Goal: Information Seeking & Learning: Learn about a topic

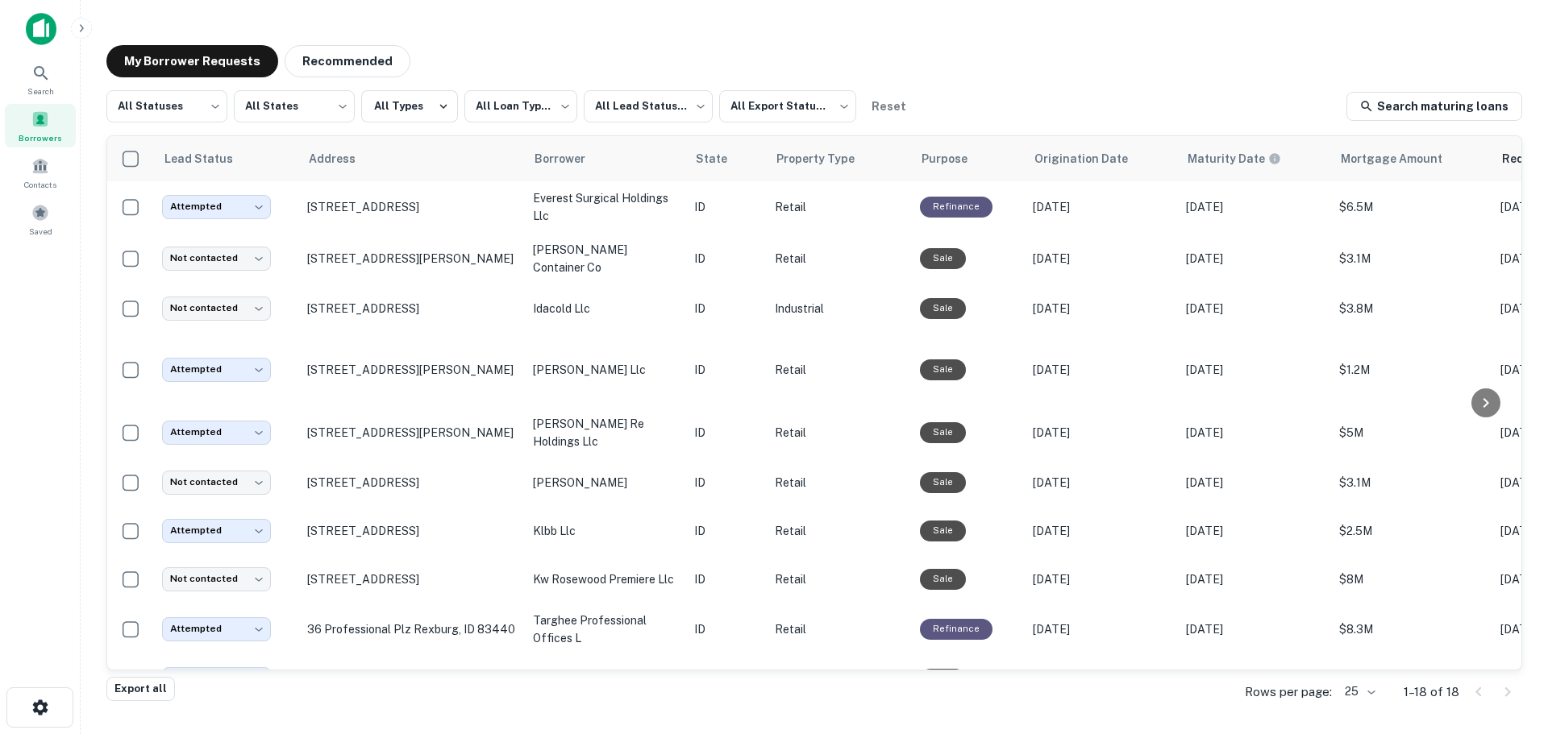
click at [31, 27] on img at bounding box center [41, 29] width 31 height 32
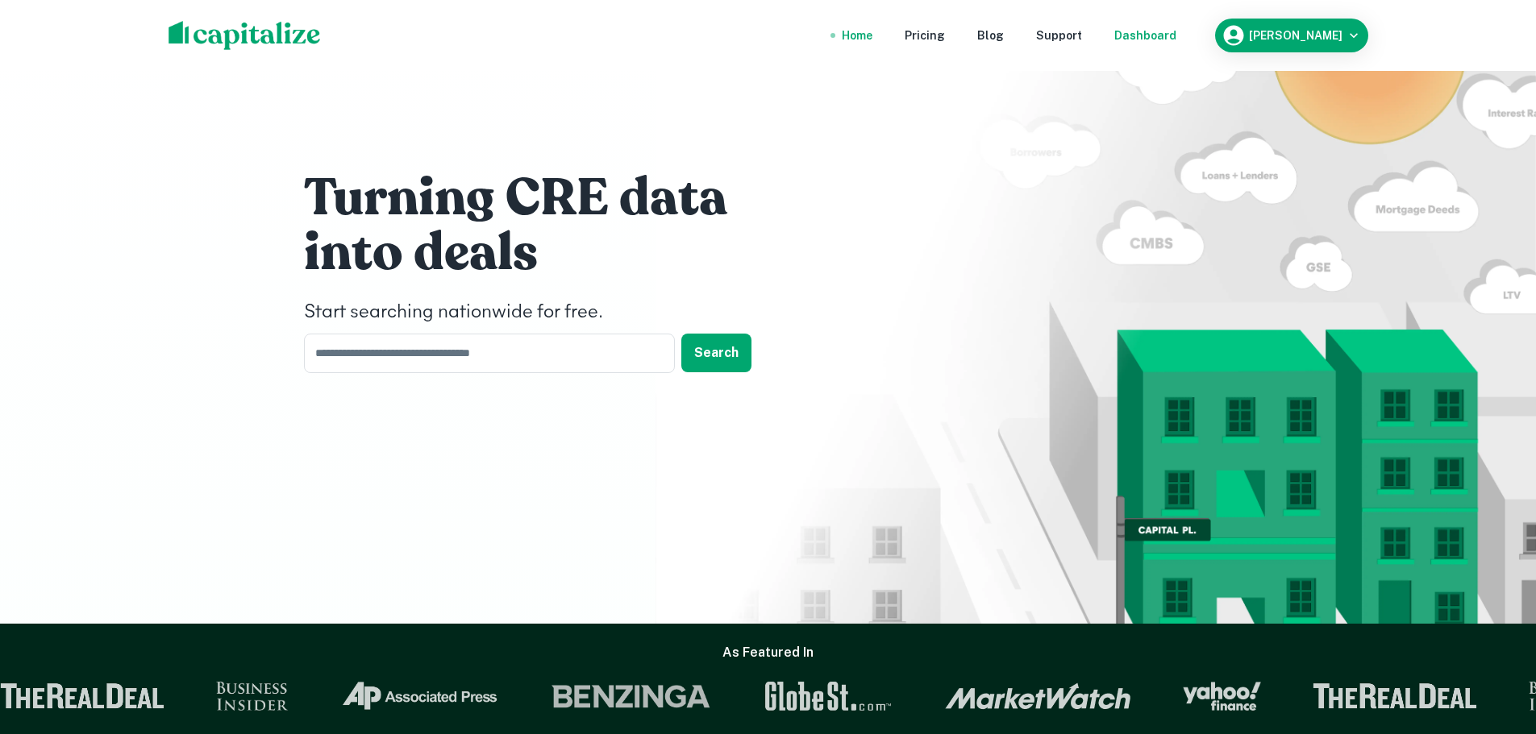
click at [1176, 31] on div "Dashboard" at bounding box center [1145, 36] width 62 height 18
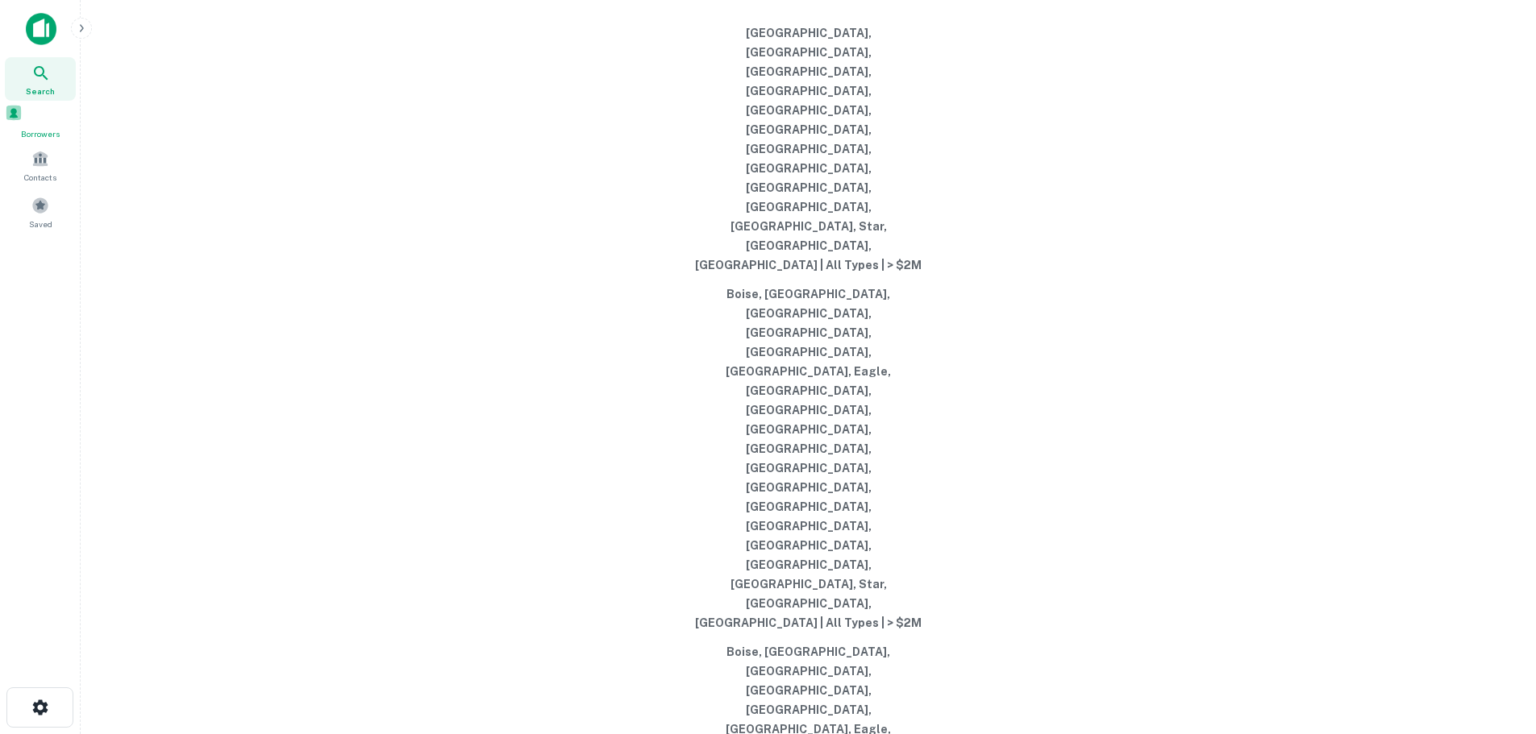
click at [23, 122] on span at bounding box center [14, 113] width 18 height 18
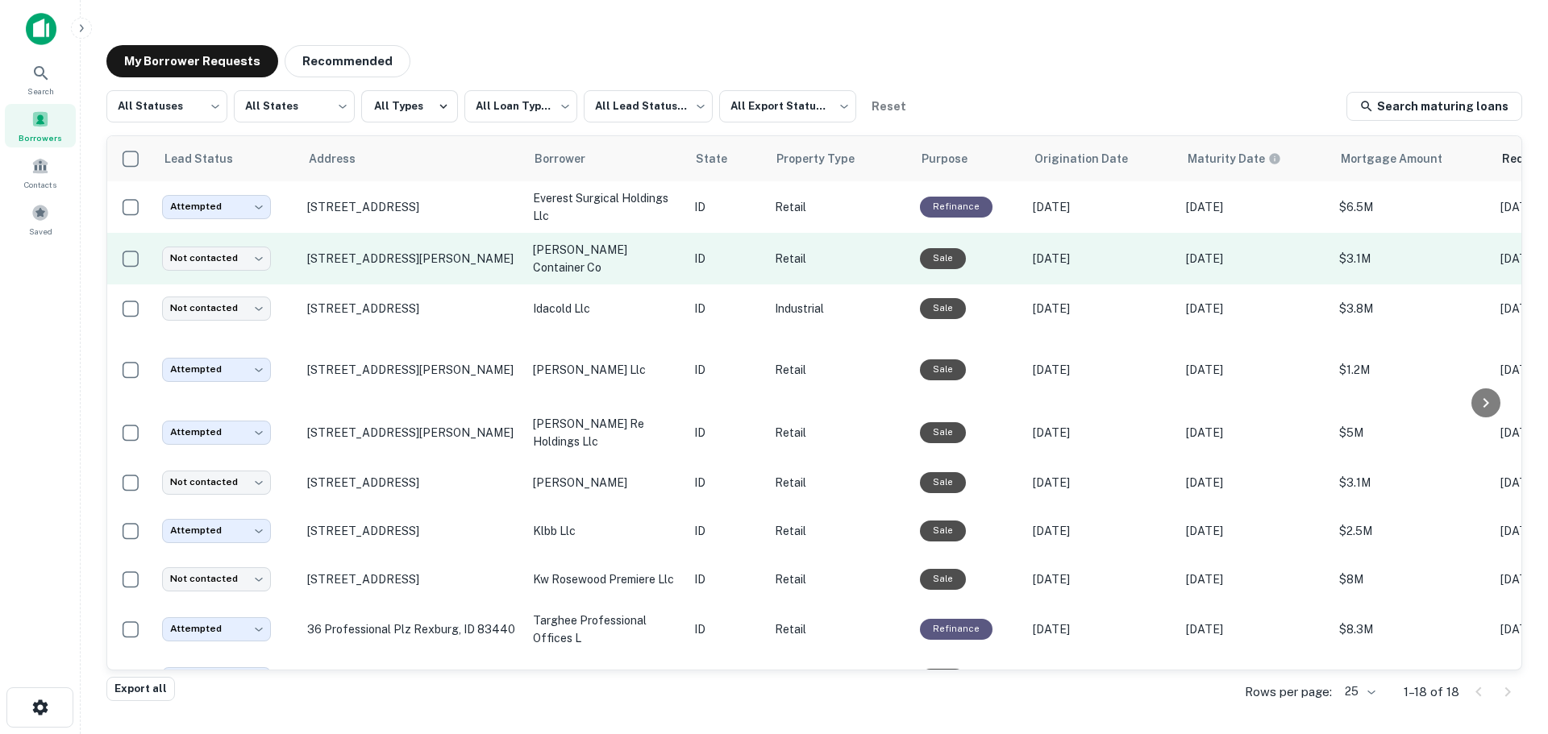
click at [439, 274] on td "[STREET_ADDRESS][PERSON_NAME]" at bounding box center [412, 259] width 226 height 52
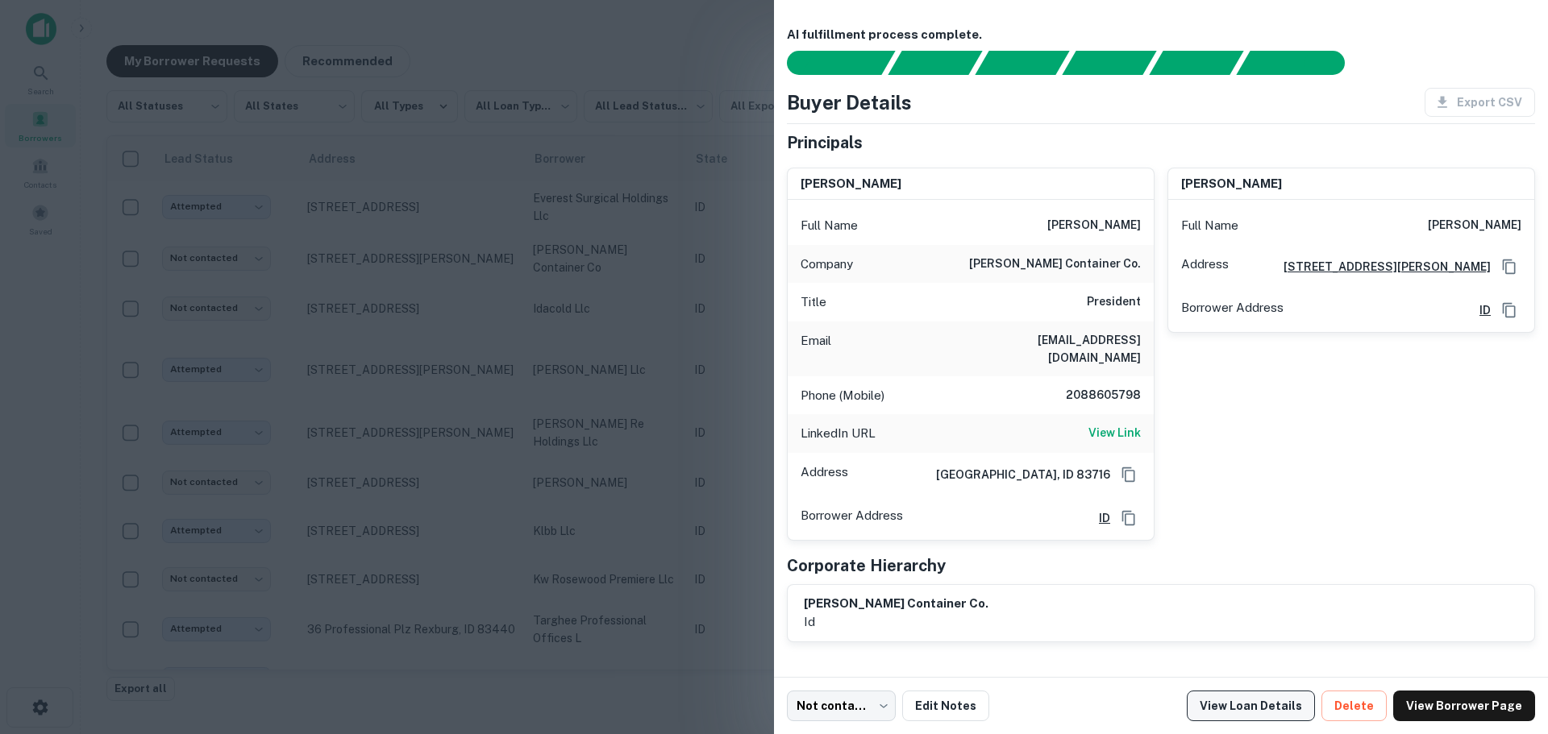
click at [1246, 705] on link "View Loan Details" at bounding box center [1251, 706] width 128 height 31
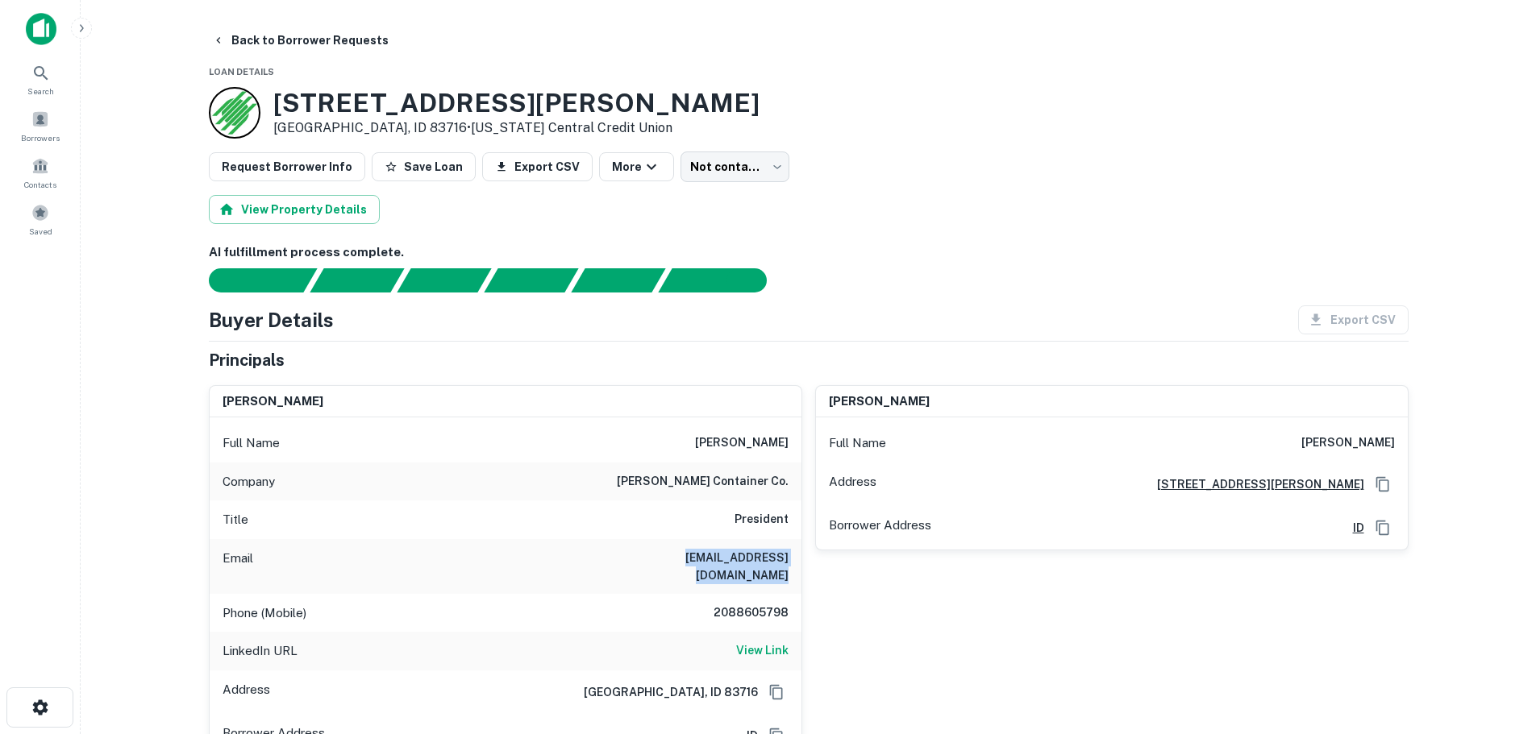
drag, startPoint x: 605, startPoint y: 564, endPoint x: 787, endPoint y: 572, distance: 181.6
click at [787, 572] on div "Email jwashburn@dixoncontainer.com" at bounding box center [506, 566] width 592 height 55
copy h6 "jwashburn@dixoncontainer.com"
click at [759, 171] on body "Search Borrowers Contacts Saved Back to Borrower Requests Loan Details 2255 E B…" at bounding box center [768, 367] width 1536 height 734
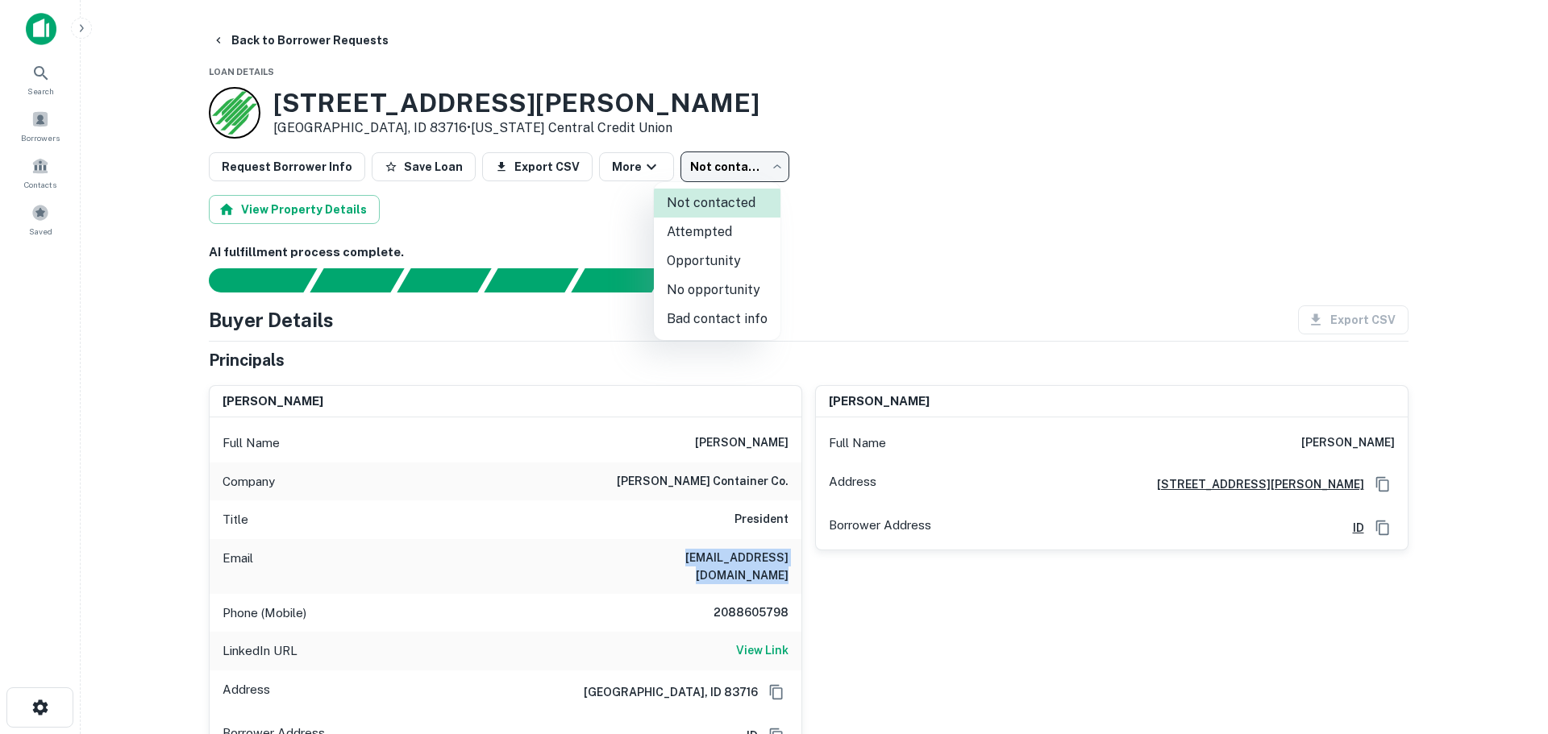
click at [709, 231] on li "Attempted" at bounding box center [717, 232] width 127 height 29
type input "*********"
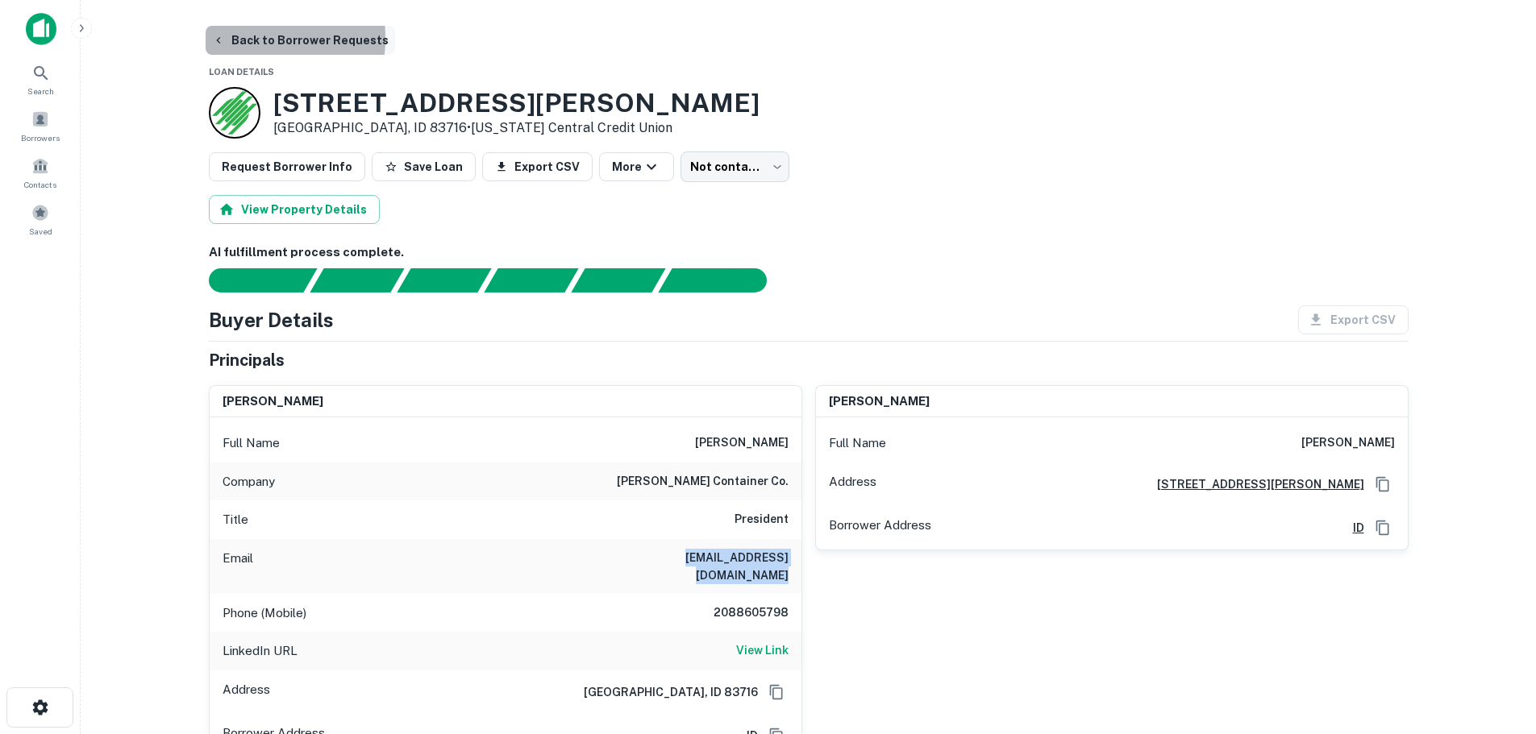
click at [223, 38] on icon "button" at bounding box center [218, 40] width 13 height 13
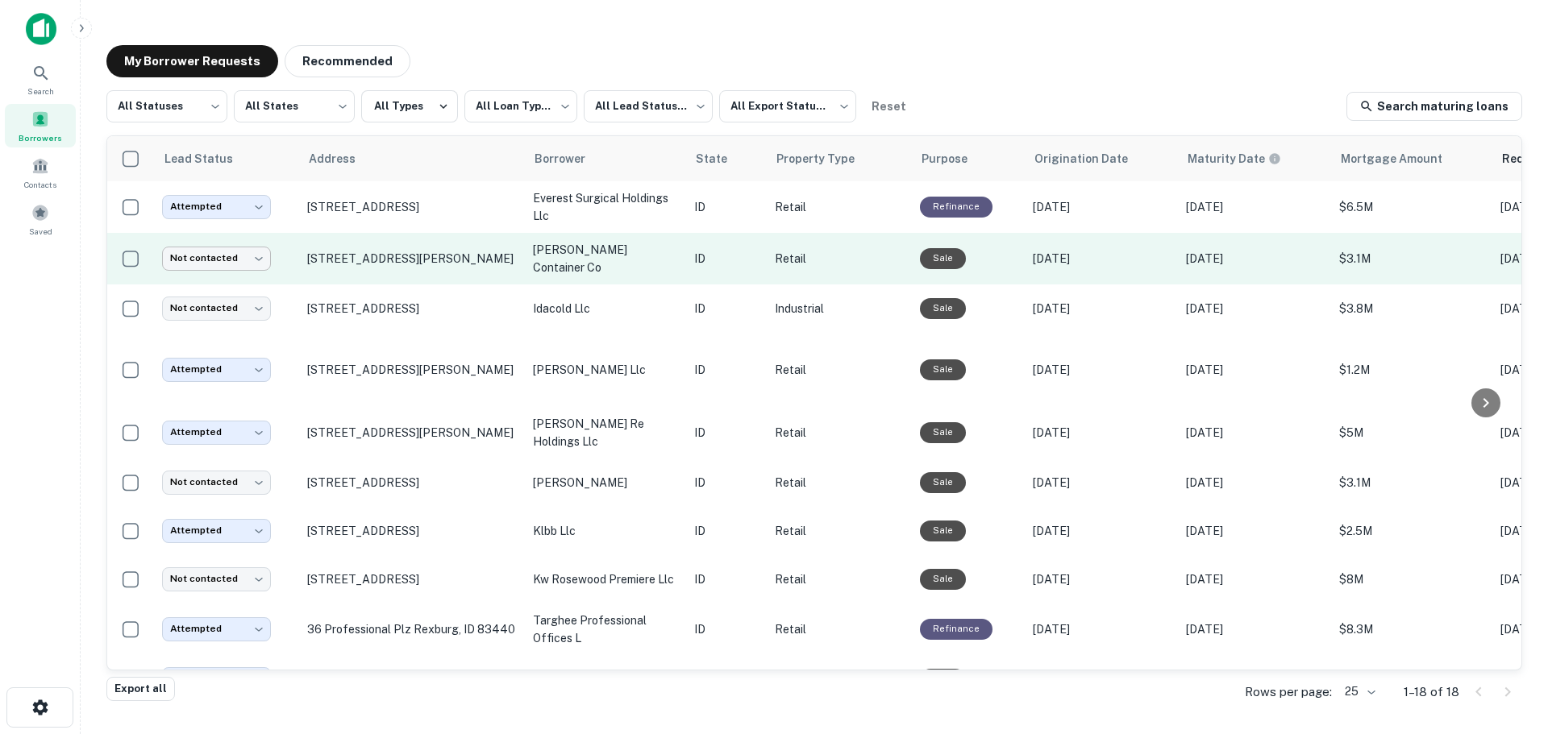
click at [257, 253] on body "**********" at bounding box center [774, 367] width 1548 height 734
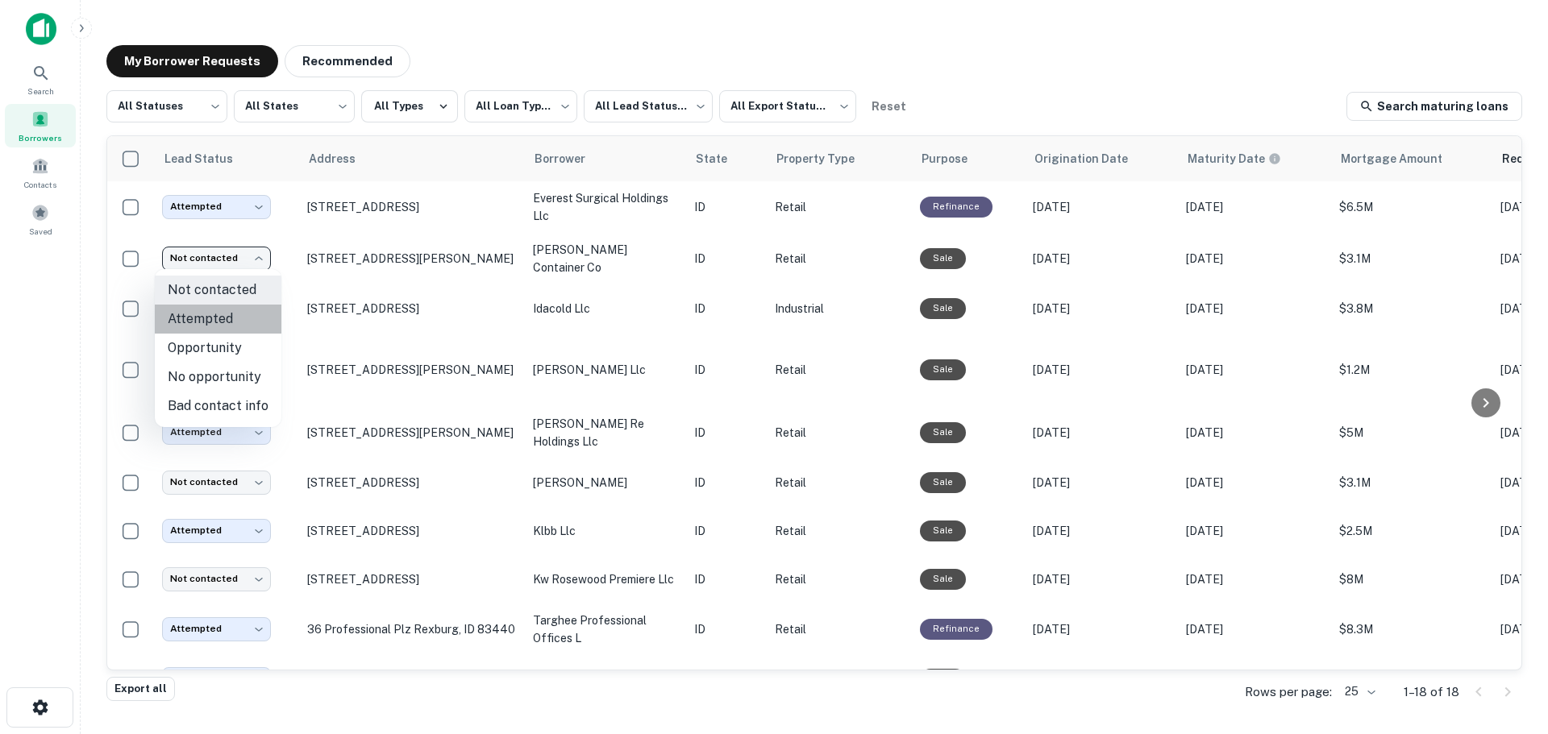
click at [221, 318] on li "Attempted" at bounding box center [218, 319] width 127 height 29
type input "*********"
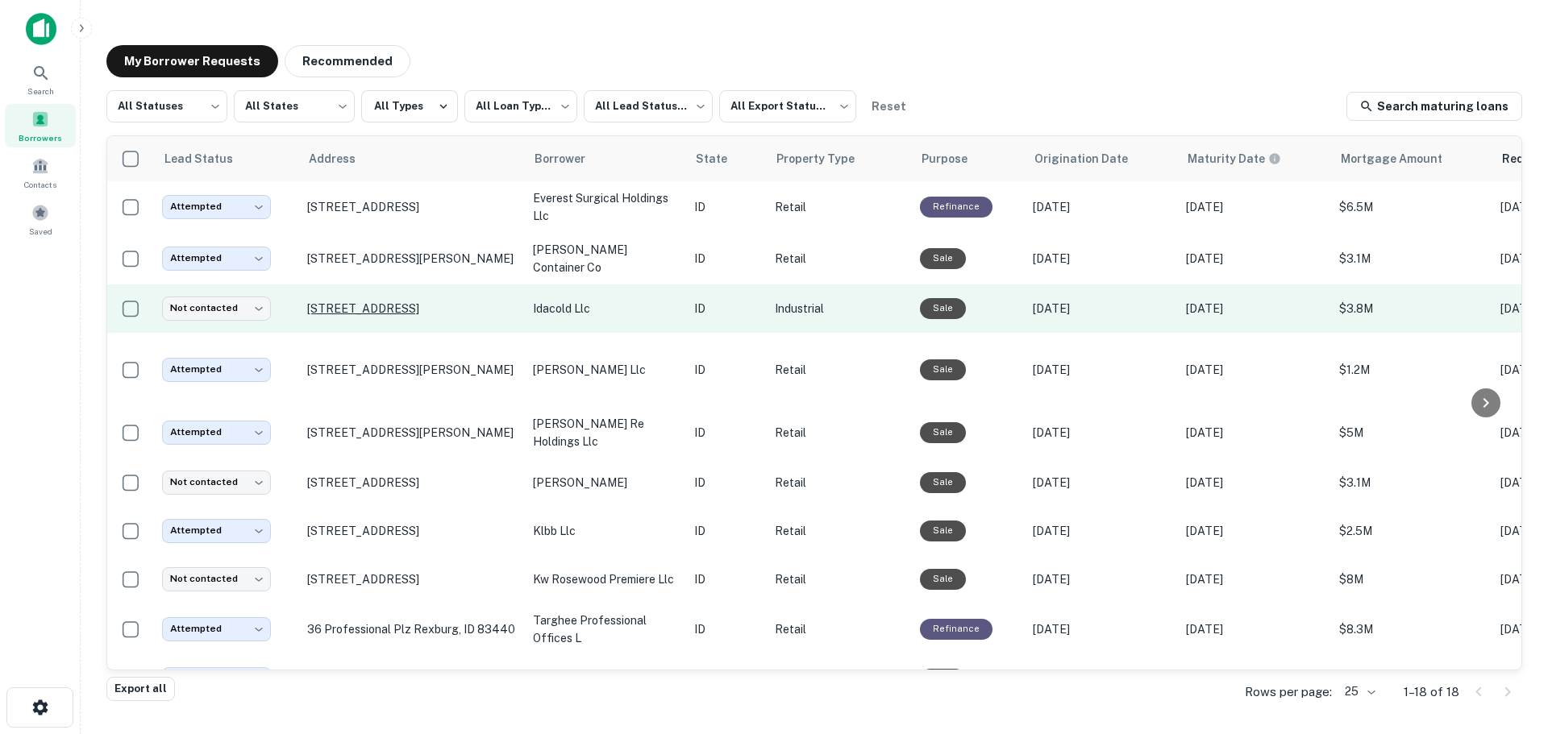
click at [428, 316] on p "6198 Treasure Valley Way Nampa, ID 83687" at bounding box center [412, 309] width 210 height 15
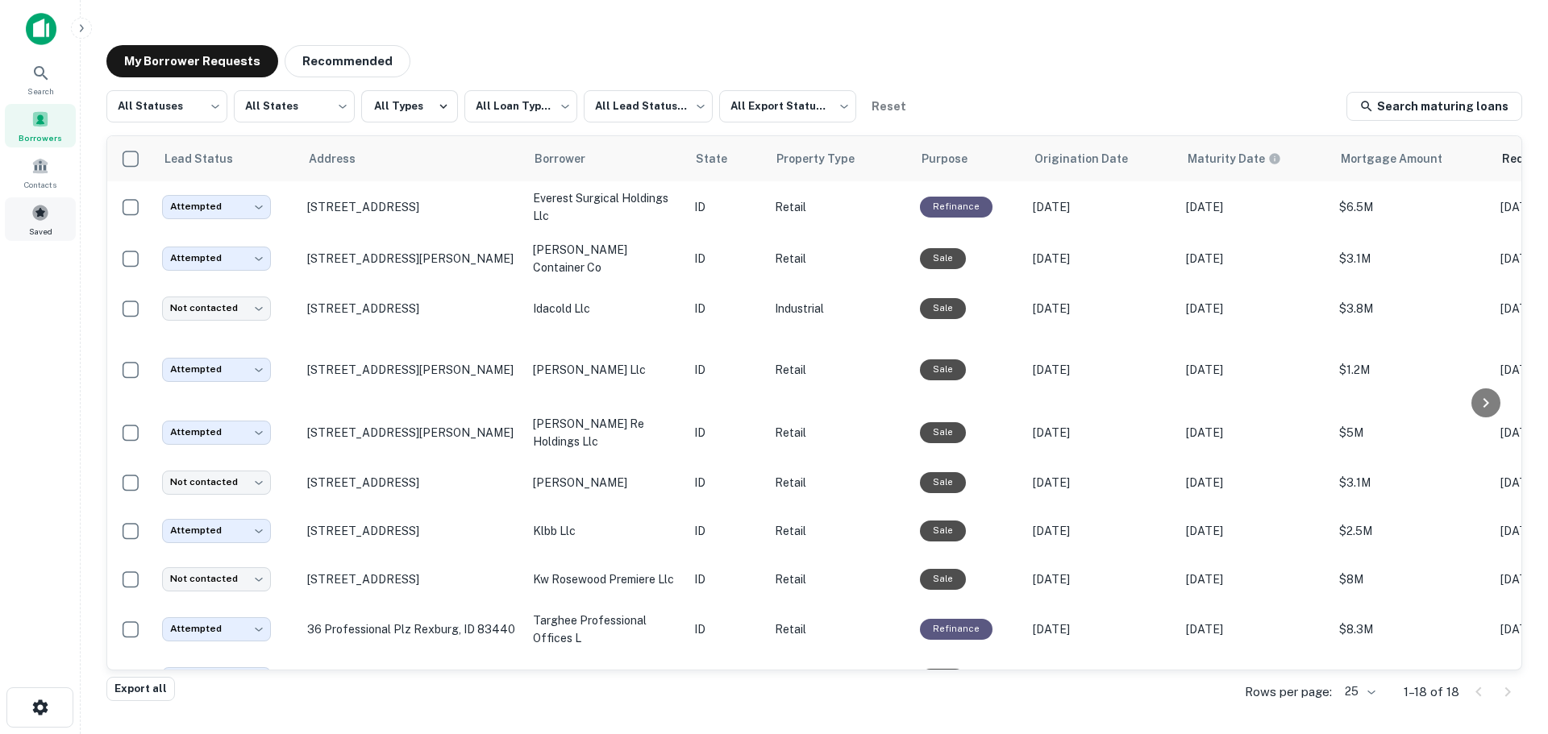
click at [44, 208] on span at bounding box center [40, 213] width 18 height 18
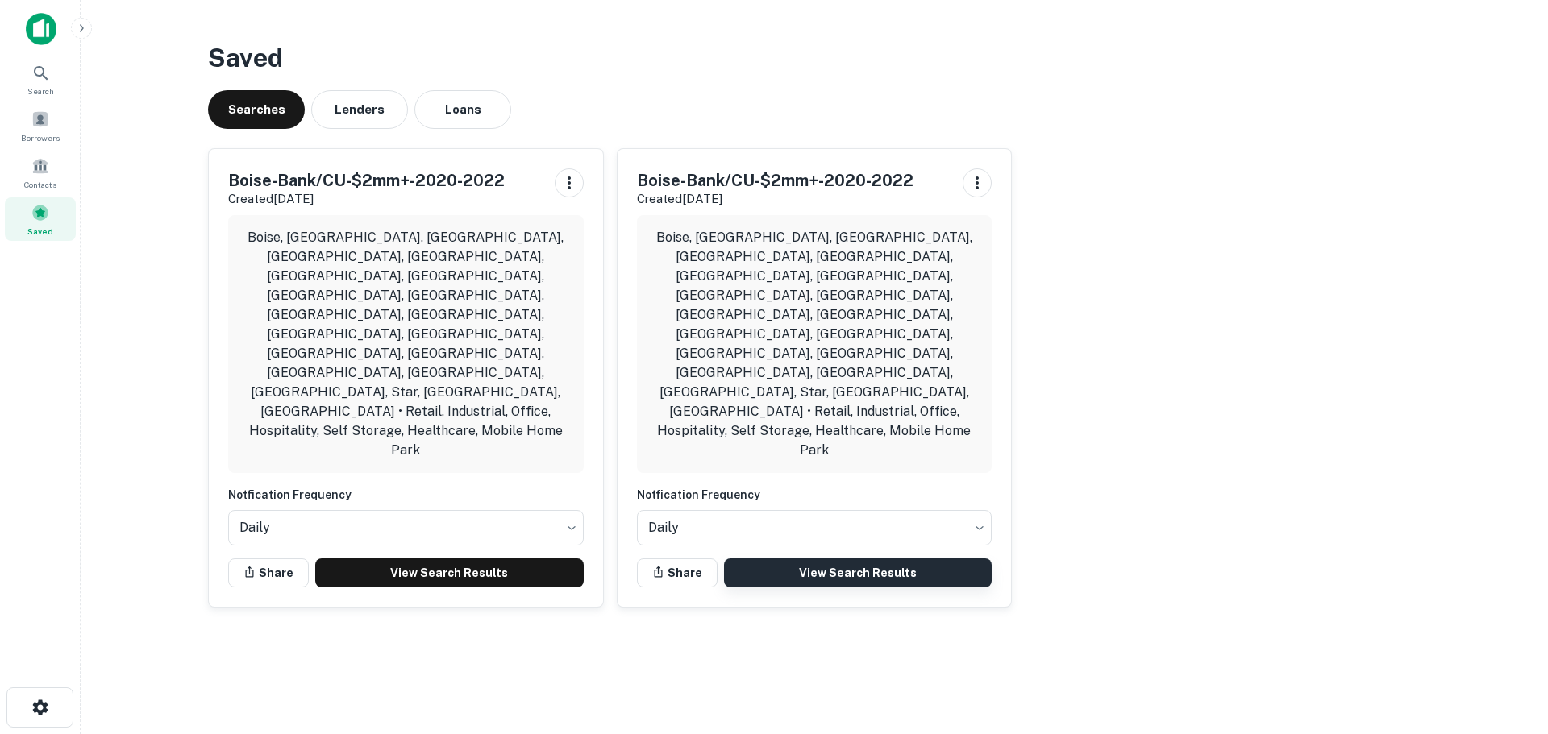
click at [836, 559] on link "View Search Results" at bounding box center [858, 573] width 268 height 29
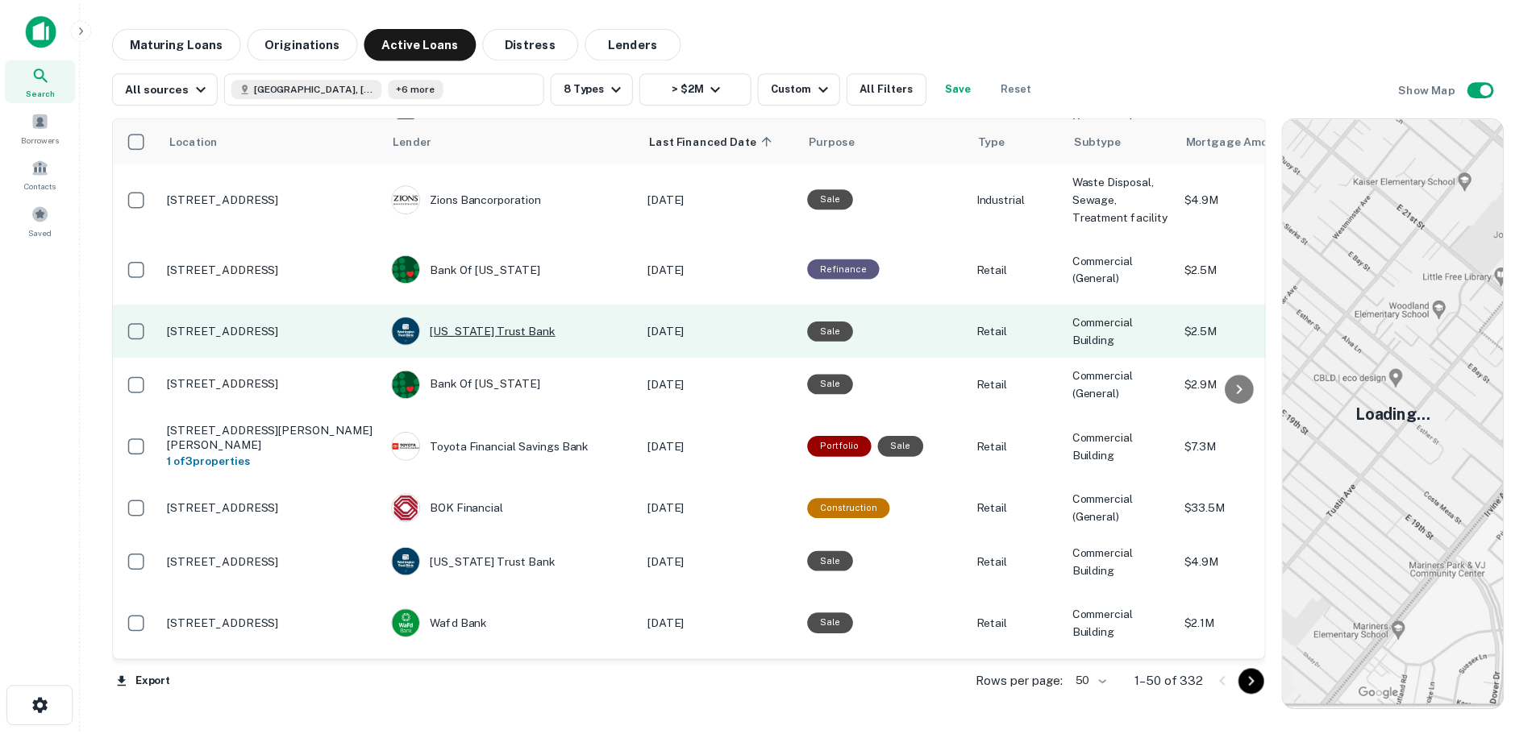
scroll to position [2385, 0]
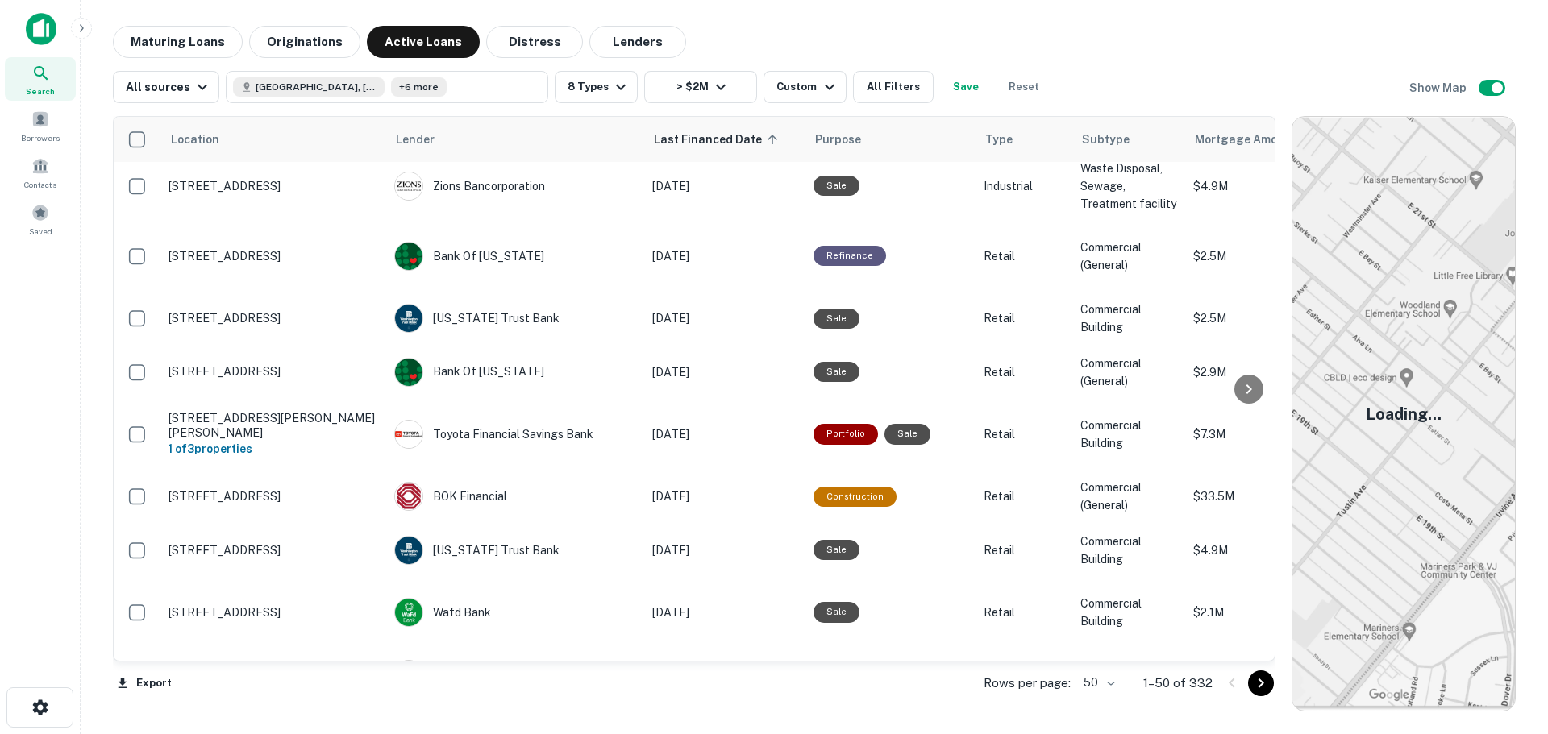
click at [1113, 684] on body "Search Borrowers Contacts Saved Maturing Loans Originations Active Loans Distre…" at bounding box center [774, 367] width 1548 height 734
click at [1100, 701] on li "100" at bounding box center [1100, 700] width 47 height 29
type input "***"
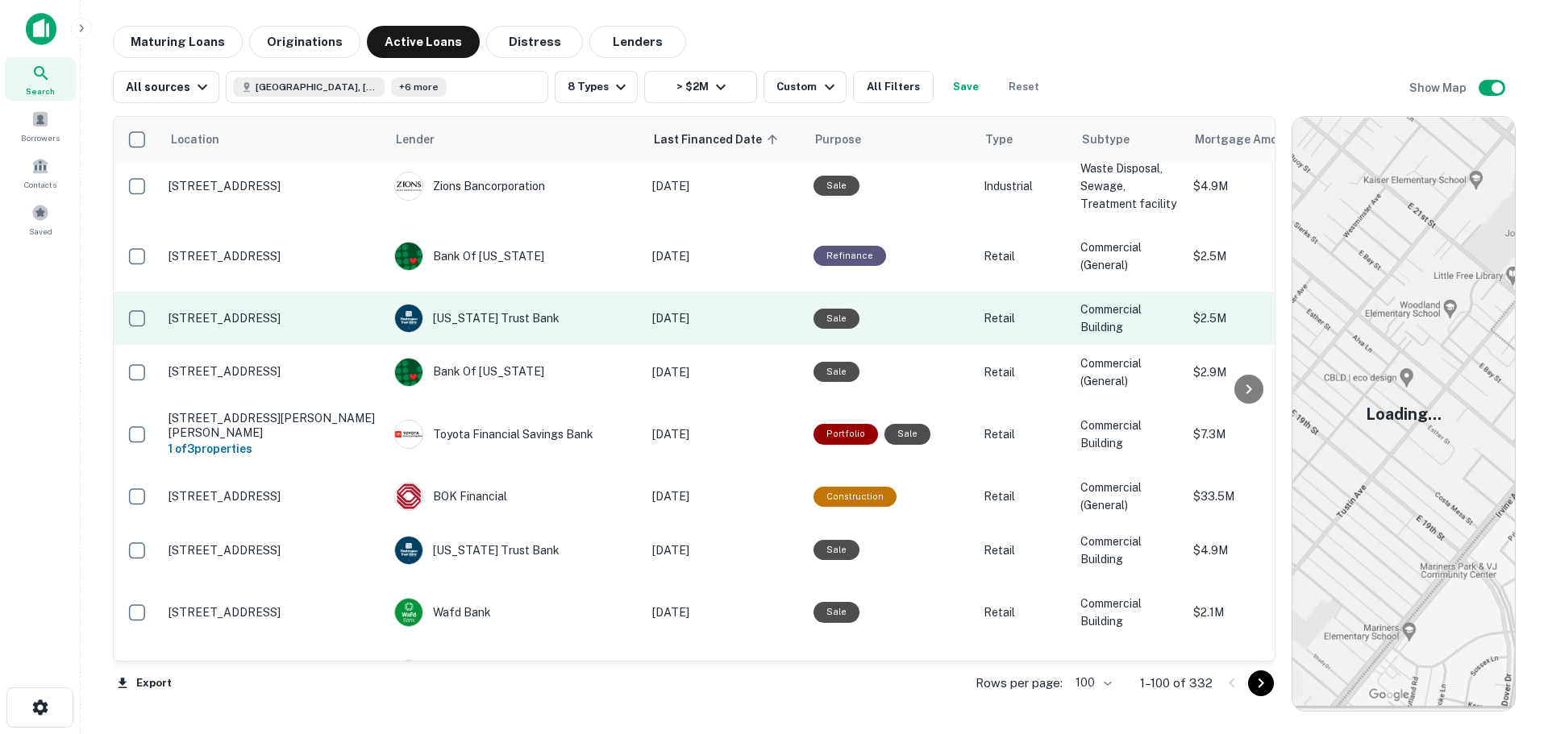
click at [277, 292] on td "12400 W Overland Rd Boise, ID 83709" at bounding box center [273, 318] width 226 height 53
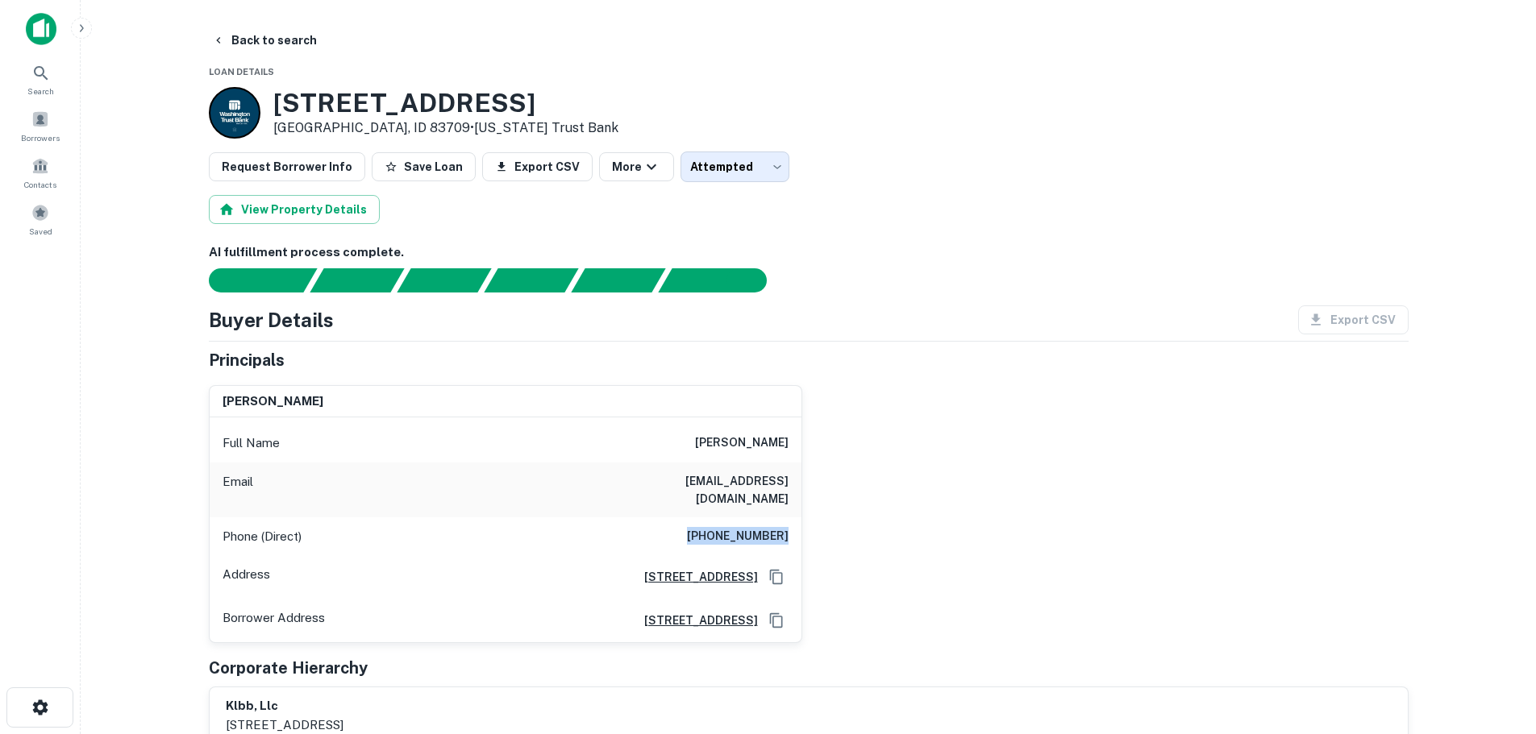
drag, startPoint x: 693, startPoint y: 521, endPoint x: 785, endPoint y: 518, distance: 92.8
click at [785, 527] on h6 "(270) 777-8996" at bounding box center [738, 536] width 102 height 19
copy h6 "(270) 777-8996"
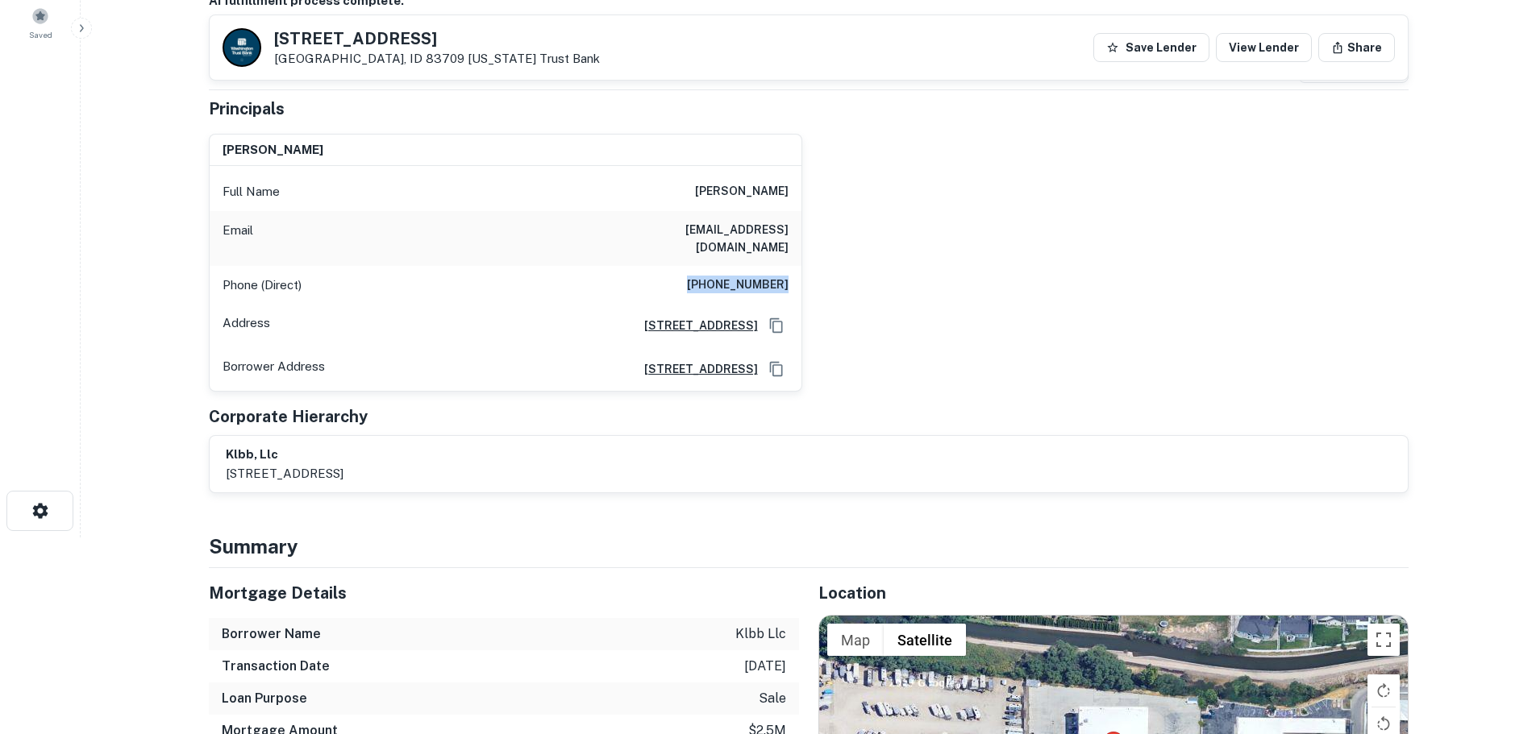
scroll to position [242, 0]
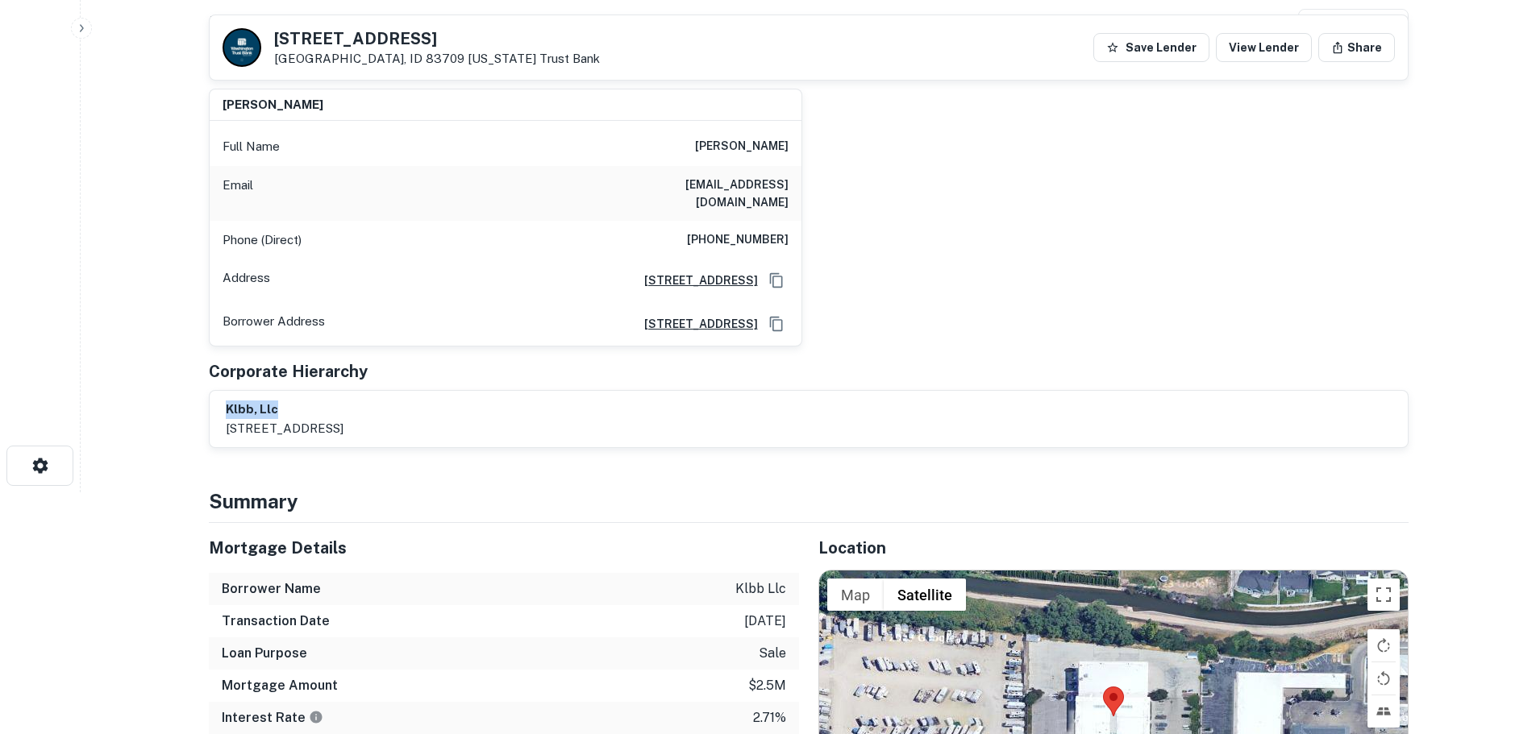
drag, startPoint x: 280, startPoint y: 394, endPoint x: 228, endPoint y: 392, distance: 51.7
click at [228, 401] on h6 "klbb, llc" at bounding box center [285, 410] width 118 height 19
copy h6 "klbb, llc"
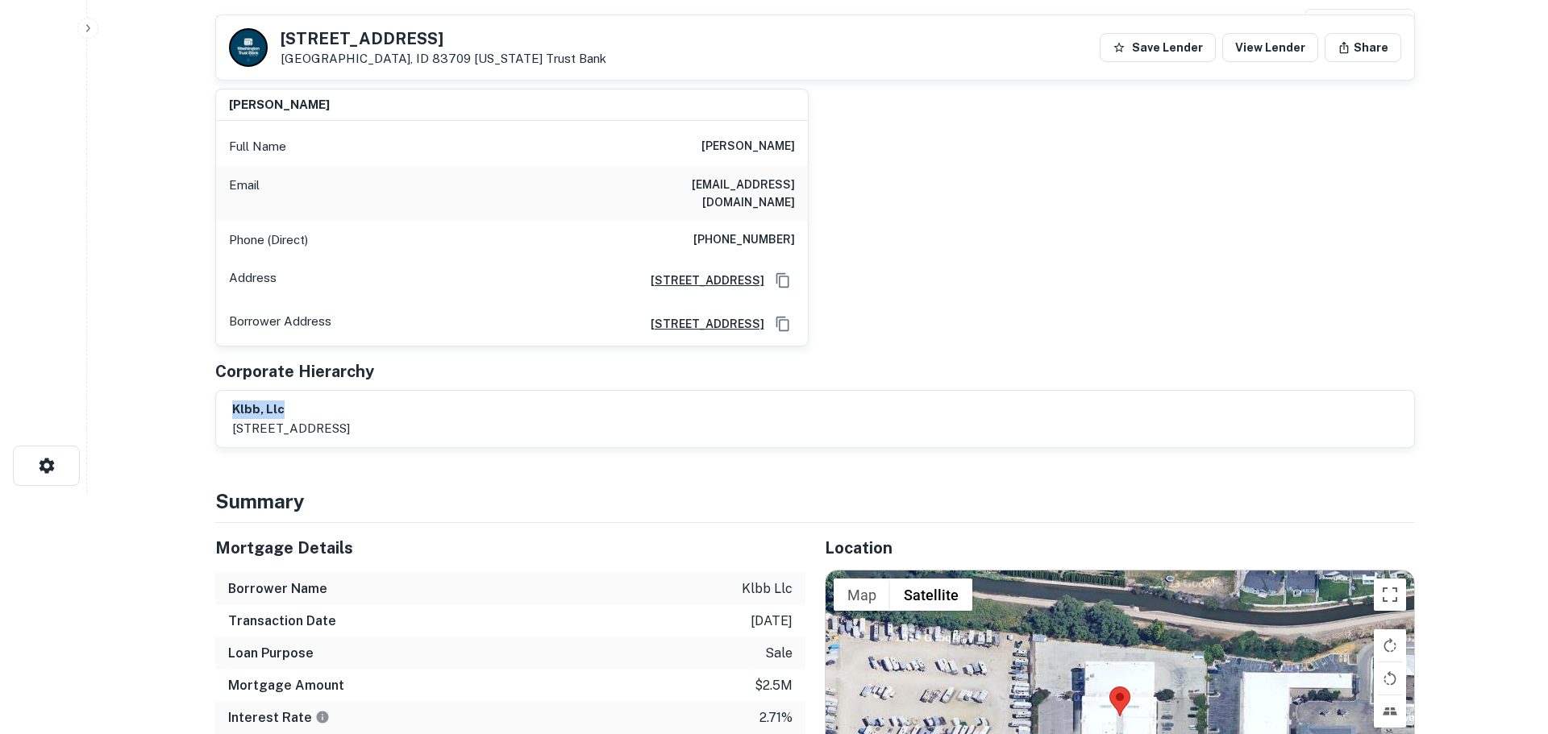
scroll to position [0, 0]
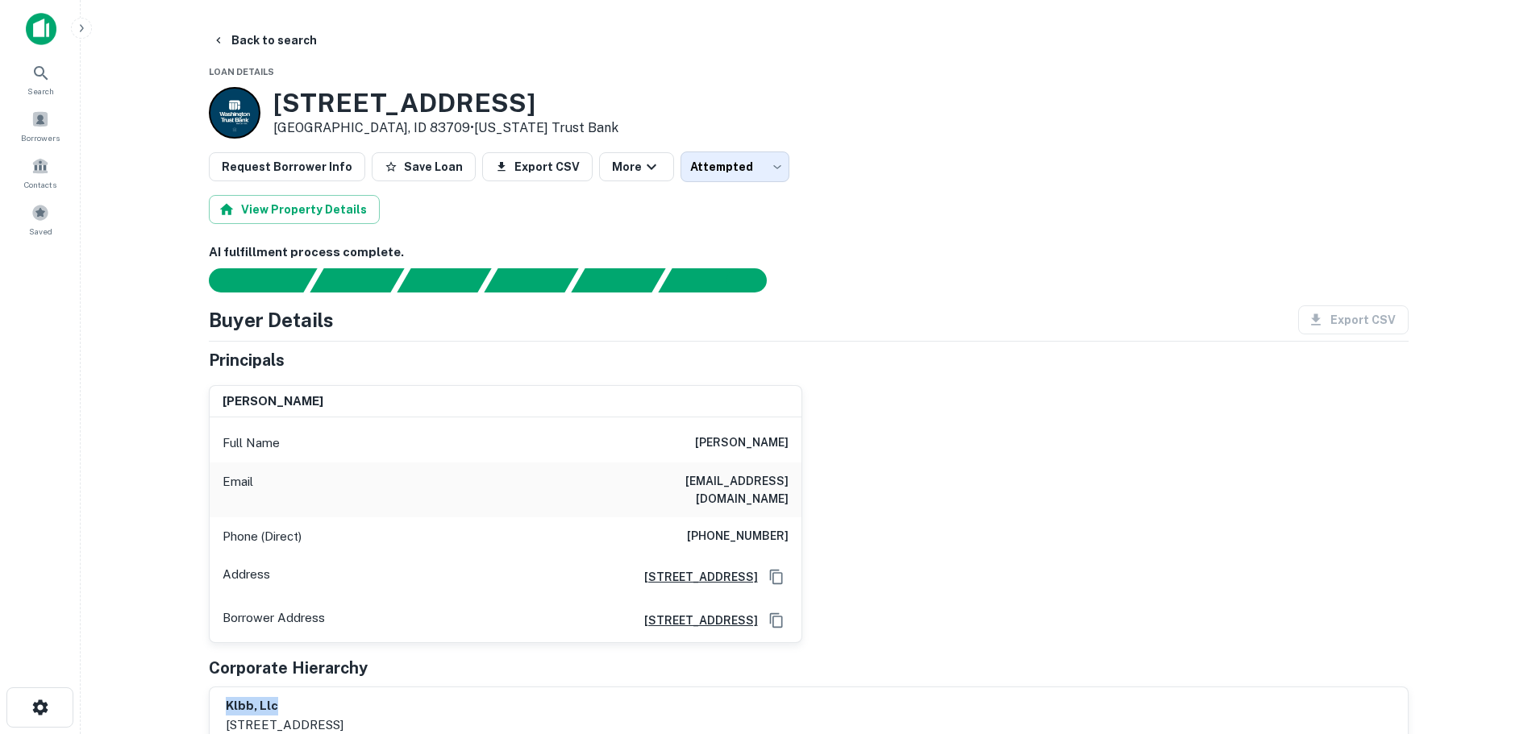
drag, startPoint x: 273, startPoint y: 101, endPoint x: 543, endPoint y: 89, distance: 269.5
click at [543, 89] on div "12400 W Overland Rd Boise, ID 83709 • Washington Trust Bank" at bounding box center [809, 113] width 1200 height 52
copy h3 "12400 W Overland Rd"
click at [705, 164] on body "Search Borrowers Contacts Saved Back to search Loan Details 12400 W Overland Rd…" at bounding box center [768, 367] width 1536 height 734
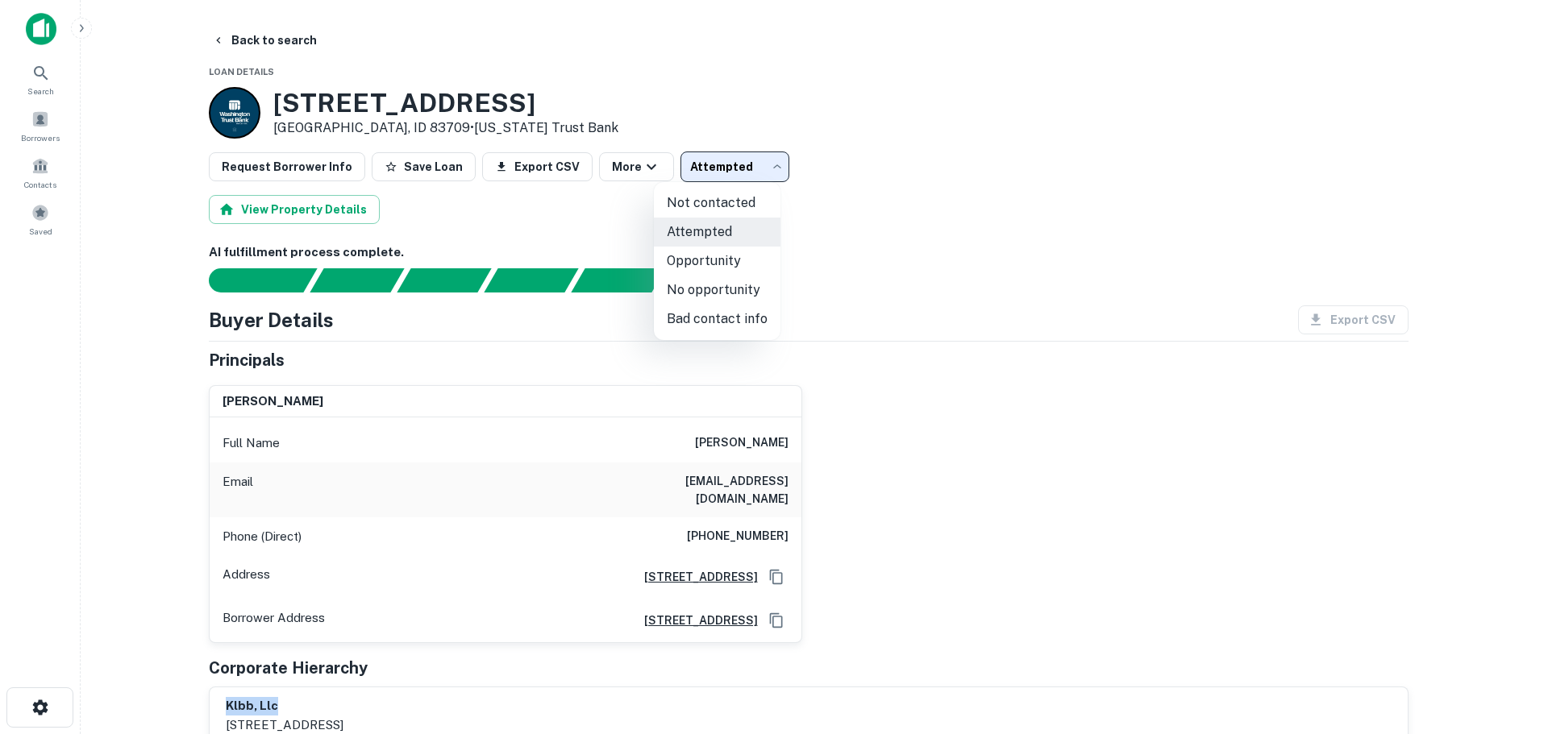
click at [720, 319] on li "Bad contact info" at bounding box center [717, 319] width 127 height 29
type input "**********"
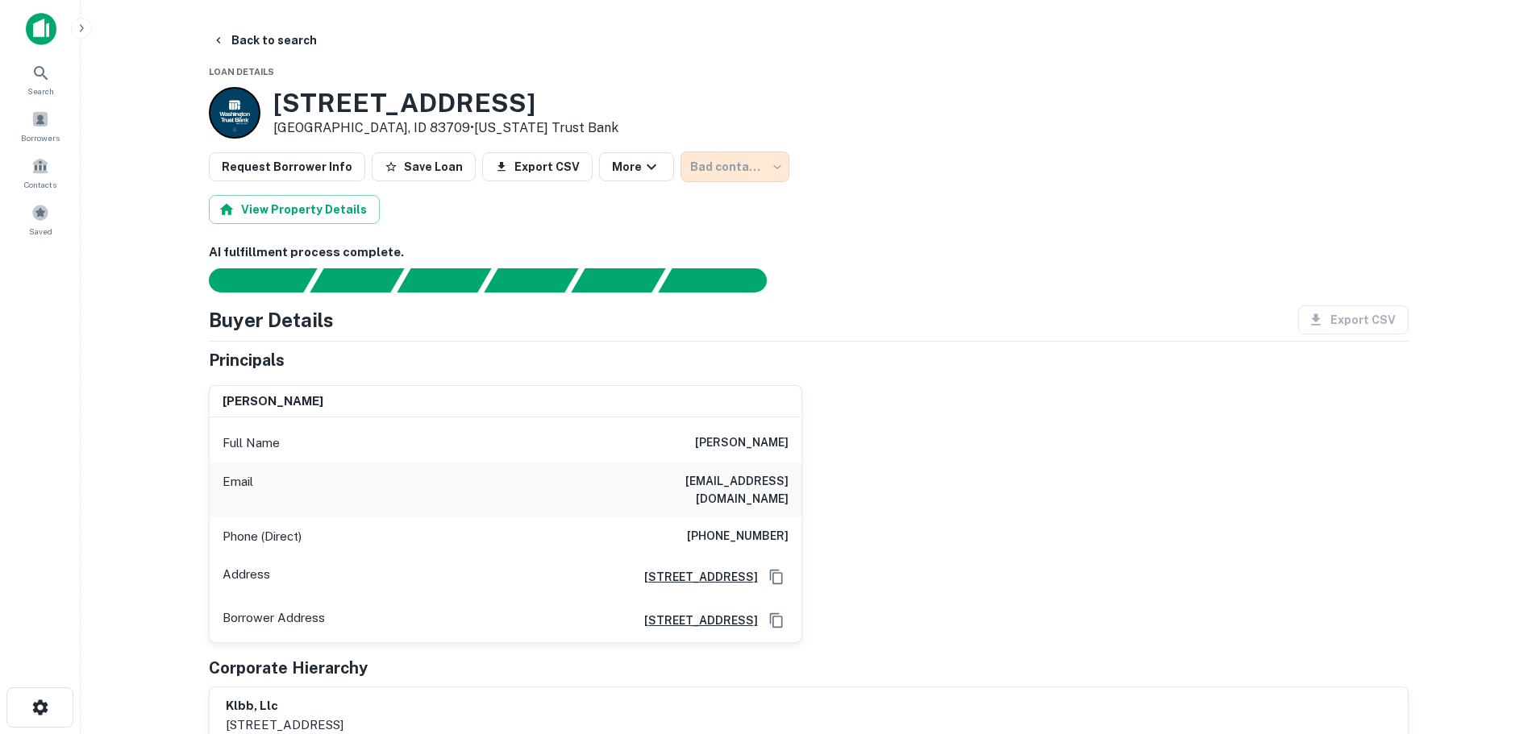
click at [1001, 517] on div "edmund j bartholemy Full Name edmund j bartholemy Email edbartholemy@bakerrock.…" at bounding box center [802, 508] width 1213 height 272
click at [269, 44] on button "Back to search" at bounding box center [265, 40] width 118 height 29
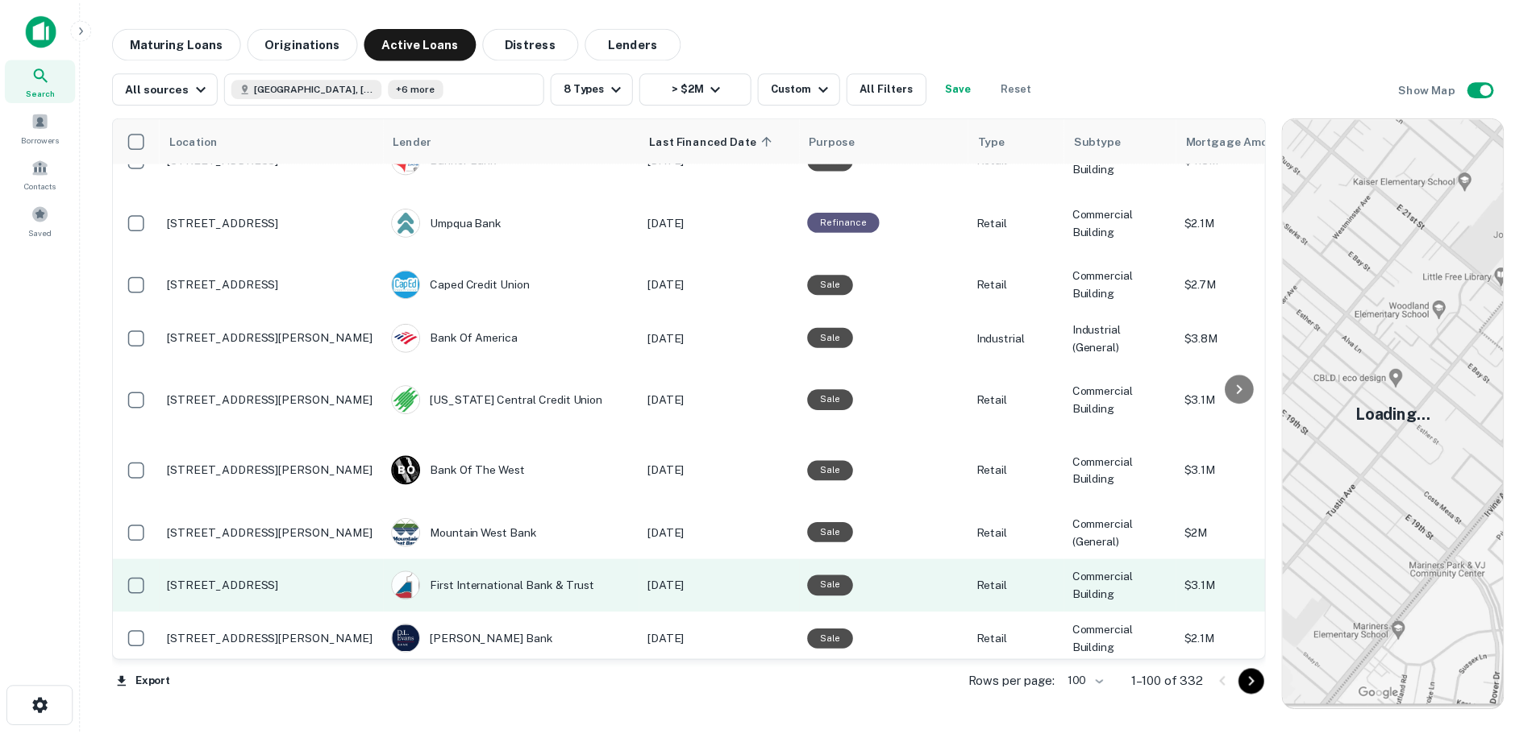
scroll to position [2949, 0]
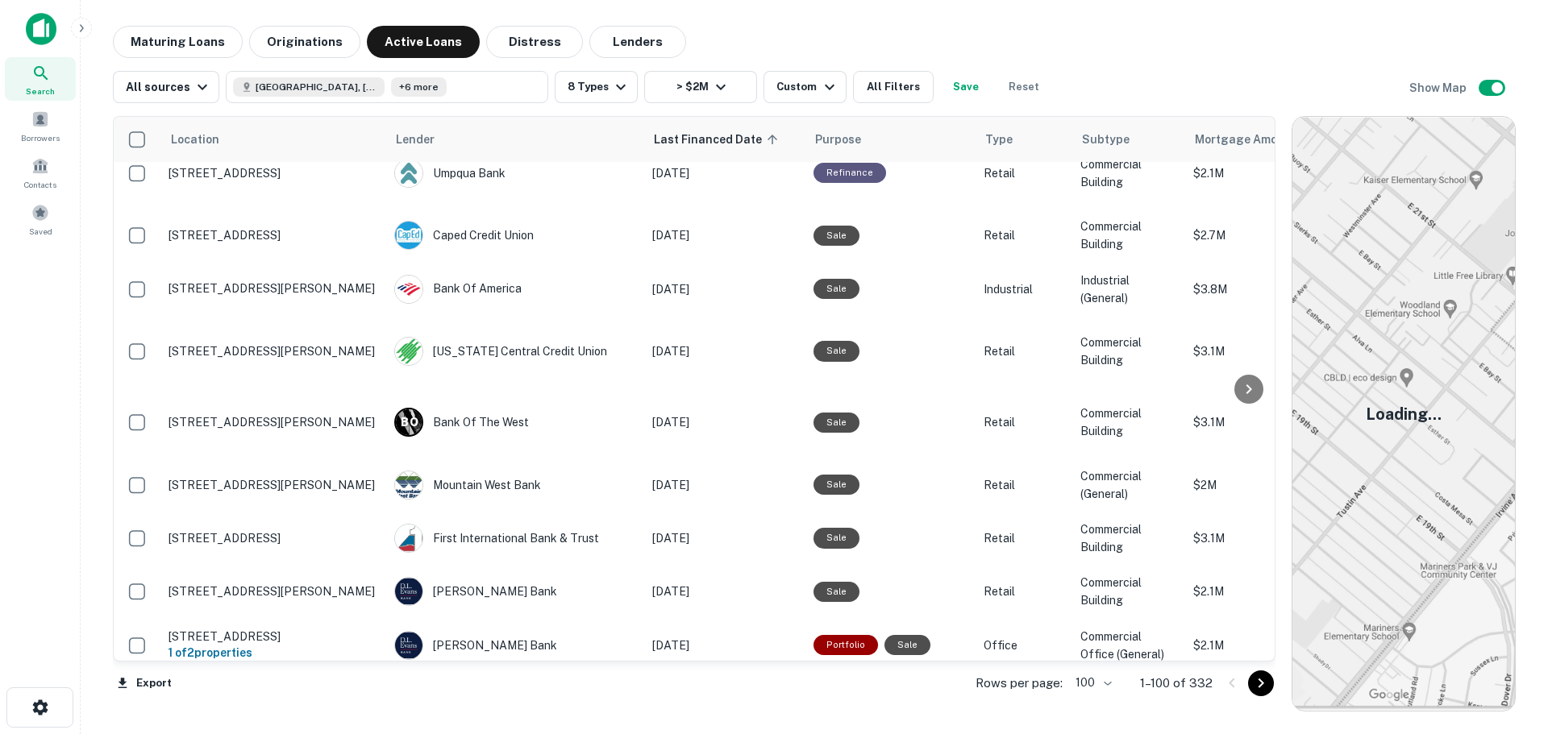
click at [282, 692] on p "1420 S Maple Grove Rd Boise, ID 83709" at bounding box center [273, 699] width 210 height 15
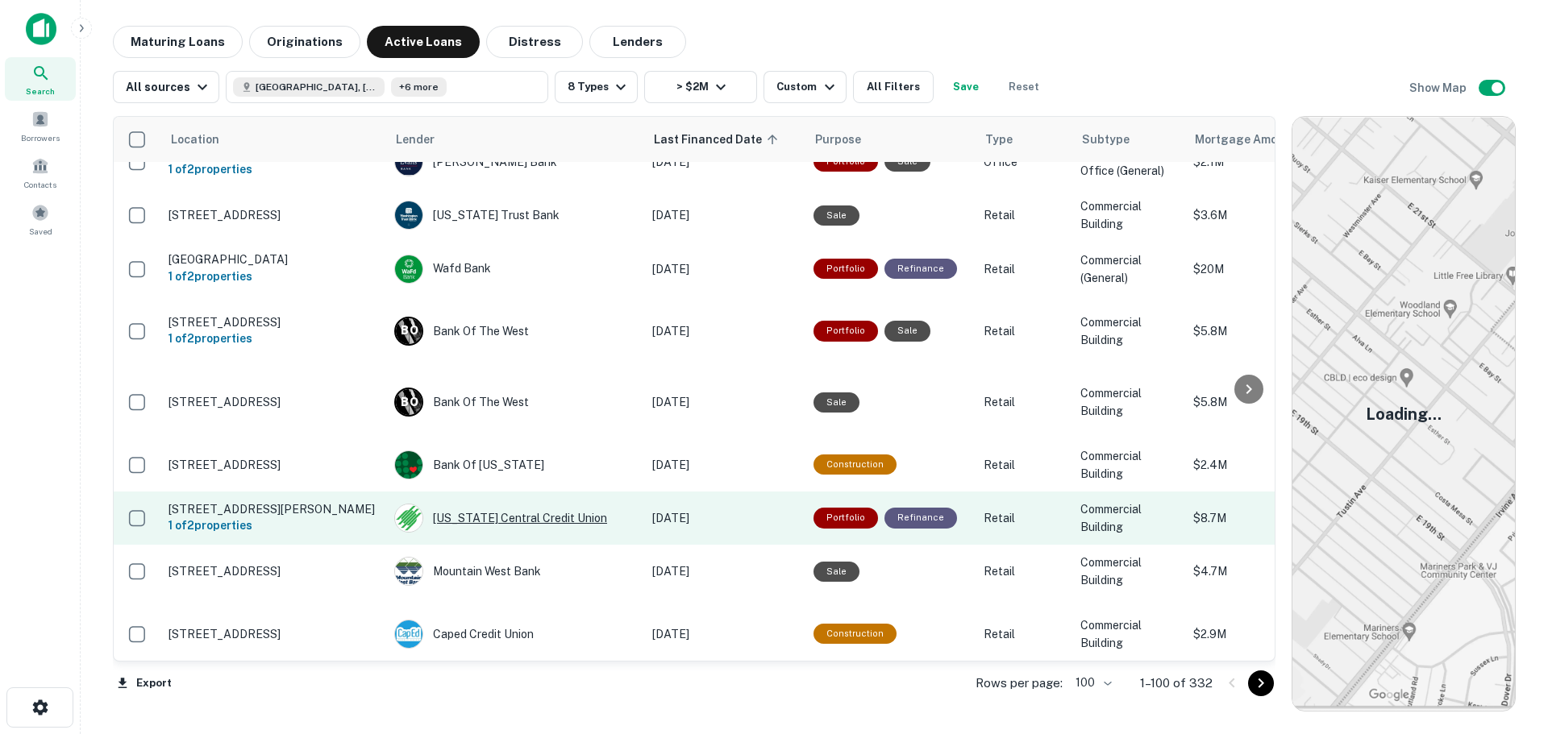
scroll to position [3433, 0]
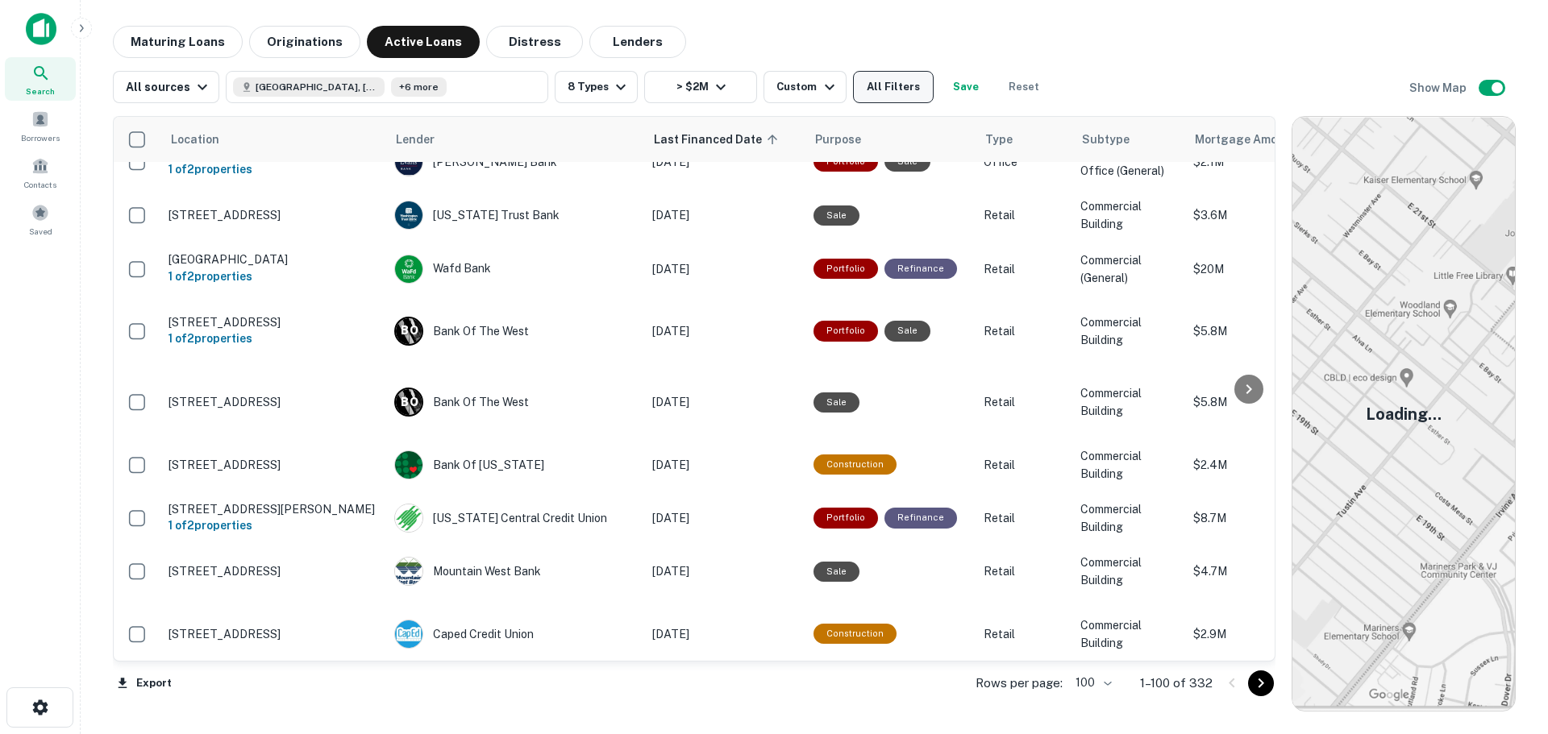
click at [910, 86] on button "All Filters" at bounding box center [893, 87] width 81 height 32
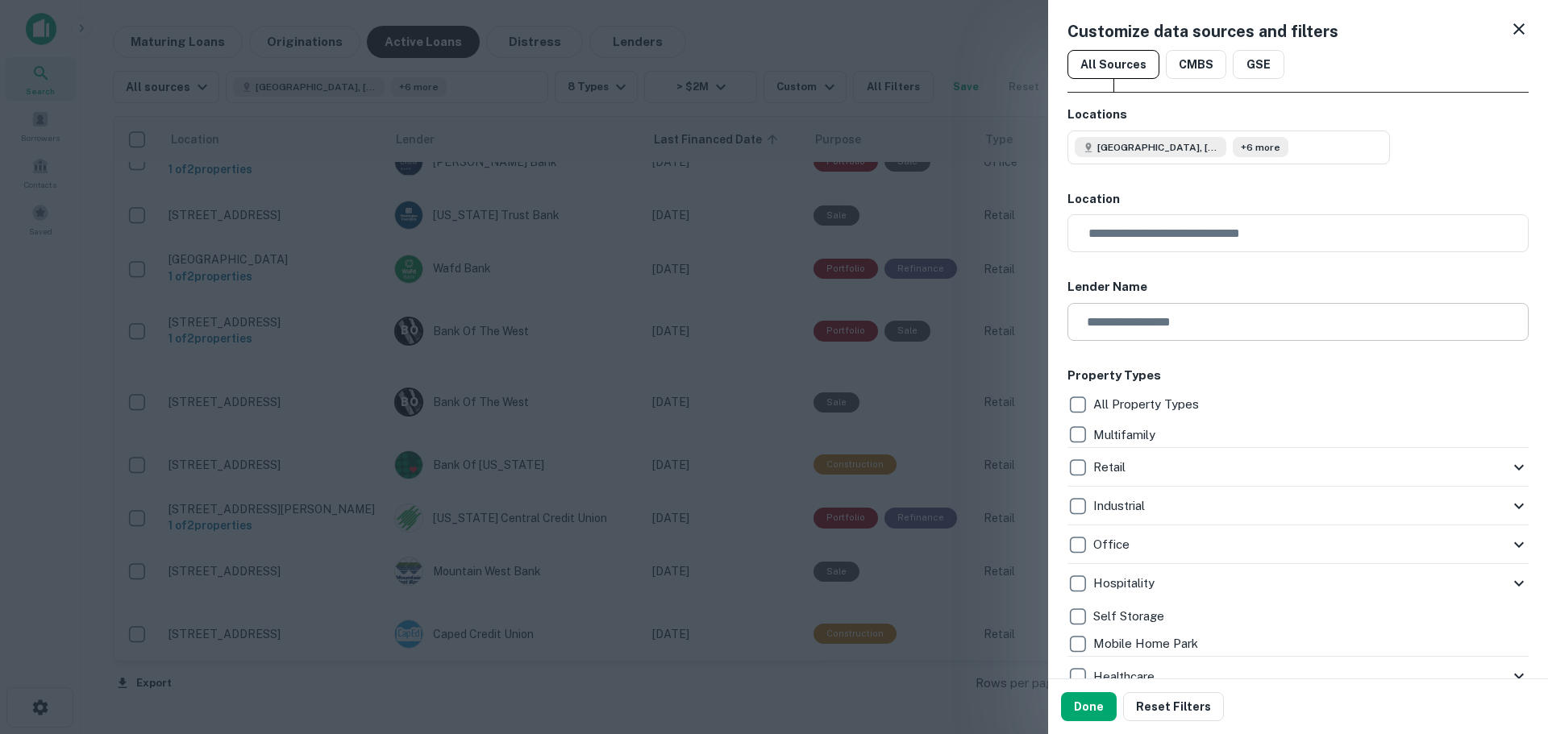
click at [1141, 318] on input "text" at bounding box center [1292, 322] width 450 height 38
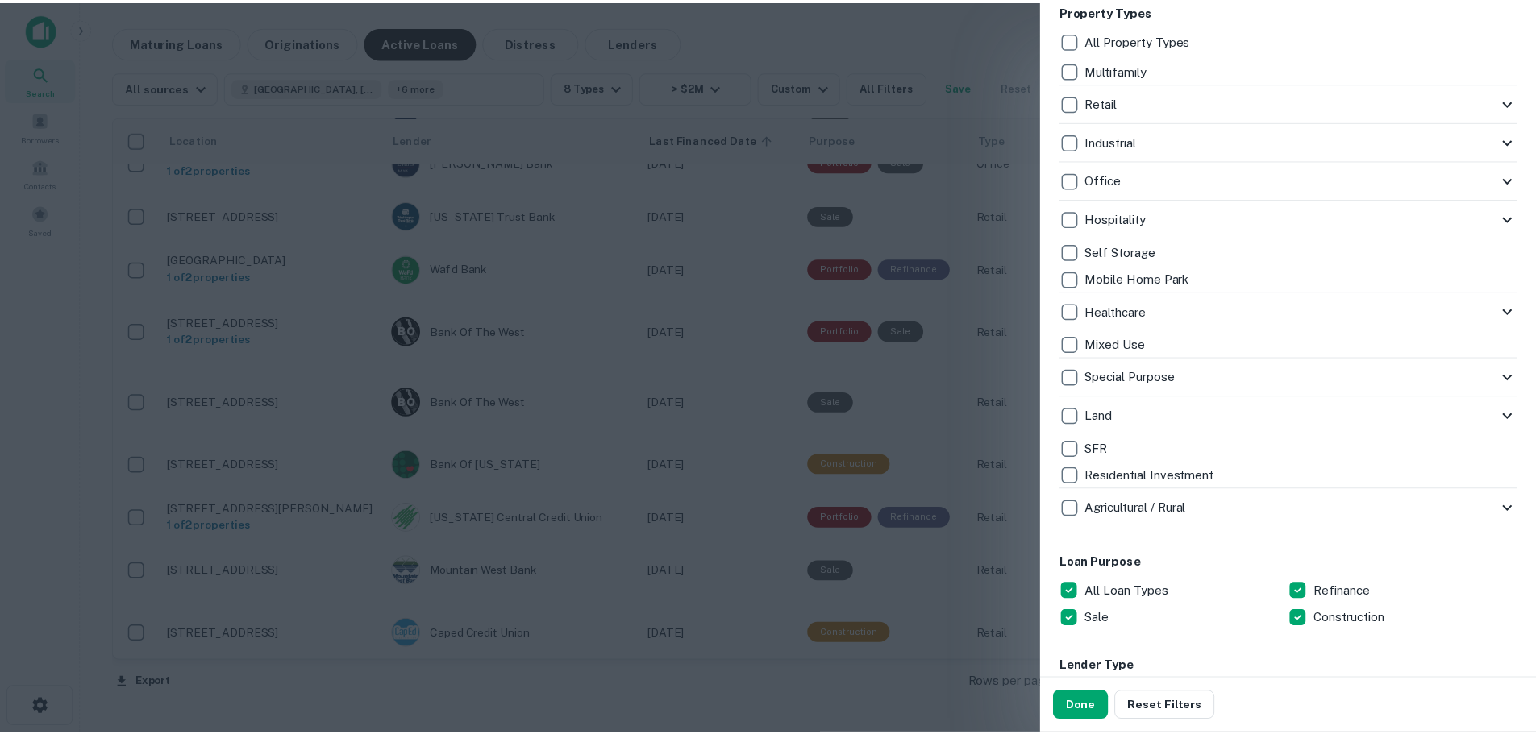
scroll to position [403, 0]
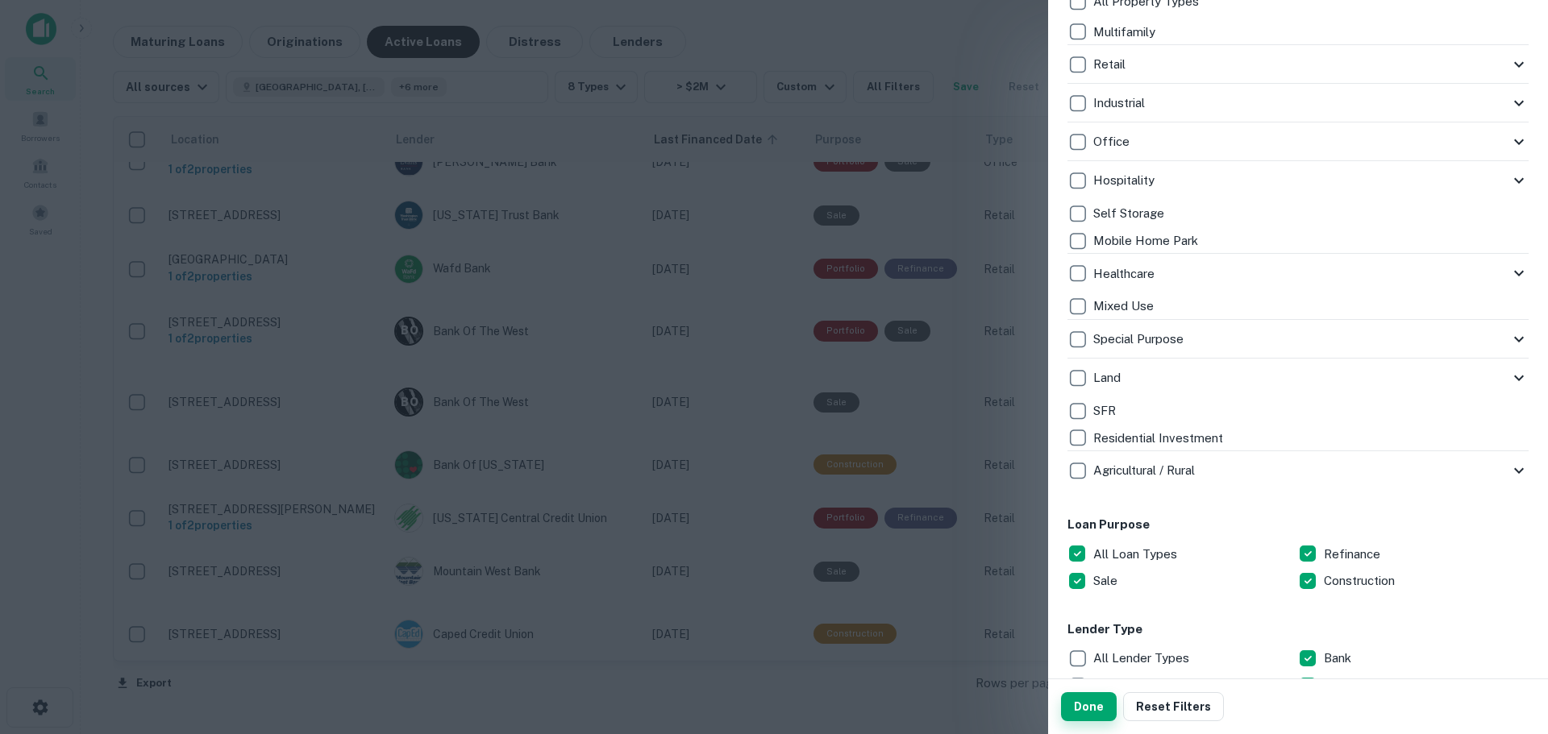
type input "**********"
click at [1097, 709] on button "Done" at bounding box center [1089, 707] width 56 height 29
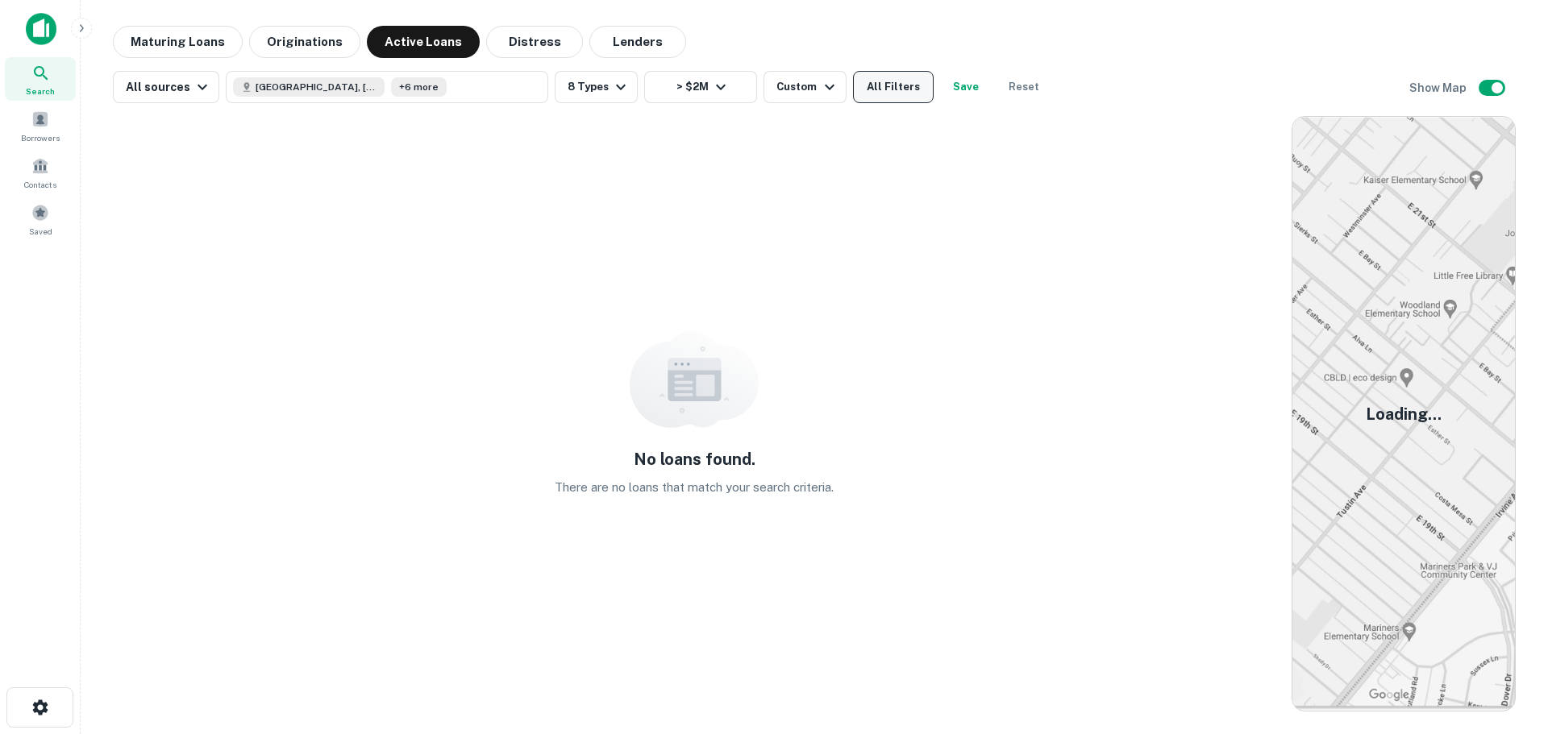
click at [865, 86] on button "All Filters" at bounding box center [893, 87] width 81 height 32
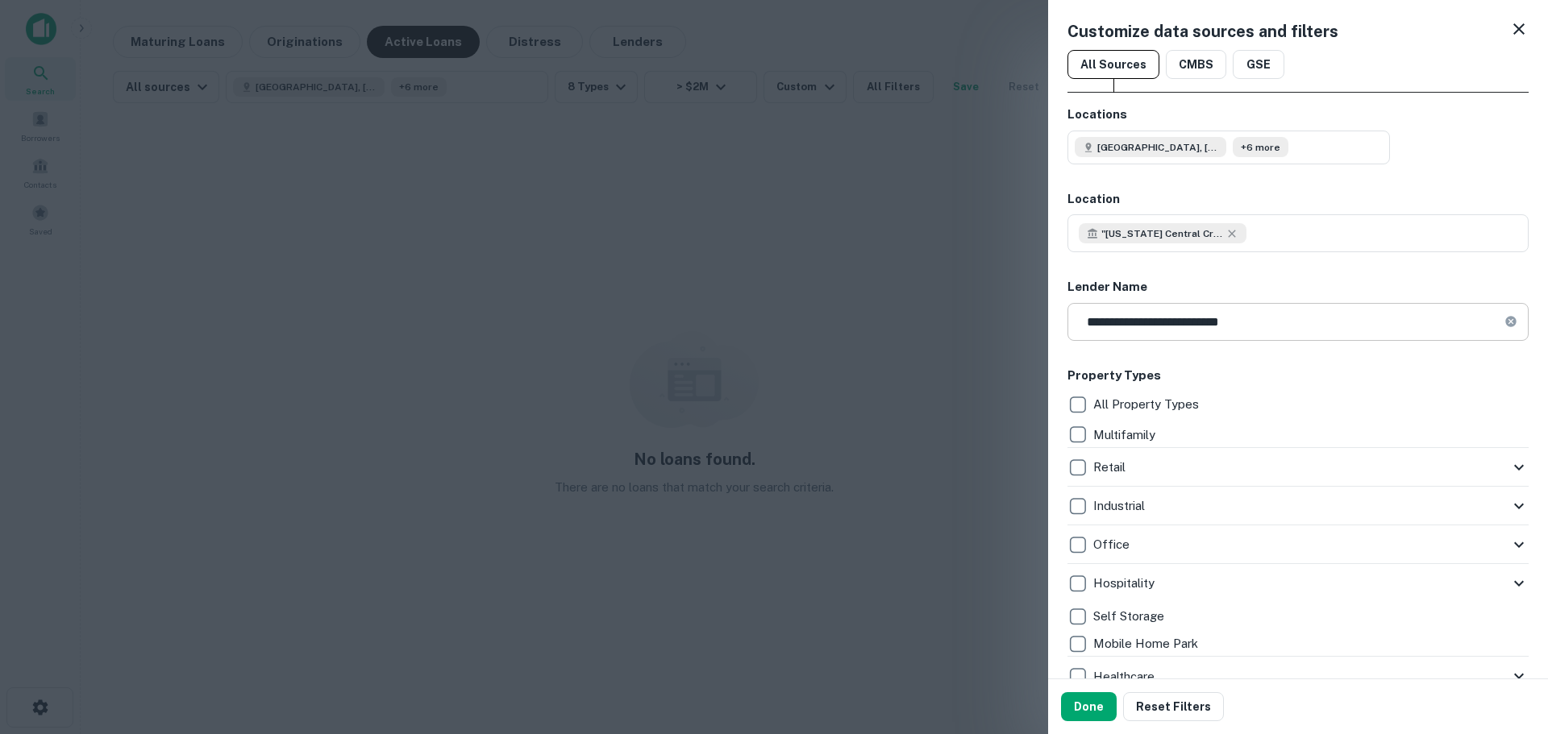
click at [1221, 331] on input "**********" at bounding box center [1285, 322] width 437 height 38
drag, startPoint x: 1289, startPoint y: 331, endPoint x: 1055, endPoint y: 311, distance: 234.7
click at [1055, 312] on div "**********" at bounding box center [1298, 339] width 500 height 679
click at [1267, 291] on h6 "Lender Name" at bounding box center [1297, 287] width 461 height 19
click at [1230, 231] on icon at bounding box center [1231, 233] width 13 height 13
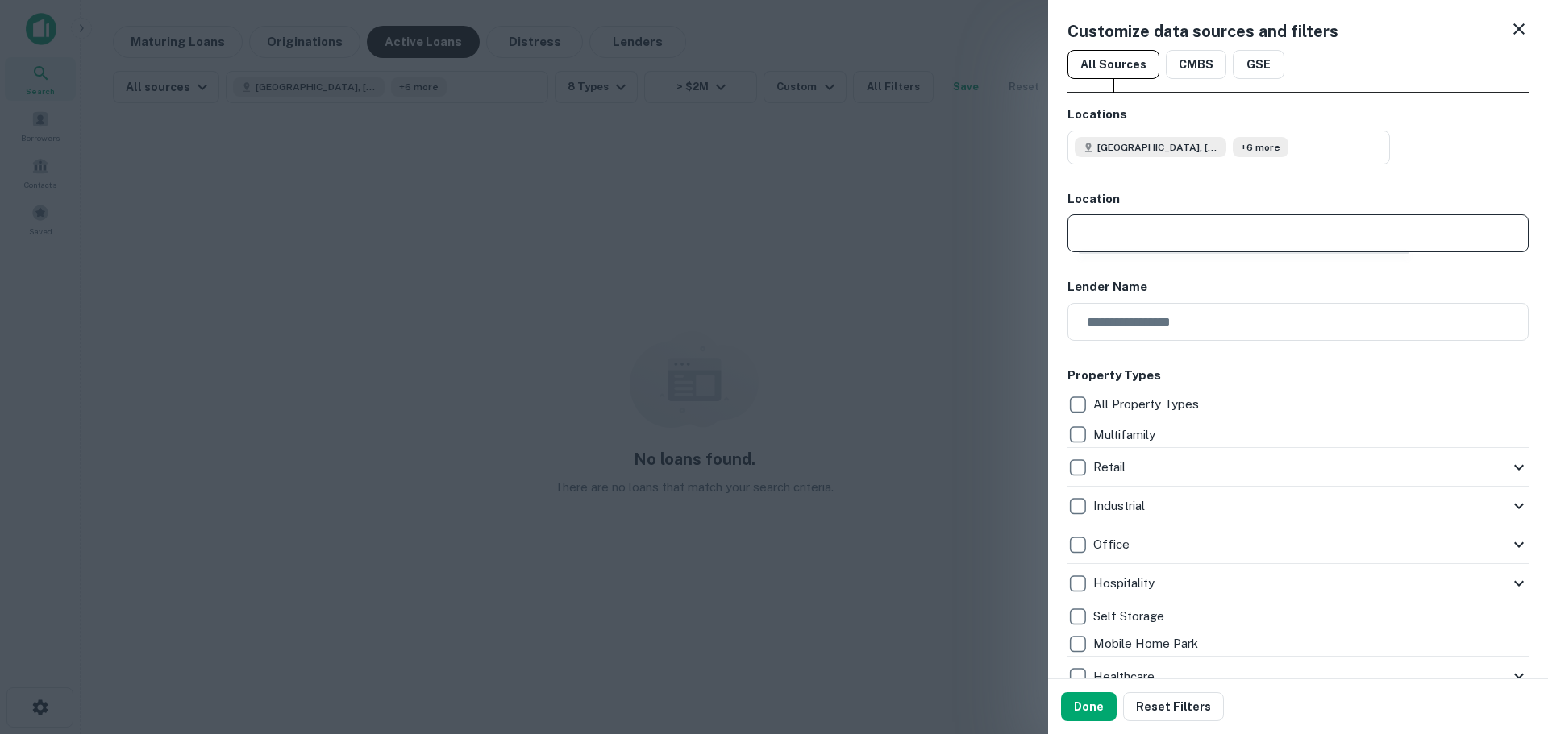
click at [1187, 232] on input "text" at bounding box center [1304, 233] width 450 height 38
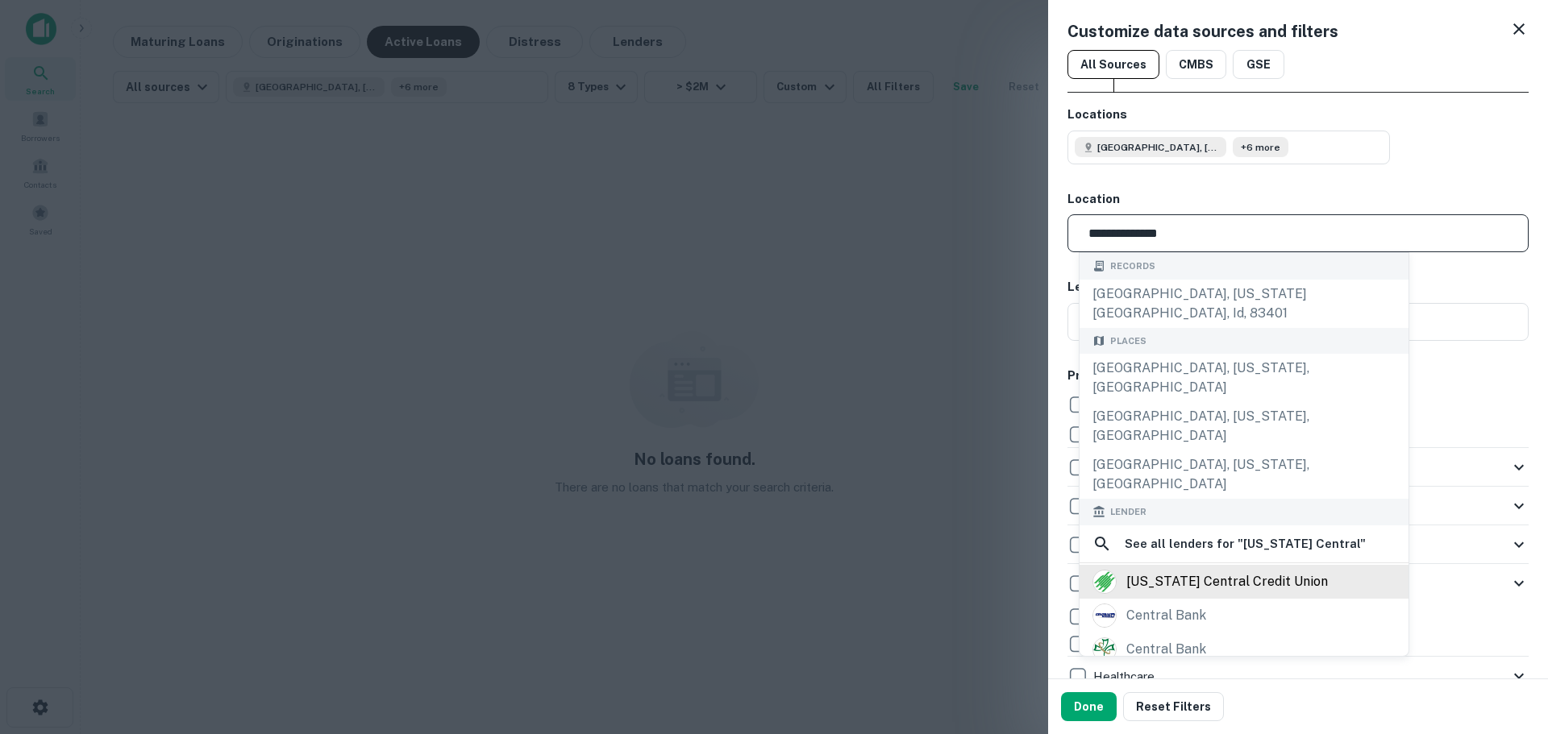
type input "**********"
click at [1240, 570] on div "idaho central credit union" at bounding box center [1227, 582] width 202 height 24
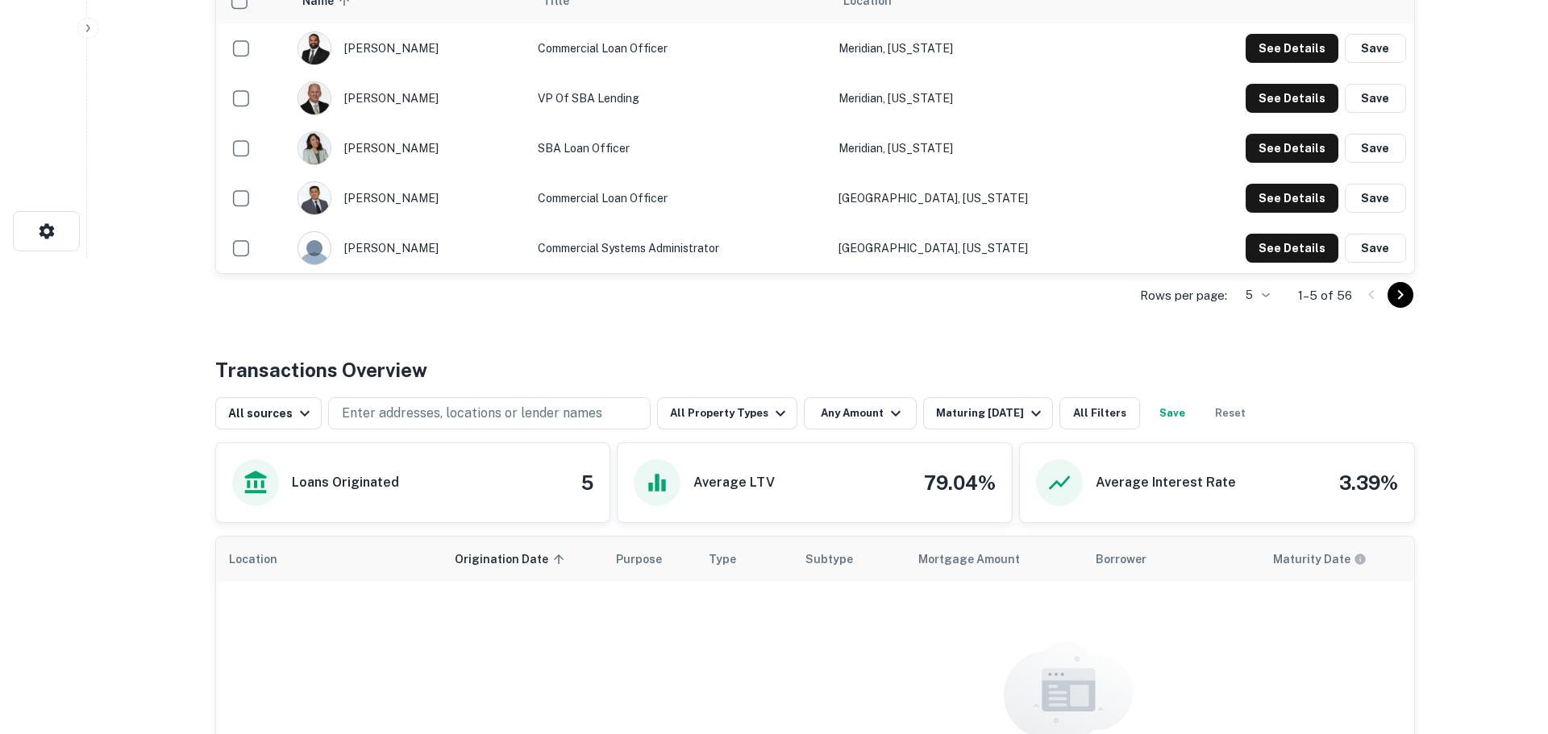
scroll to position [484, 0]
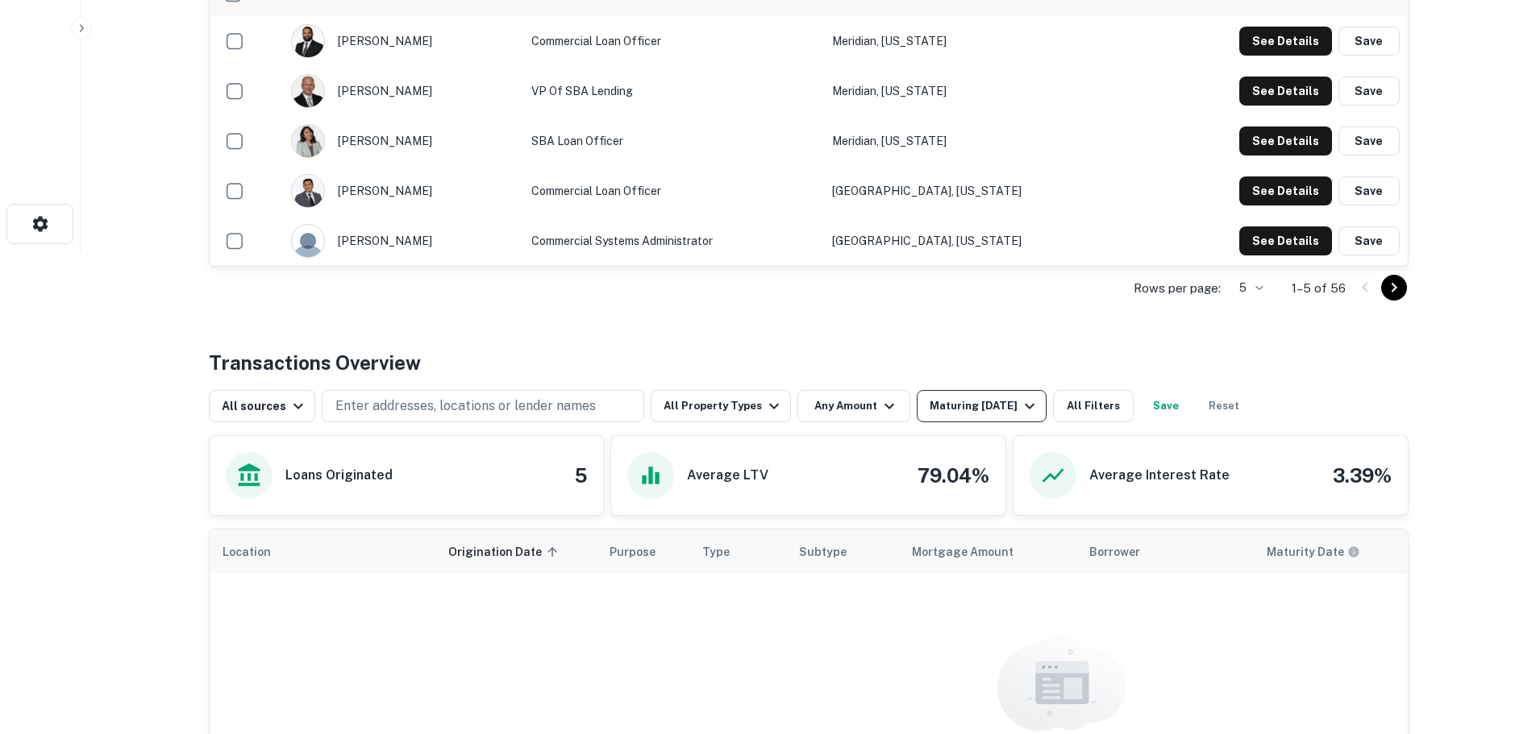
click at [981, 410] on div "Maturing In 1 Year" at bounding box center [985, 406] width 110 height 19
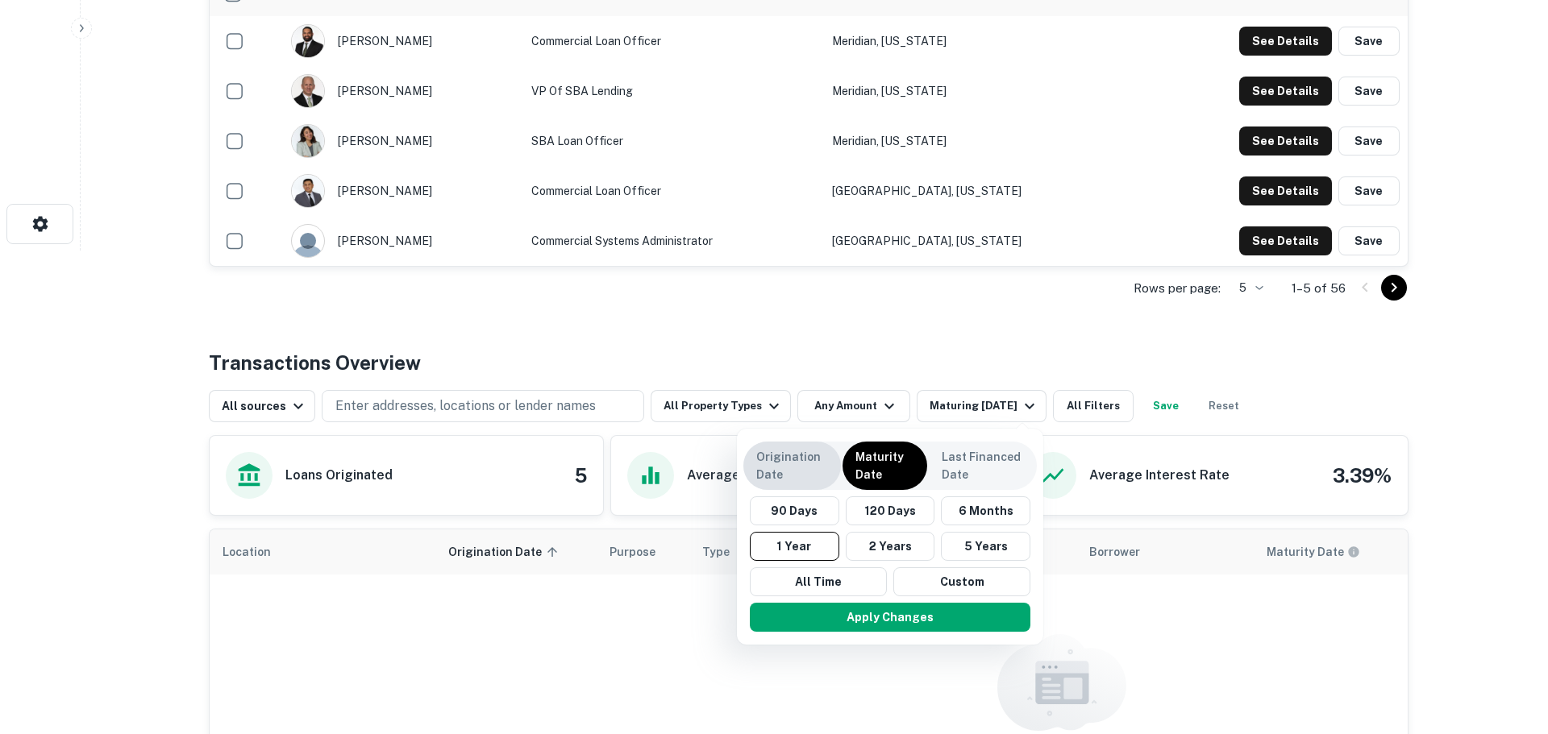
click at [779, 458] on p "Origination Date" at bounding box center [792, 465] width 72 height 35
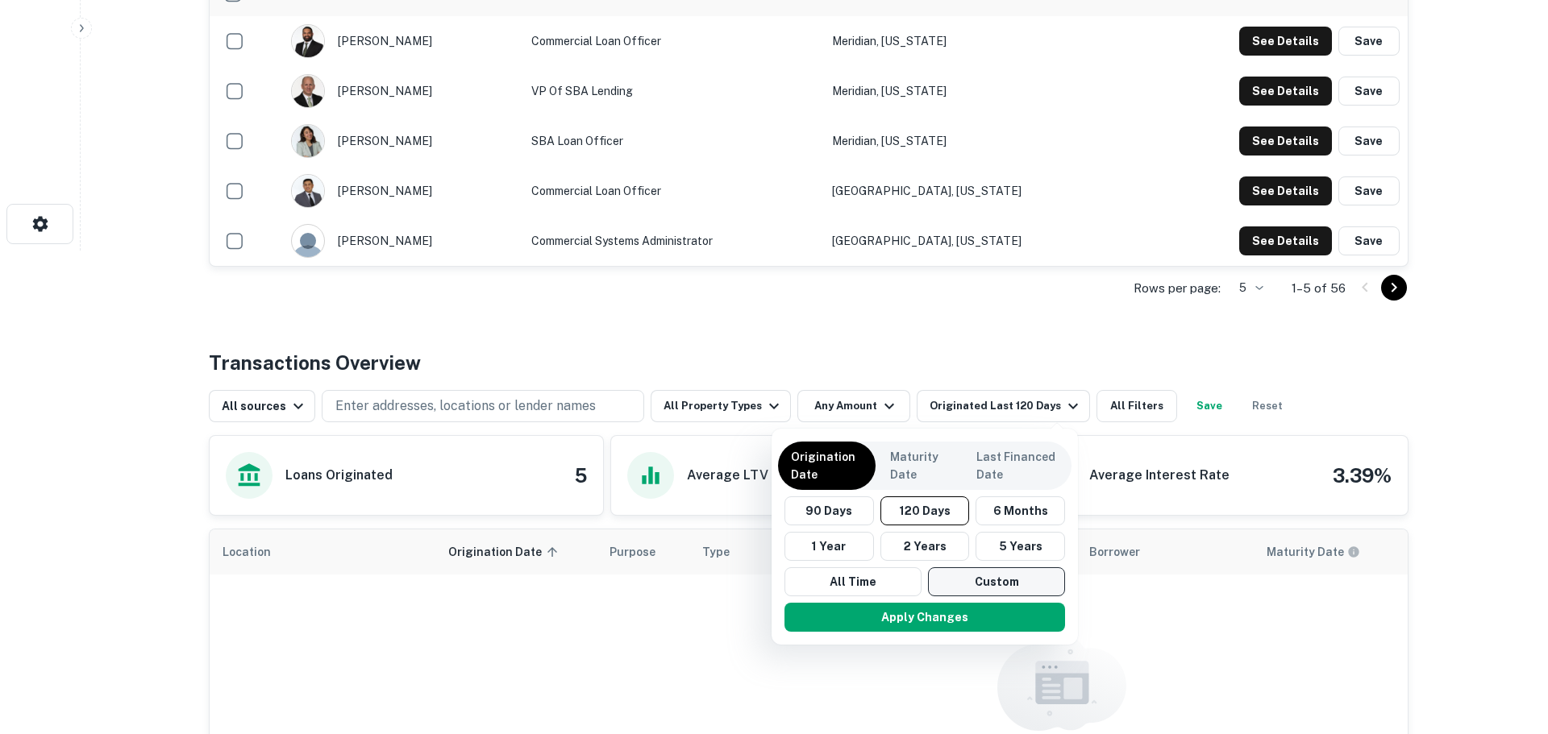
click at [971, 587] on button "Custom" at bounding box center [996, 582] width 137 height 29
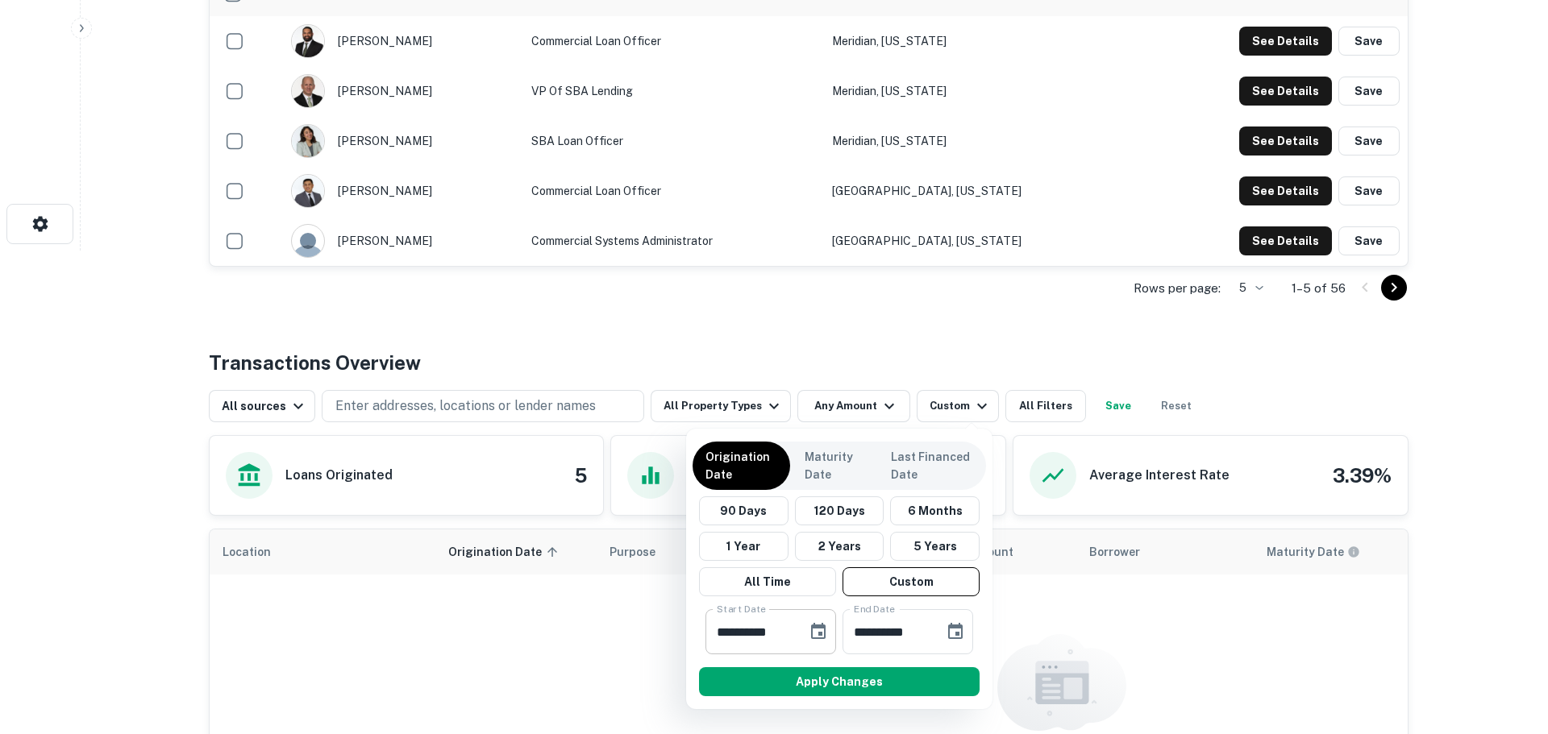
click at [814, 633] on icon "Choose date, selected date is Apr 16, 2025" at bounding box center [818, 631] width 19 height 19
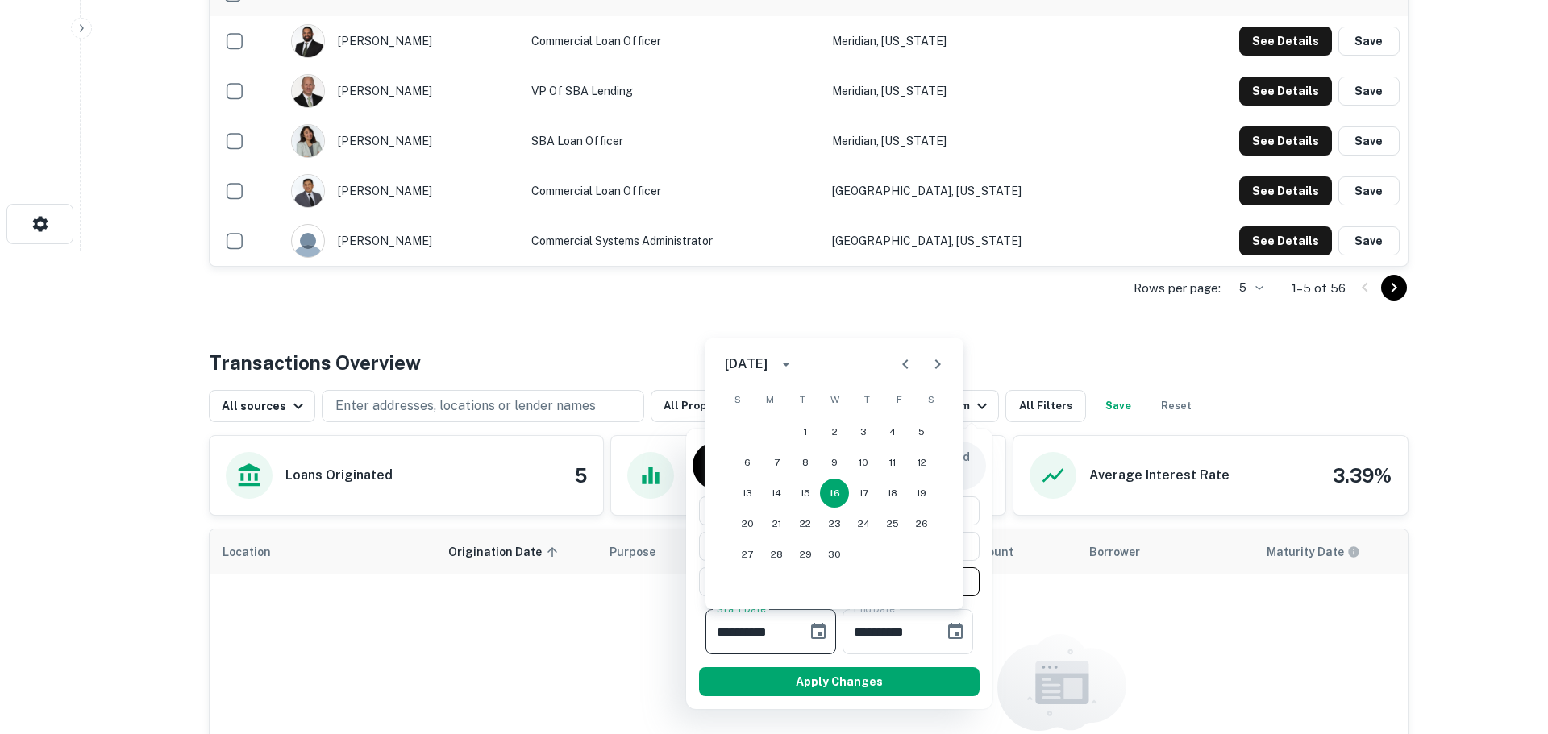
click at [768, 366] on div "April 2025" at bounding box center [746, 364] width 43 height 19
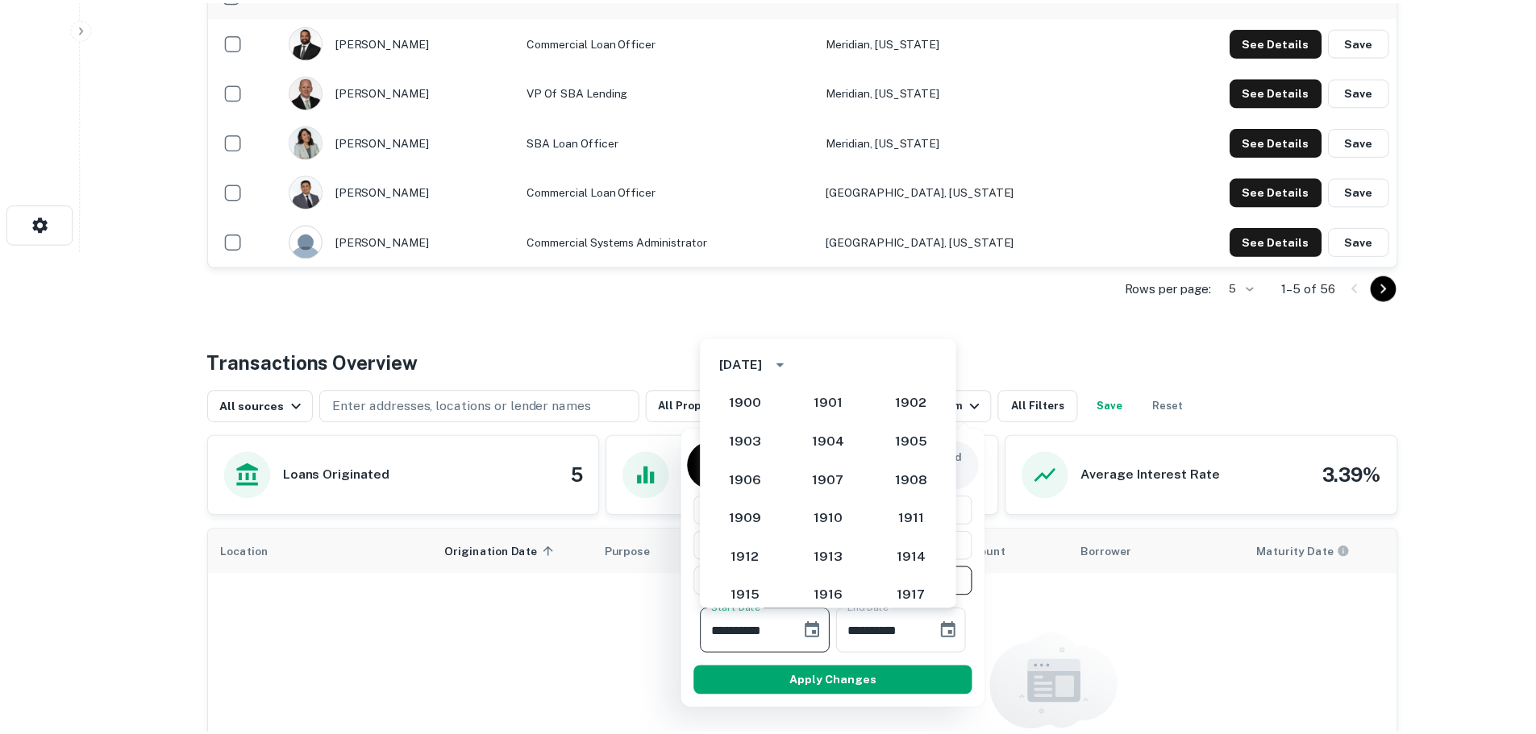
scroll to position [1400, 0]
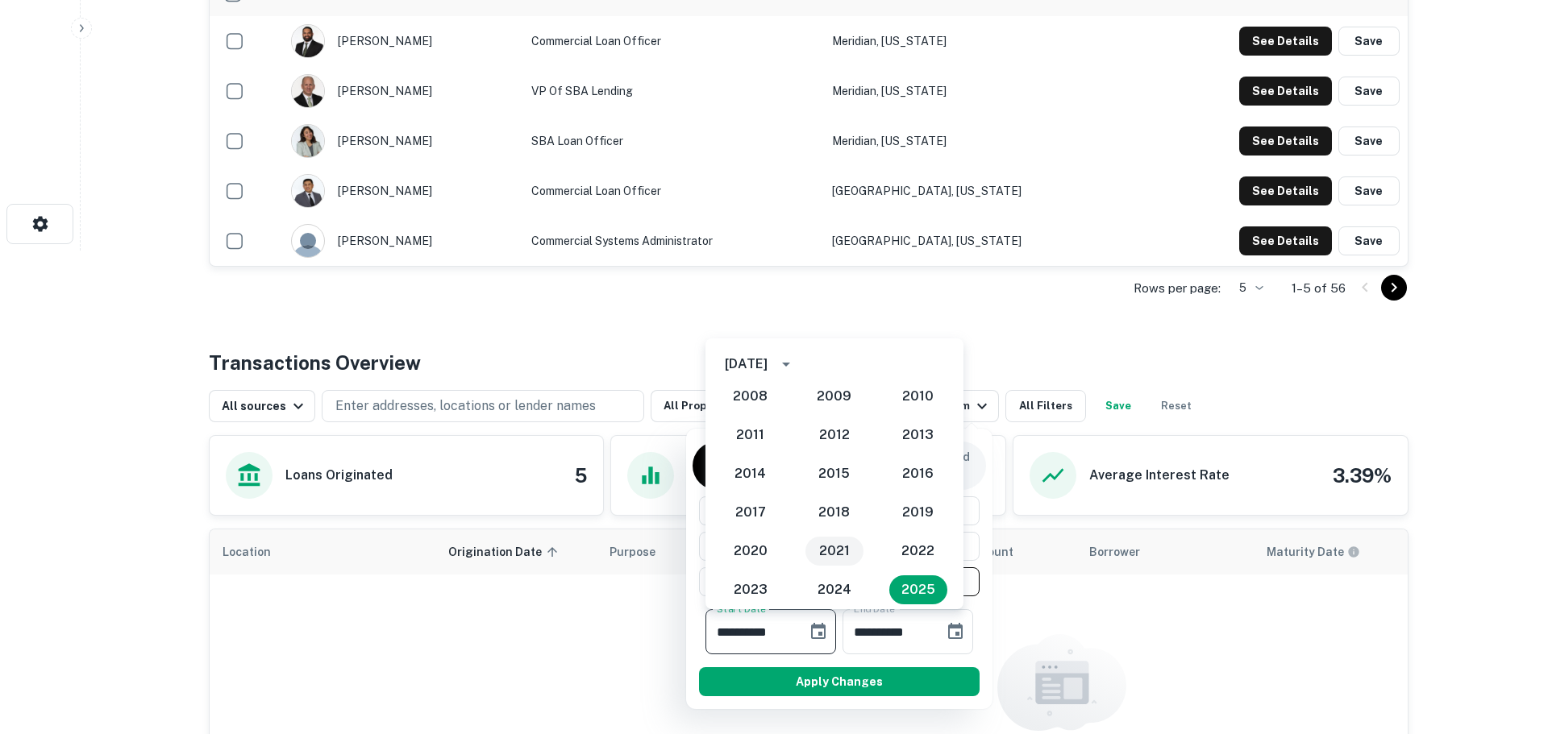
click at [838, 551] on button "2021" at bounding box center [834, 551] width 58 height 29
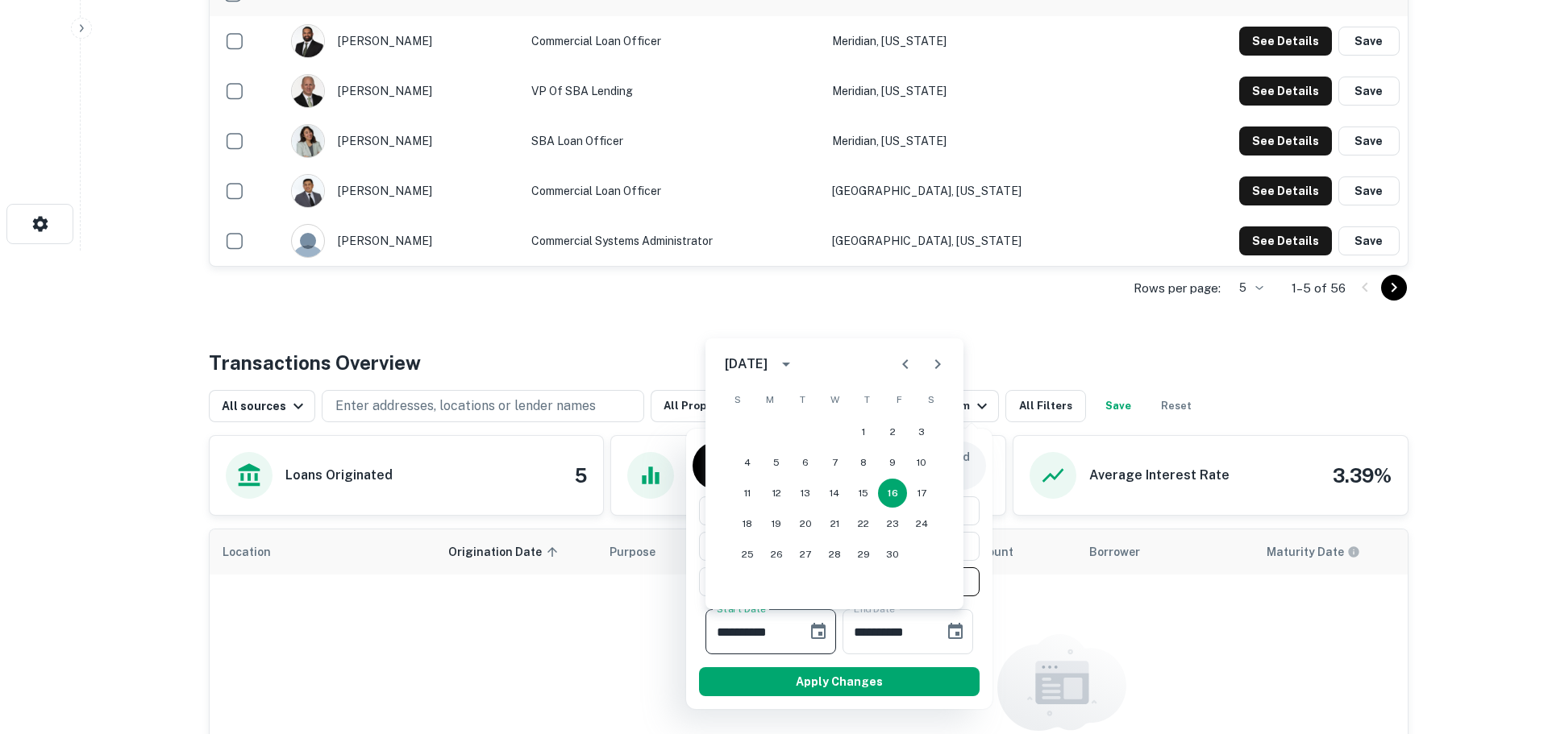
click at [900, 368] on icon "Previous month" at bounding box center [905, 364] width 19 height 19
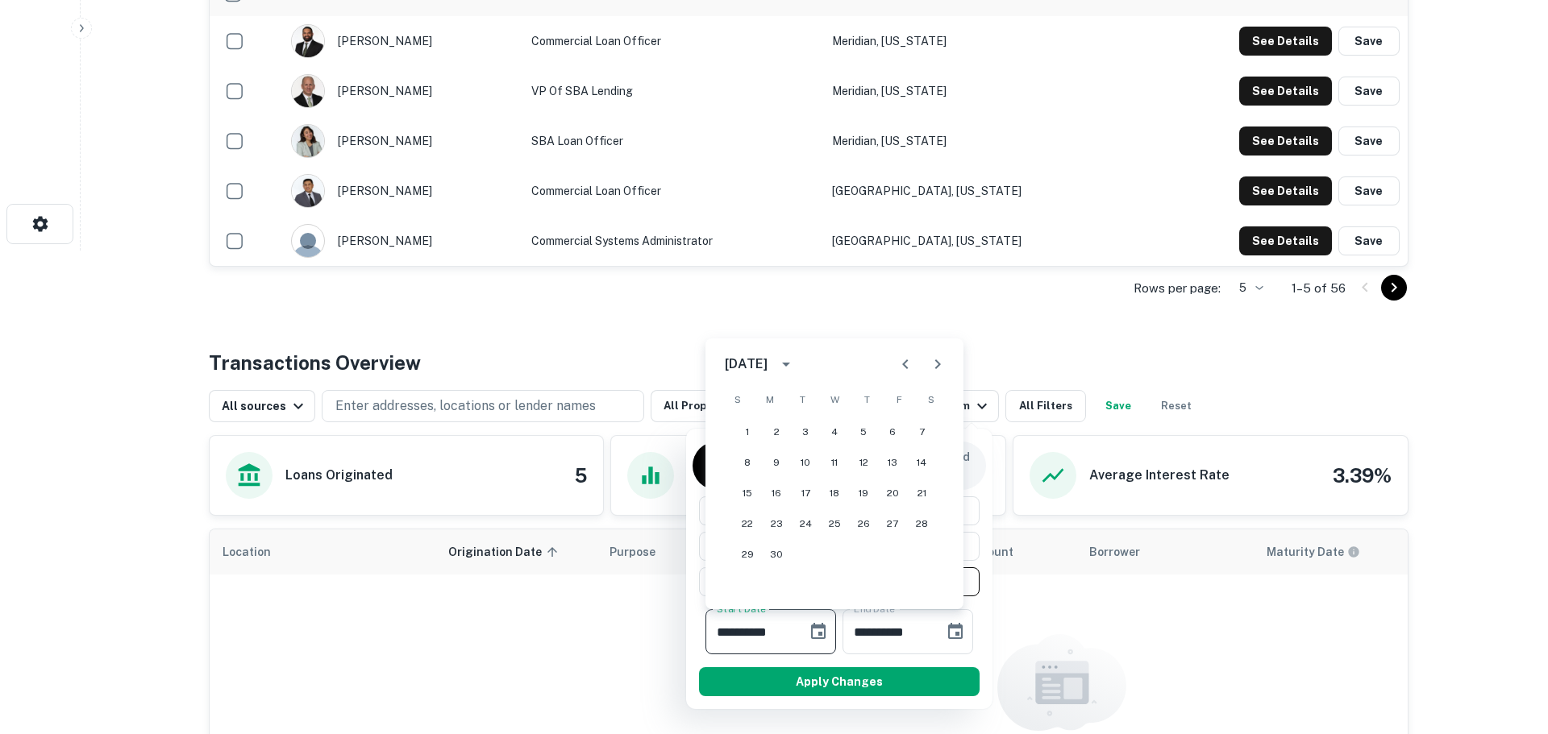
click at [930, 365] on icon "Next month" at bounding box center [937, 364] width 19 height 19
click at [809, 428] on button "1" at bounding box center [805, 432] width 29 height 29
type input "**********"
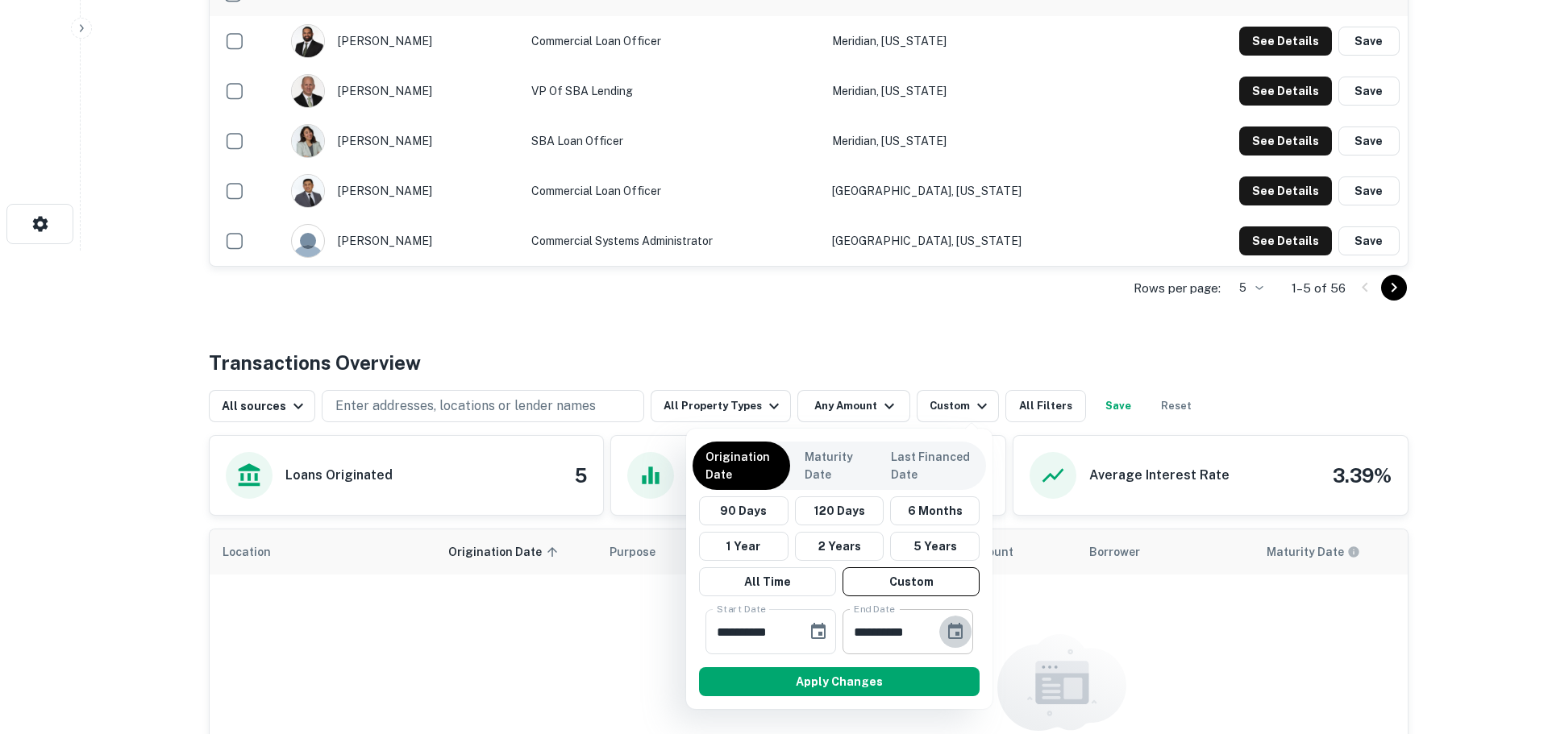
click at [956, 634] on icon "Choose date, selected date is Oct 13, 2025" at bounding box center [955, 631] width 15 height 16
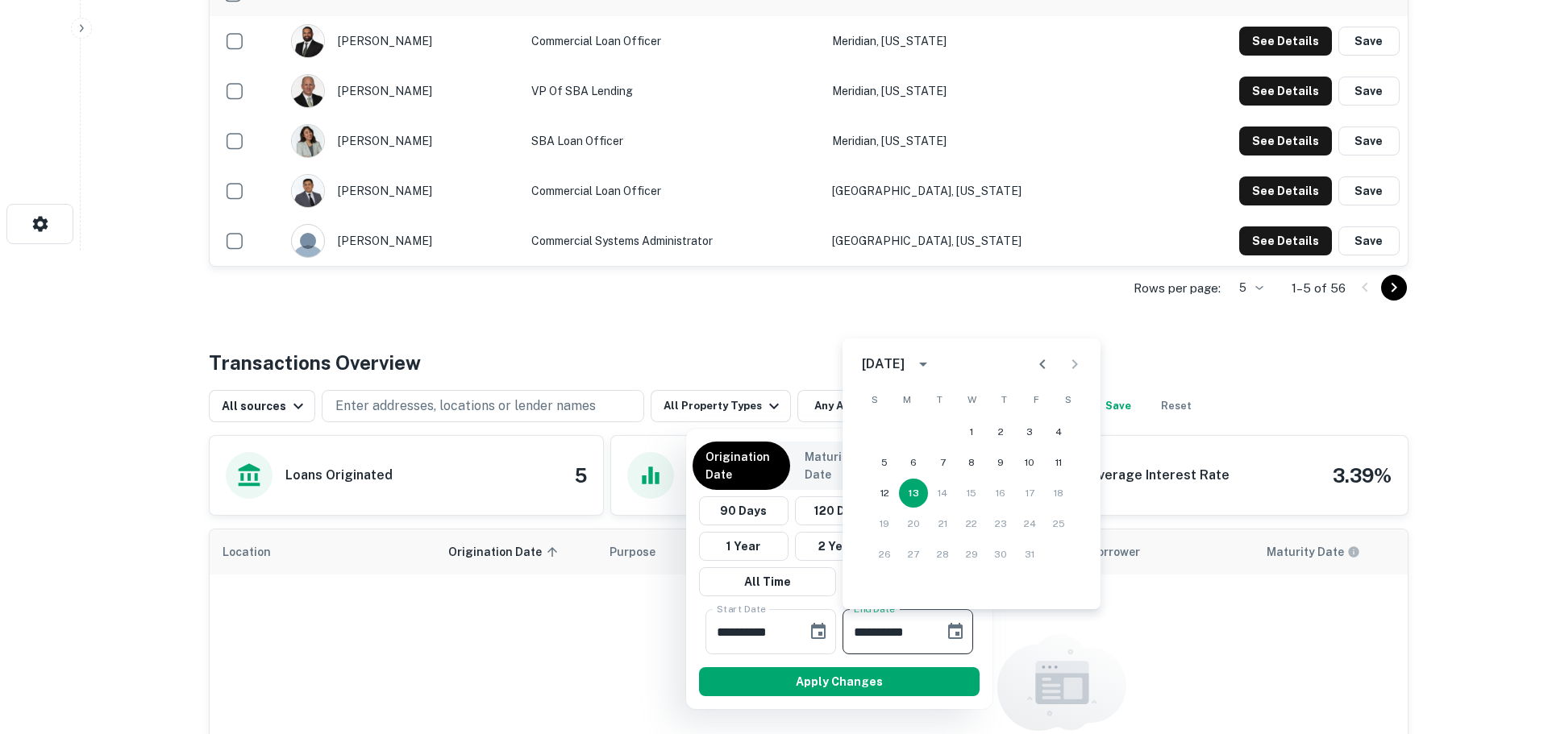
click at [937, 361] on button "calendar view is open, switch to year view" at bounding box center [922, 364] width 27 height 27
click at [974, 406] on button "2021" at bounding box center [971, 403] width 58 height 29
click at [1065, 369] on icon "Next month" at bounding box center [1074, 364] width 19 height 19
click at [1067, 370] on icon "Next month" at bounding box center [1074, 364] width 19 height 19
click at [1023, 551] on button "31" at bounding box center [1029, 554] width 29 height 29
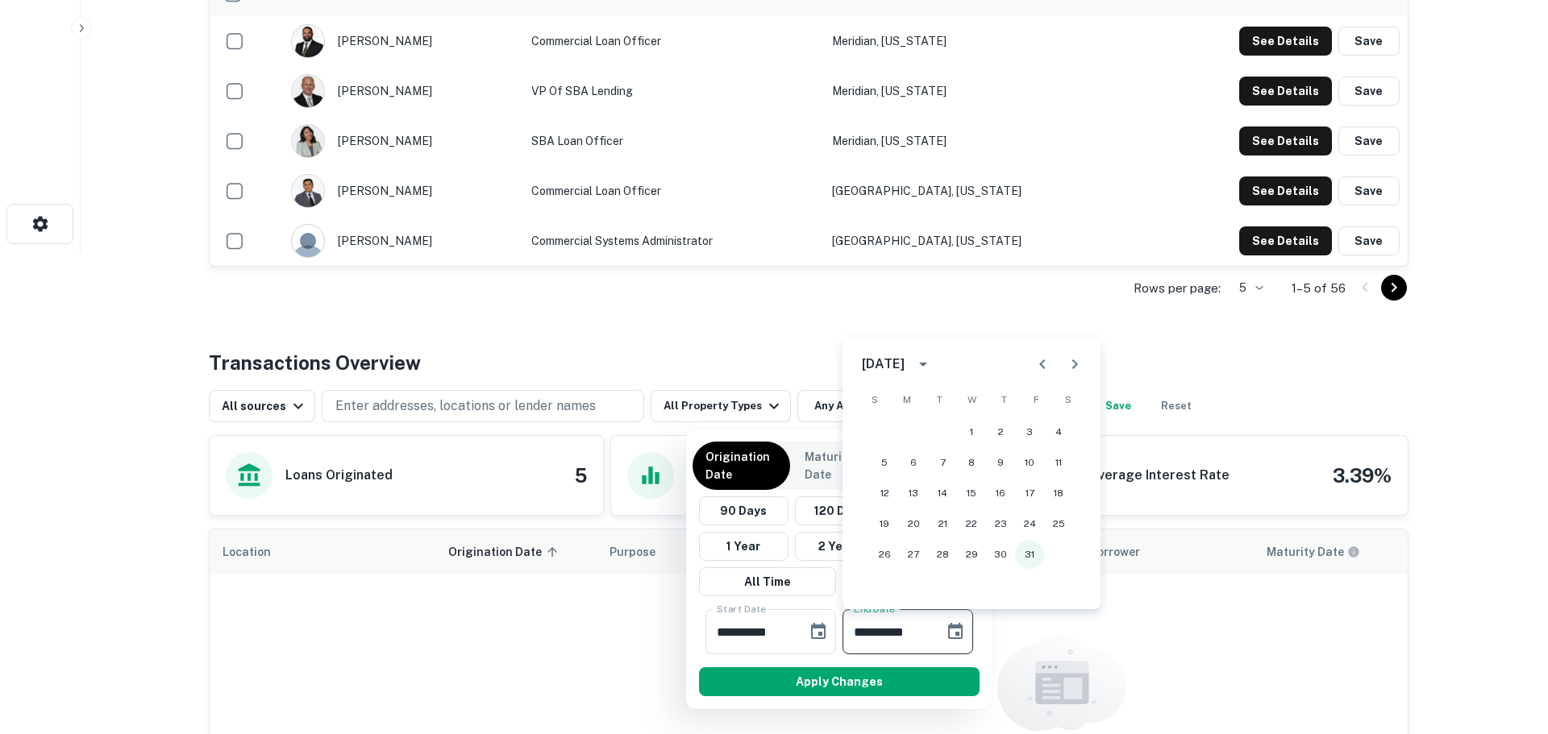
type input "**********"
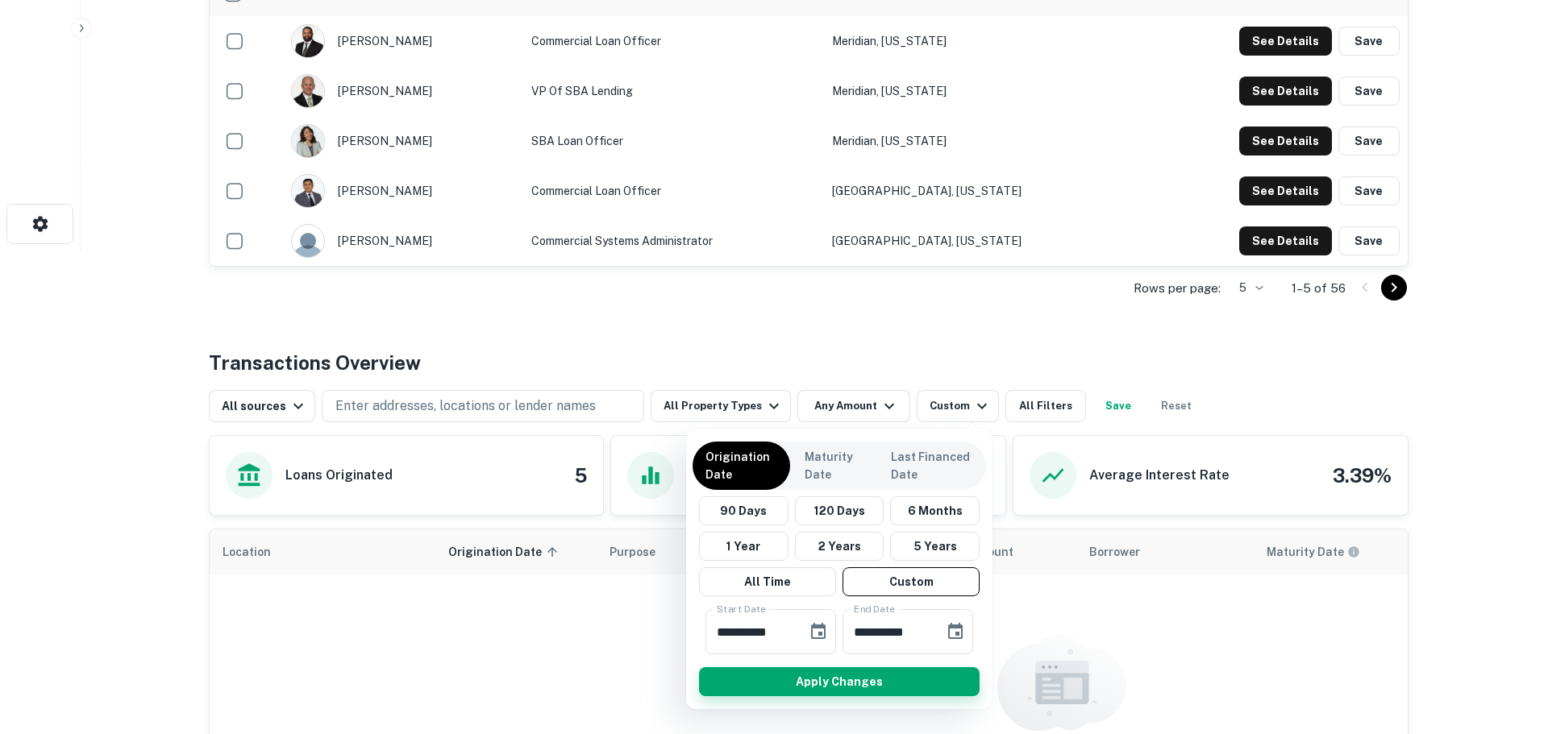
click at [863, 684] on button "Apply Changes" at bounding box center [839, 682] width 281 height 29
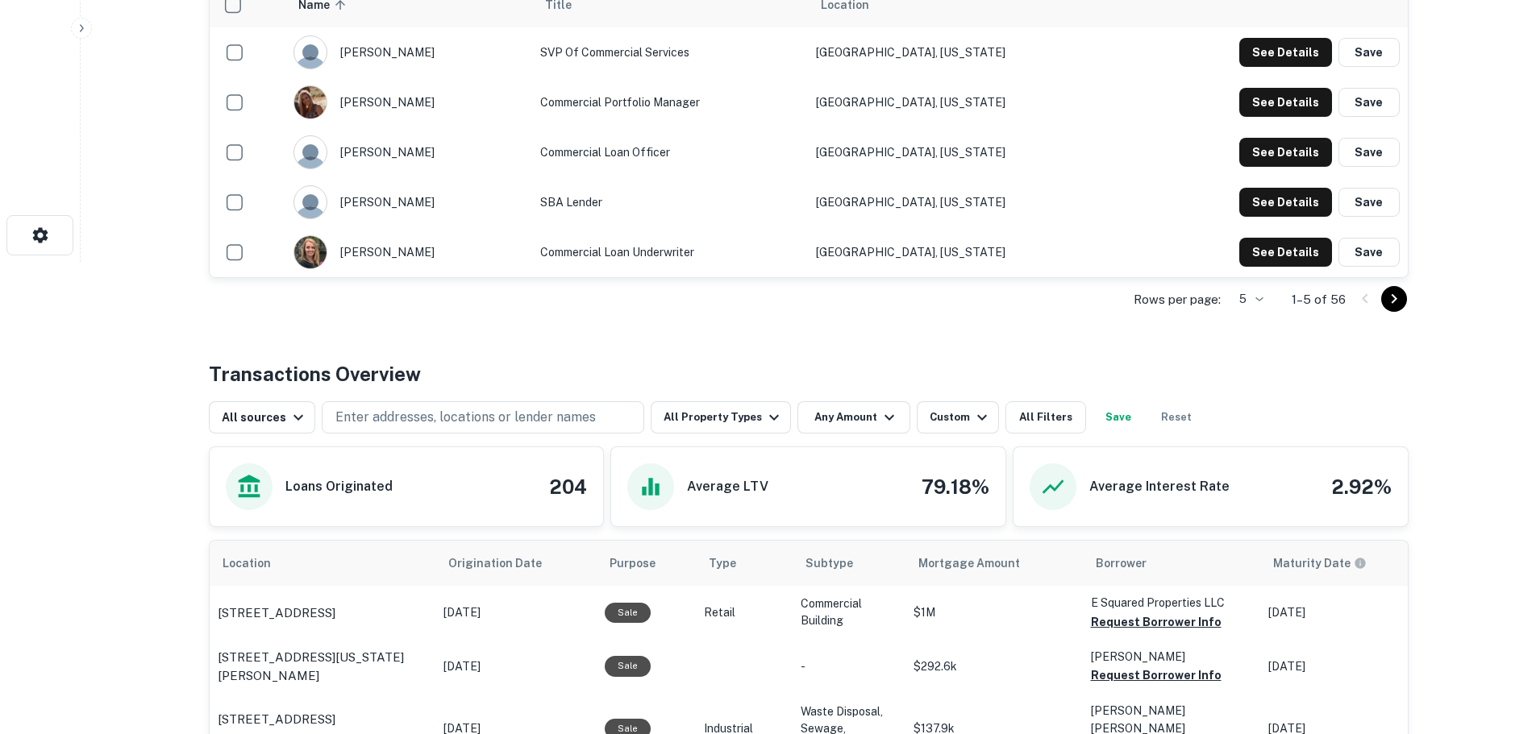
scroll to position [564, 0]
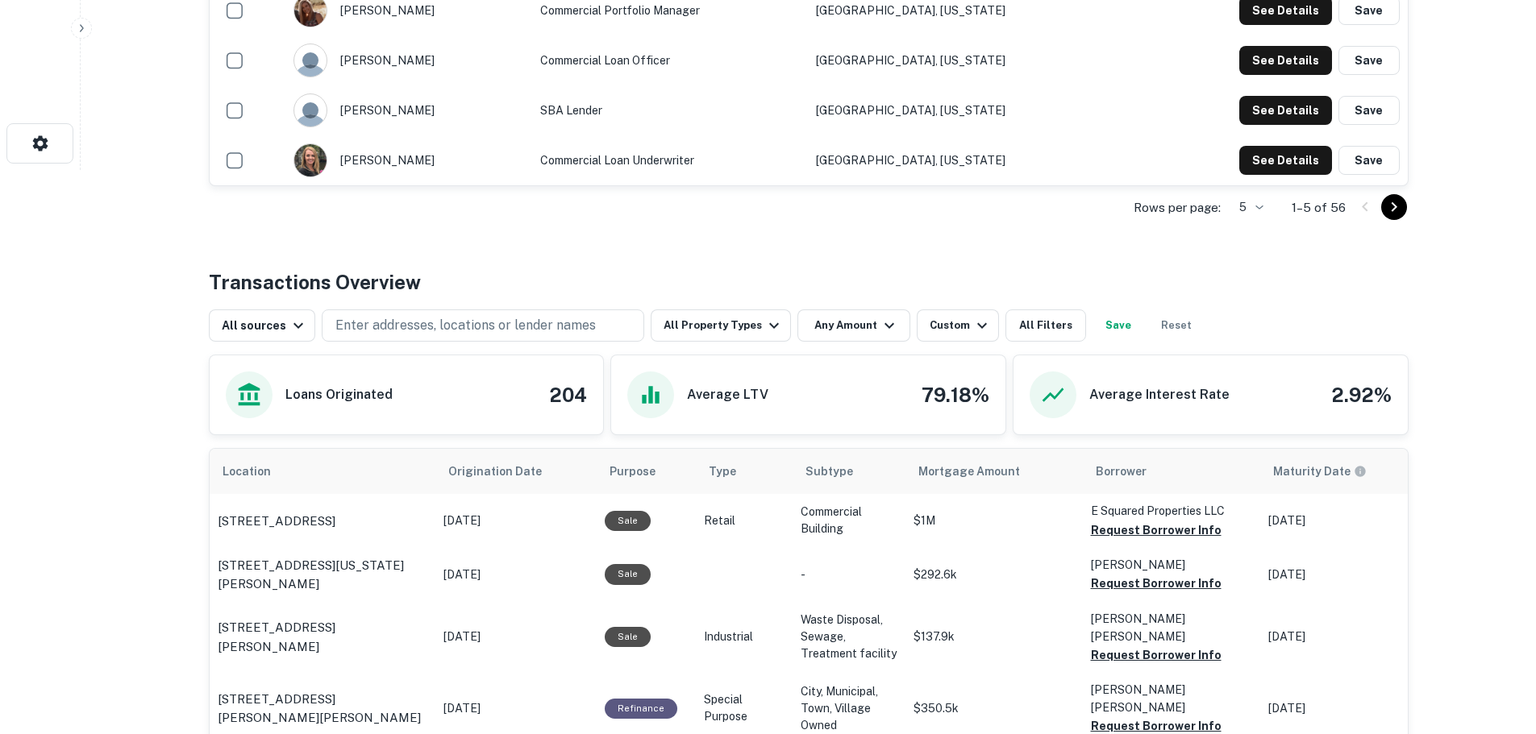
click at [833, 309] on div "All sources Enter addresses, locations or lender names All Property Types Any A…" at bounding box center [809, 319] width 1200 height 45
click at [834, 322] on button "Any Amount" at bounding box center [853, 326] width 113 height 32
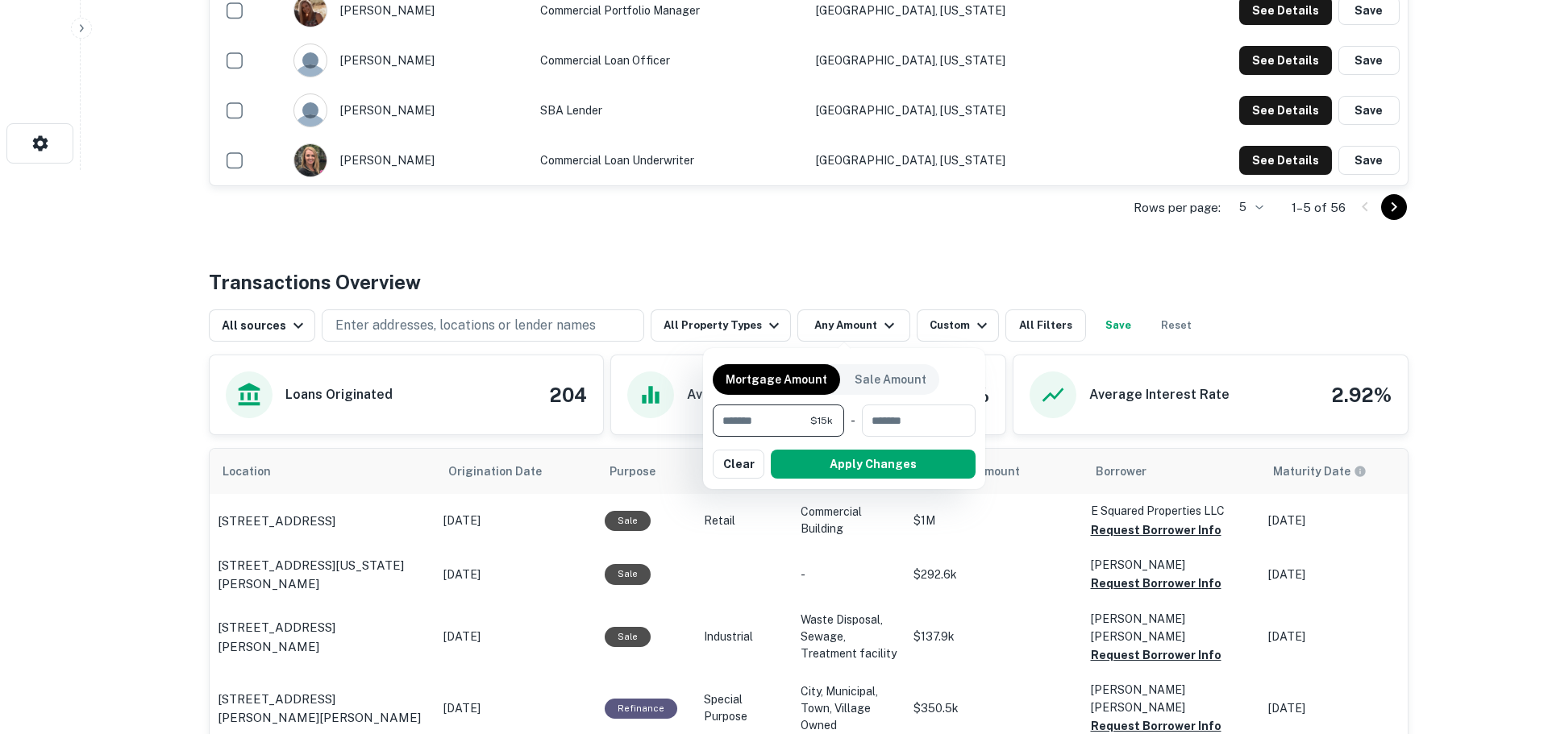
type input "*******"
click at [889, 468] on button "Apply Changes" at bounding box center [873, 464] width 205 height 29
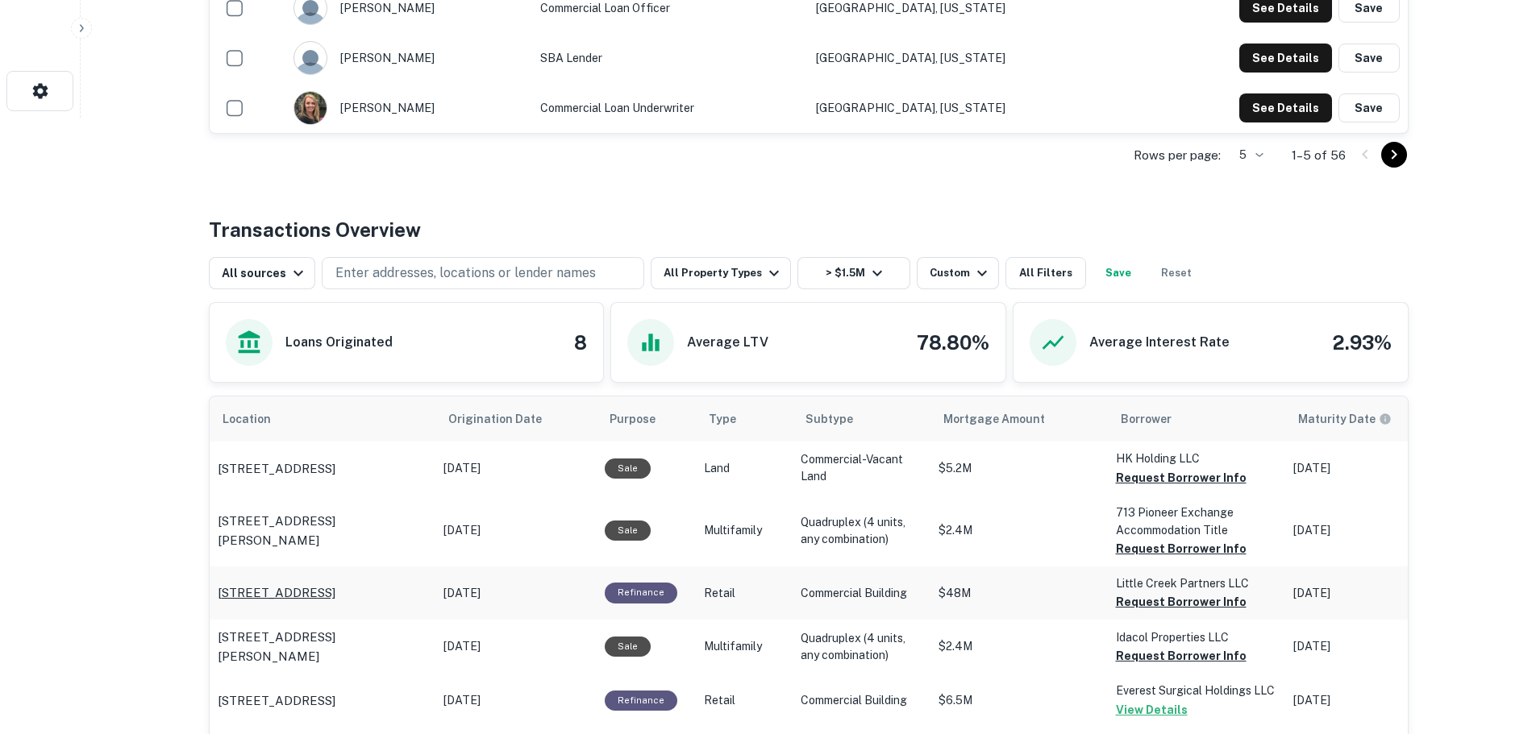
scroll to position [645, 0]
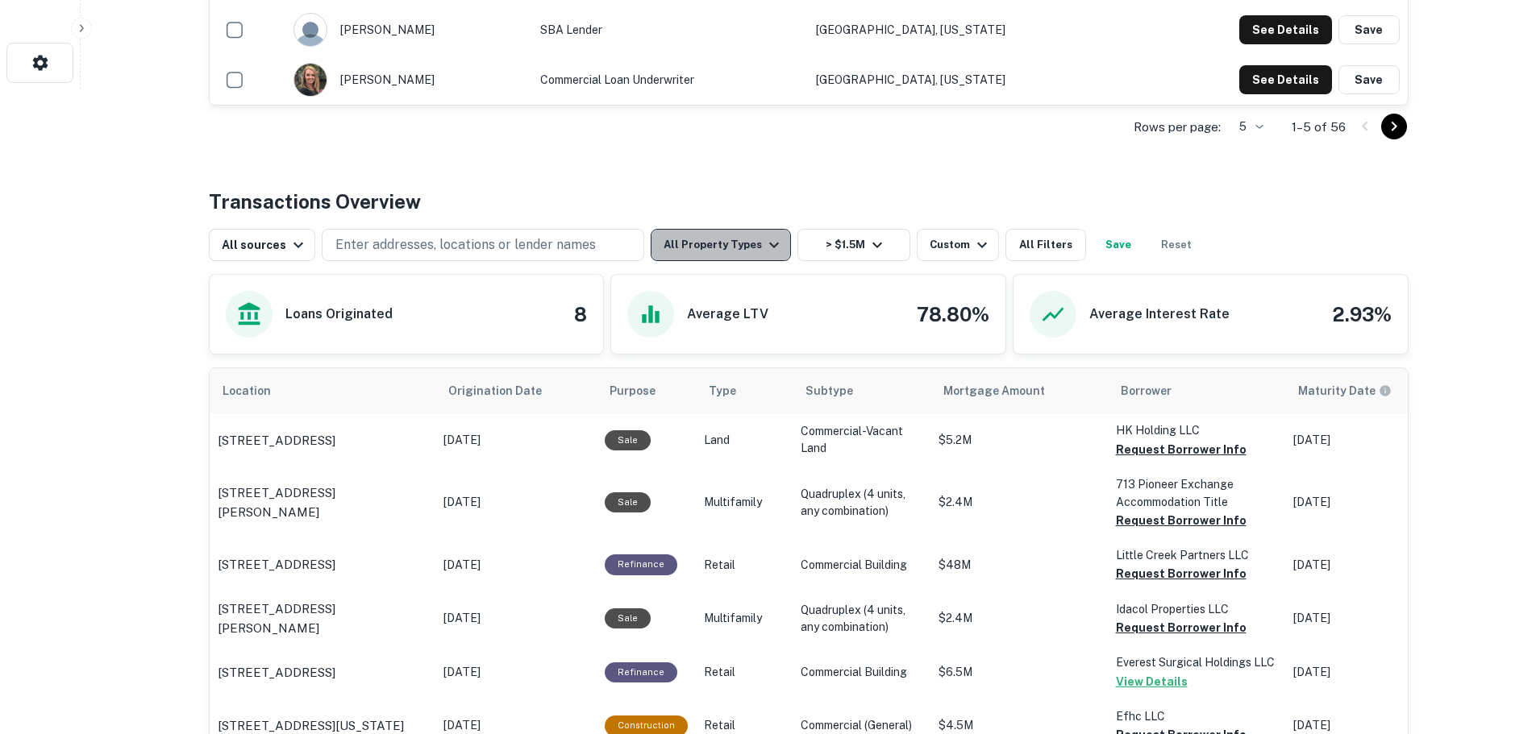
click at [750, 242] on button "All Property Types" at bounding box center [721, 245] width 140 height 32
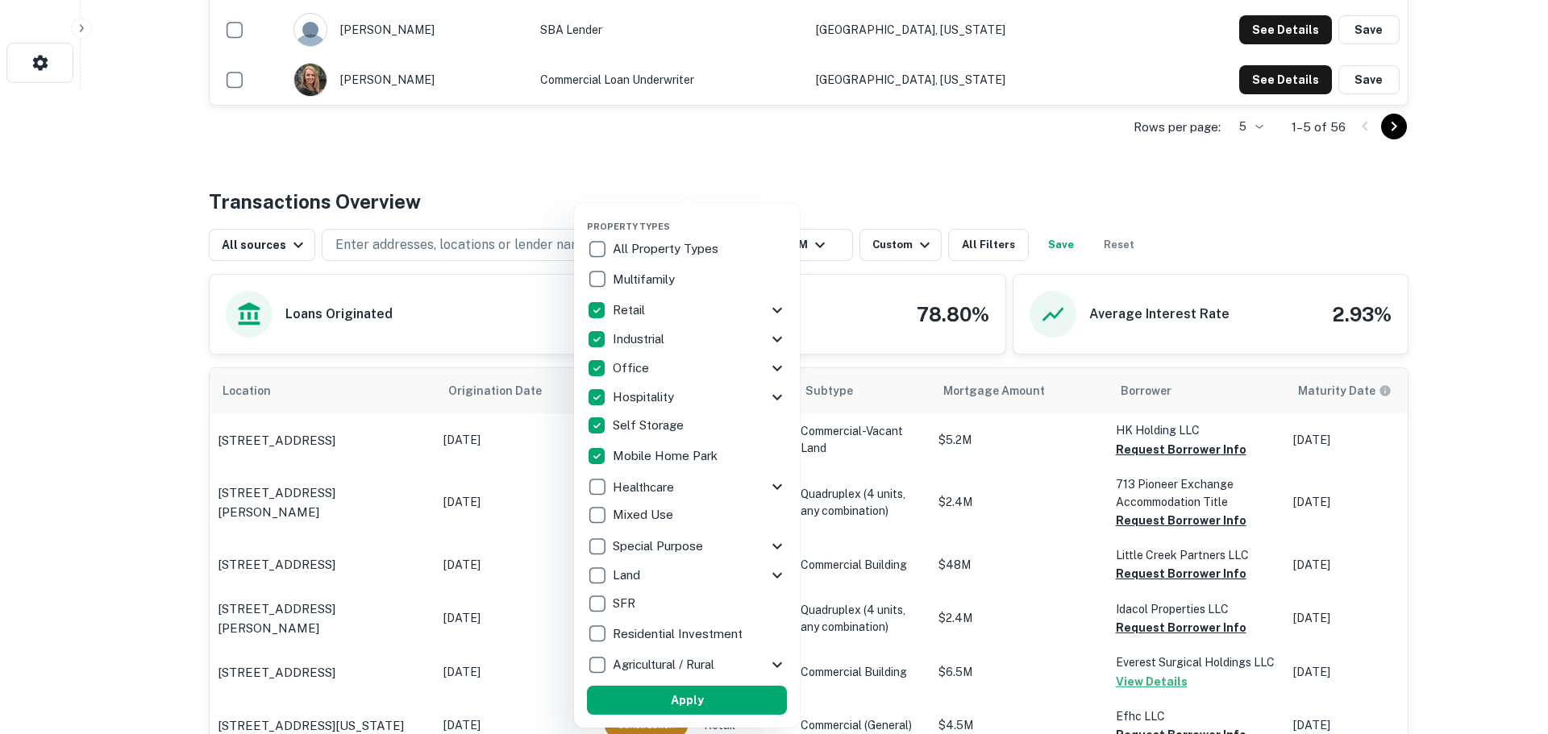
click at [585, 497] on div "Property Types All Property Types Multifamily Retail Storefront Auto Shop Bar S…" at bounding box center [687, 465] width 226 height 525
click at [697, 703] on button "Apply" at bounding box center [687, 700] width 200 height 29
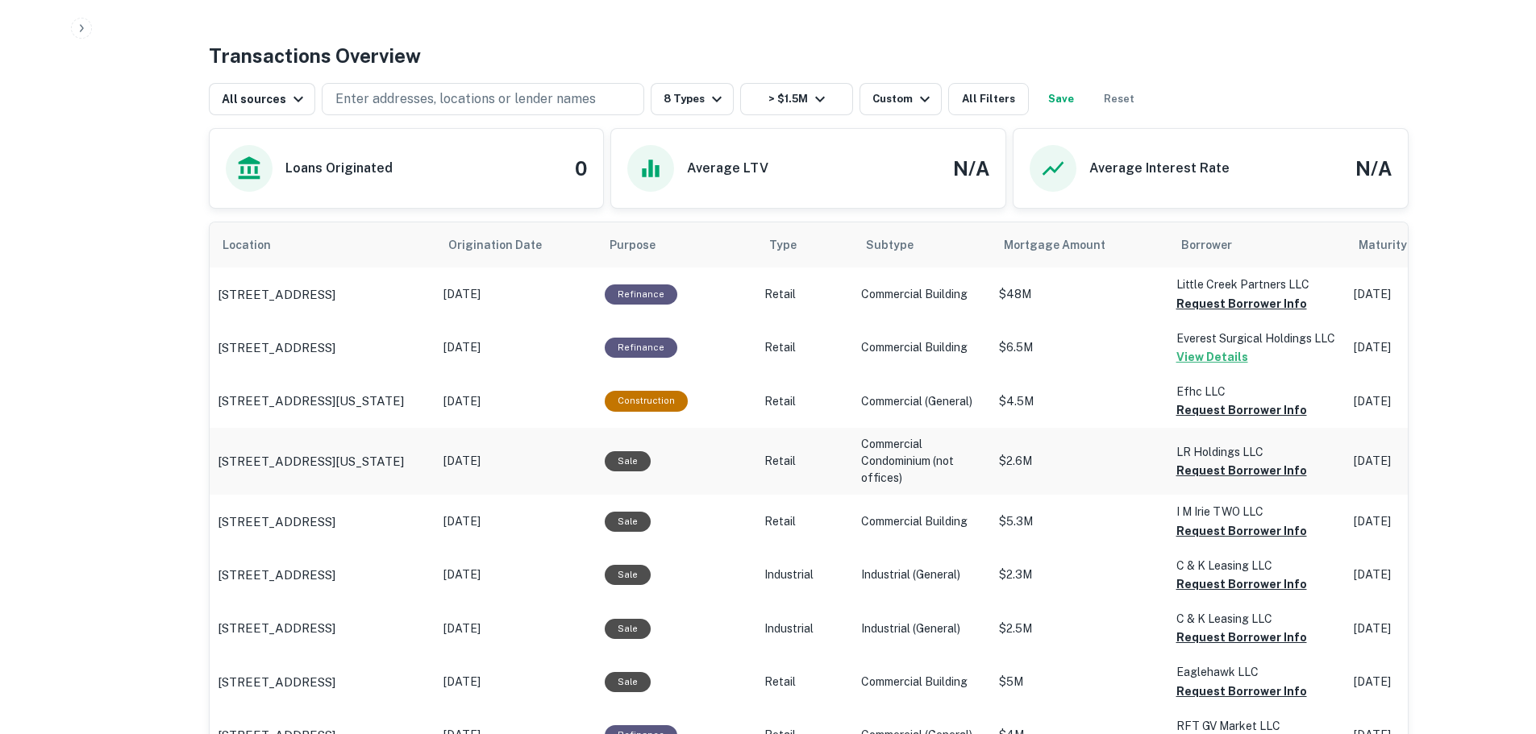
scroll to position [806, 0]
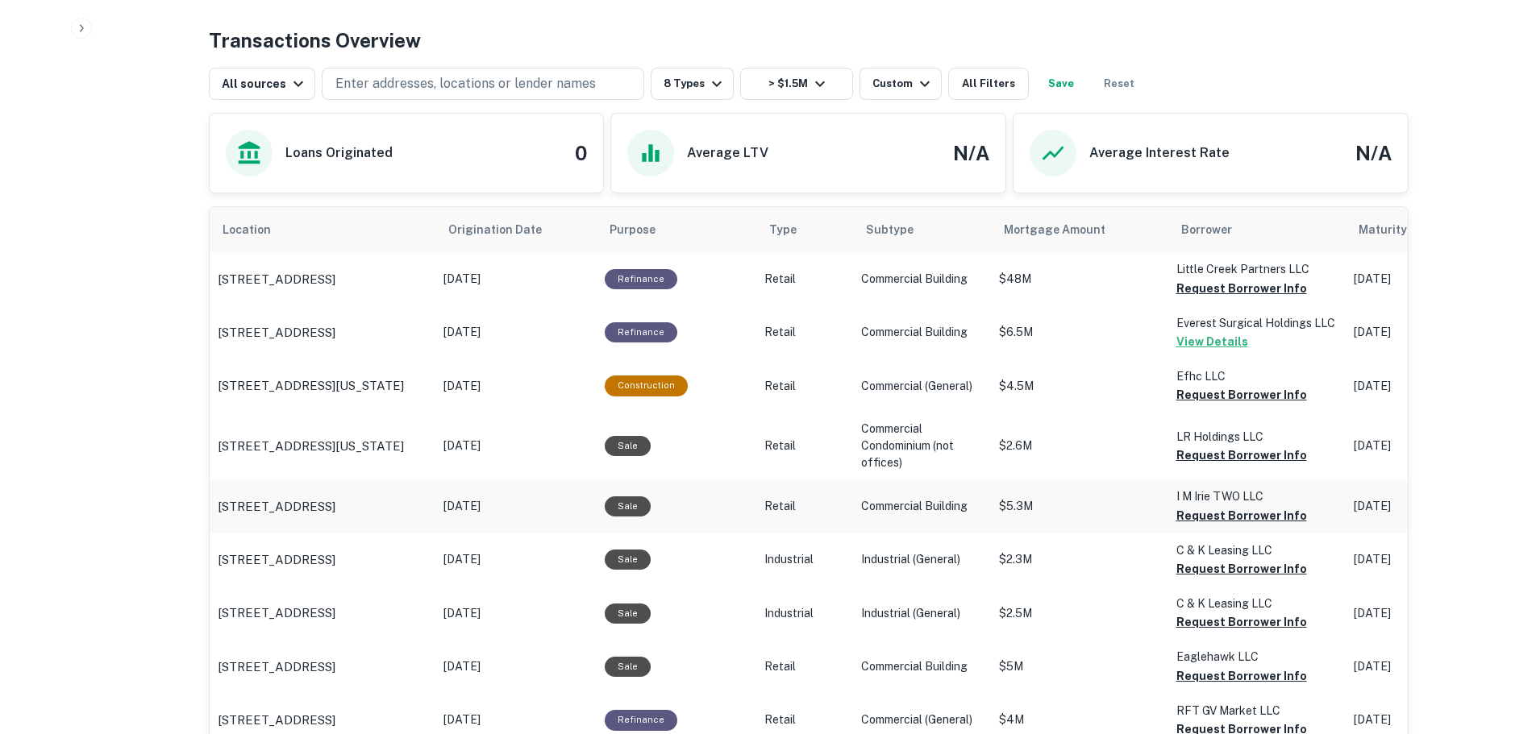
click at [339, 523] on td "[STREET_ADDRESS]" at bounding box center [323, 506] width 226 height 53
click at [331, 501] on p "[STREET_ADDRESS]" at bounding box center [277, 506] width 118 height 19
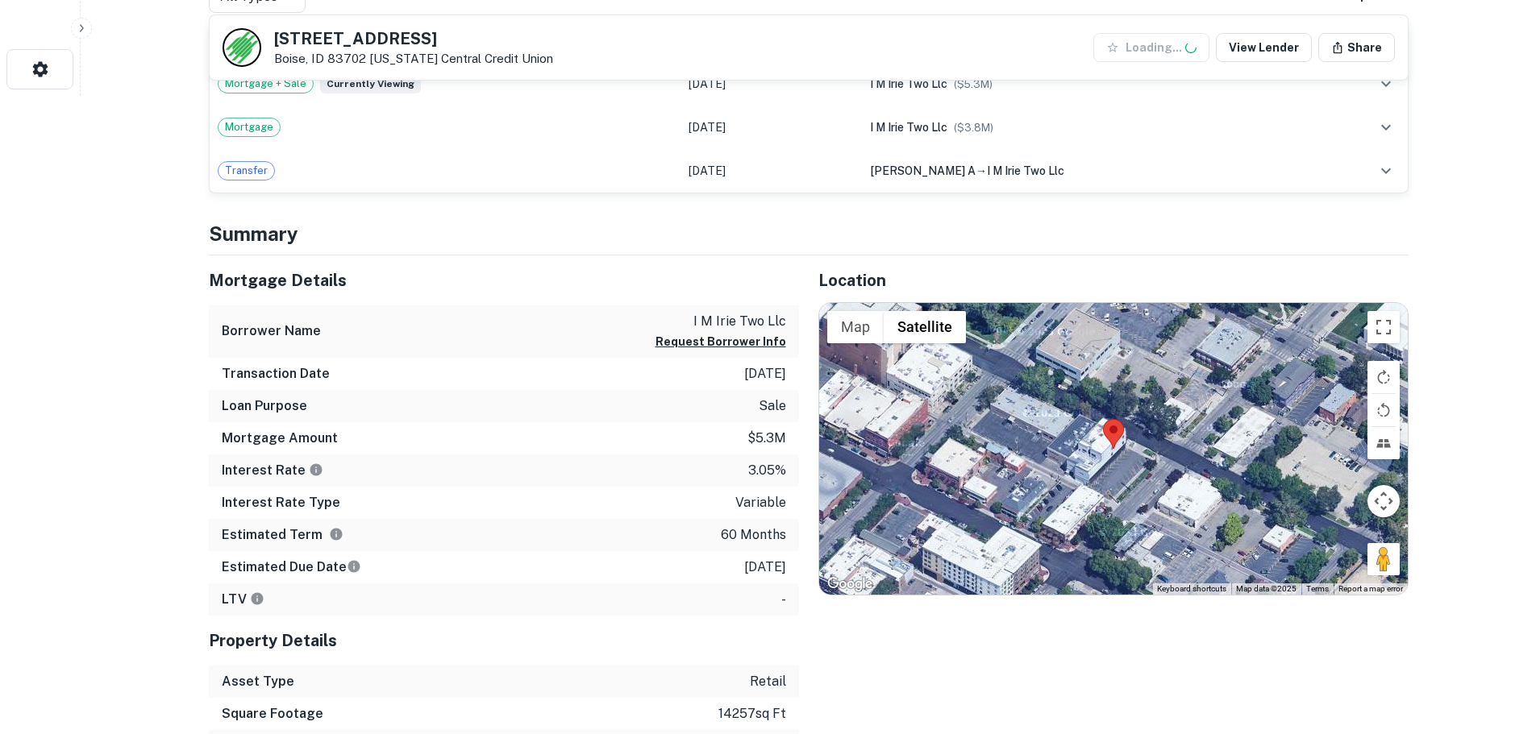
scroll to position [645, 0]
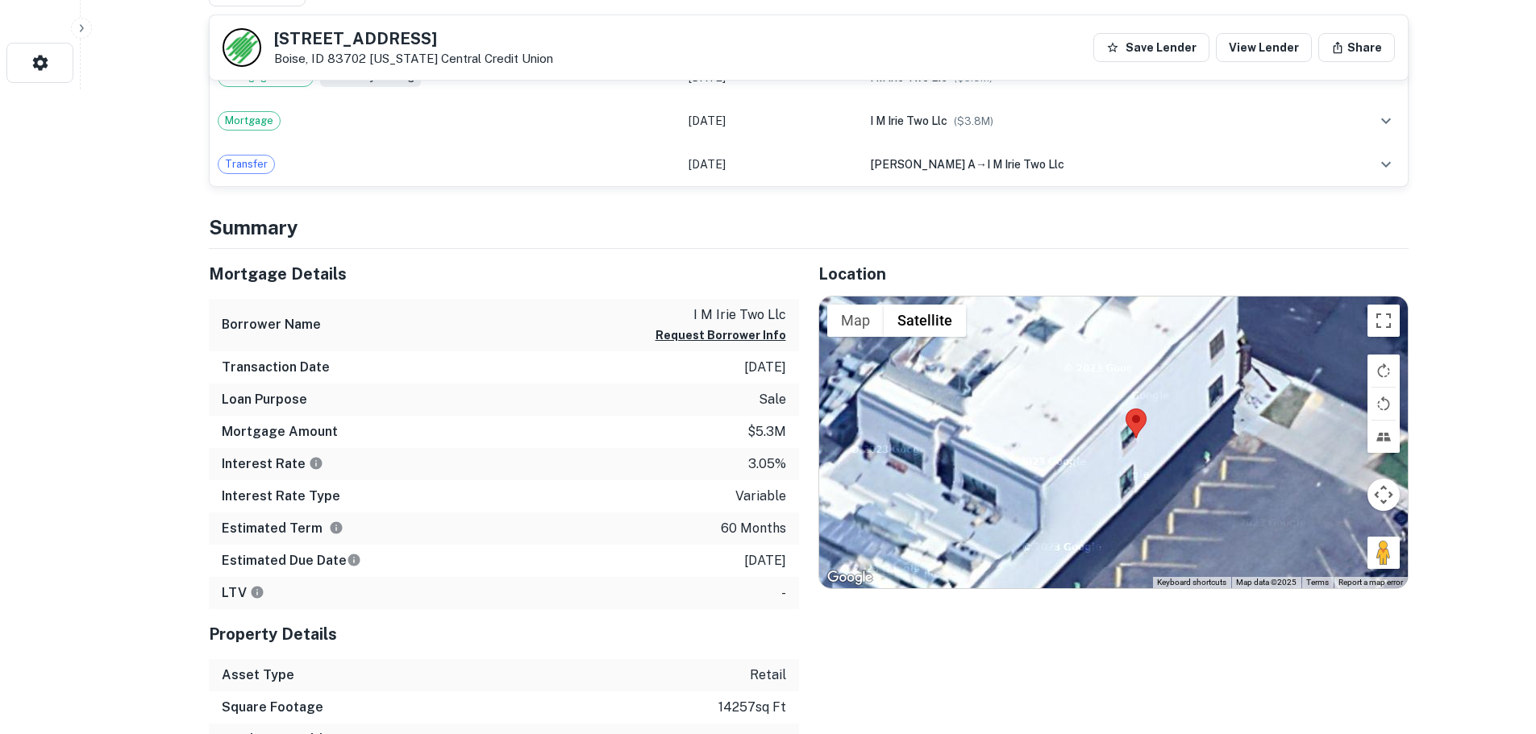
drag, startPoint x: 1096, startPoint y: 485, endPoint x: 1308, endPoint y: 466, distance: 213.7
click at [1308, 466] on div at bounding box center [1113, 443] width 589 height 292
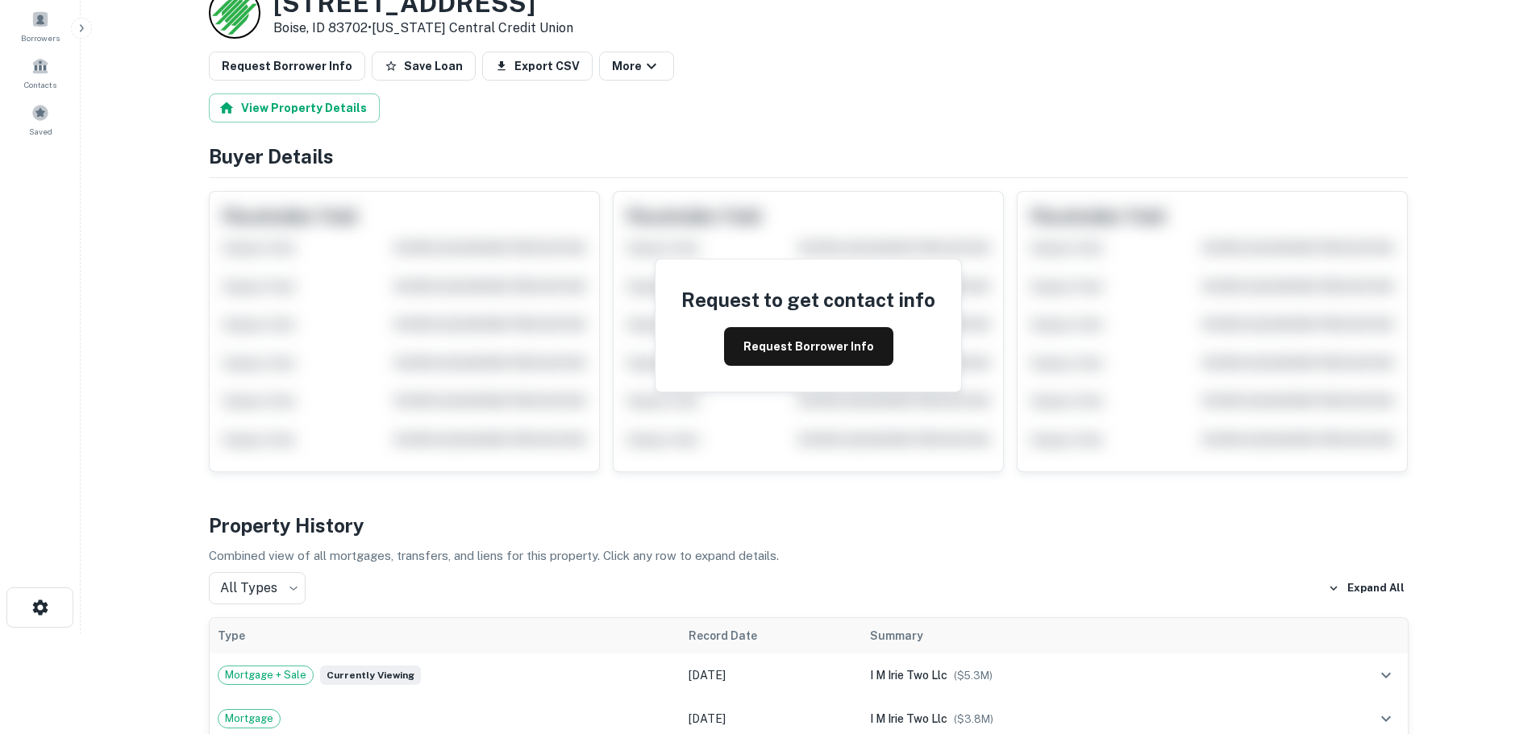
scroll to position [0, 0]
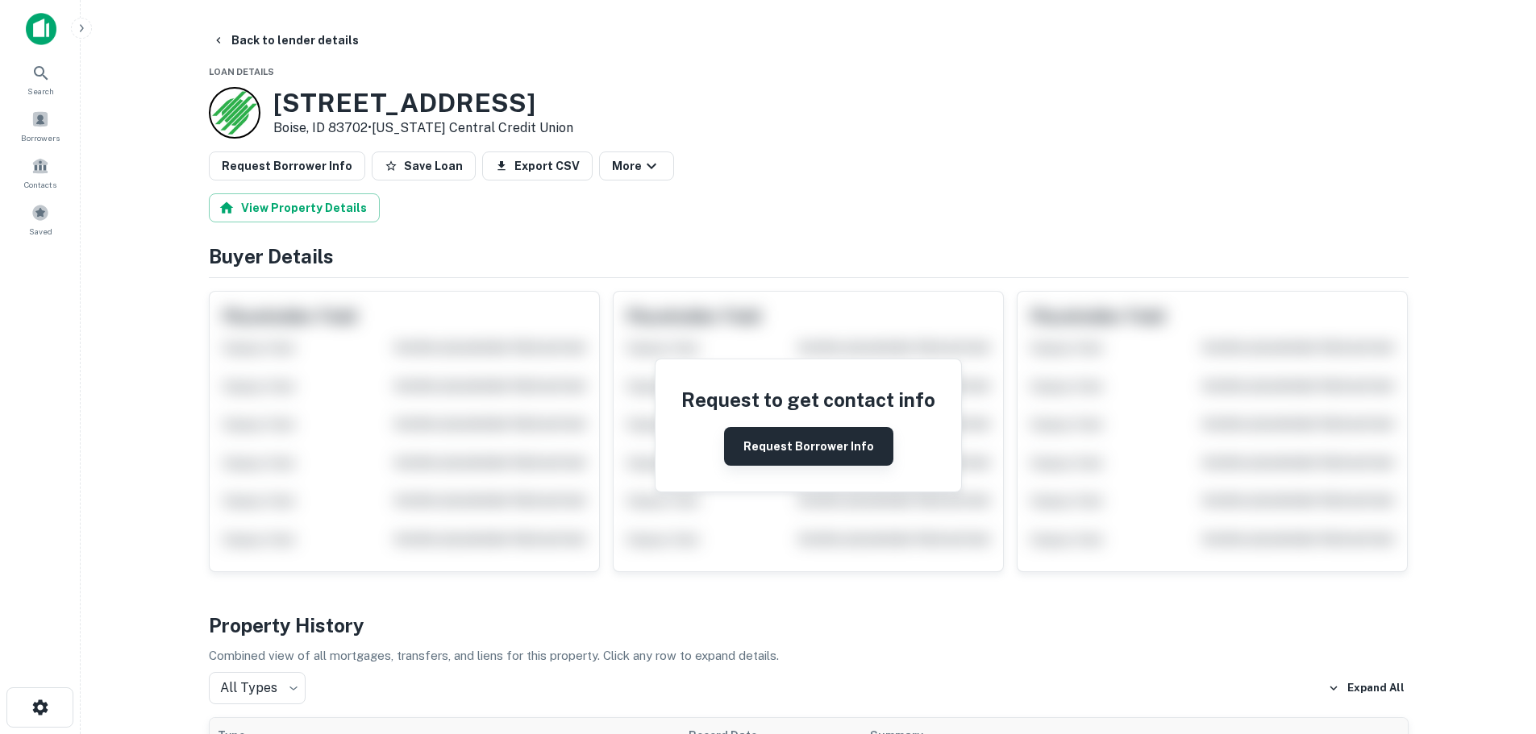
drag, startPoint x: 785, startPoint y: 444, endPoint x: 805, endPoint y: 464, distance: 27.4
click at [784, 444] on button "Request Borrower Info" at bounding box center [808, 446] width 169 height 39
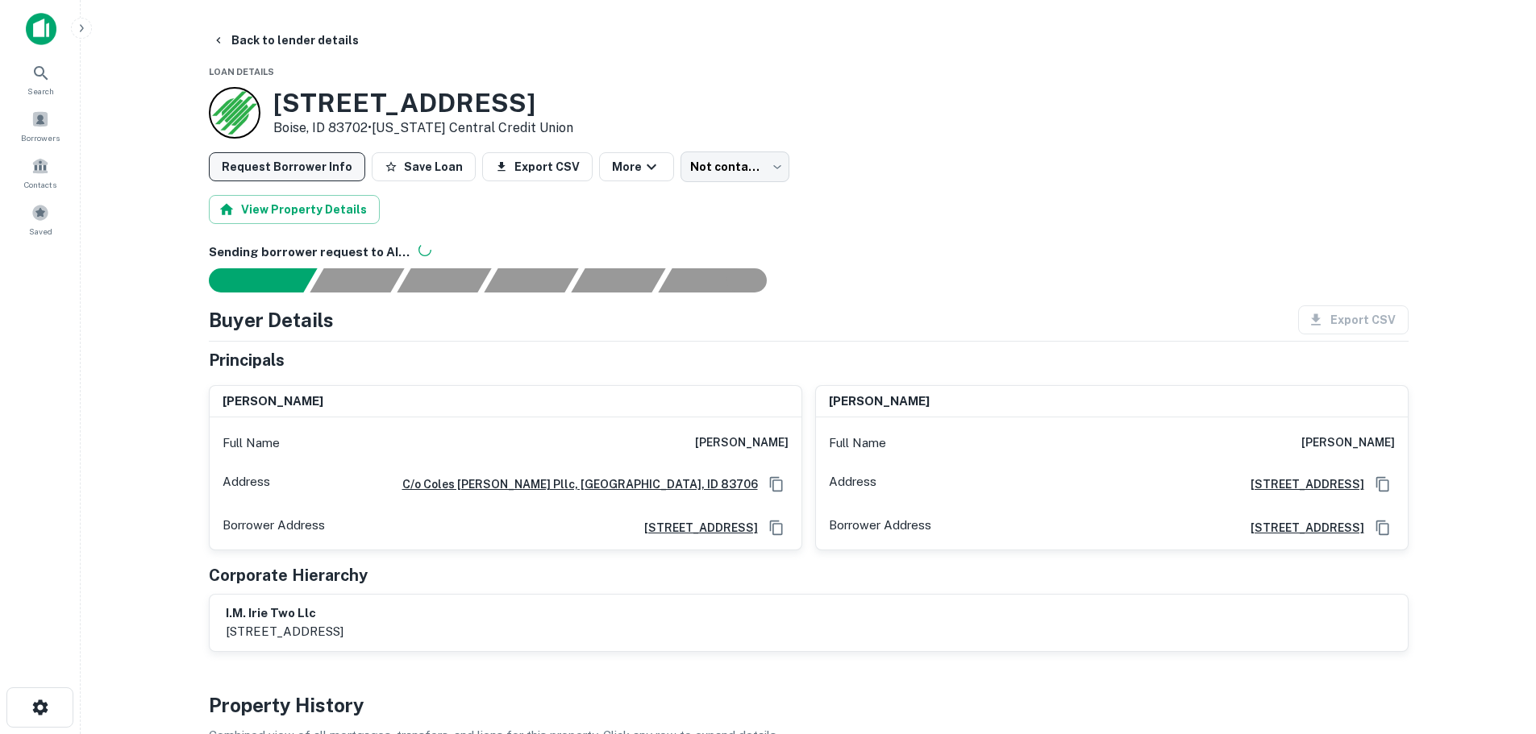
click at [295, 168] on button "Request Borrower Info" at bounding box center [287, 166] width 156 height 29
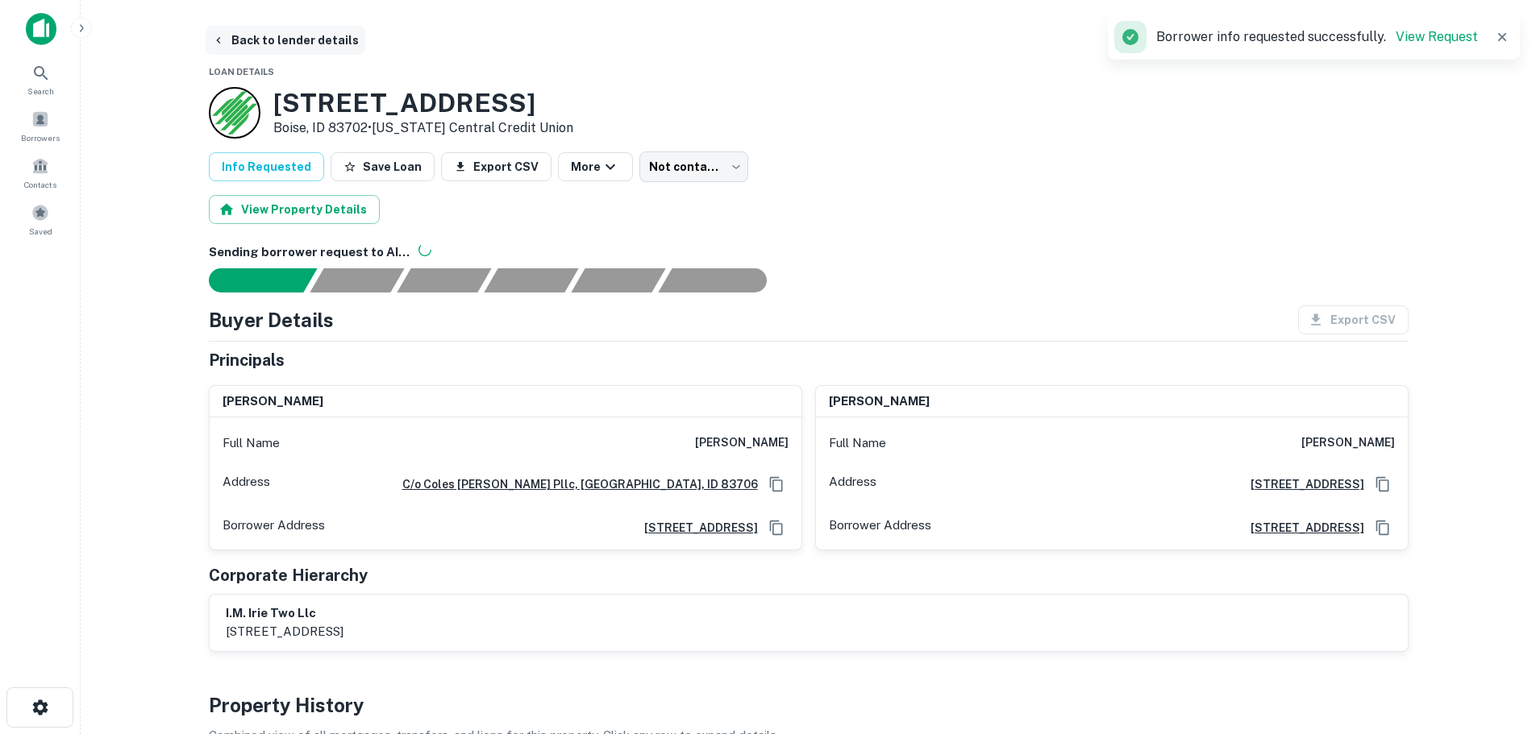
click at [233, 42] on button "Back to lender details" at bounding box center [286, 40] width 160 height 29
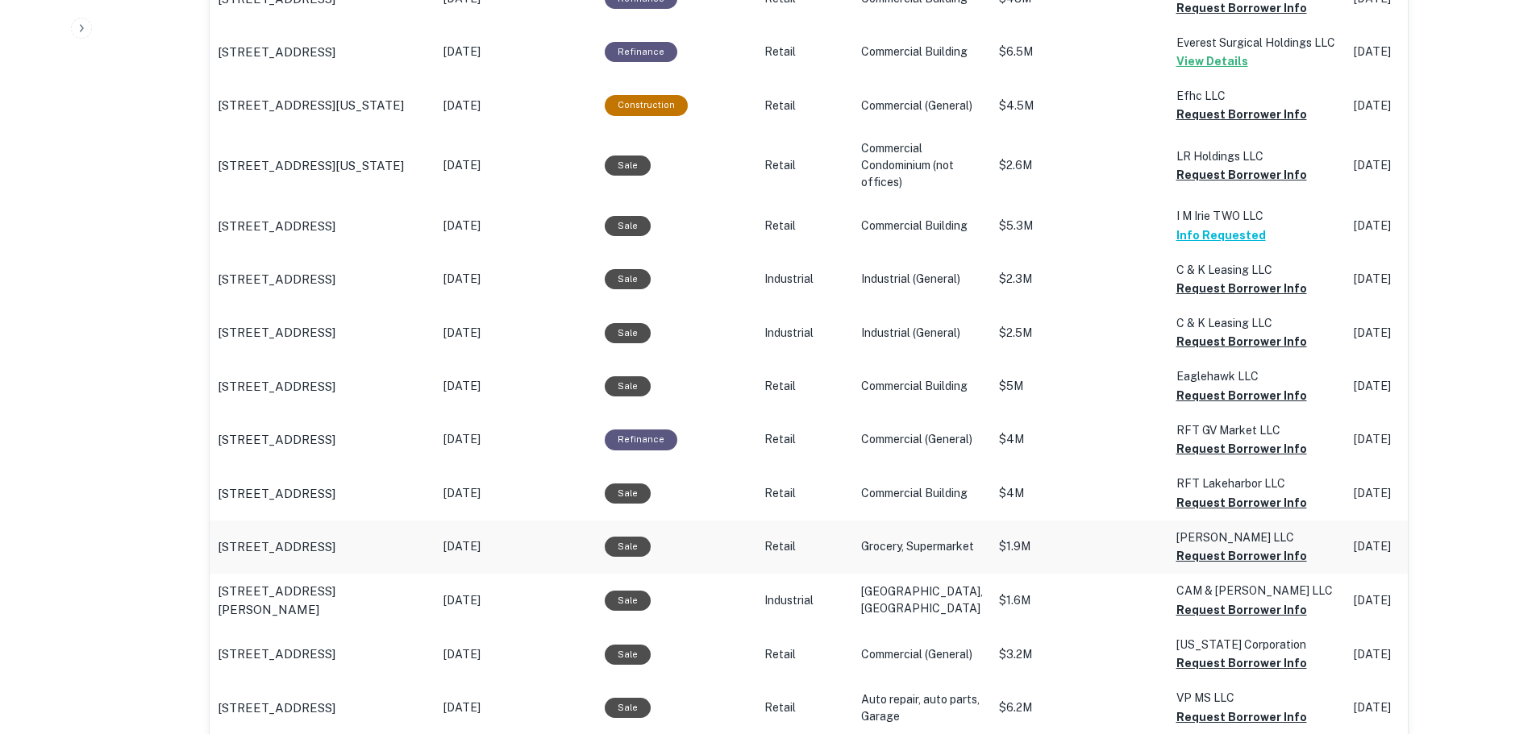
scroll to position [1129, 0]
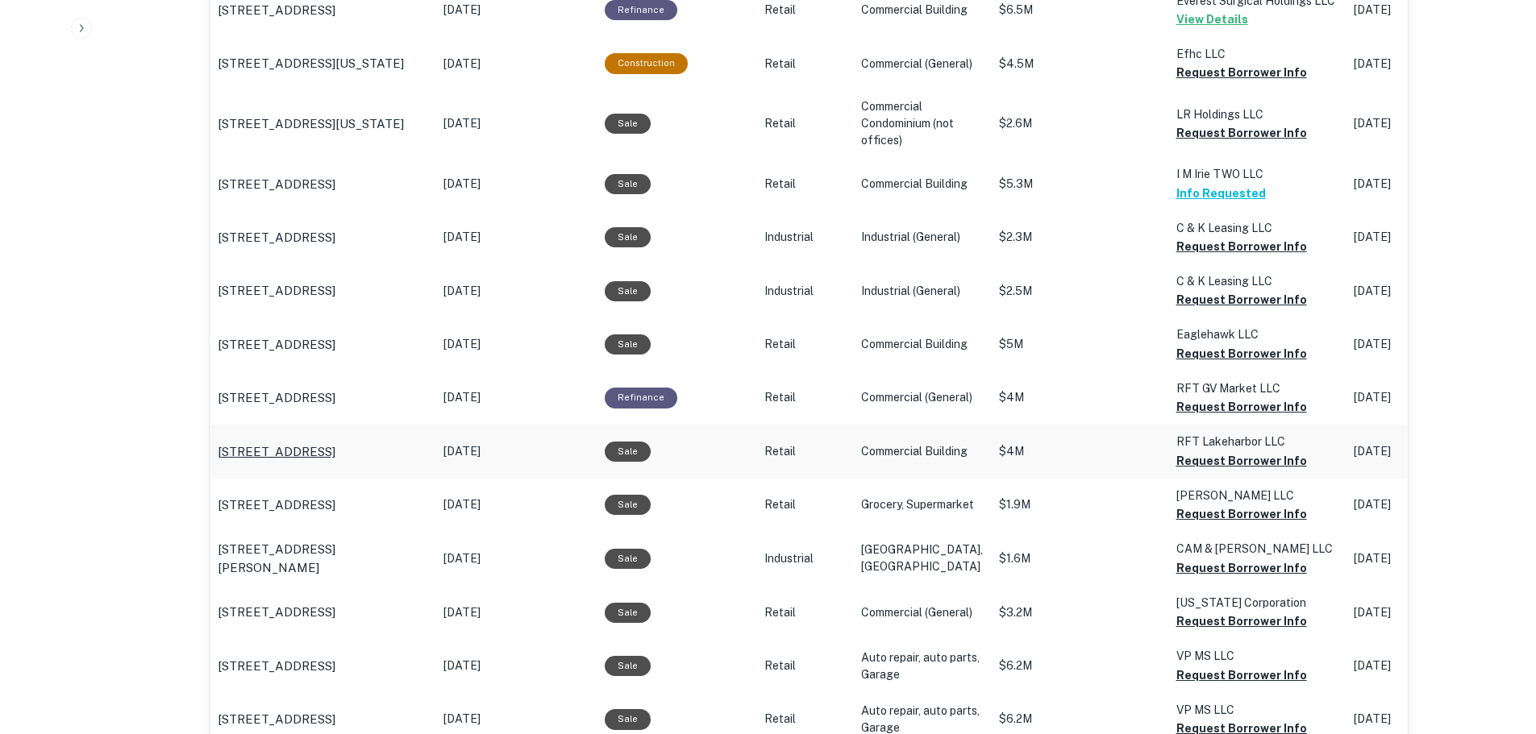
click at [333, 451] on p "[STREET_ADDRESS]" at bounding box center [277, 452] width 118 height 19
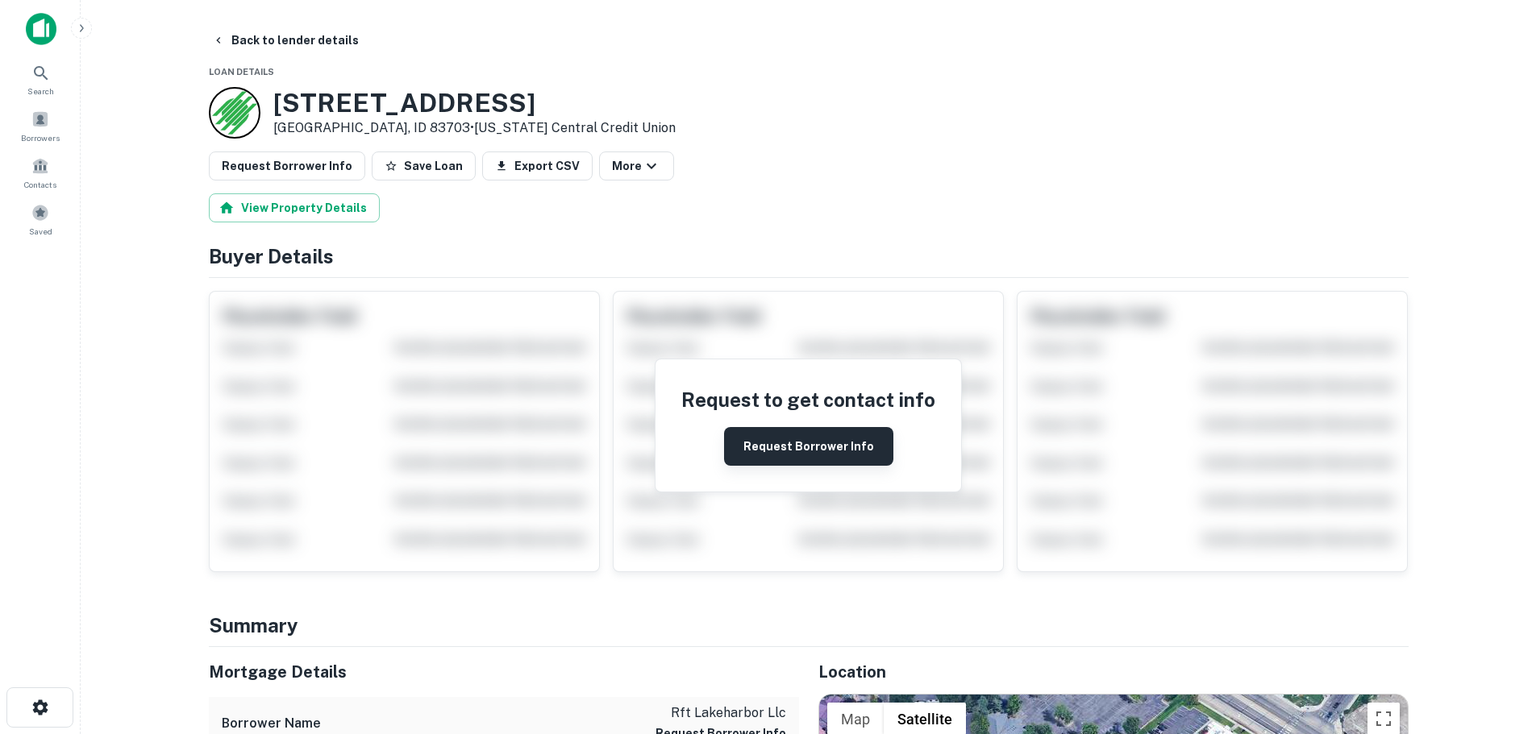
click at [830, 435] on button "Request Borrower Info" at bounding box center [808, 446] width 169 height 39
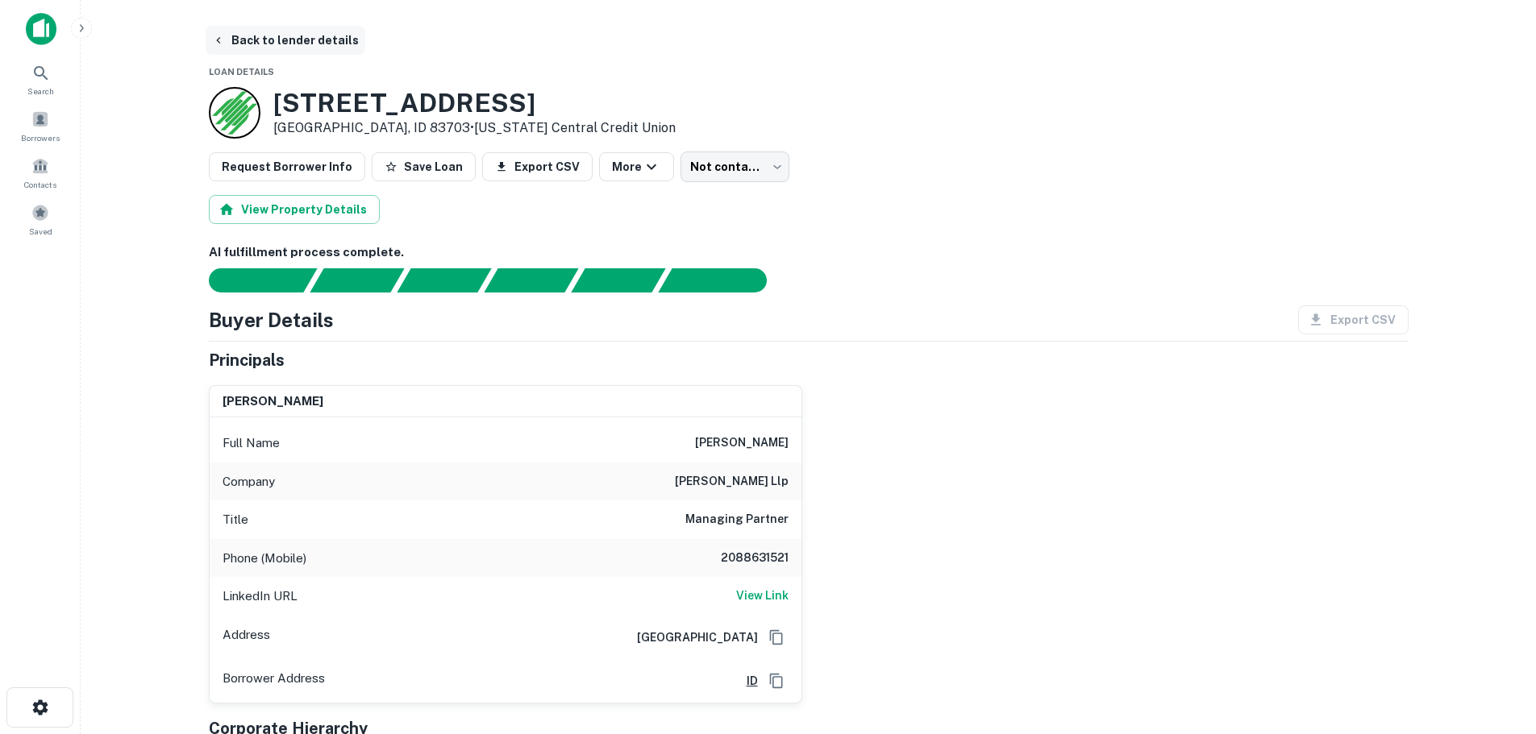
click at [220, 41] on icon "button" at bounding box center [218, 40] width 13 height 13
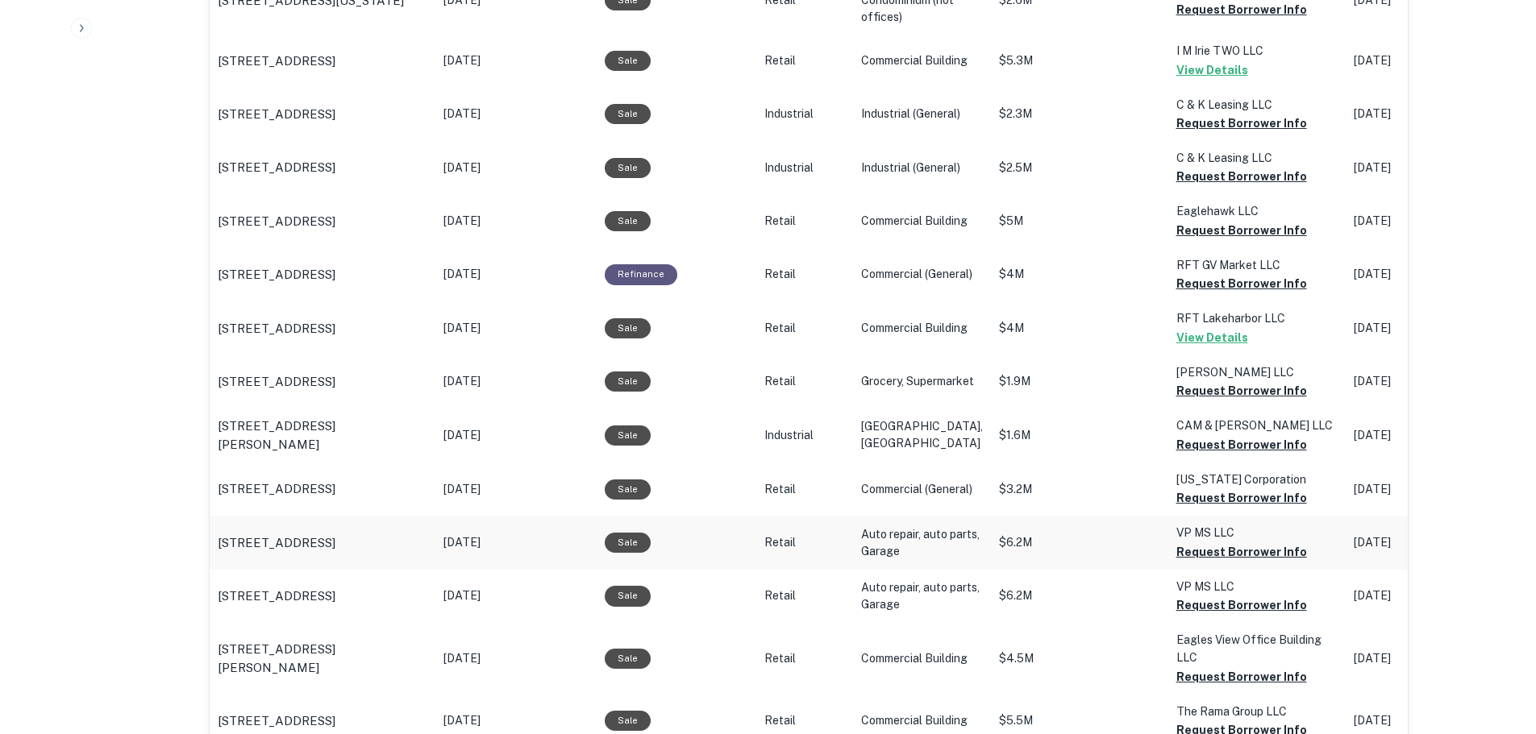
scroll to position [1290, 0]
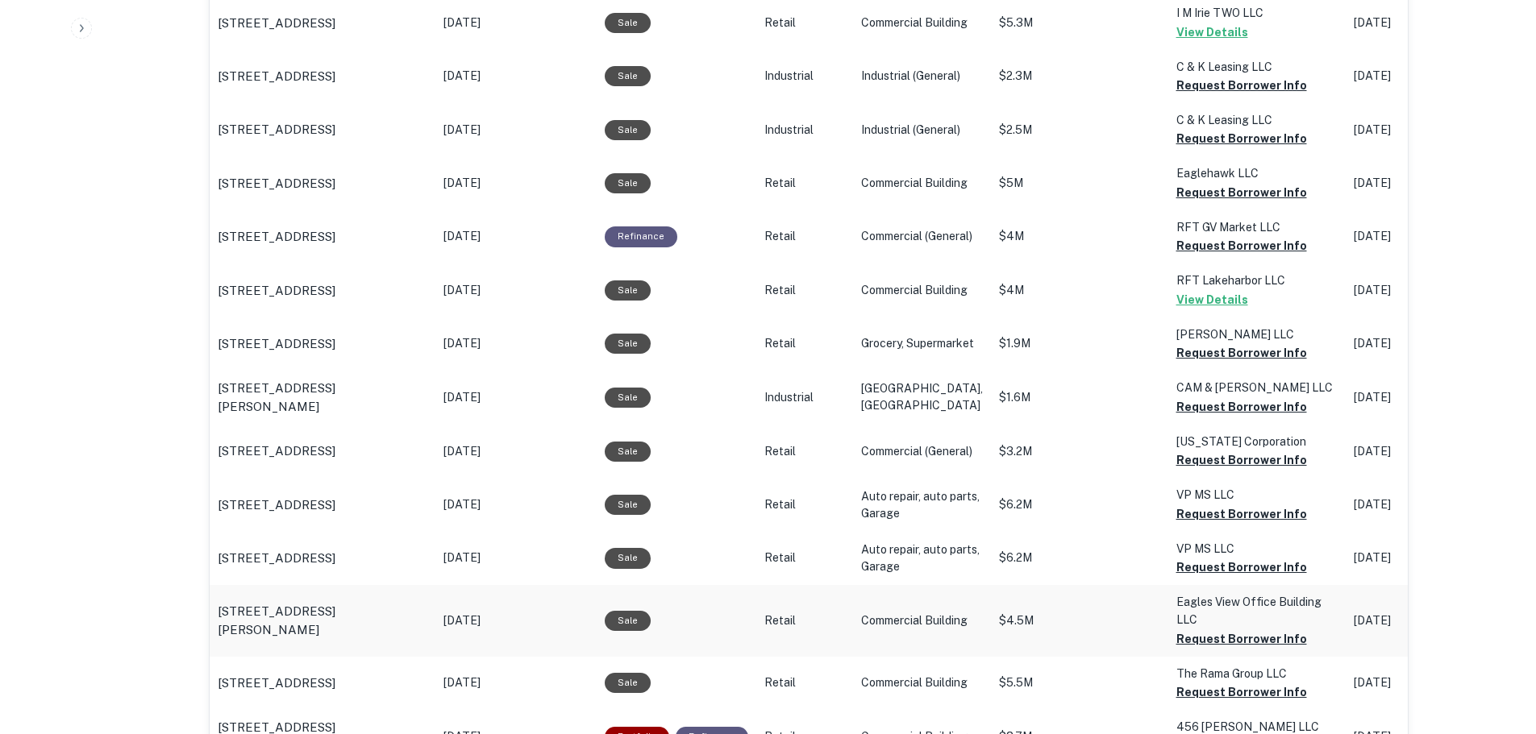
click at [314, 655] on td "[STREET_ADDRESS][PERSON_NAME]" at bounding box center [323, 620] width 226 height 71
click at [306, 640] on p "776 E Riverside Dr Eagle, ID 83616" at bounding box center [323, 621] width 210 height 38
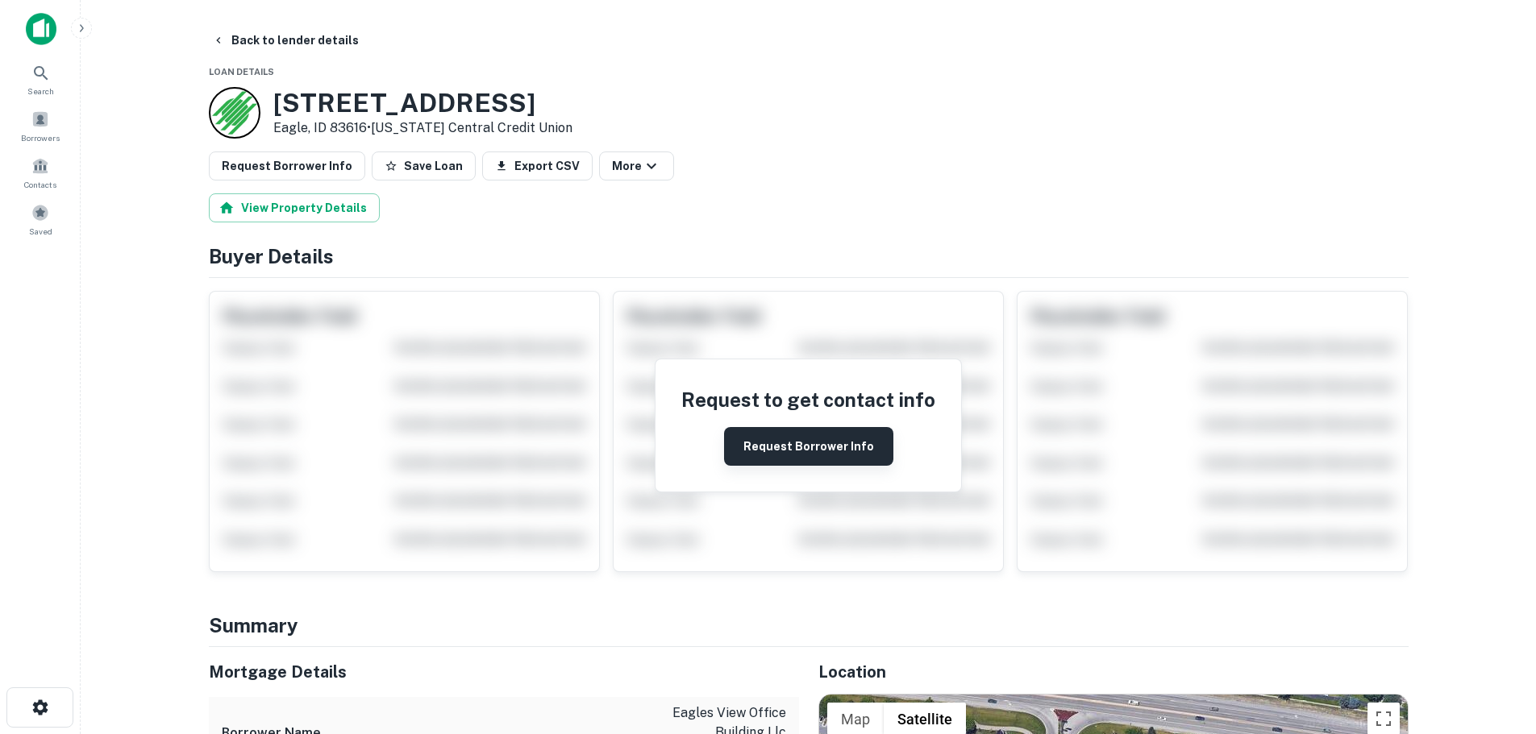
click at [817, 441] on button "Request Borrower Info" at bounding box center [808, 446] width 169 height 39
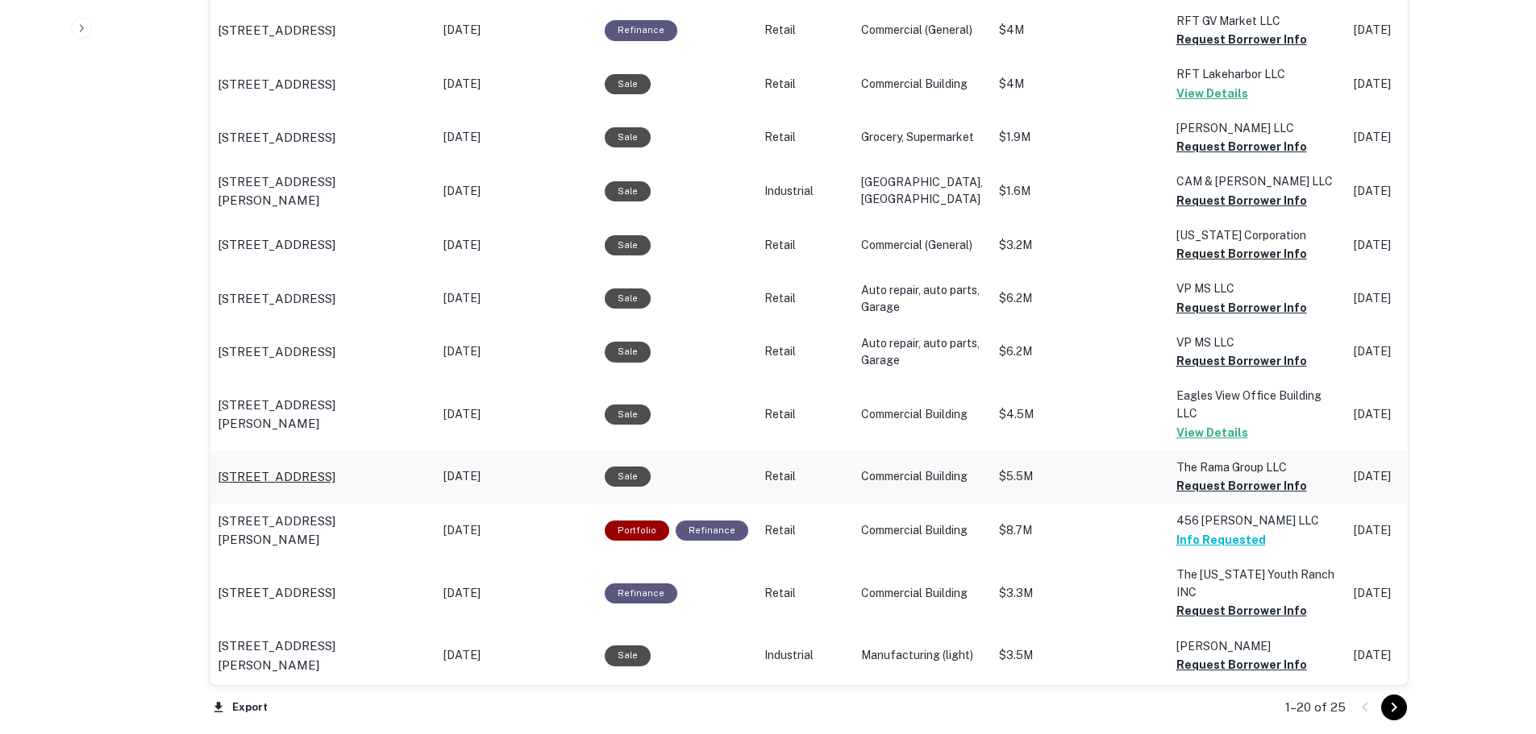
scroll to position [1612, 0]
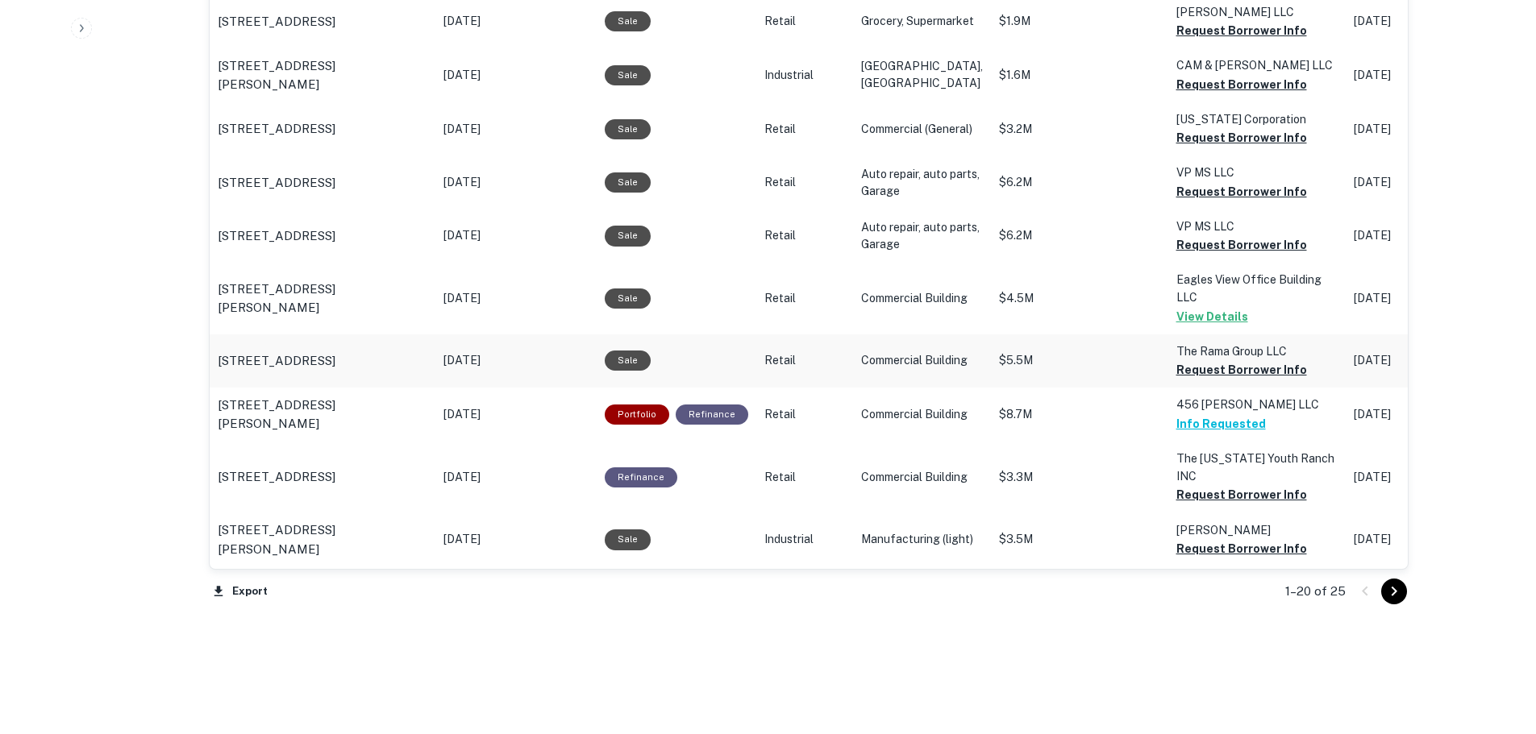
click at [338, 388] on td "[STREET_ADDRESS]" at bounding box center [323, 361] width 226 height 53
click at [1221, 380] on button "Request Borrower Info" at bounding box center [1241, 369] width 131 height 19
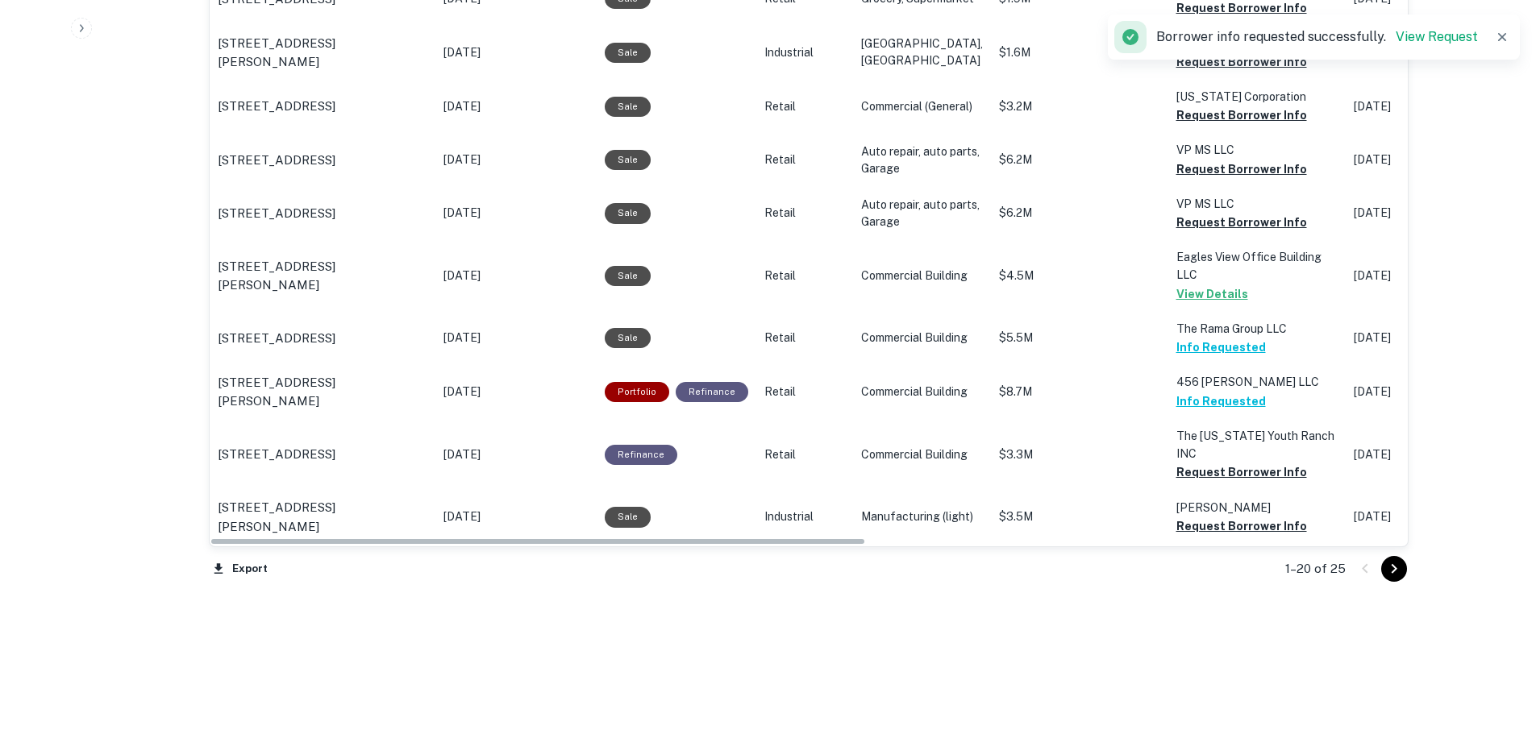
scroll to position [1646, 0]
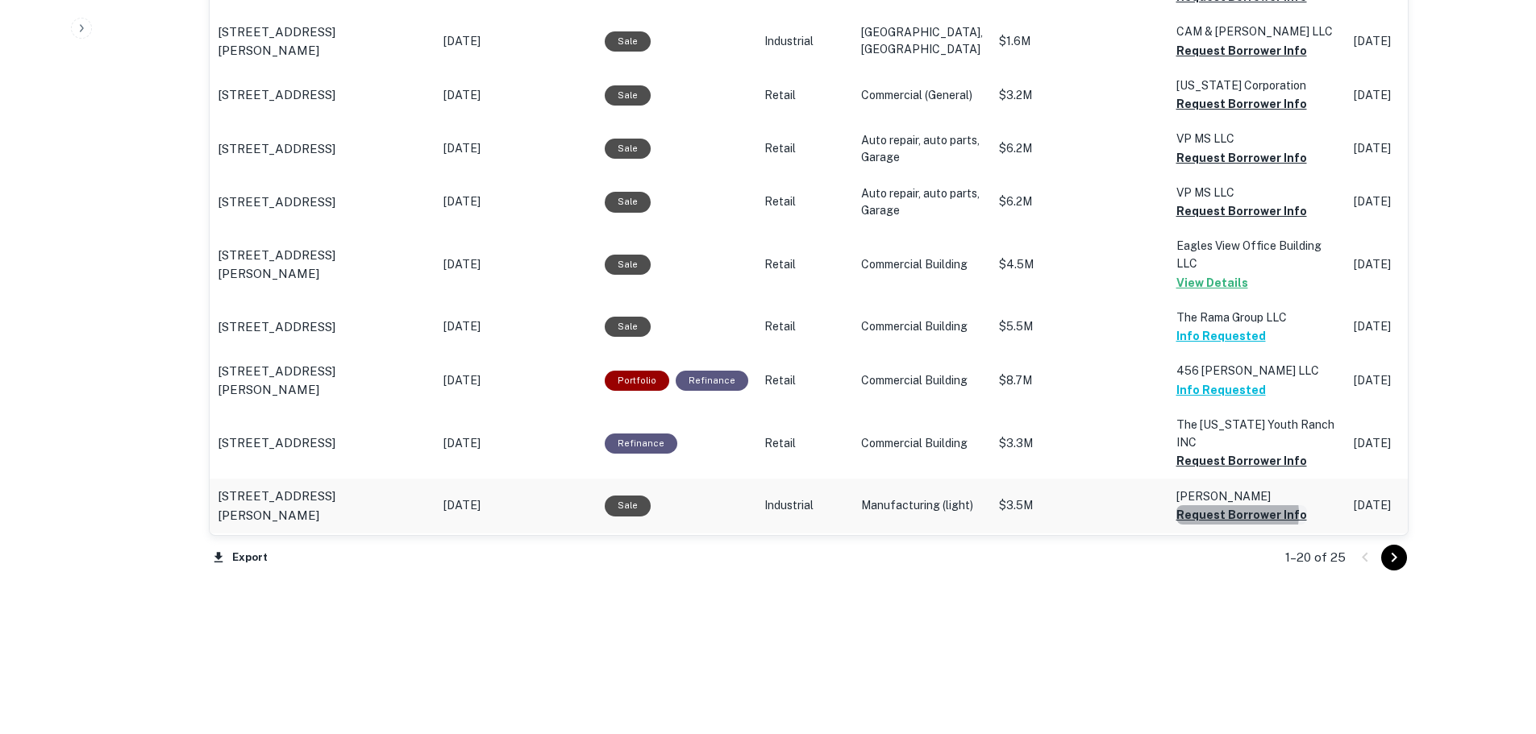
click at [1192, 517] on button "Request Borrower Info" at bounding box center [1241, 514] width 131 height 19
click at [1214, 464] on button "Request Borrower Info" at bounding box center [1241, 460] width 131 height 19
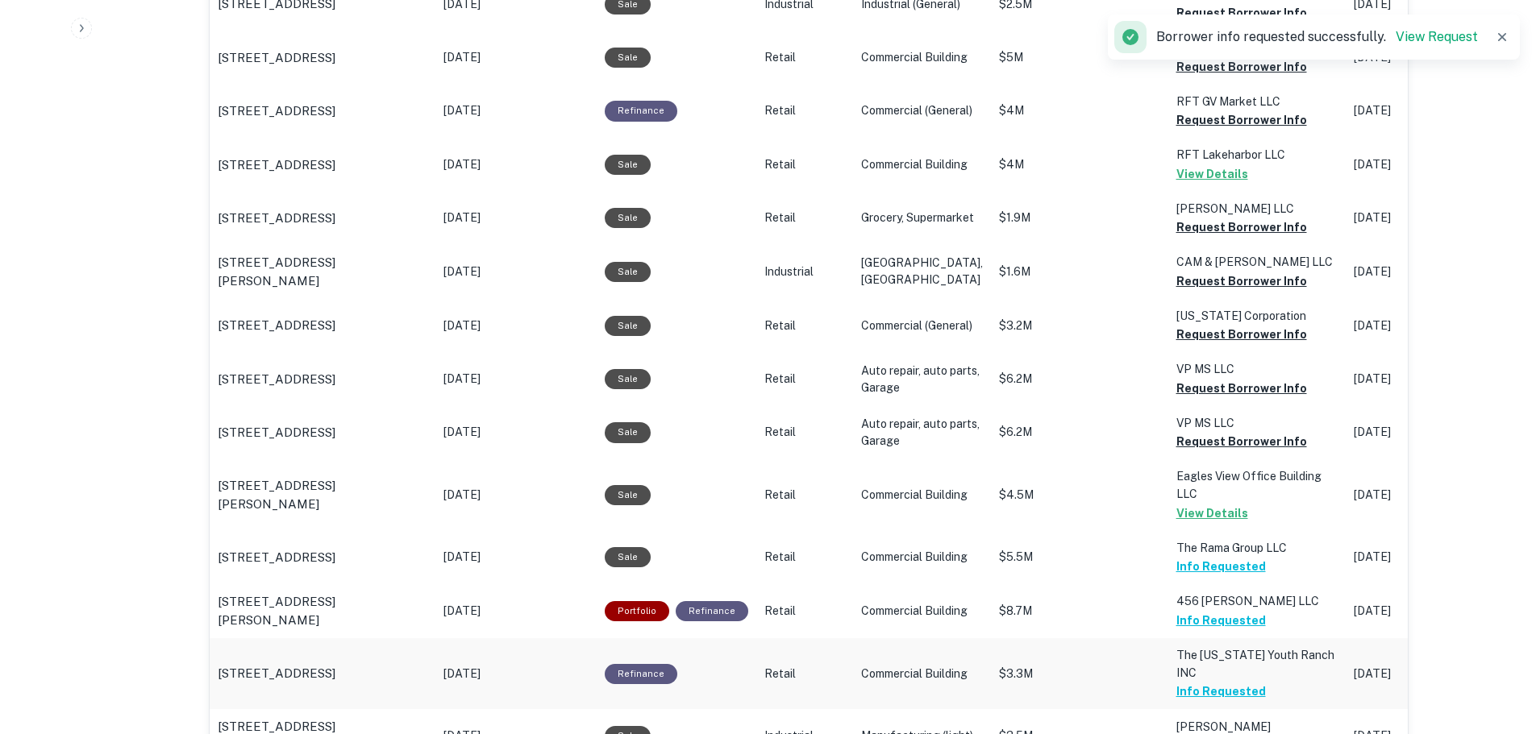
scroll to position [1324, 0]
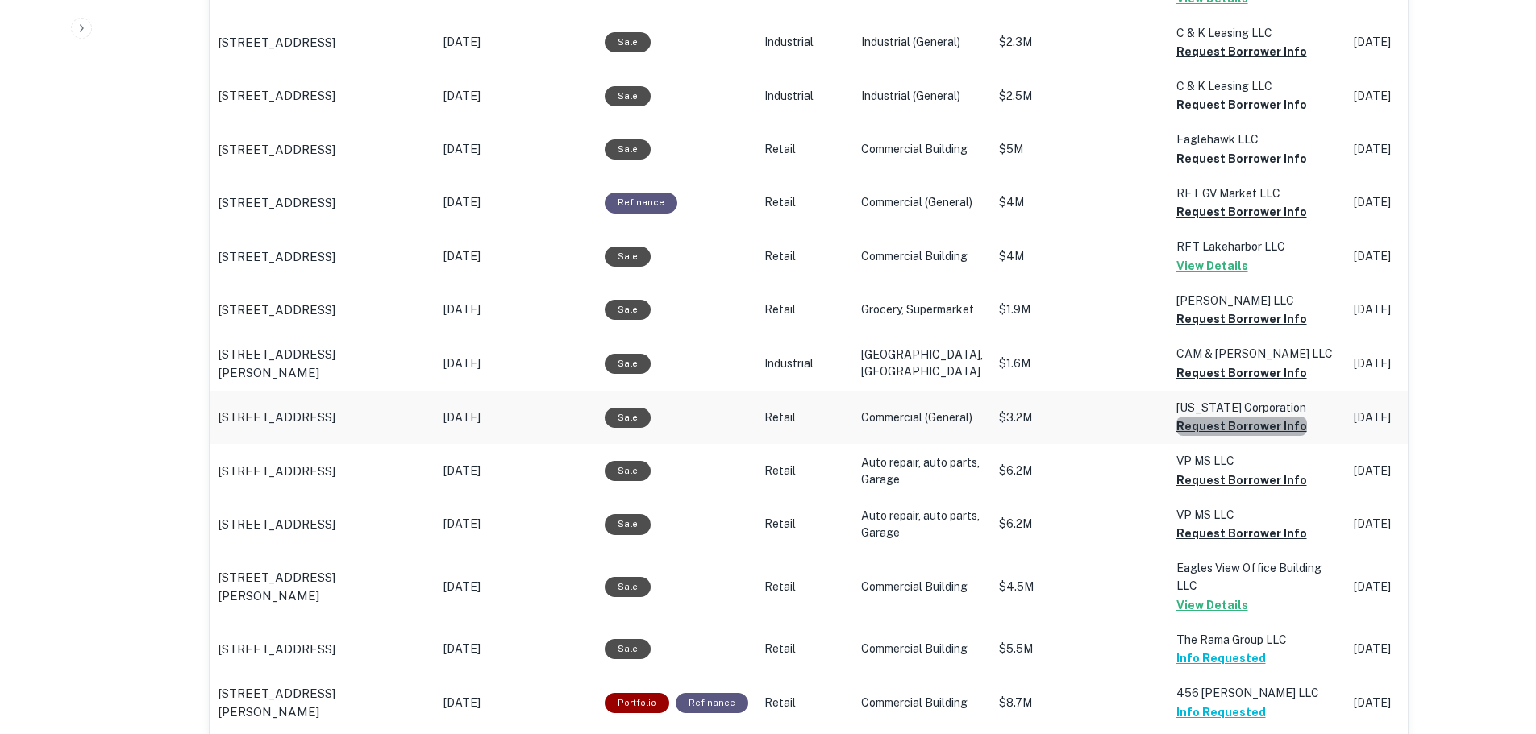
click at [1225, 436] on button "Request Borrower Info" at bounding box center [1241, 426] width 131 height 19
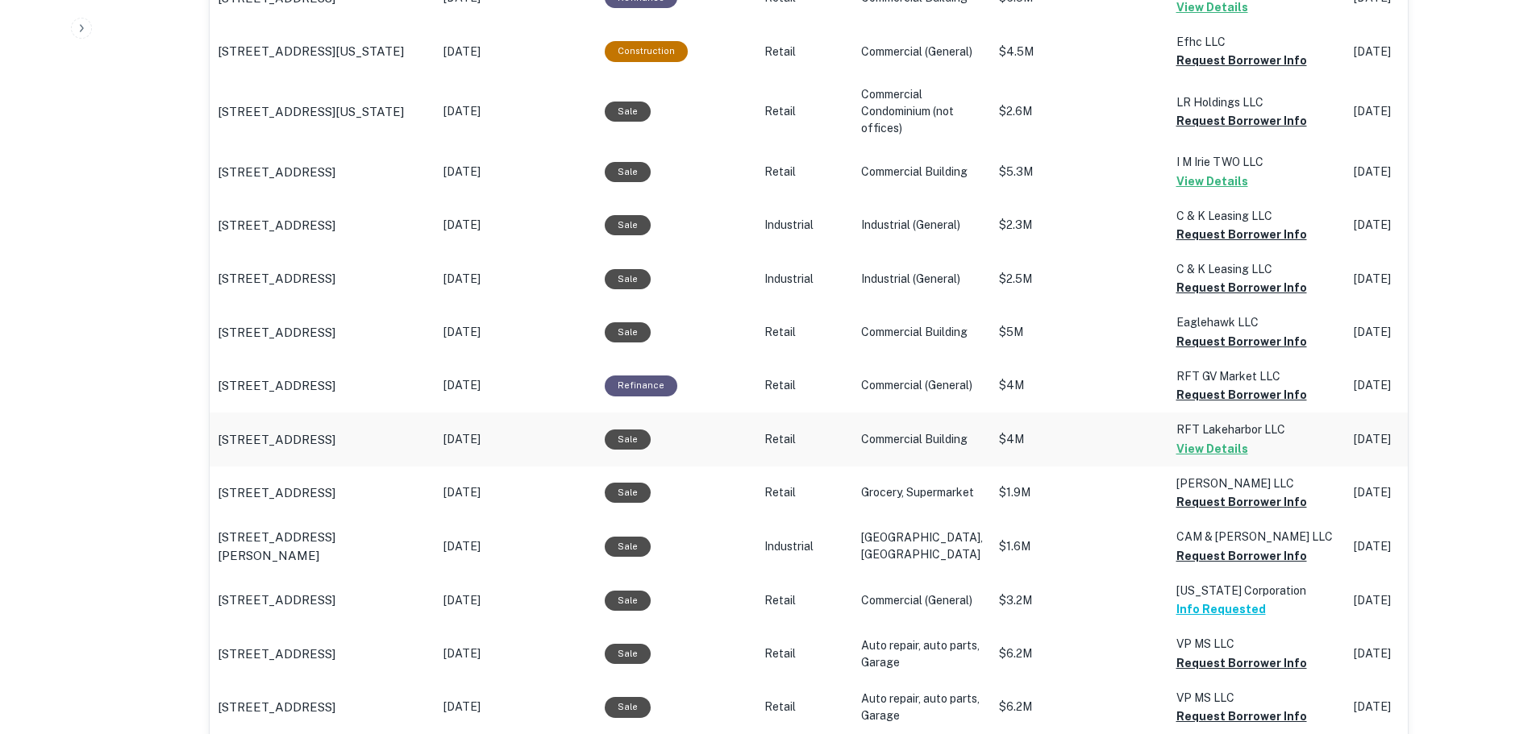
scroll to position [1082, 0]
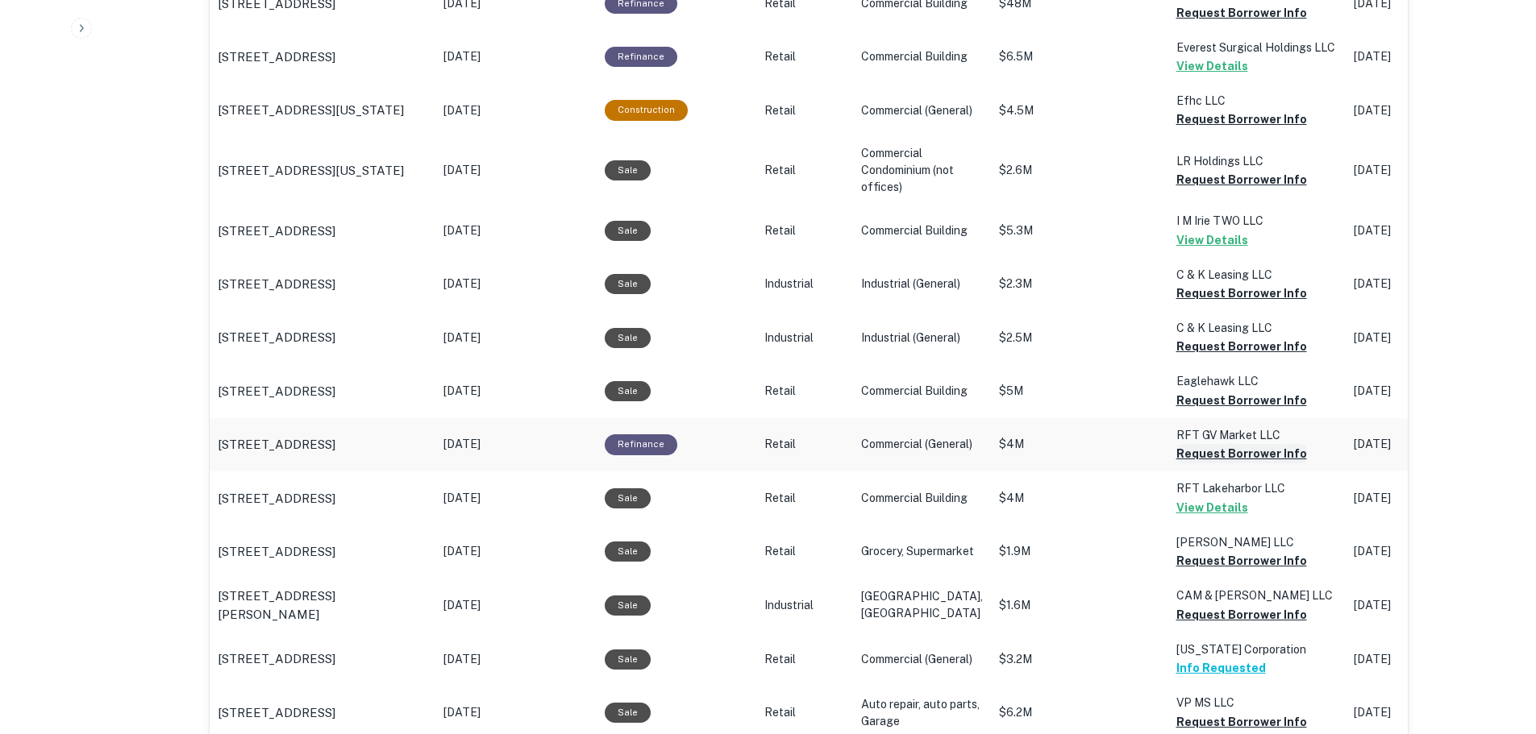
click at [1188, 460] on button "Request Borrower Info" at bounding box center [1241, 453] width 131 height 19
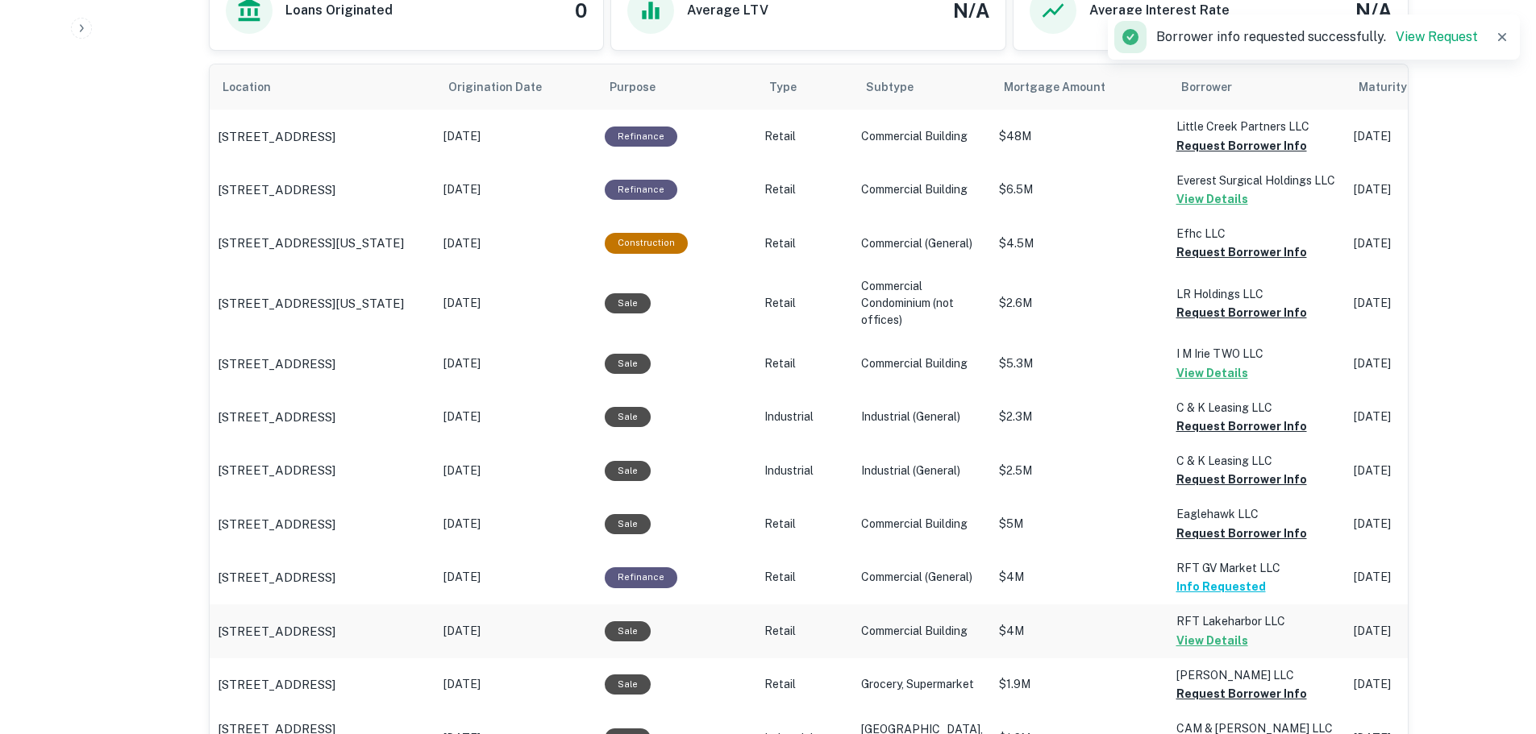
scroll to position [921, 0]
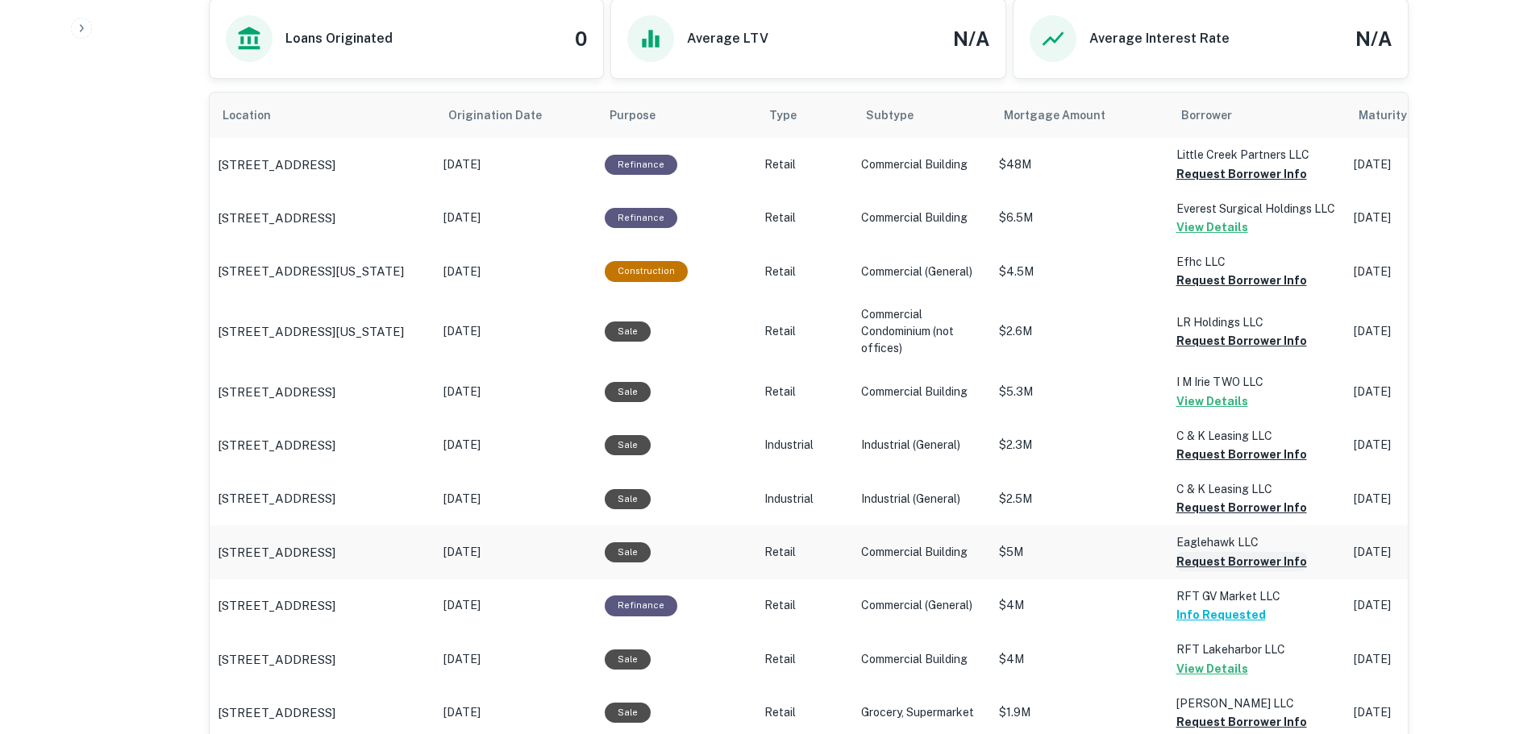
click at [1186, 563] on button "Request Borrower Info" at bounding box center [1241, 561] width 131 height 19
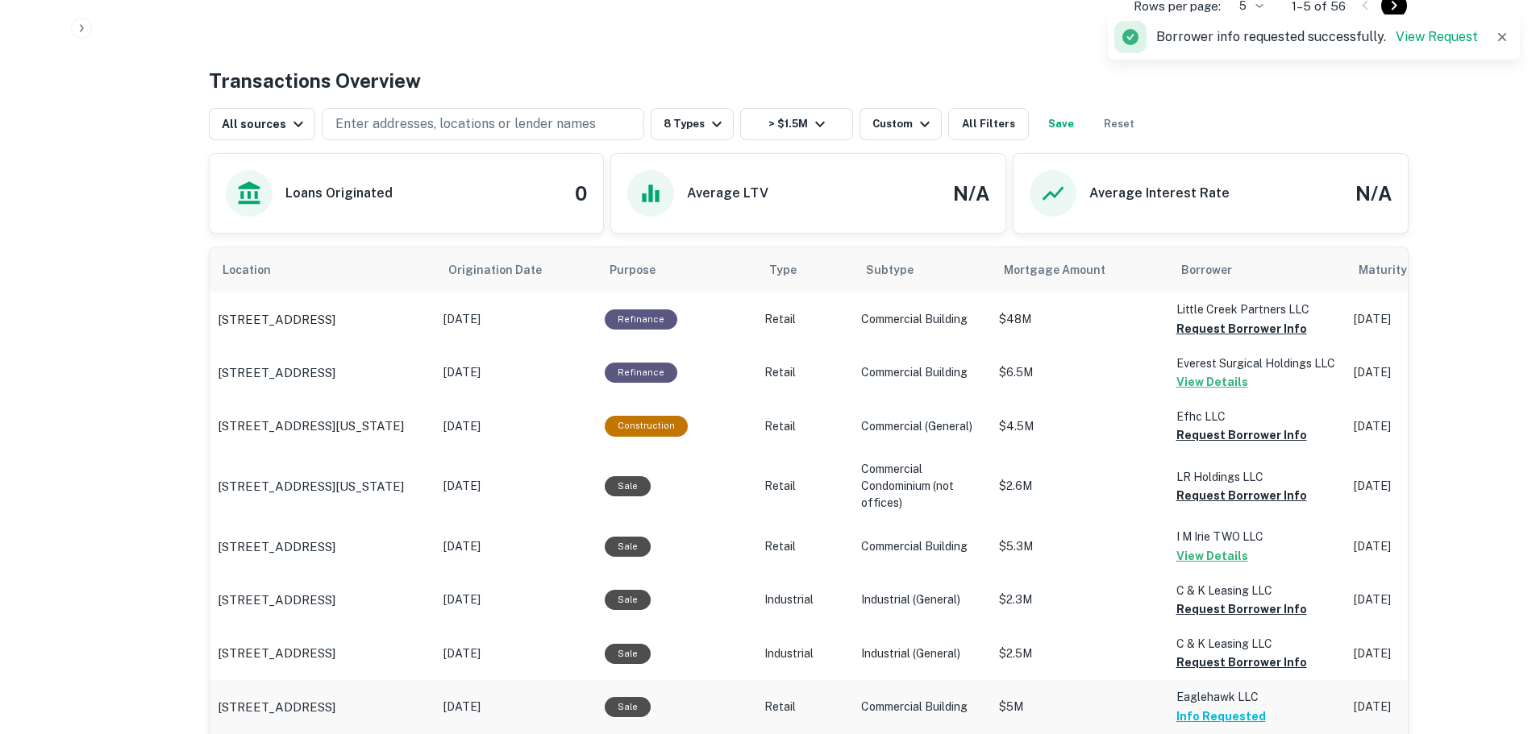
scroll to position [759, 0]
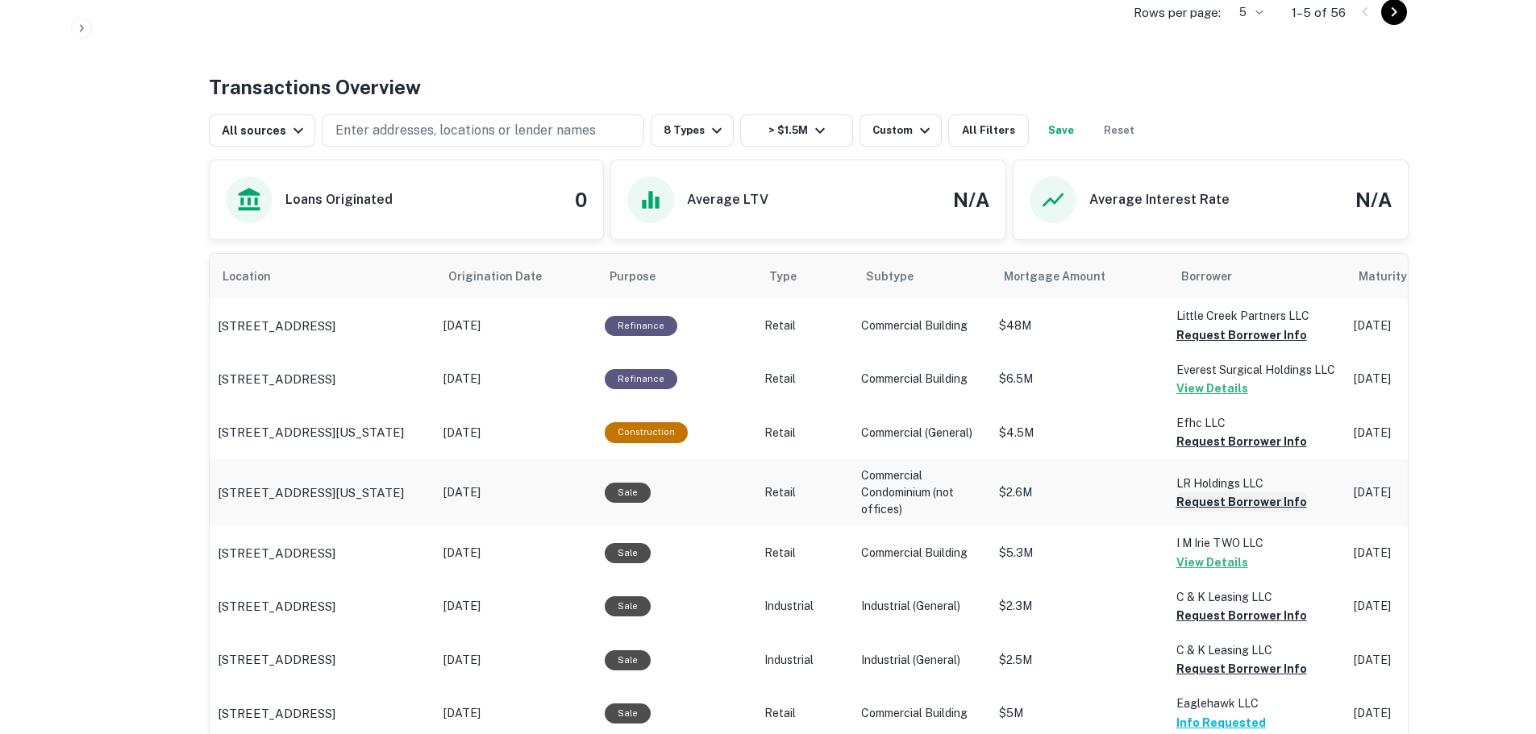
click at [1176, 502] on button "Request Borrower Info" at bounding box center [1241, 502] width 131 height 19
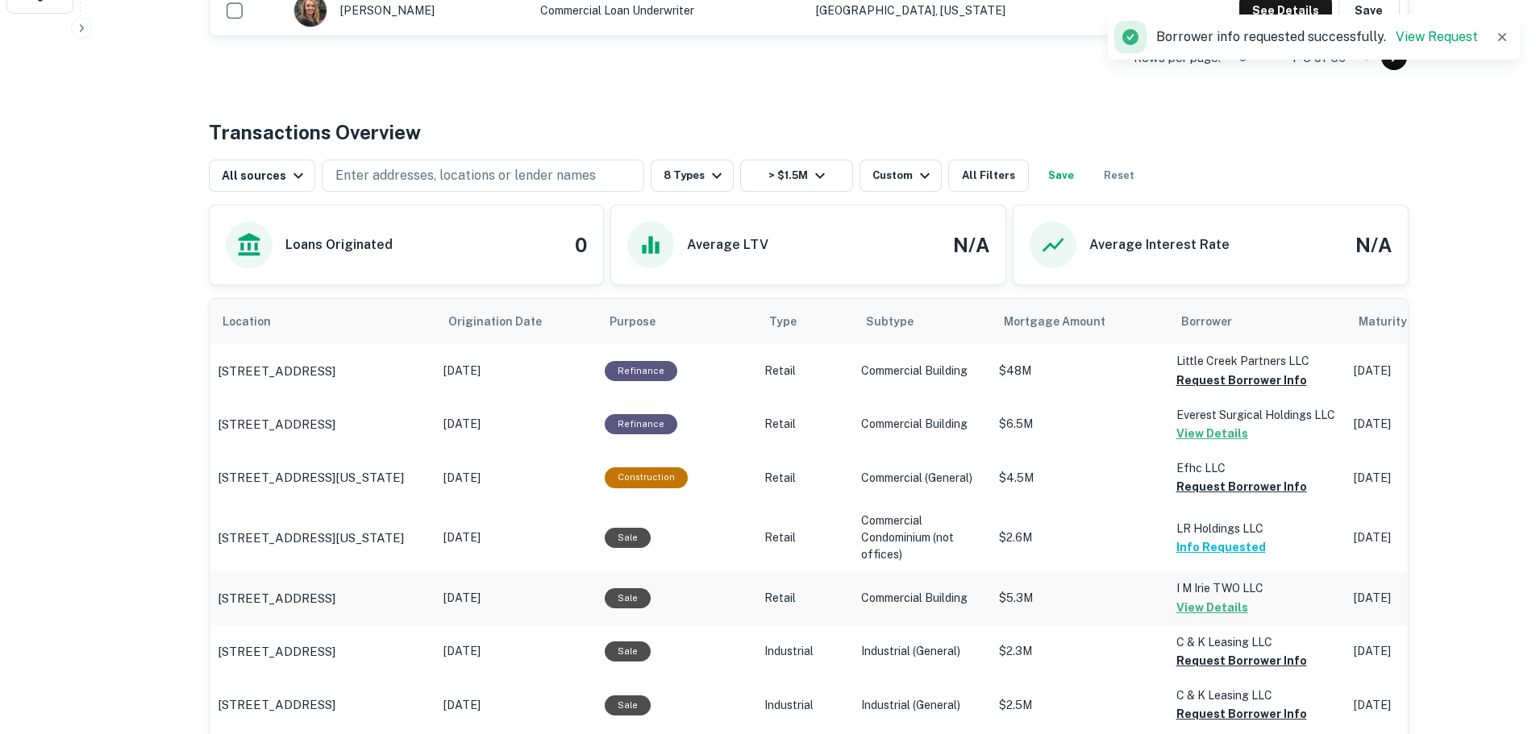
scroll to position [679, 0]
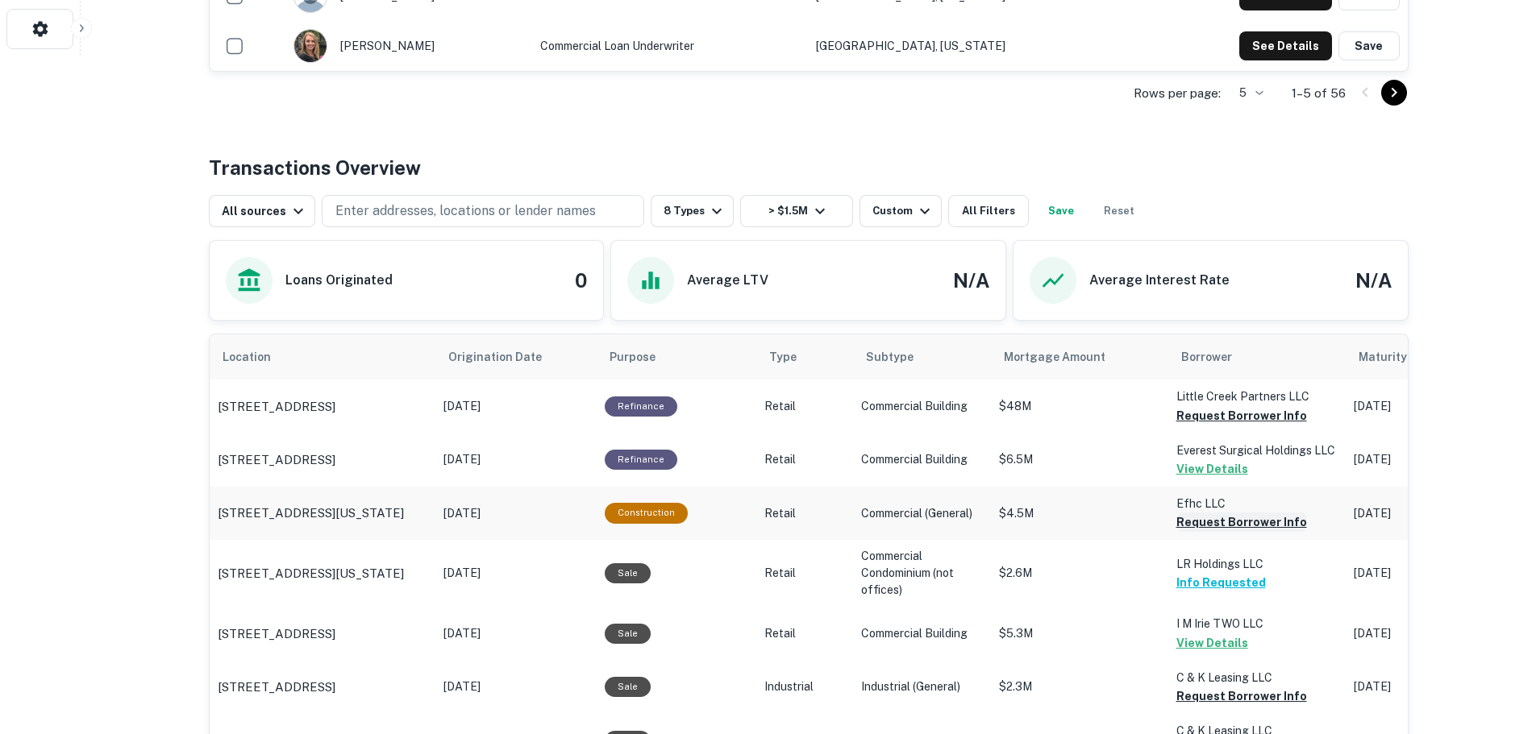
click at [1184, 523] on button "Request Borrower Info" at bounding box center [1241, 522] width 131 height 19
click at [335, 404] on p "[STREET_ADDRESS]" at bounding box center [277, 406] width 118 height 19
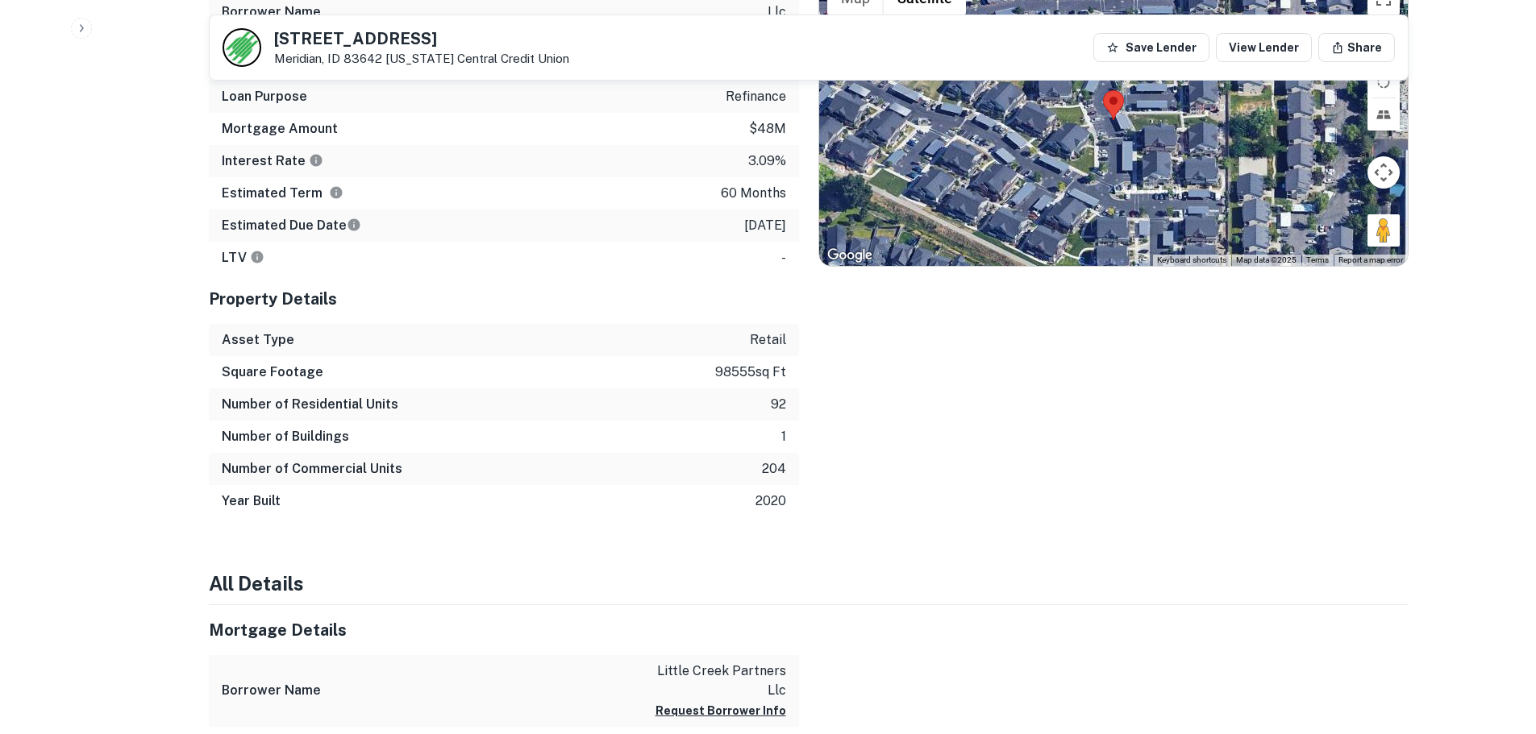
scroll to position [403, 0]
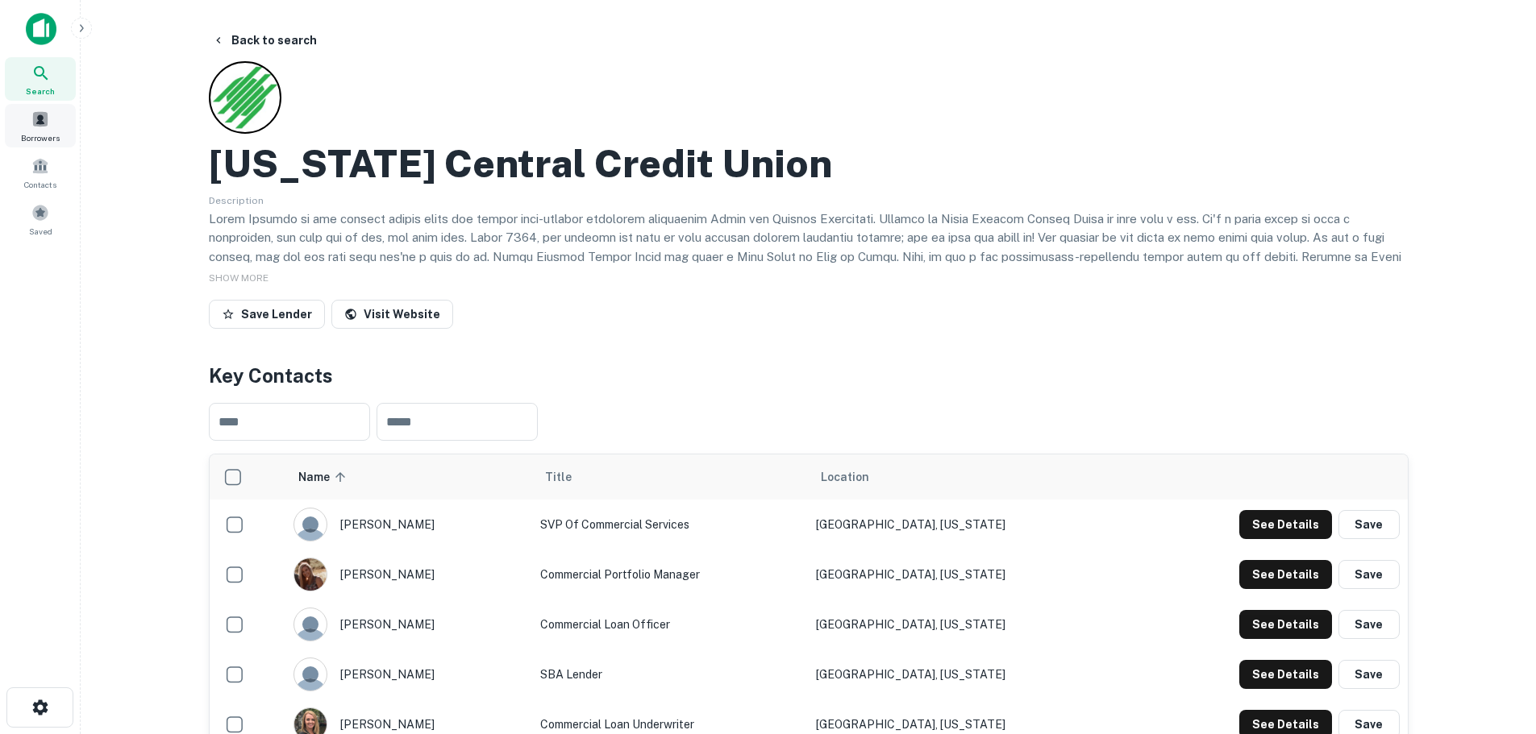
click at [39, 118] on span at bounding box center [40, 119] width 18 height 18
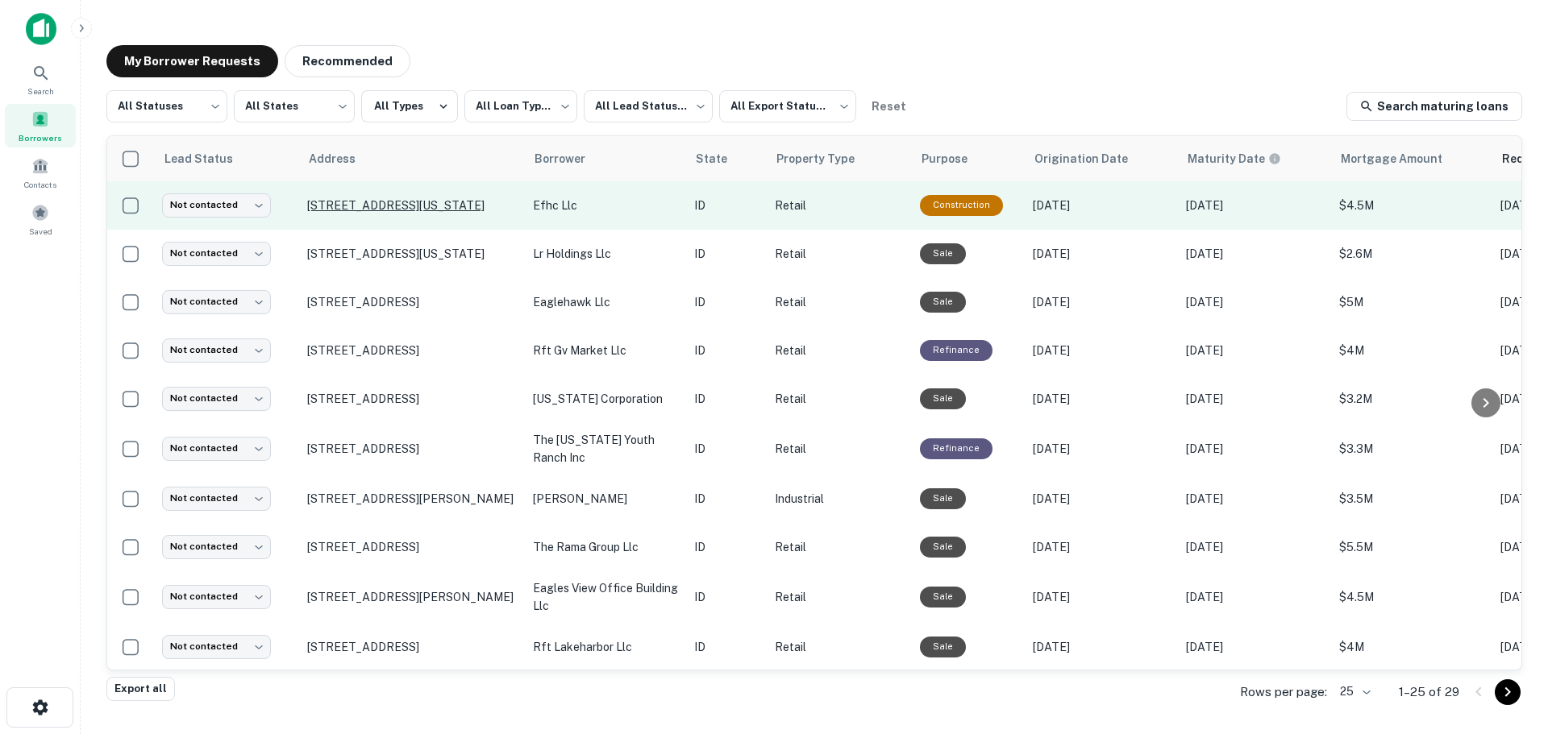
click at [419, 213] on p "16115 Idaho Center Blvd Nampa, ID 83687" at bounding box center [412, 205] width 210 height 15
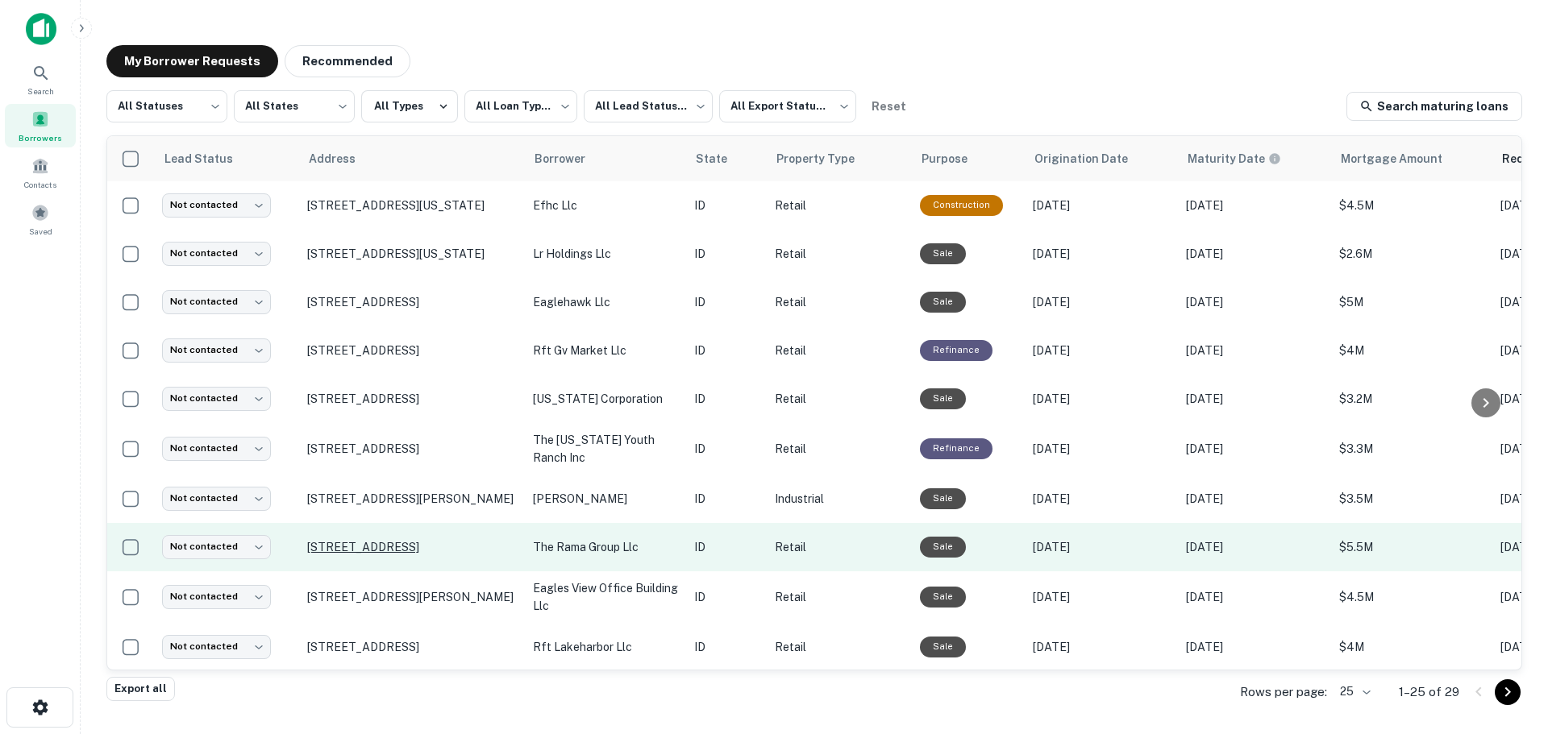
click at [493, 551] on p "1032 S Bridgeway Pl Eagle, ID 83616" at bounding box center [412, 547] width 210 height 15
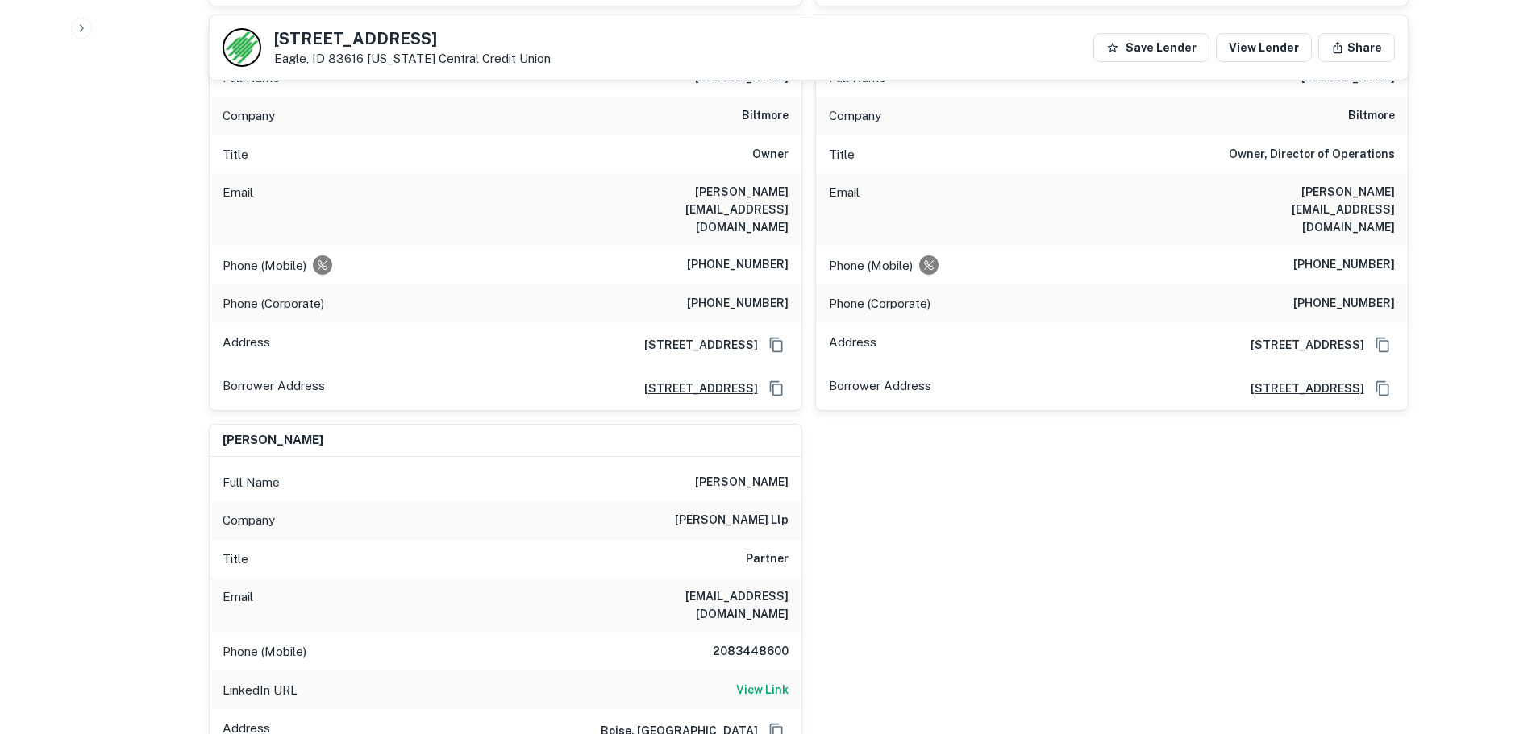
scroll to position [2580, 0]
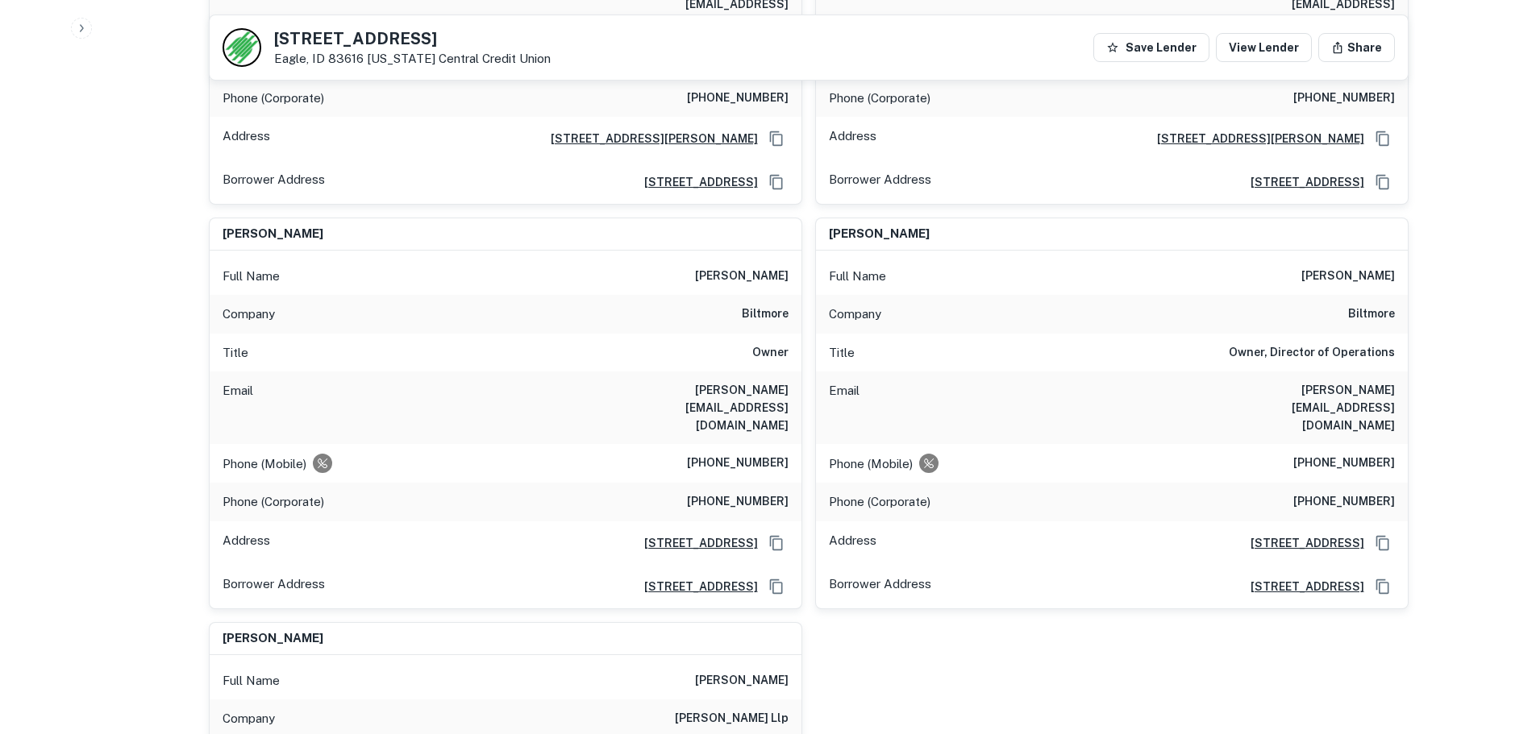
drag, startPoint x: 453, startPoint y: 31, endPoint x: 275, endPoint y: 44, distance: 178.6
click at [275, 44] on h5 "1032 S Bridgeway Pl" at bounding box center [412, 39] width 277 height 16
copy h5 "1032 S Bridgeway Pl"
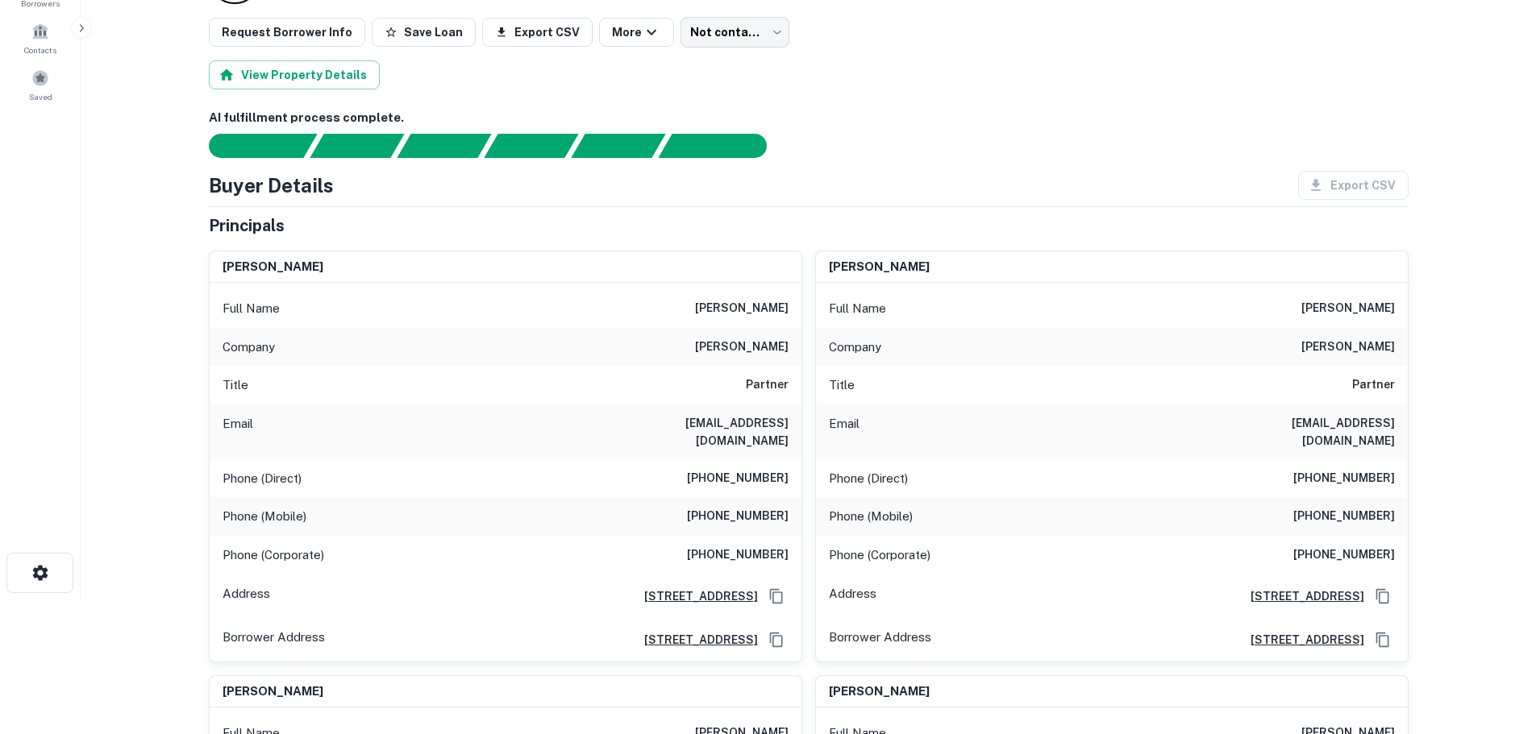
scroll to position [161, 0]
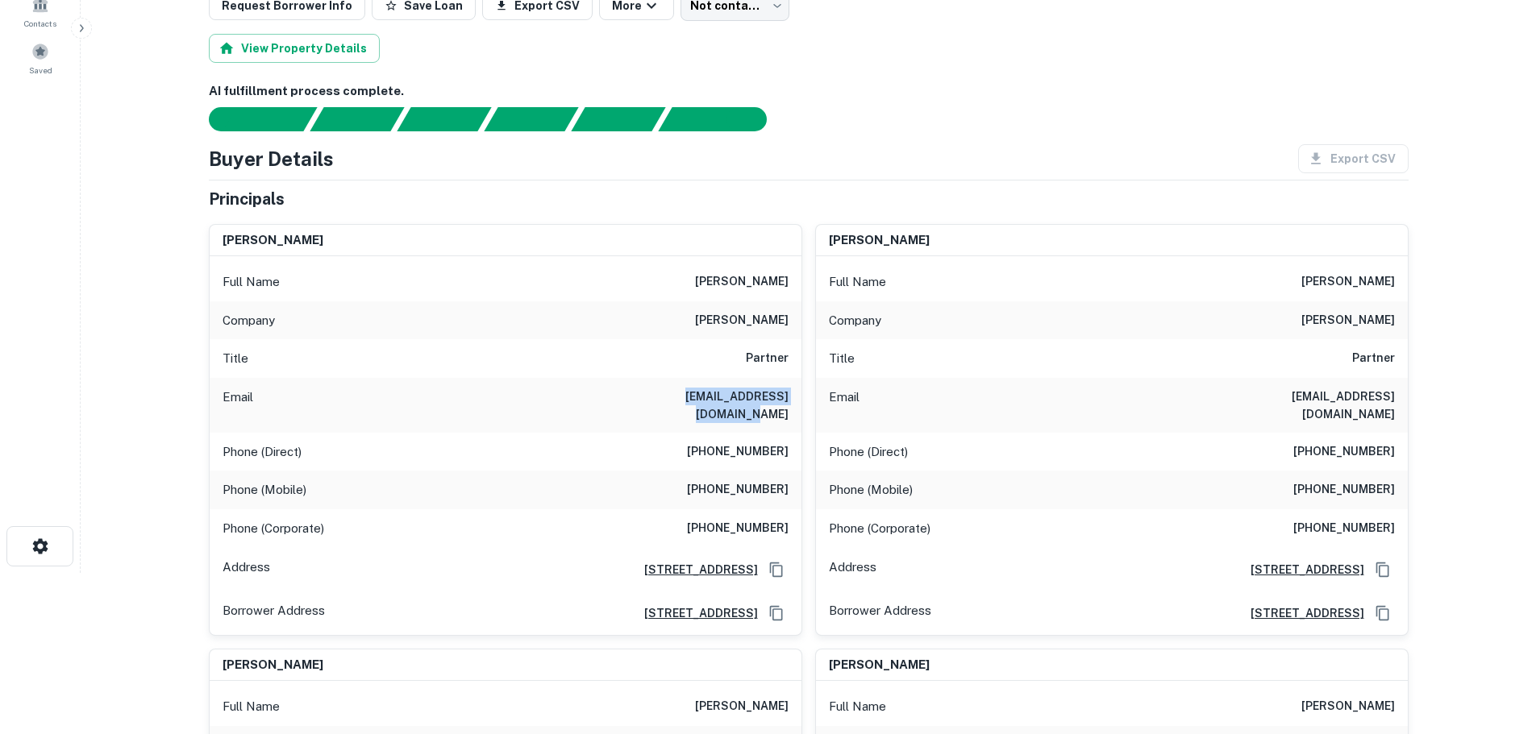
drag, startPoint x: 628, startPoint y: 399, endPoint x: 797, endPoint y: 400, distance: 169.3
click at [797, 400] on div "Email gbyron@thorntonbyron.com" at bounding box center [506, 405] width 592 height 55
copy h6 "gbyron@thorntonbyron.com"
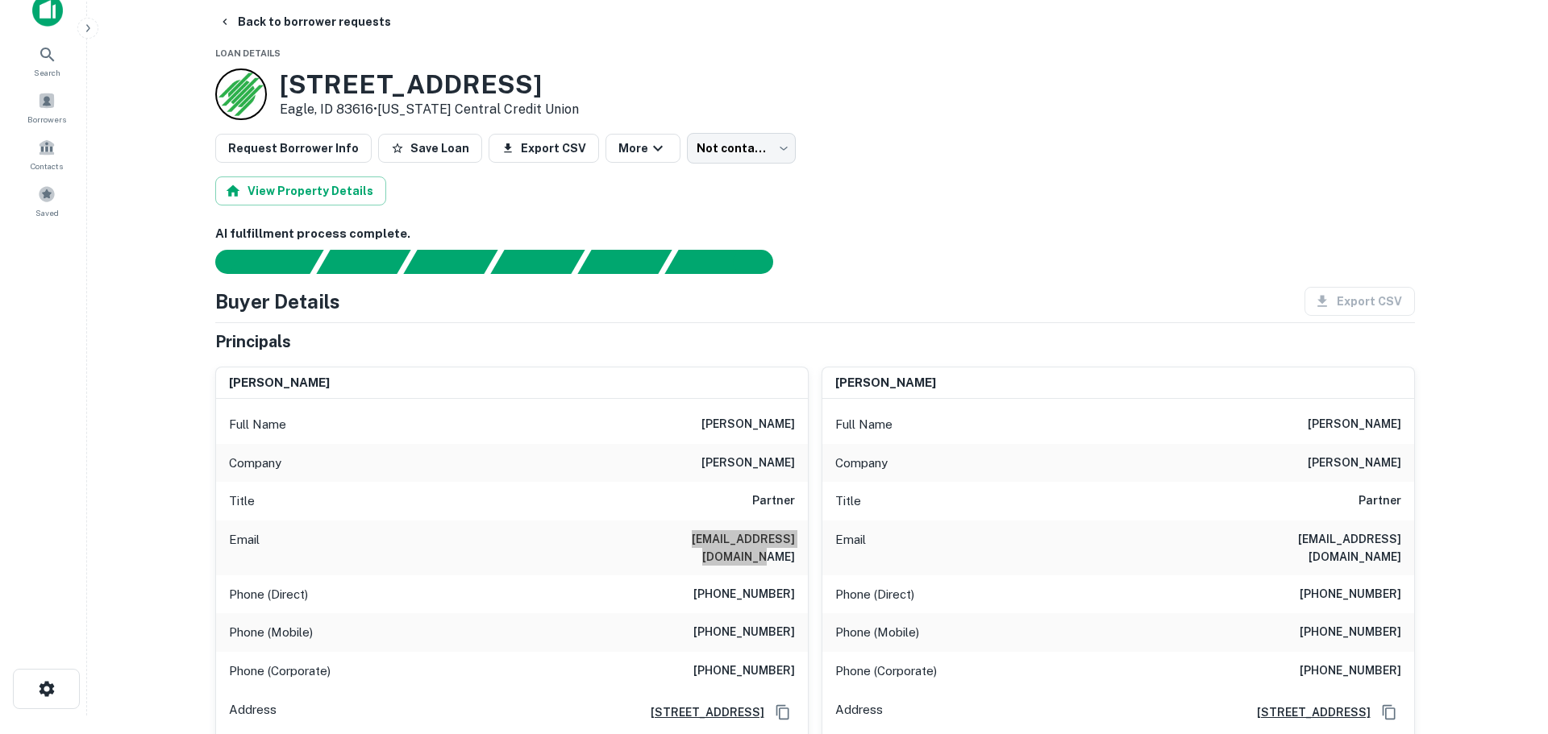
scroll to position [0, 0]
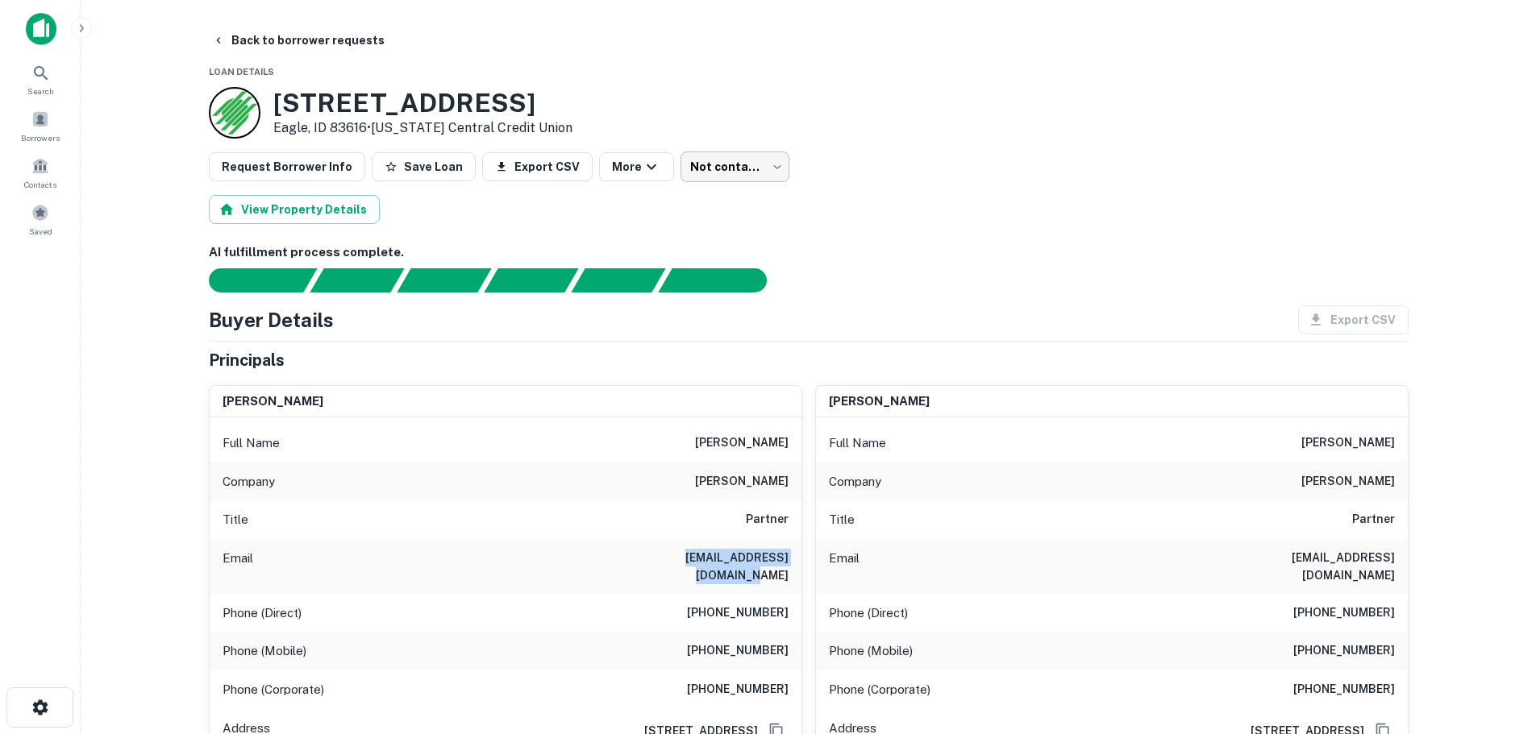
click at [713, 165] on body "Search Borrowers Contacts Saved Back to borrower requests Loan Details 1032 S B…" at bounding box center [768, 367] width 1536 height 734
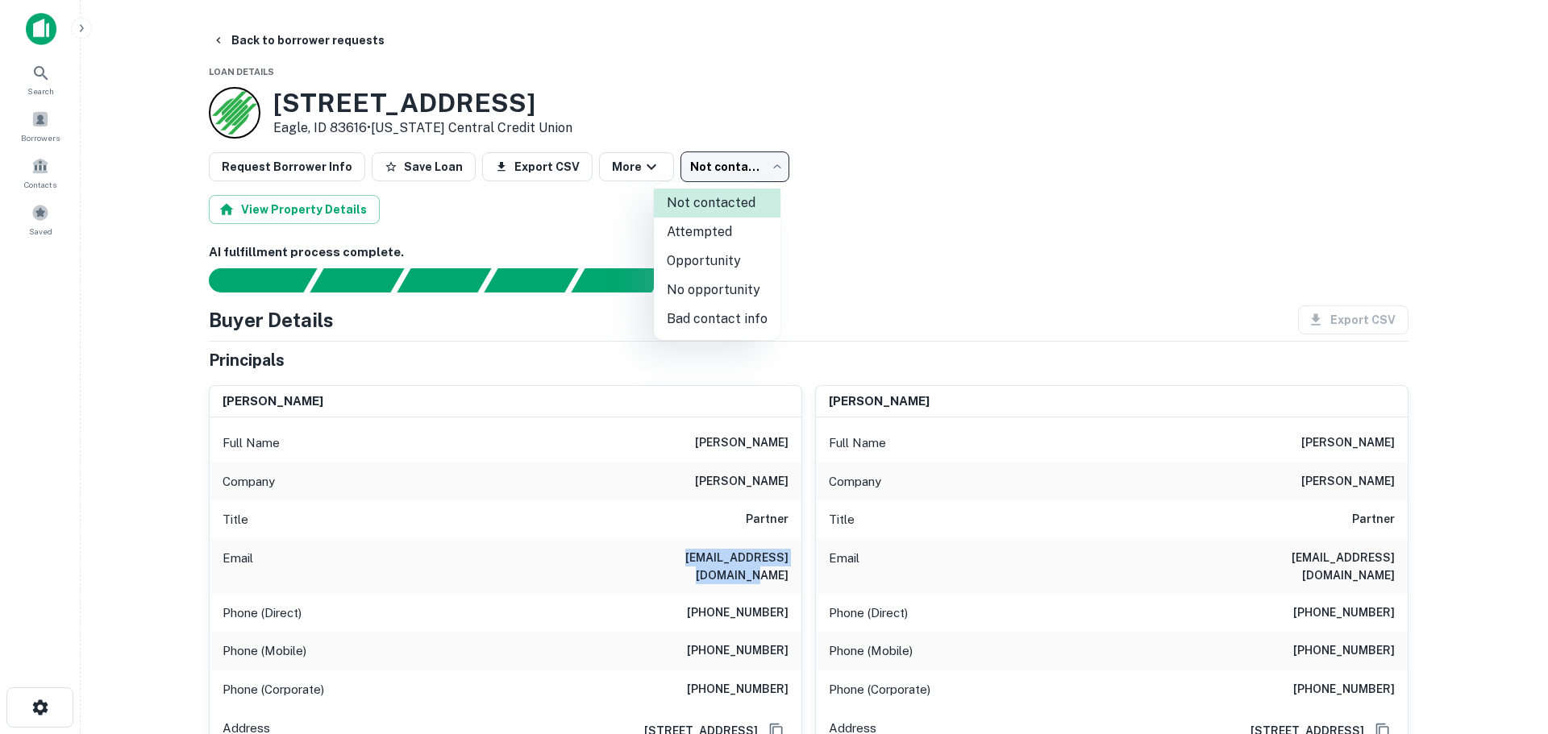
click at [723, 232] on li "Attempted" at bounding box center [717, 232] width 127 height 29
type input "*********"
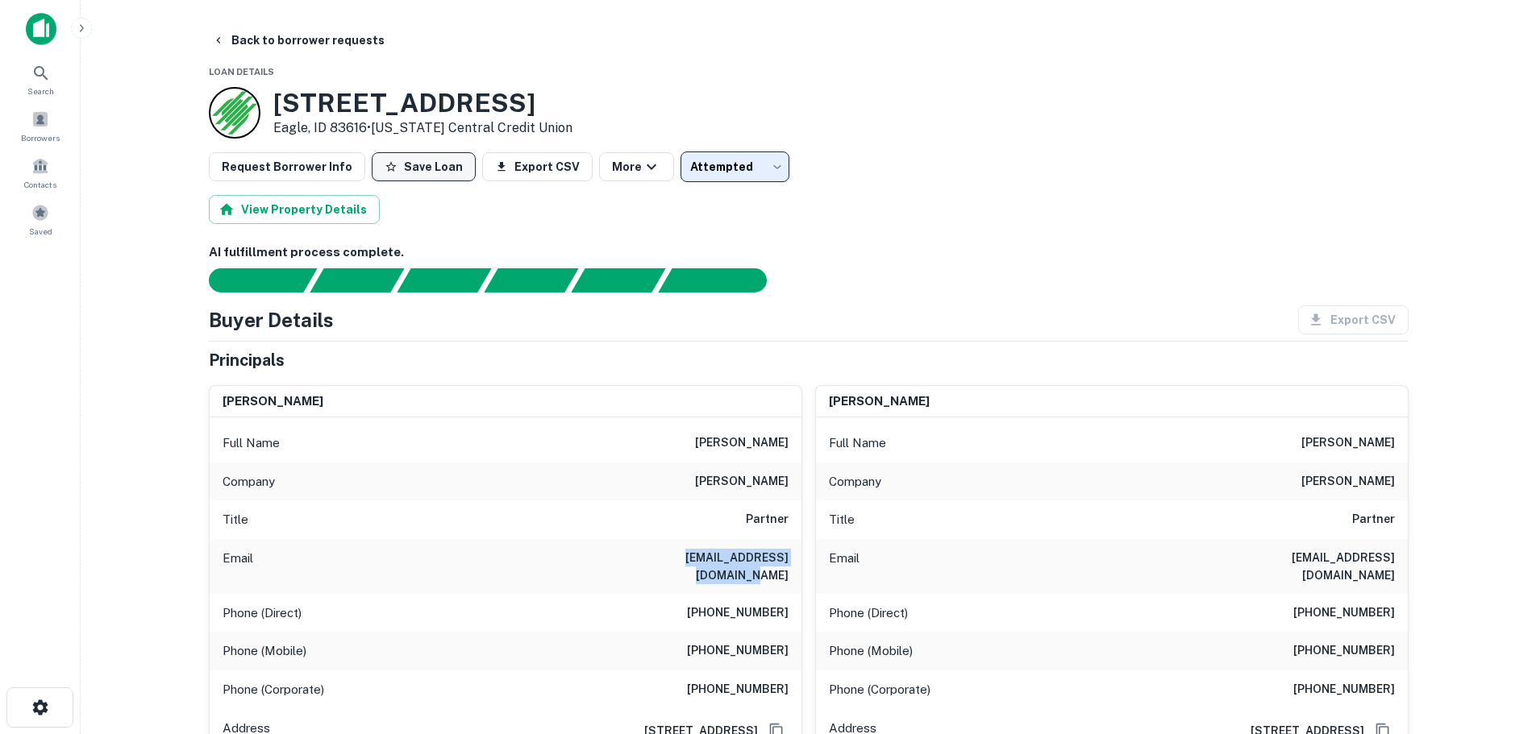
click at [414, 170] on button "Save Loan" at bounding box center [424, 166] width 104 height 29
click at [218, 40] on icon "button" at bounding box center [218, 40] width 13 height 13
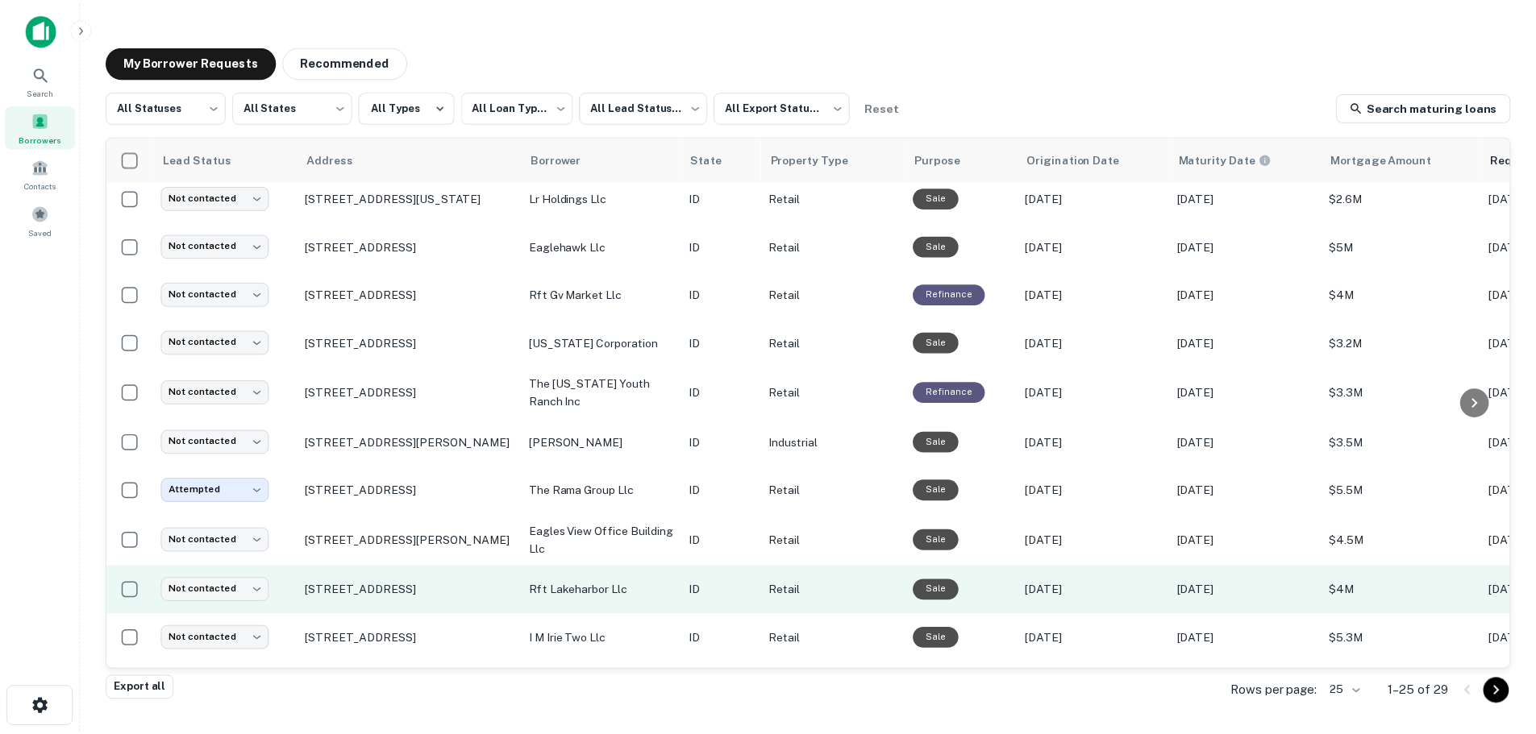
scroll to position [81, 0]
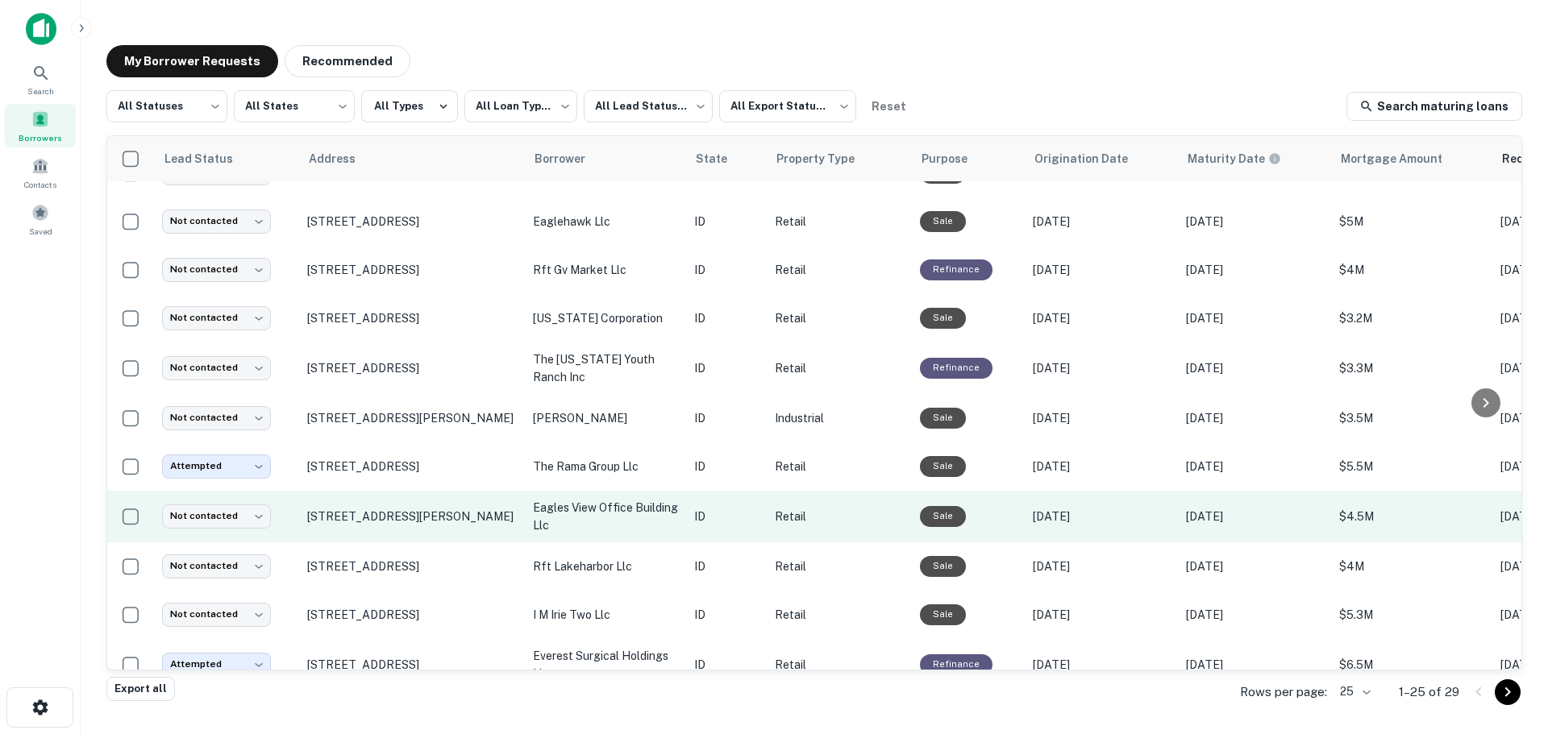
click at [352, 520] on p "776 E Riverside Dr Eagle, ID 83616" at bounding box center [412, 517] width 210 height 15
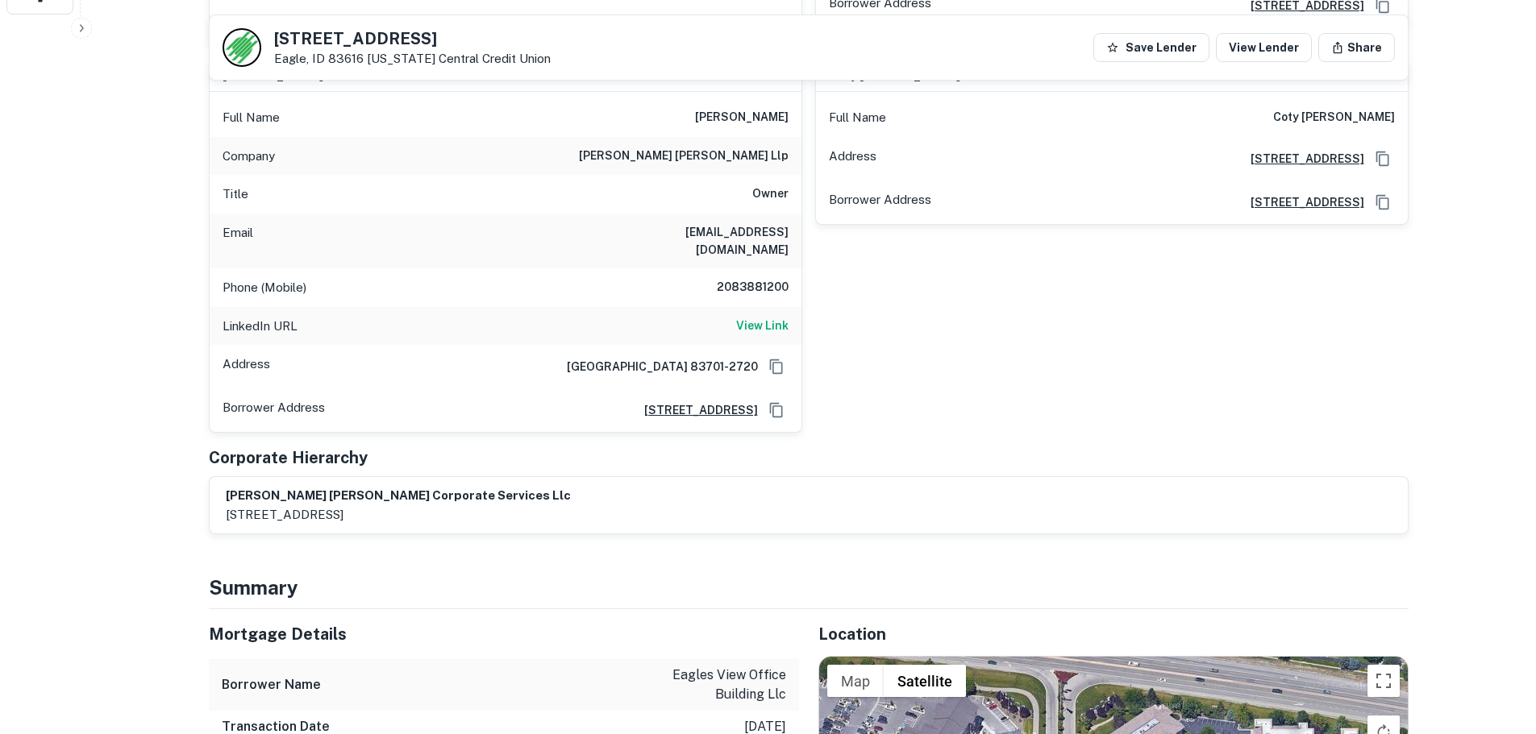
scroll to position [403, 0]
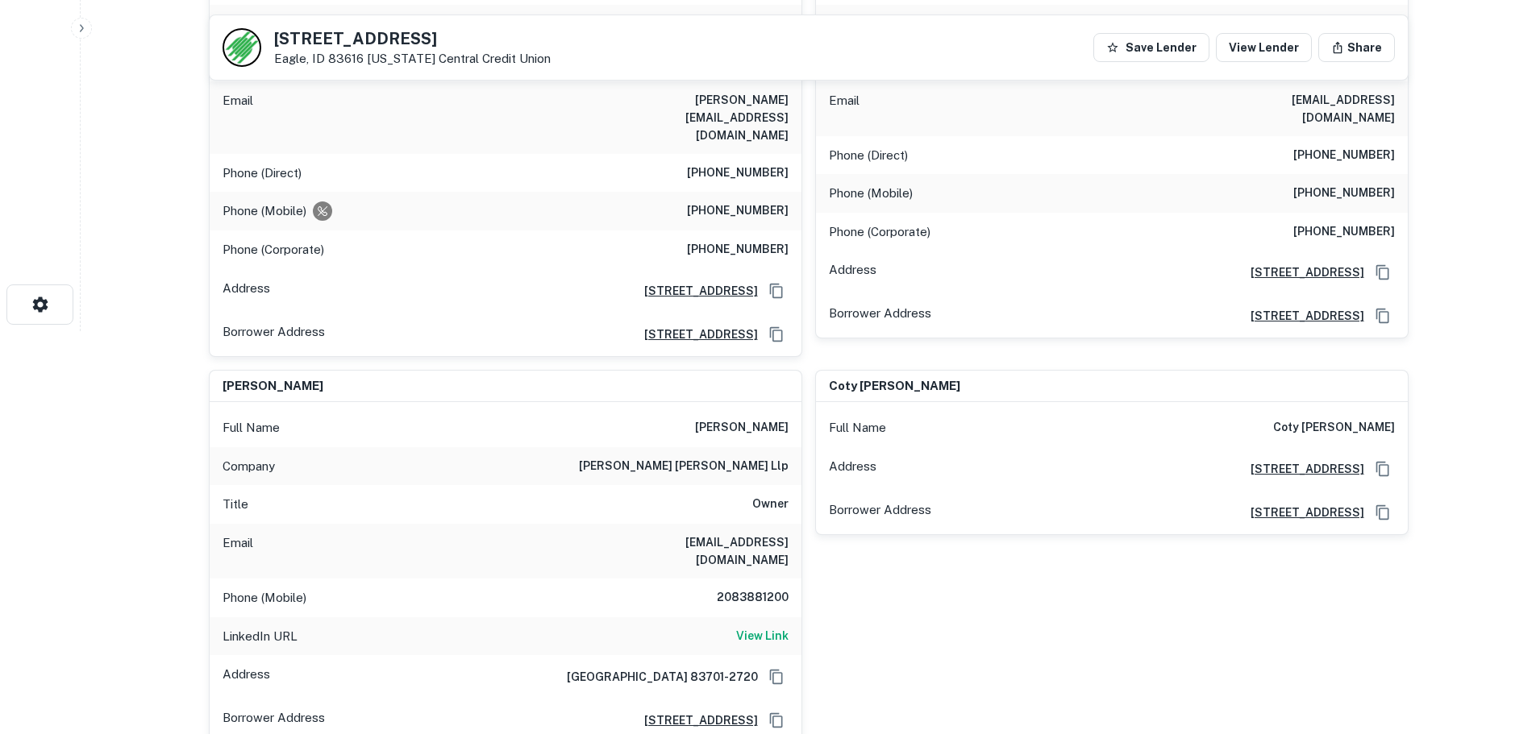
drag, startPoint x: 441, startPoint y: 31, endPoint x: 289, endPoint y: 23, distance: 152.6
click at [277, 25] on div "776 E RIVERSIDE DR Eagle, ID 83616 Idaho Central Credit Union Save Lender View …" at bounding box center [809, 47] width 1198 height 64
copy h5 "776 E RIVERSIDE DR"
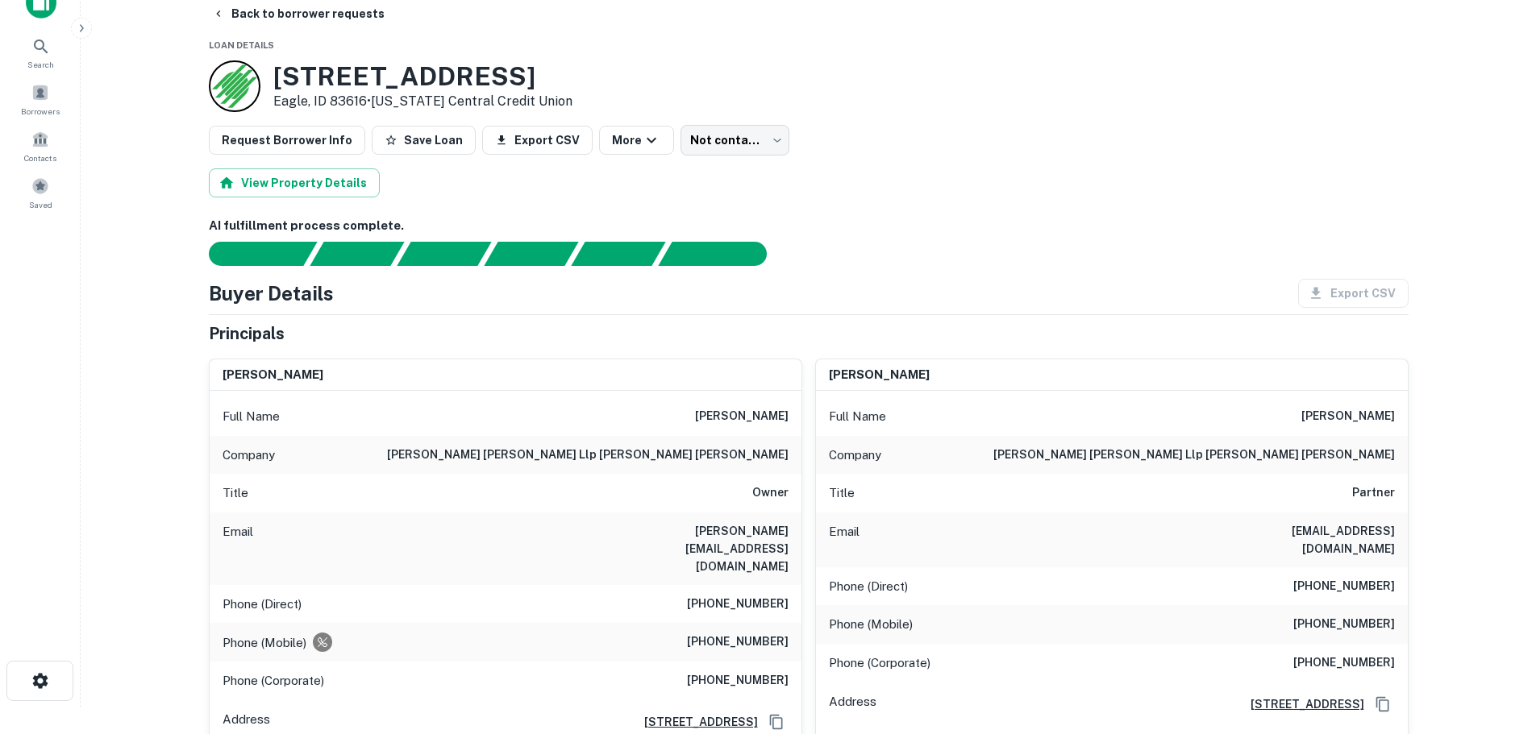
scroll to position [0, 0]
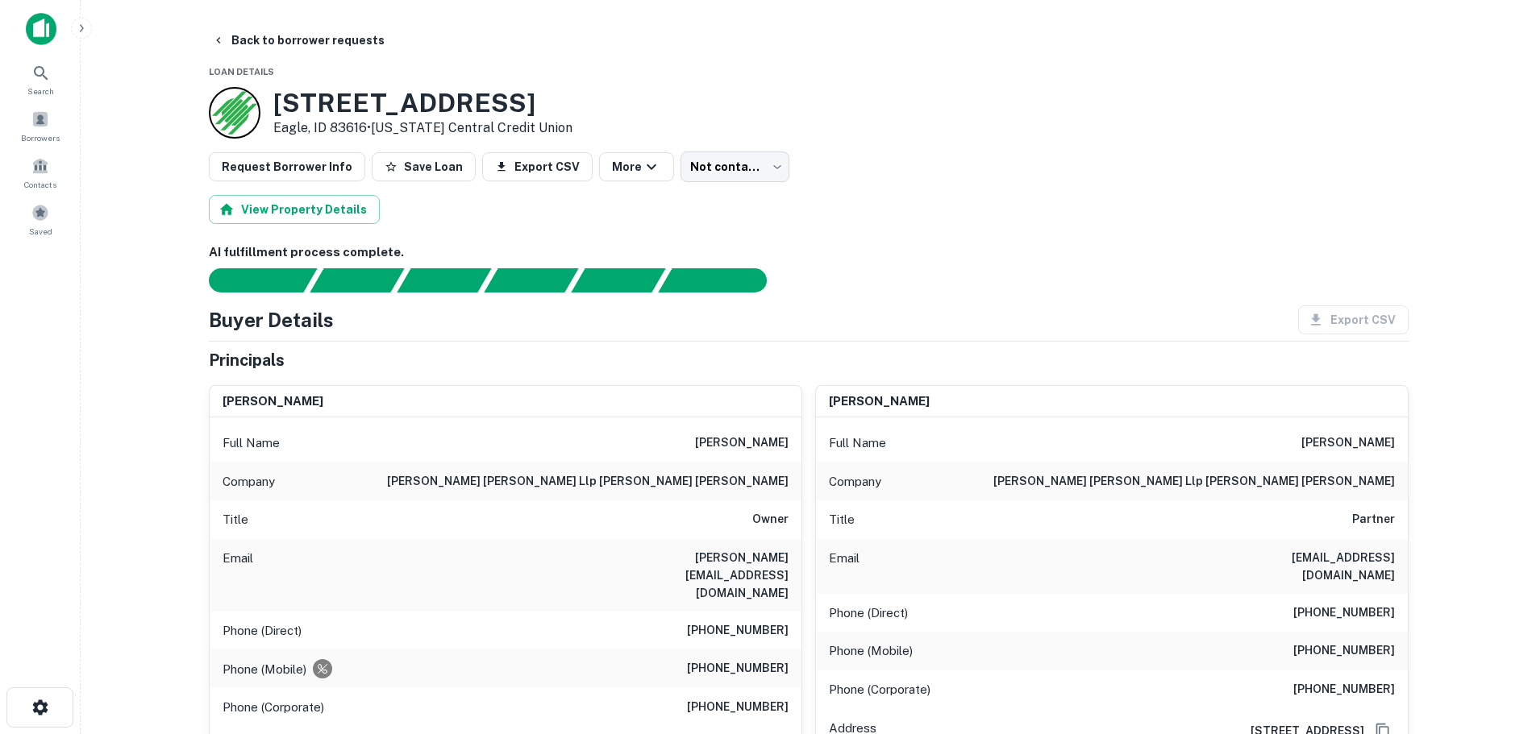
drag, startPoint x: 689, startPoint y: 439, endPoint x: 790, endPoint y: 449, distance: 101.2
click at [790, 449] on div "Full Name thomas e. dvorak" at bounding box center [506, 443] width 592 height 39
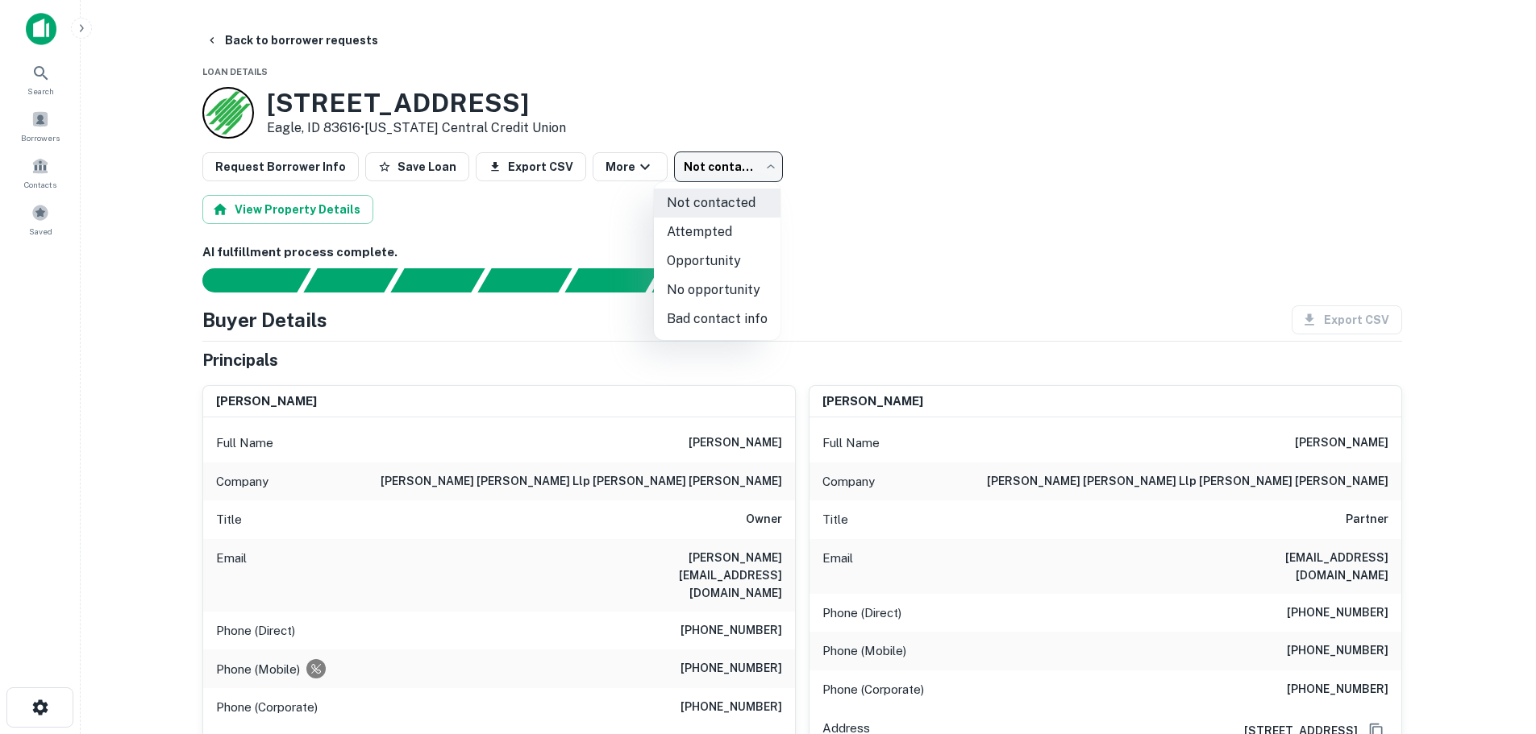
click at [742, 173] on body "Search Borrowers Contacts Saved Back to borrower requests Loan Details 776 E RI…" at bounding box center [768, 367] width 1536 height 734
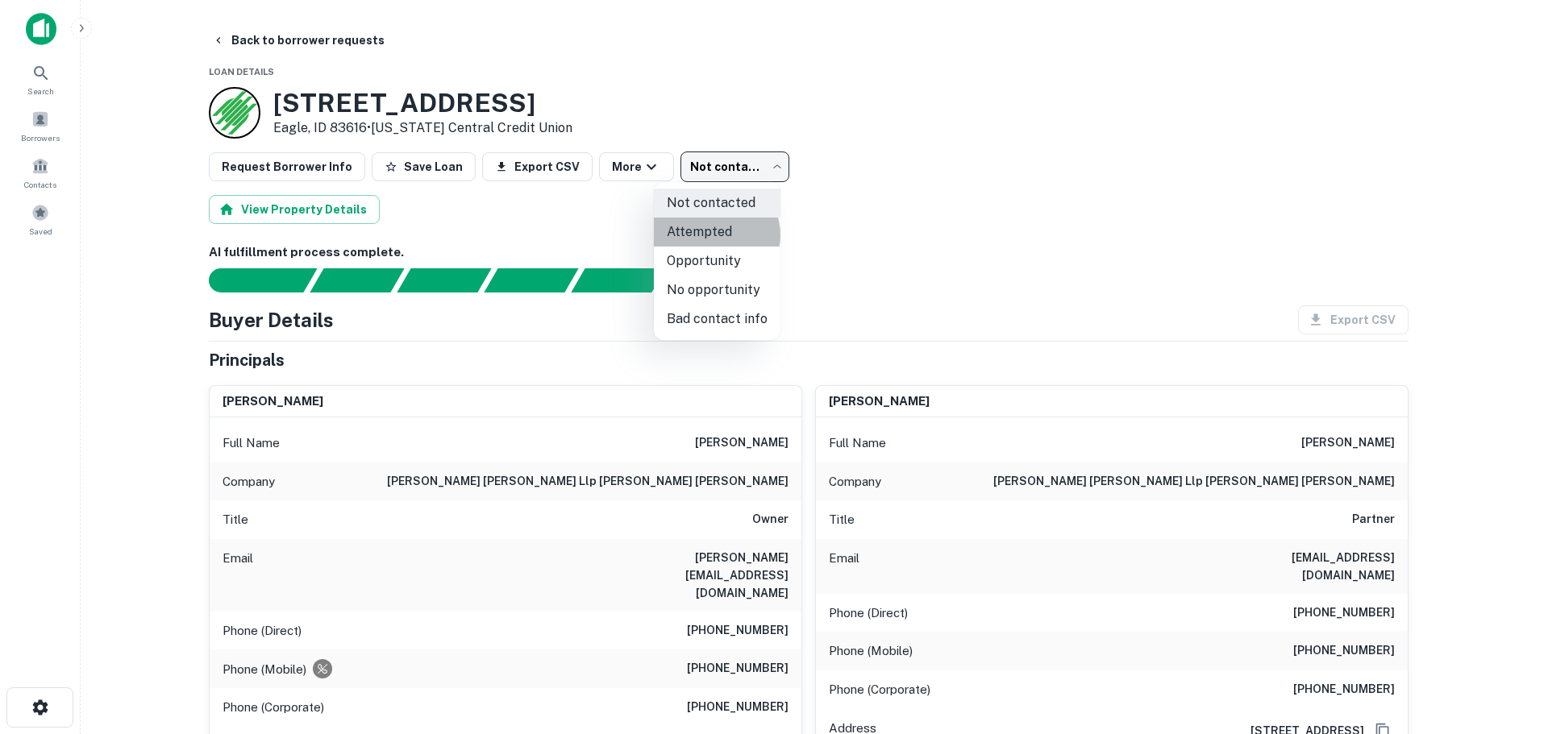
click at [713, 235] on li "Attempted" at bounding box center [717, 232] width 127 height 29
type input "*********"
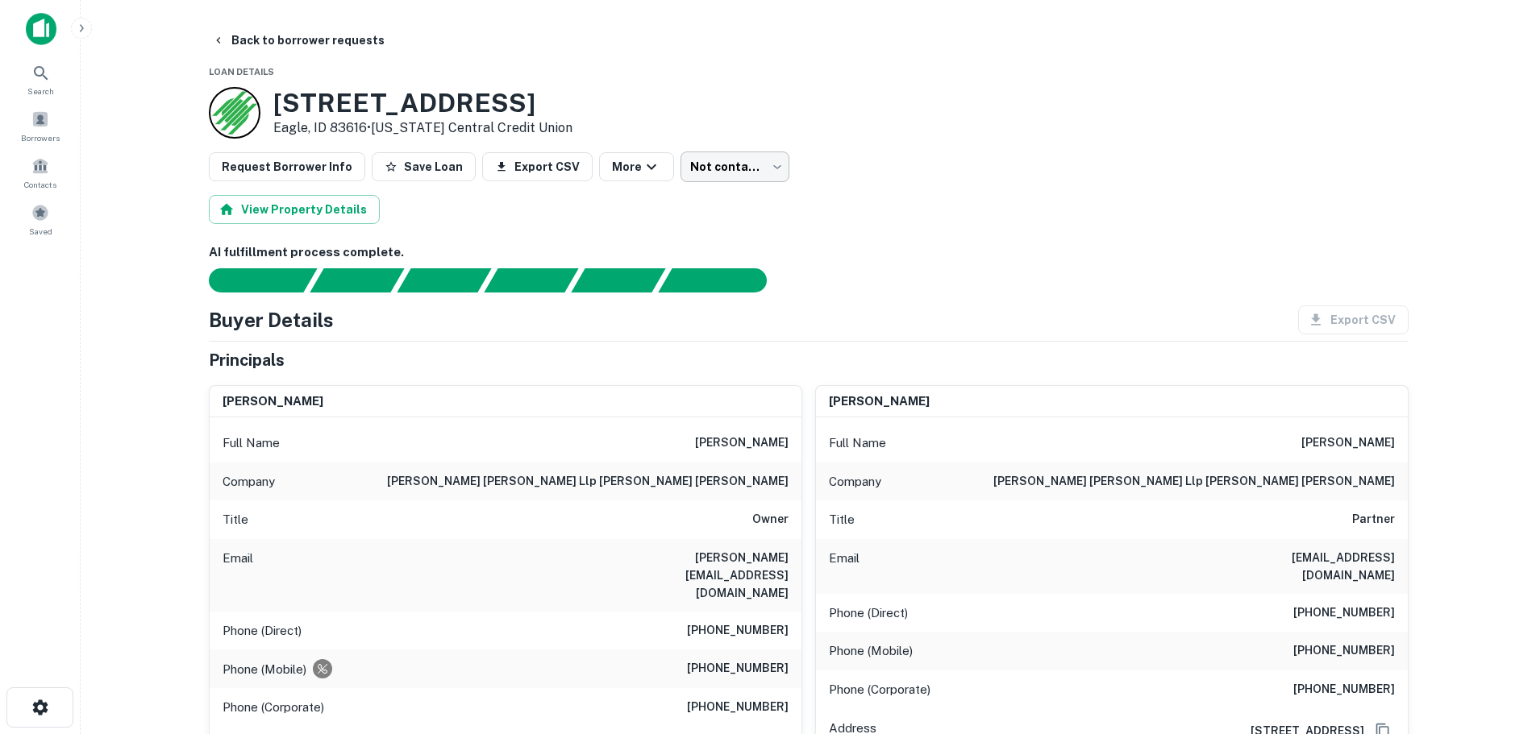
click at [696, 170] on body "Search Borrowers Contacts Saved Back to borrower requests Loan Details 776 E RI…" at bounding box center [768, 367] width 1536 height 734
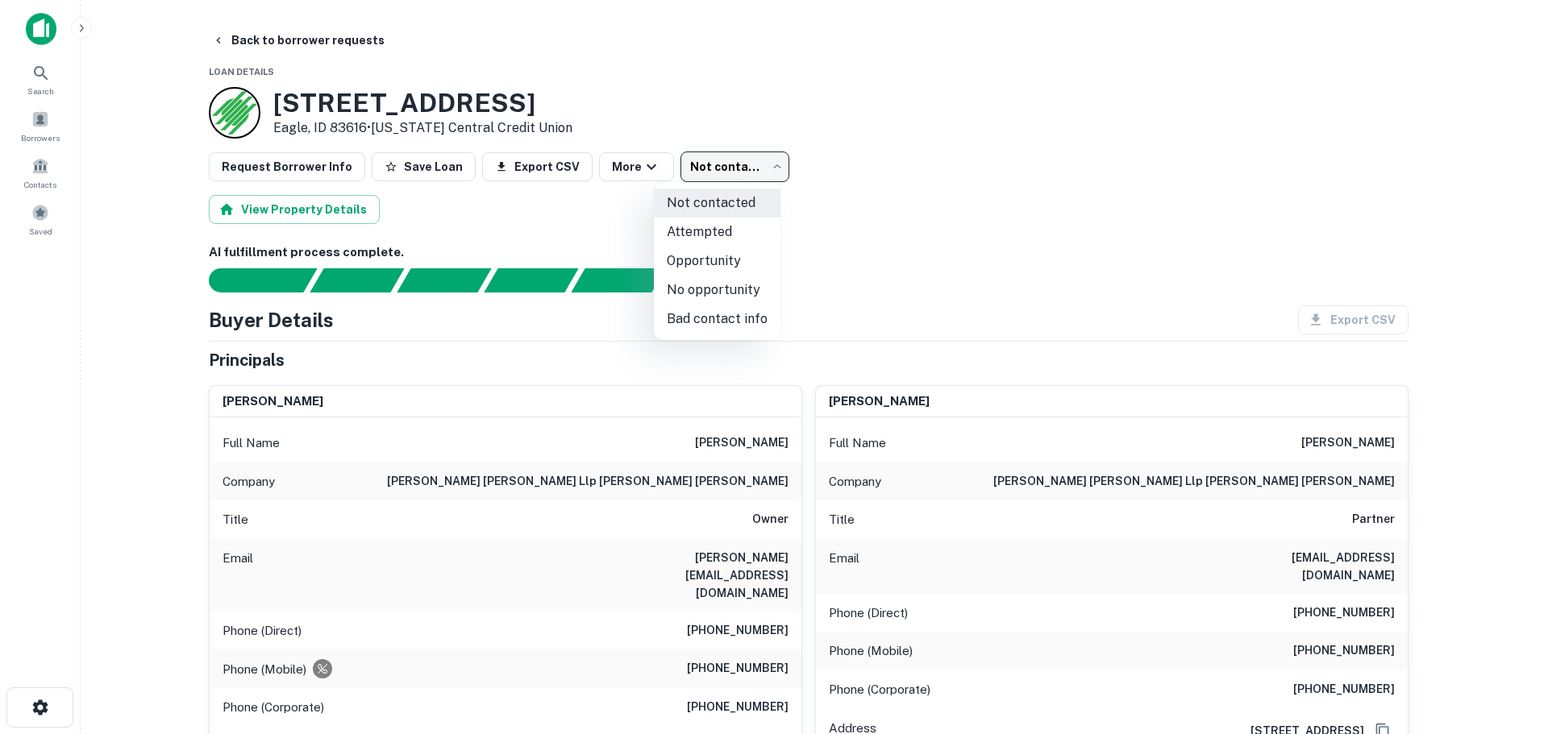
click at [714, 293] on li "No opportunity" at bounding box center [717, 290] width 127 height 29
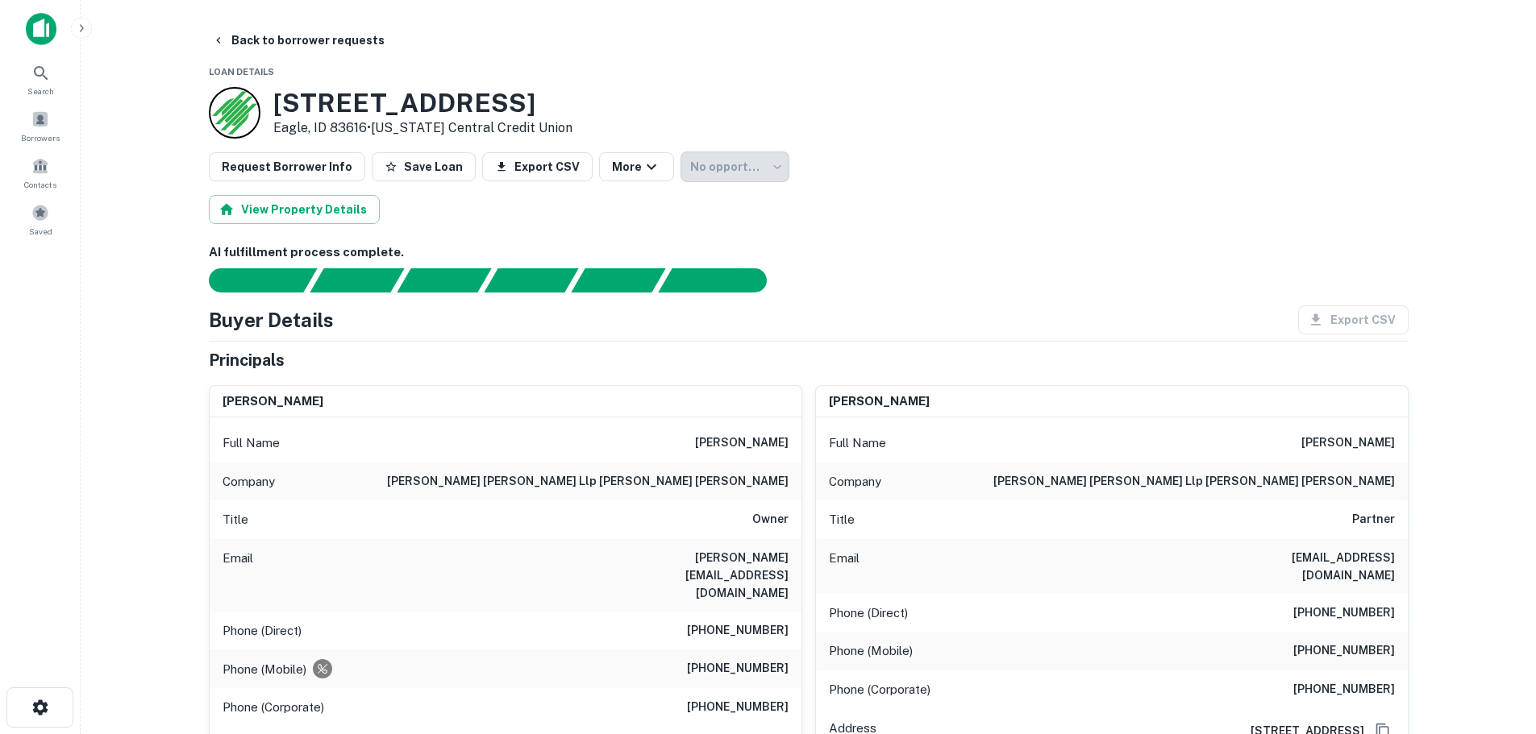
click at [890, 290] on div at bounding box center [798, 280] width 1219 height 24
click at [723, 171] on body "**********" at bounding box center [768, 367] width 1536 height 734
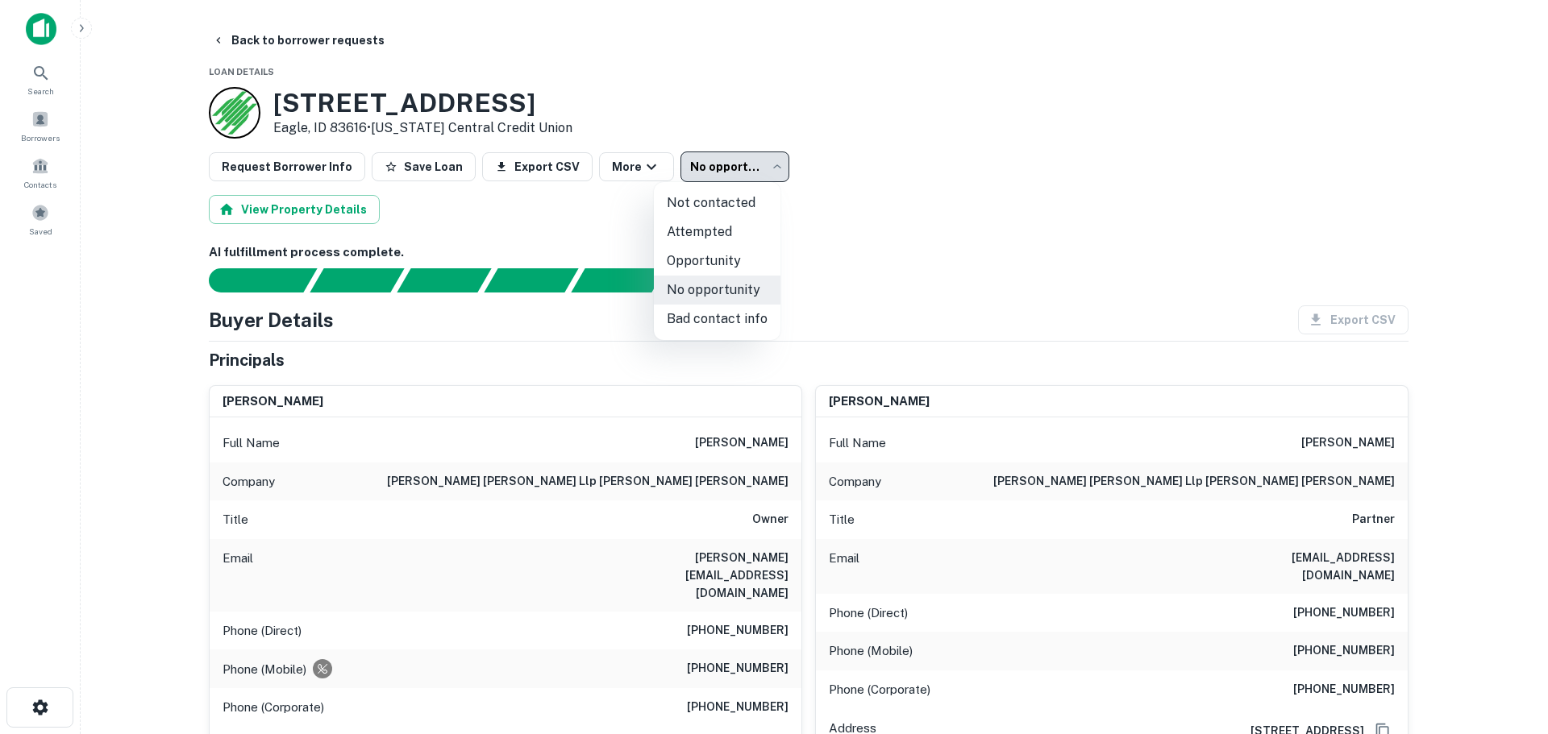
click at [723, 232] on li "Attempted" at bounding box center [717, 232] width 127 height 29
type input "*********"
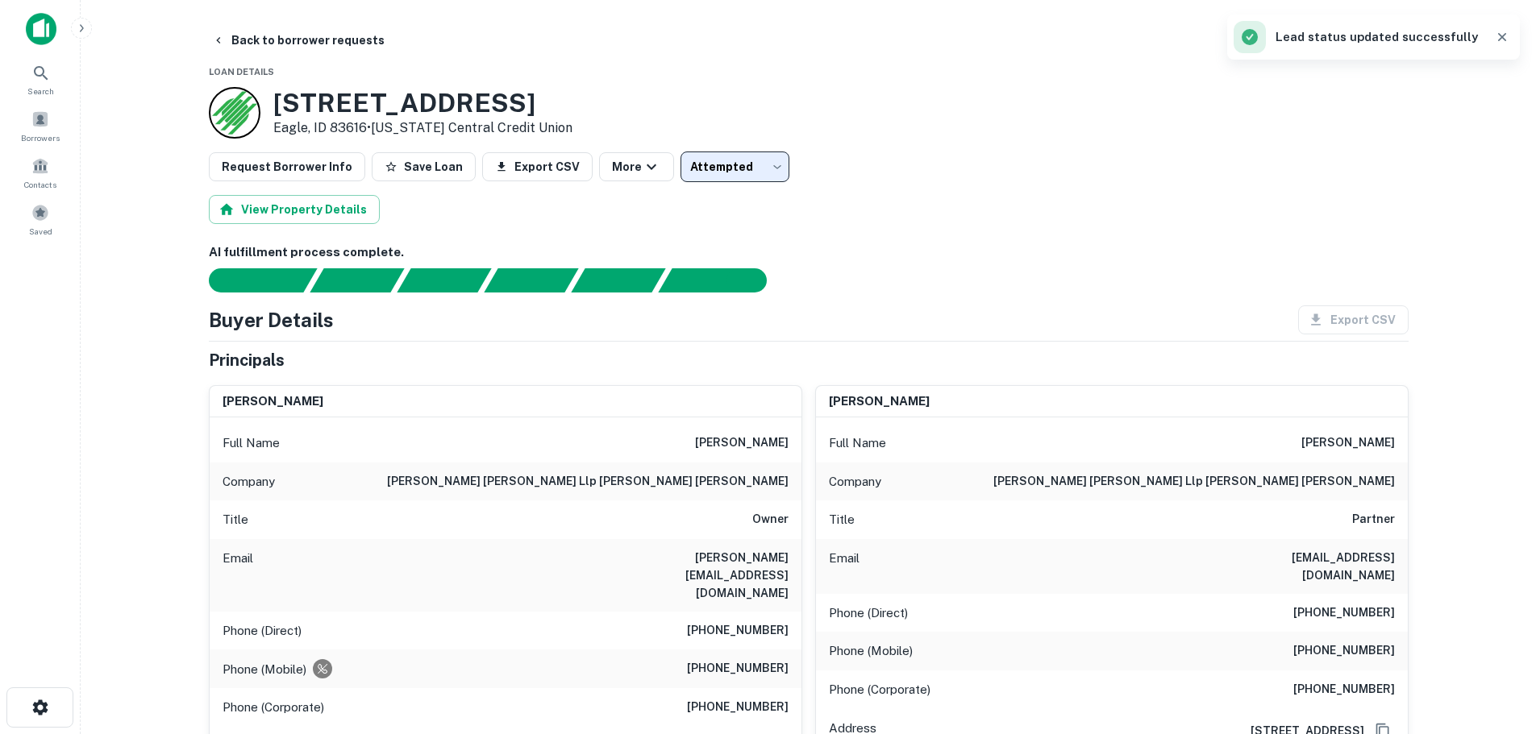
click at [886, 255] on h6 "AI fulfillment process complete." at bounding box center [809, 252] width 1200 height 19
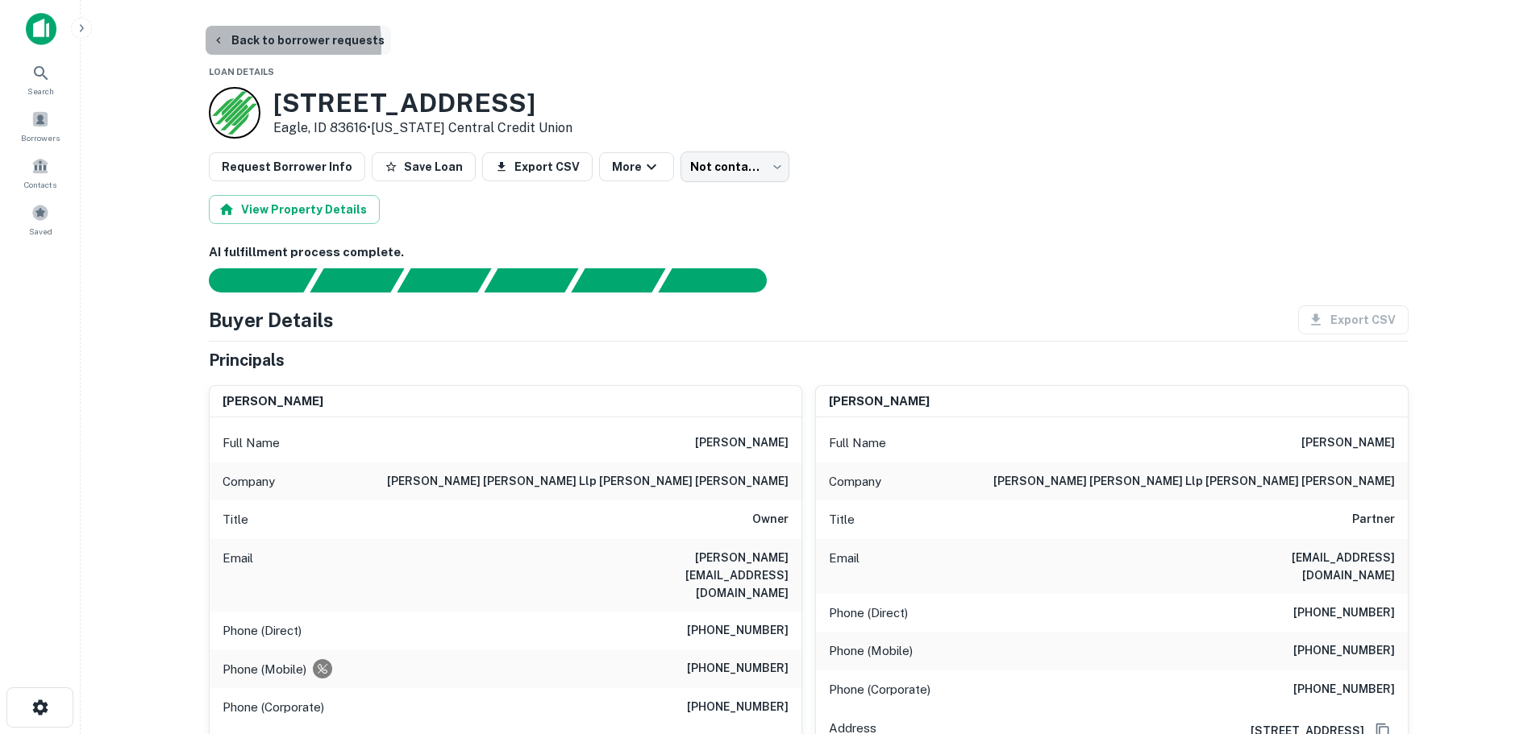
click at [228, 46] on button "Back to borrower requests" at bounding box center [298, 40] width 185 height 29
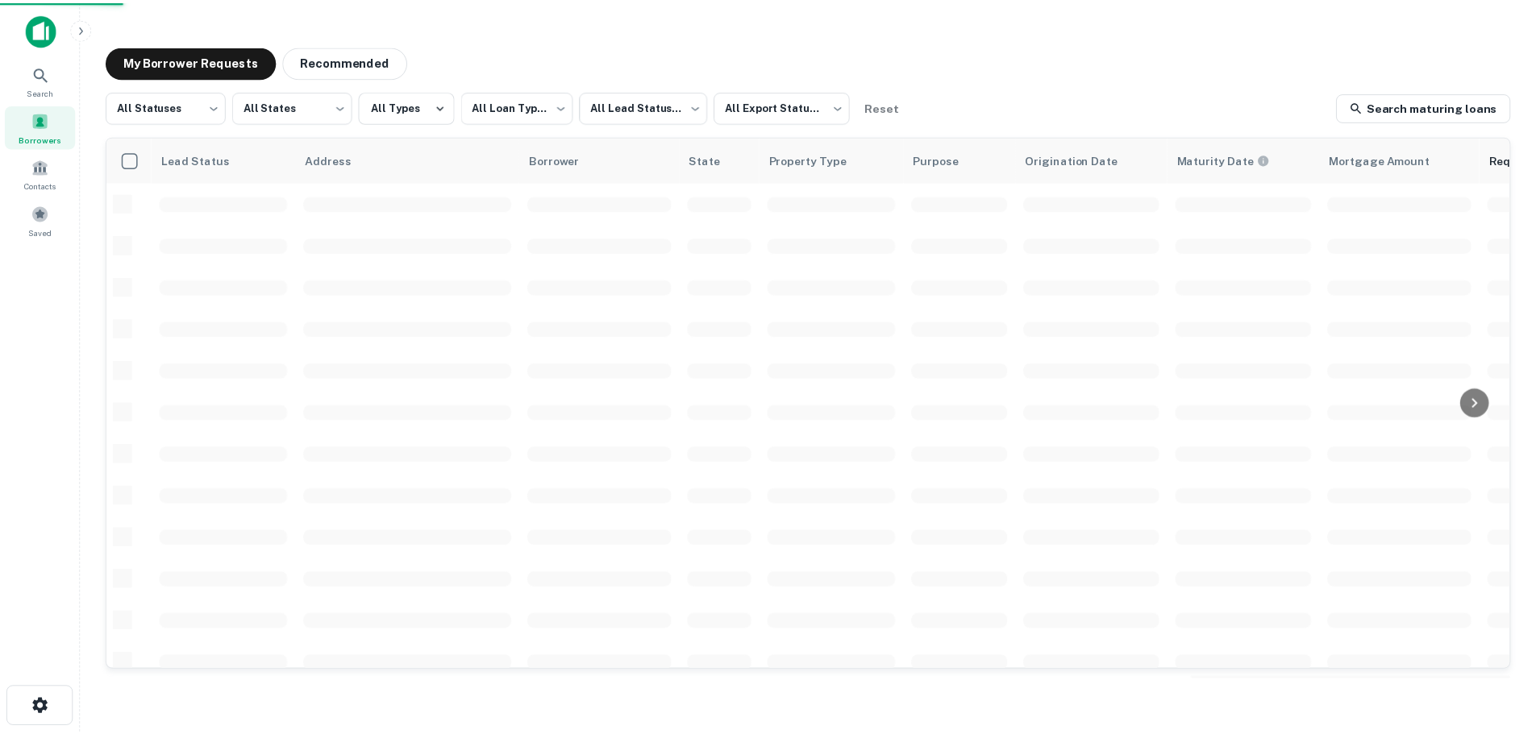
scroll to position [81, 0]
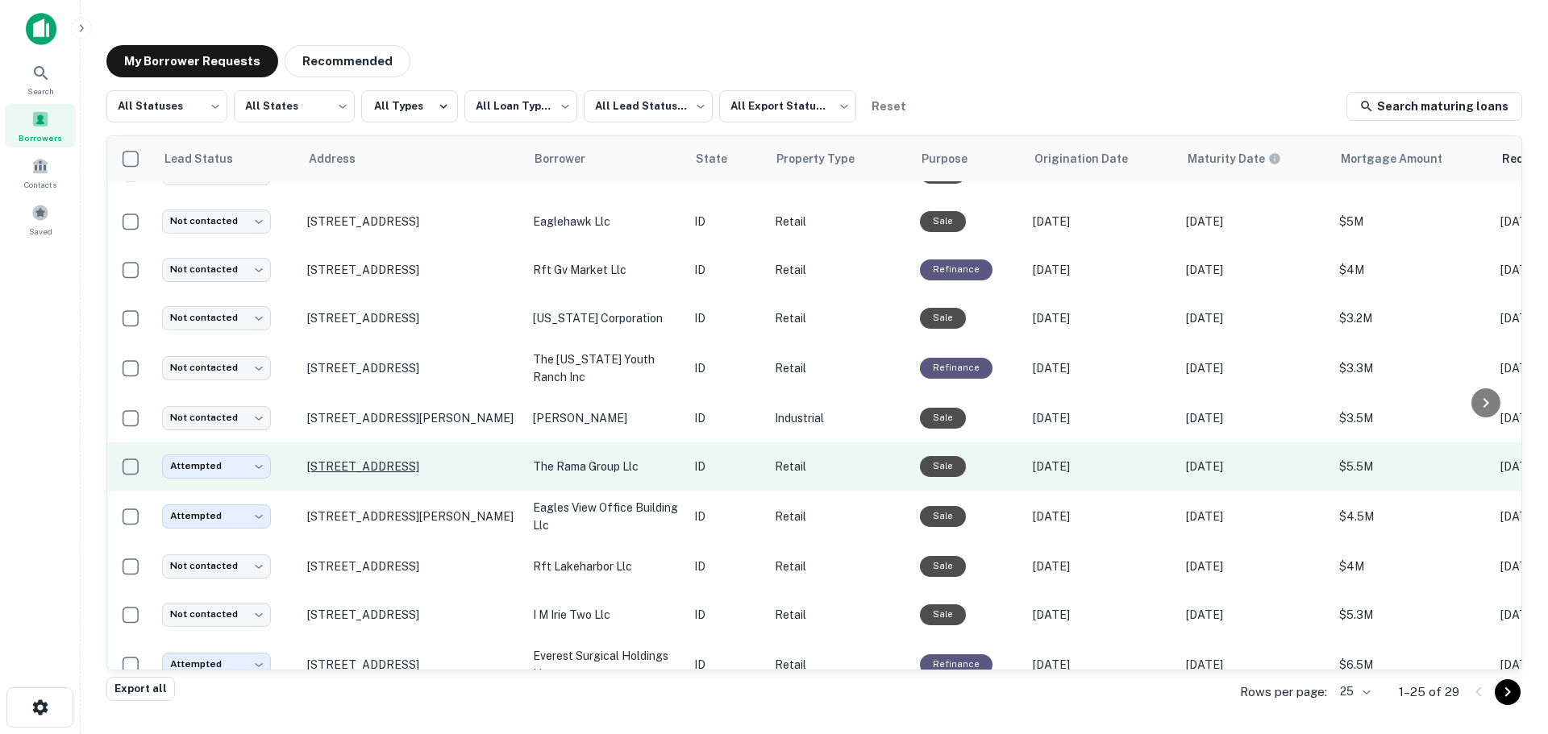
click at [447, 466] on p "[STREET_ADDRESS]" at bounding box center [412, 467] width 210 height 15
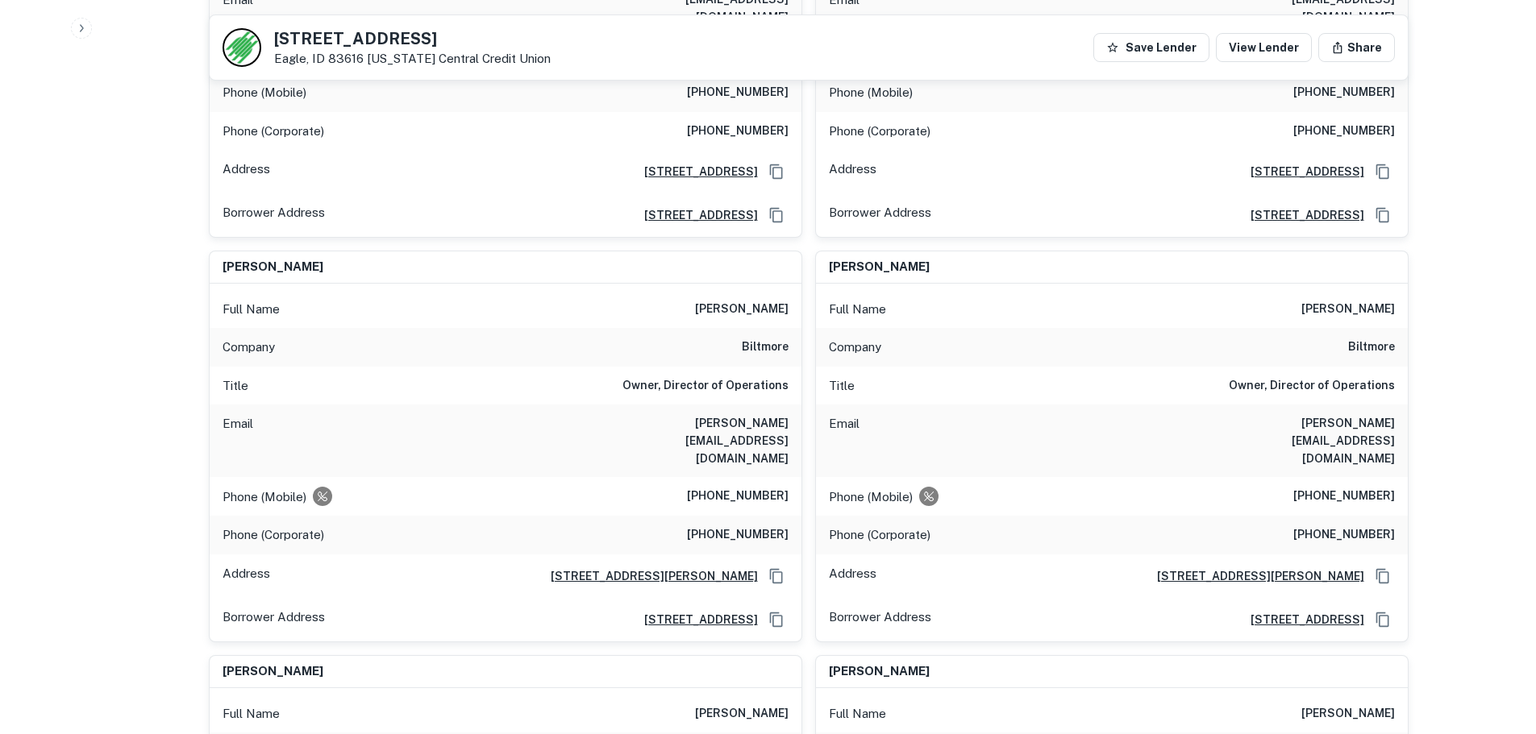
scroll to position [967, 0]
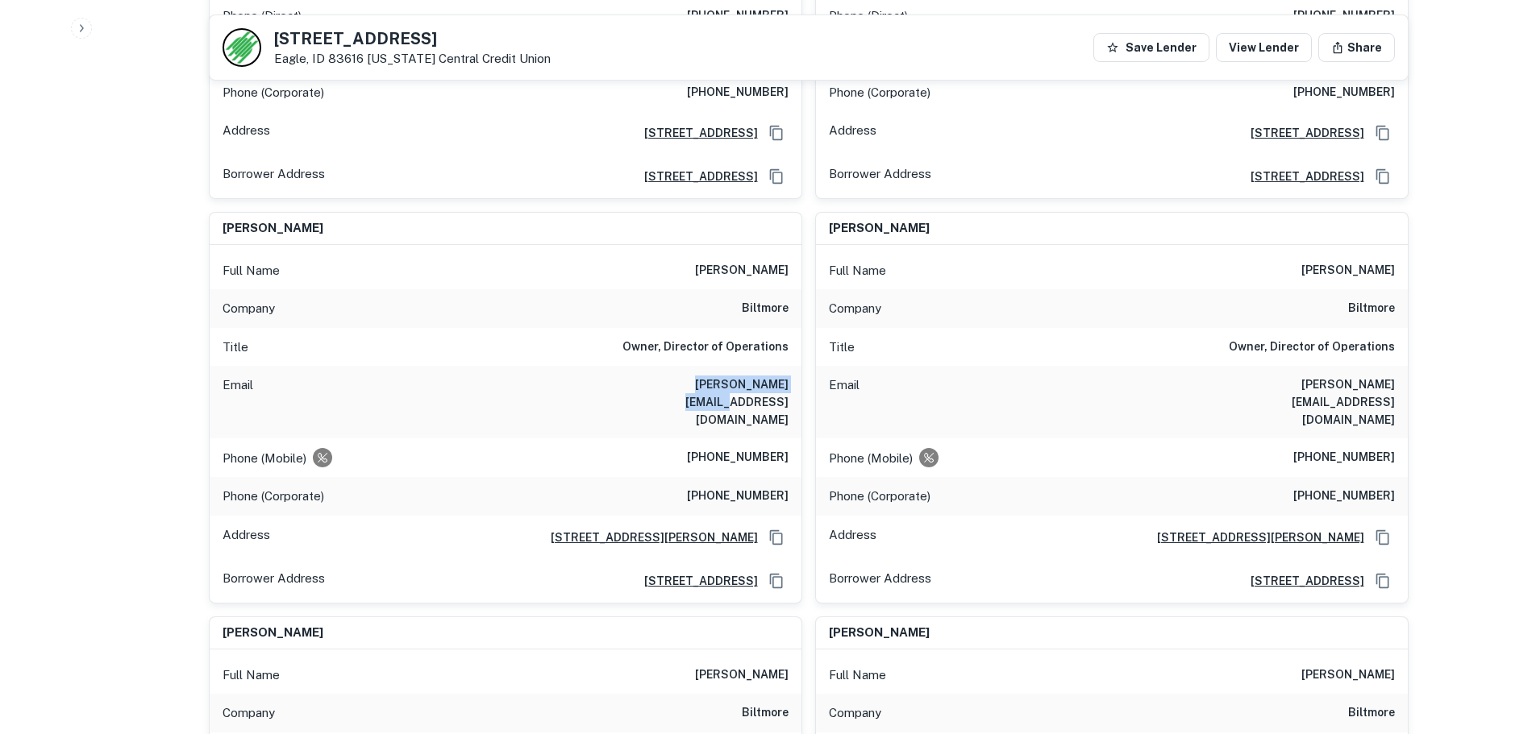
drag, startPoint x: 657, startPoint y: 354, endPoint x: 788, endPoint y: 352, distance: 131.4
click at [788, 366] on div "Email kevin@biltmoreco.com" at bounding box center [506, 402] width 592 height 73
copy h6 "kevin@biltmoreco.com"
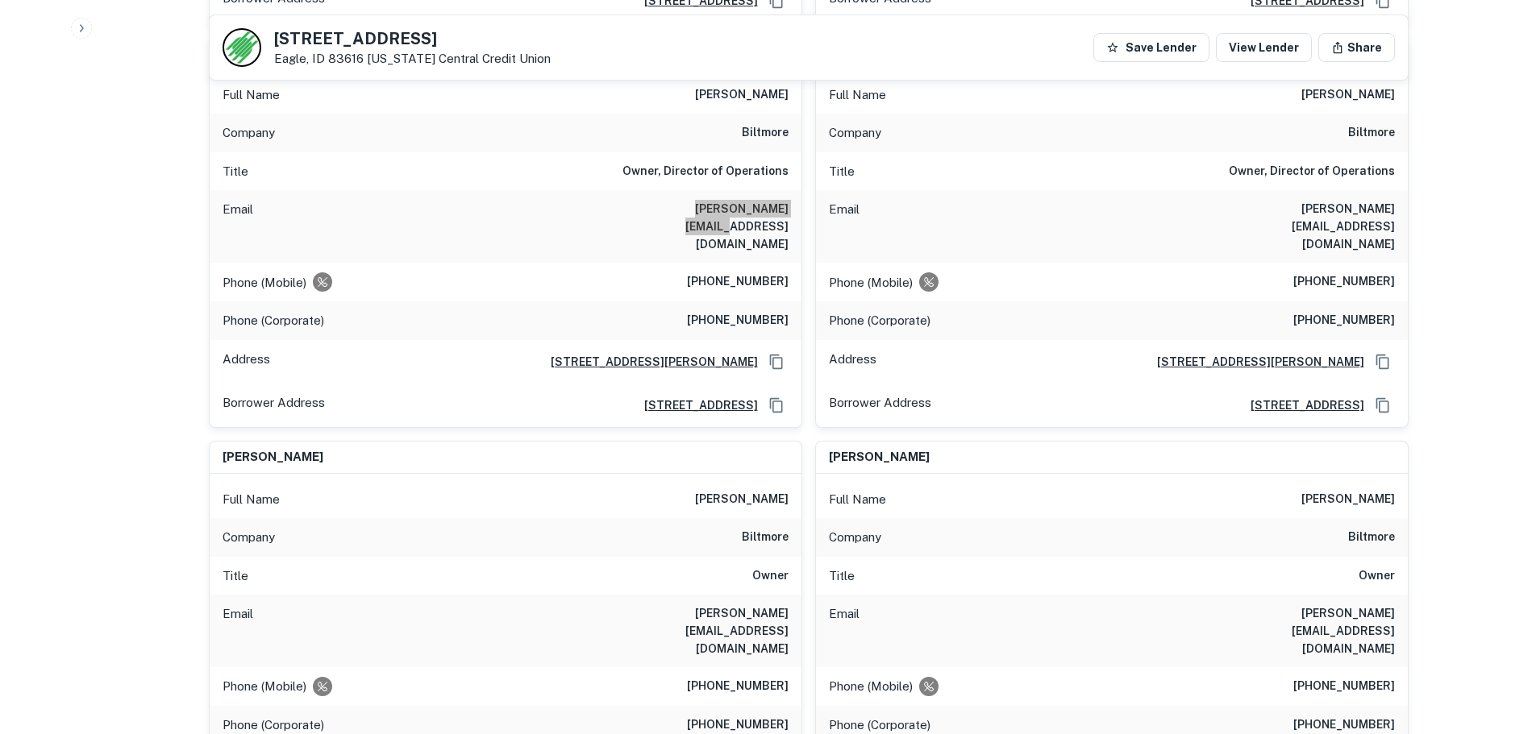
scroll to position [887, 0]
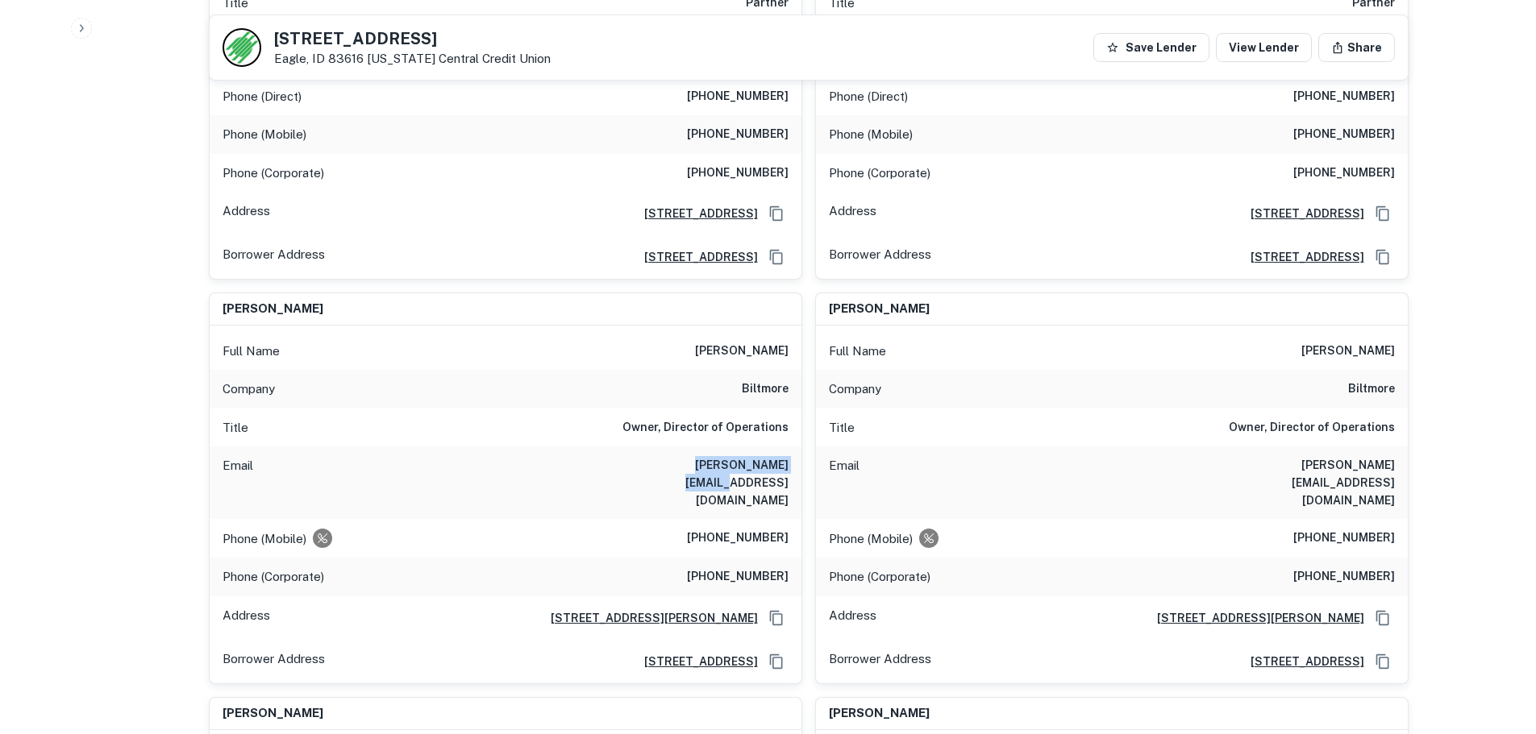
copy h6 "kevin@biltmoreco.com"
drag, startPoint x: 688, startPoint y: 508, endPoint x: 787, endPoint y: 506, distance: 99.2
click at [787, 558] on div "Phone (Corporate) (208) 895-0500" at bounding box center [506, 577] width 592 height 39
copy h6 "(208) 895-0500"
drag, startPoint x: 791, startPoint y: 466, endPoint x: 695, endPoint y: 467, distance: 95.9
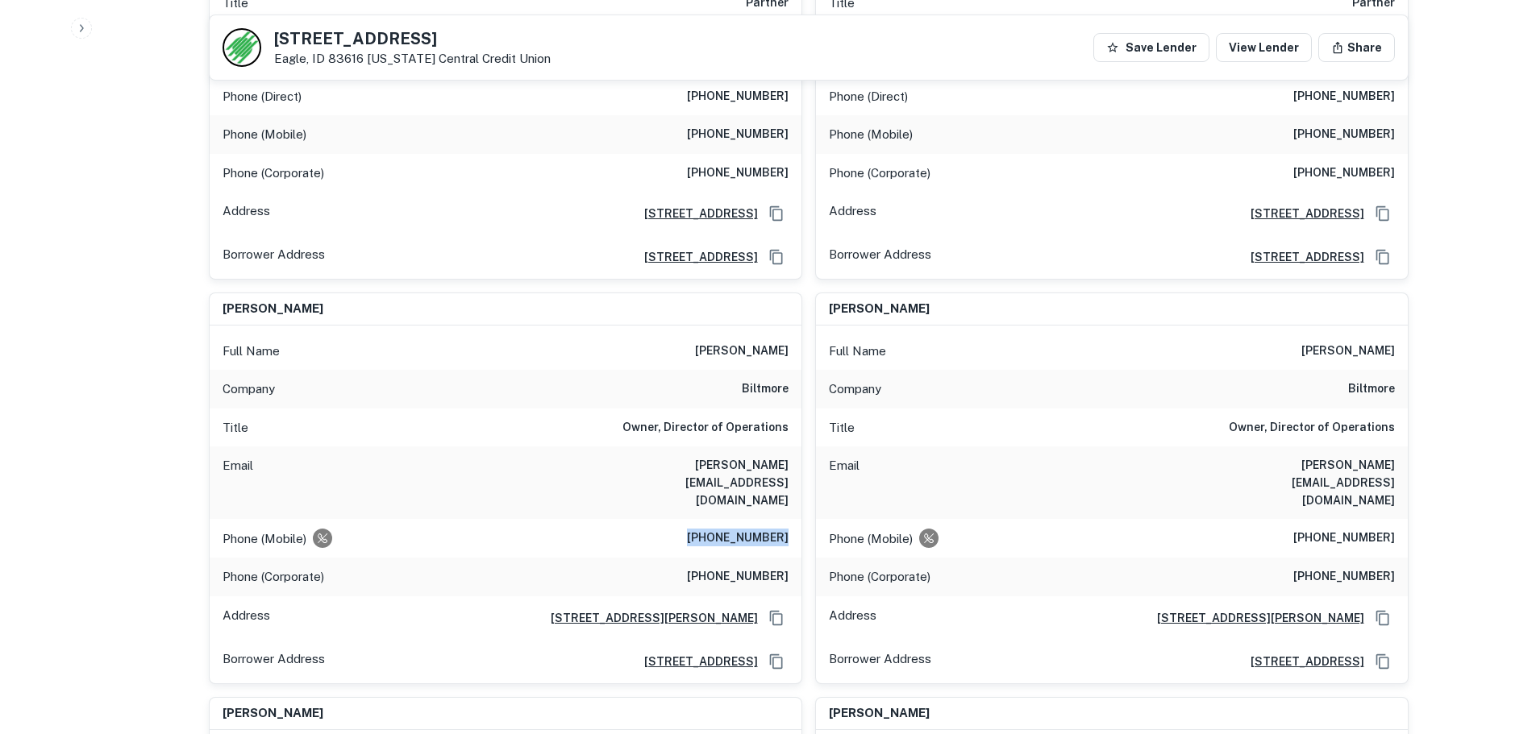
click at [695, 519] on div "Phone (Mobile) (208) 941-3368" at bounding box center [506, 538] width 592 height 39
copy h6 "(208) 941-3368"
drag, startPoint x: 662, startPoint y: 433, endPoint x: 744, endPoint y: 426, distance: 82.6
click at [799, 447] on div "Email kevin@biltmoreco.com" at bounding box center [506, 483] width 592 height 73
copy h6 "kevin@biltmoreco.com"
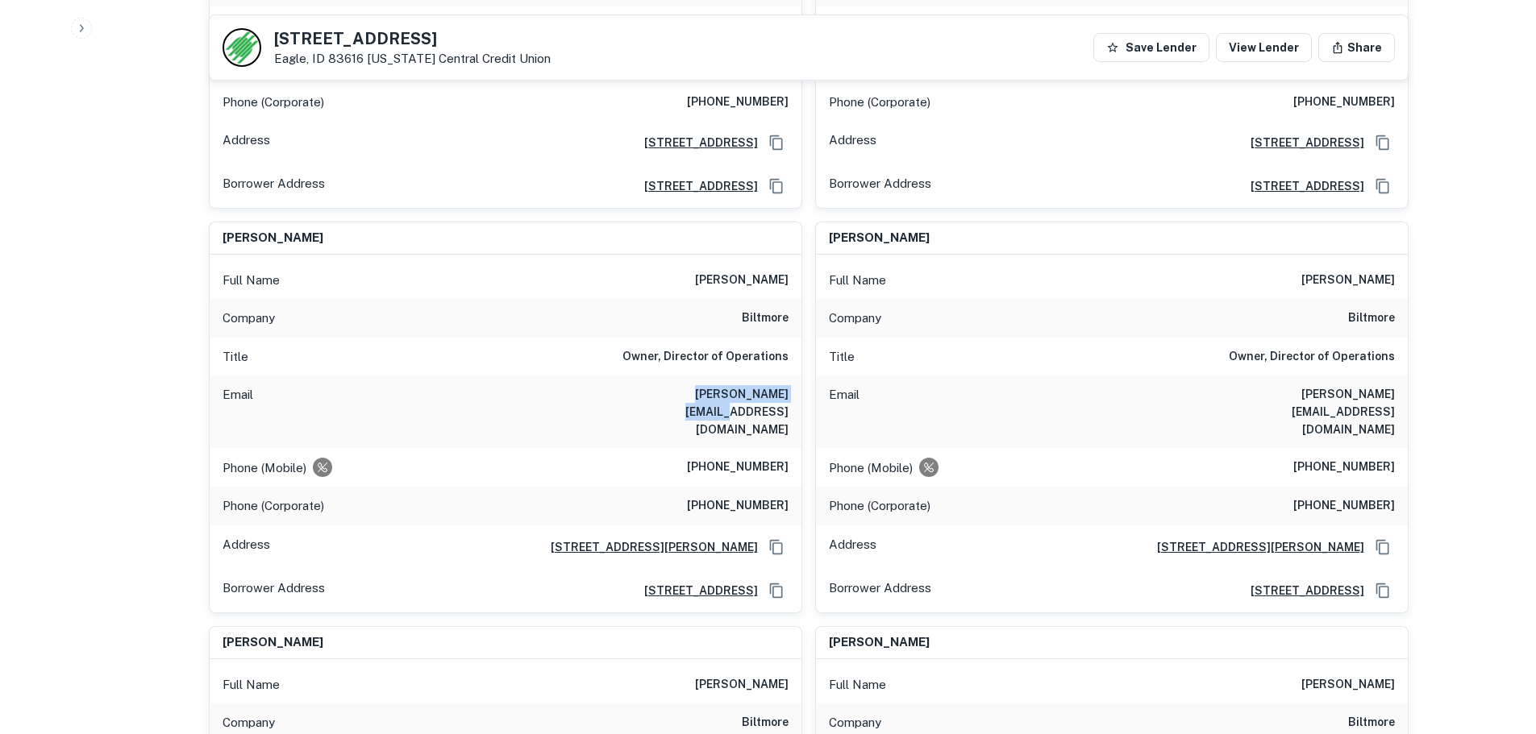
scroll to position [967, 0]
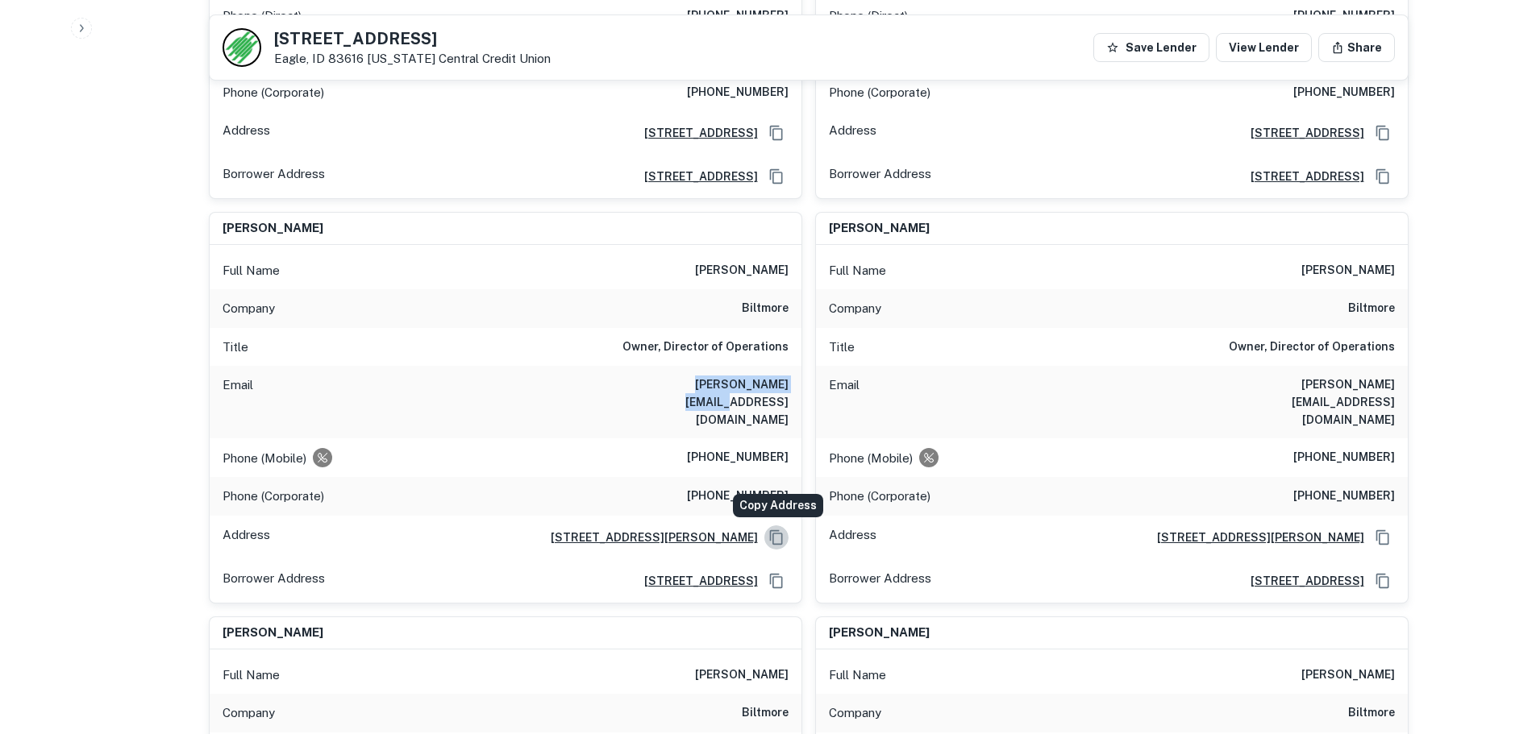
click at [770, 530] on icon "Copy Address" at bounding box center [775, 537] width 13 height 15
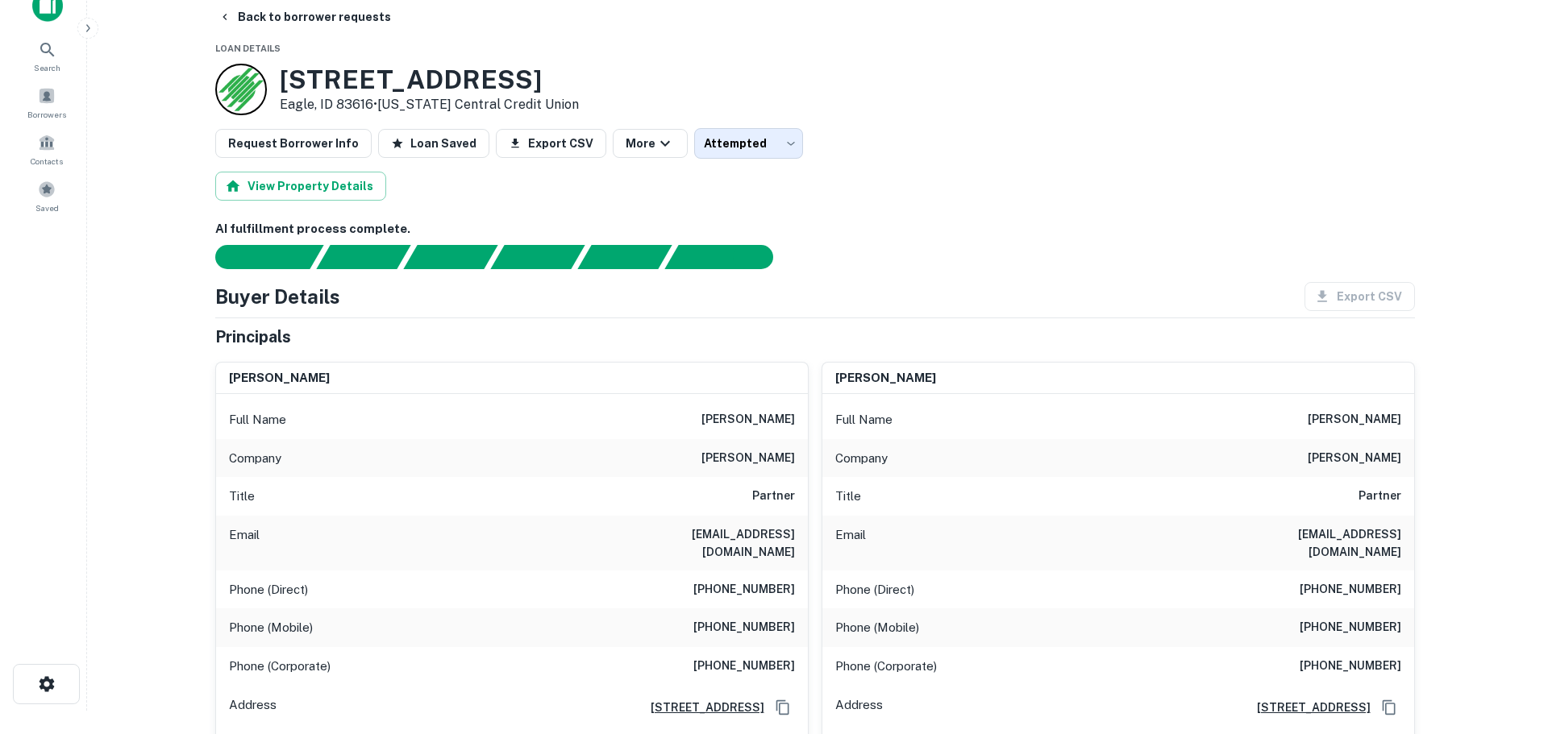
scroll to position [0, 0]
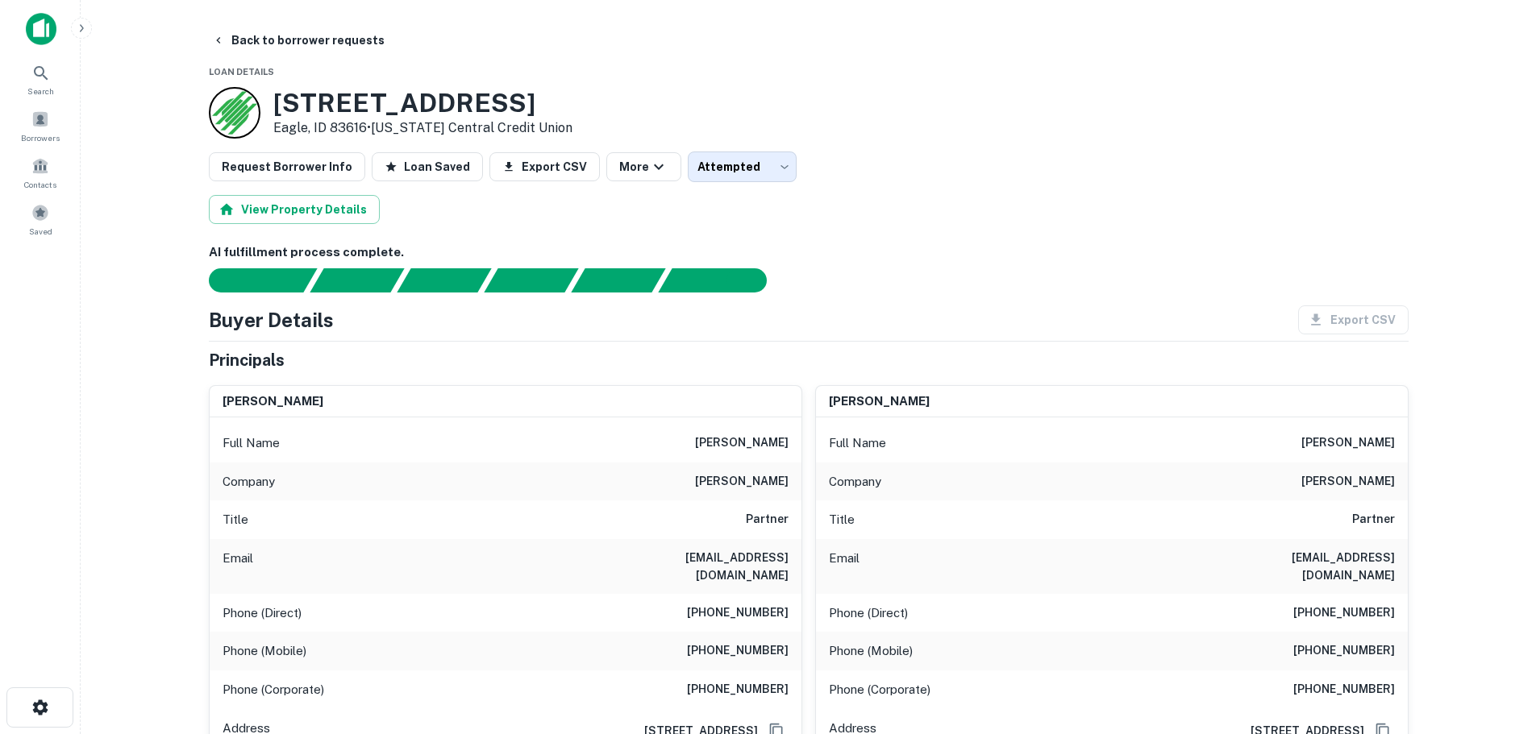
drag, startPoint x: 241, startPoint y: 35, endPoint x: 701, endPoint y: 261, distance: 512.7
click at [241, 35] on button "Back to borrower requests" at bounding box center [298, 40] width 185 height 29
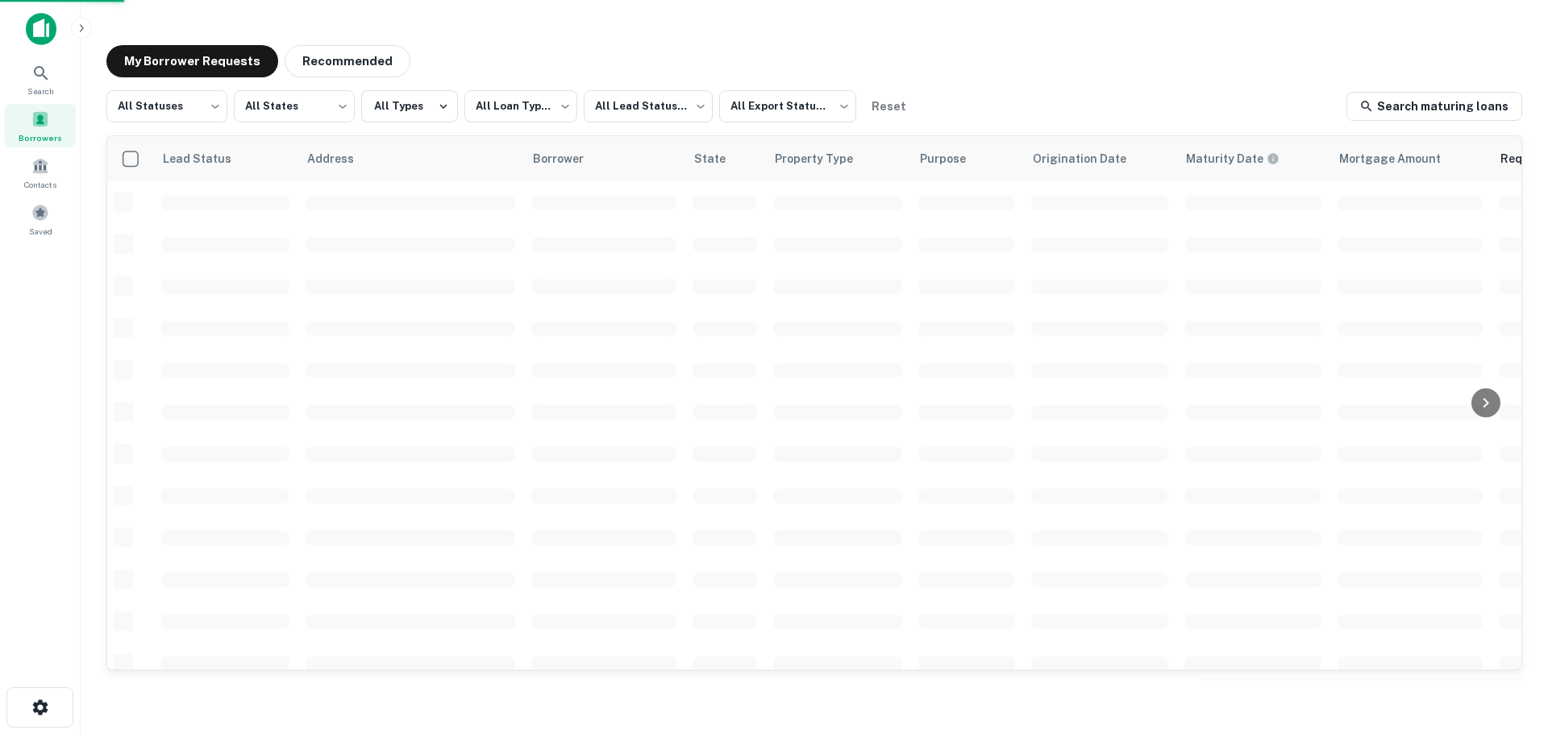
scroll to position [81, 0]
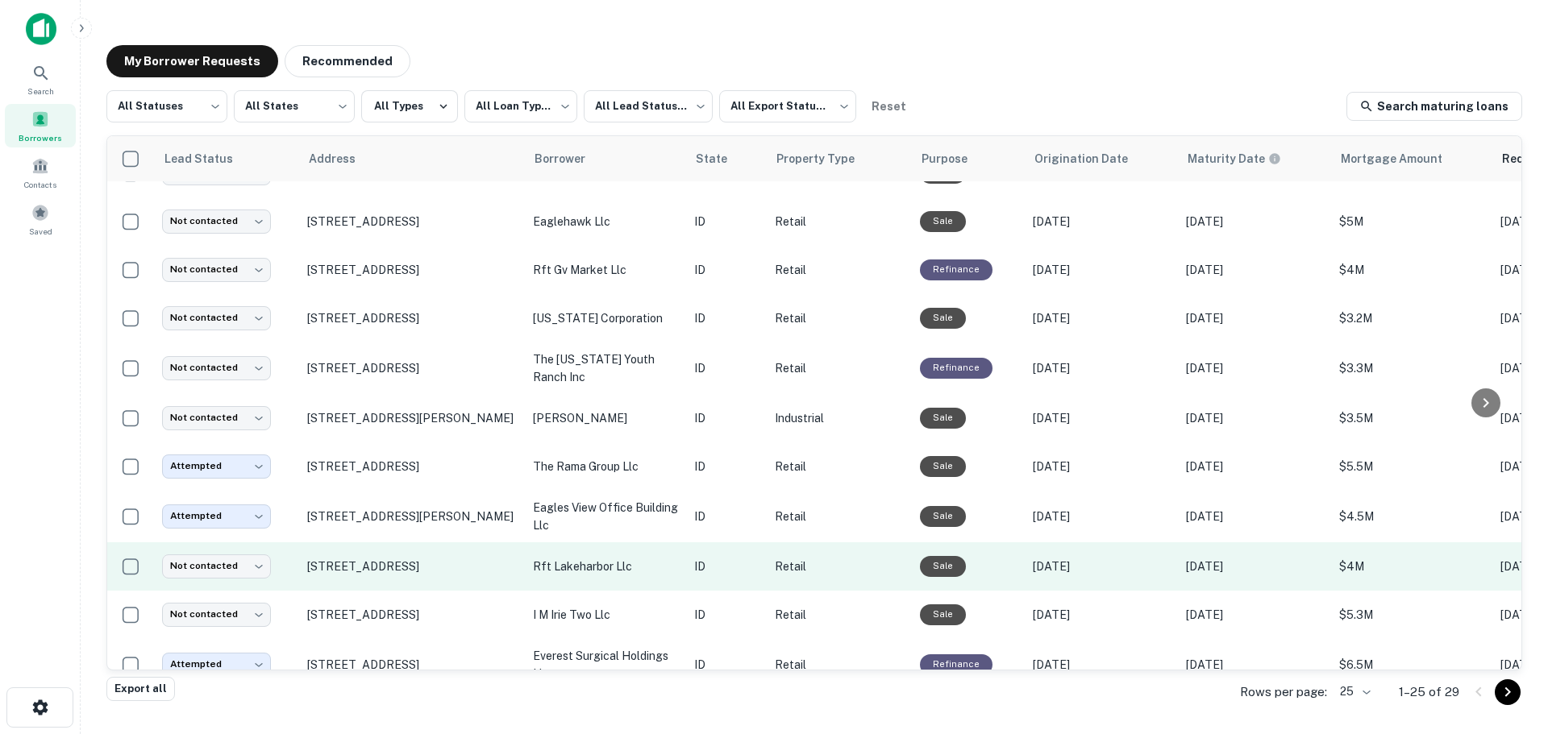
click at [332, 574] on td "[STREET_ADDRESS]" at bounding box center [412, 567] width 226 height 48
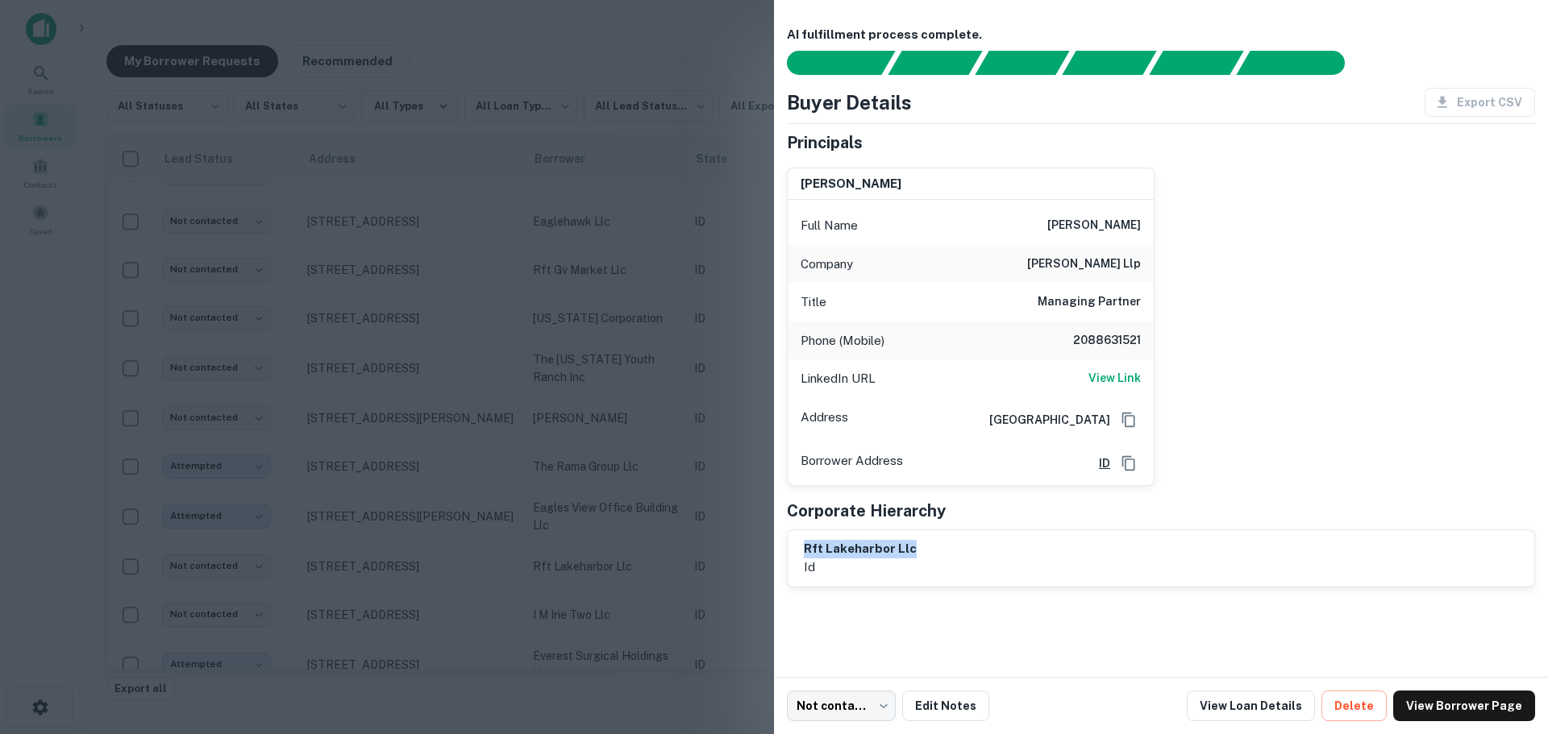
drag, startPoint x: 928, startPoint y: 555, endPoint x: 791, endPoint y: 552, distance: 137.1
click at [791, 552] on div "rft lakeharbor llc id" at bounding box center [1161, 558] width 747 height 56
copy h6 "rft lakeharbor llc"
click at [1311, 432] on div "hethe clark Full Name hethe clark Company clark wardle llp Title Managing Partn…" at bounding box center [1154, 320] width 761 height 331
click at [1320, 364] on div "hethe clark Full Name hethe clark Company clark wardle llp Title Managing Partn…" at bounding box center [1154, 320] width 761 height 331
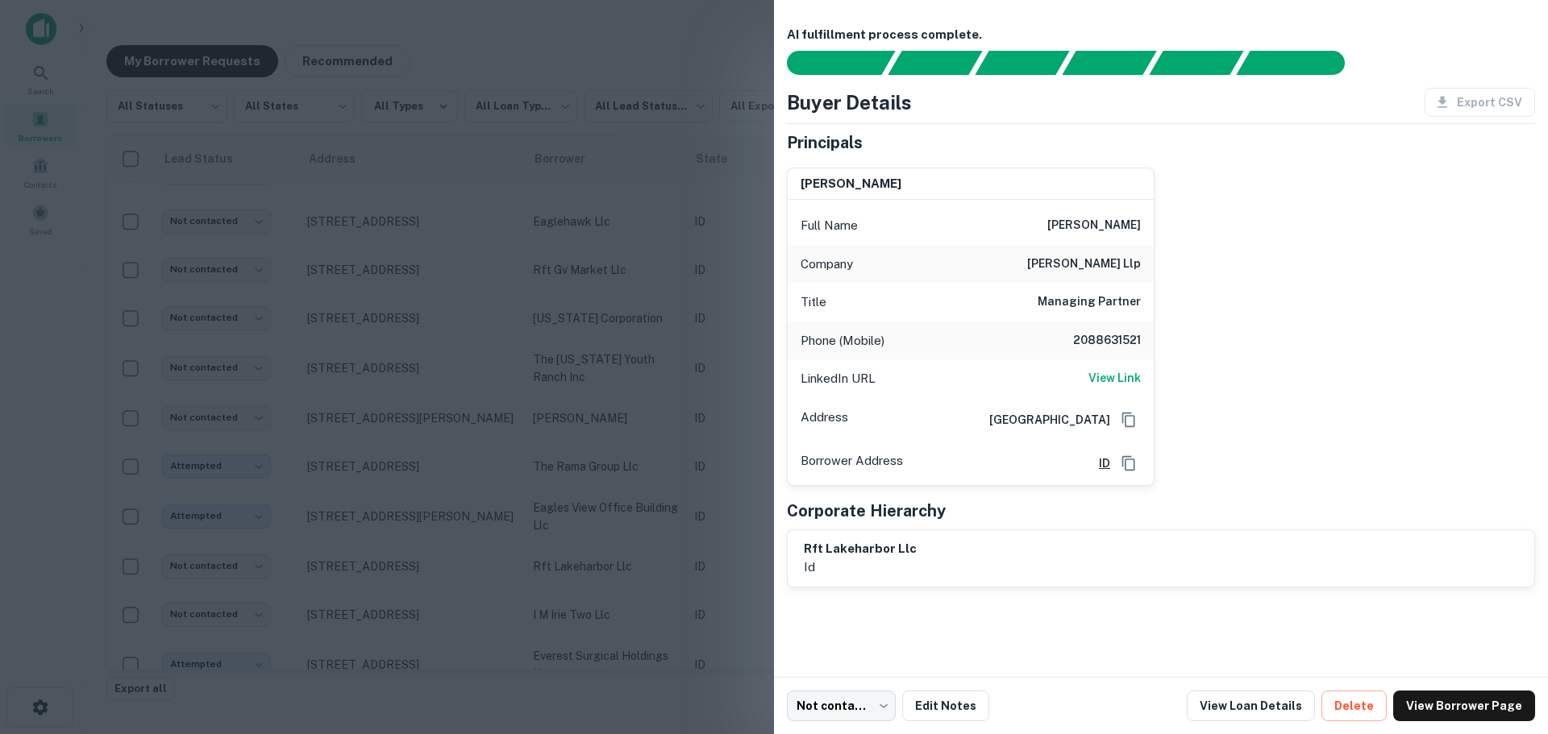
drag, startPoint x: 1300, startPoint y: 307, endPoint x: 1292, endPoint y: 299, distance: 11.4
click at [1300, 304] on div "hethe clark Full Name hethe clark Company clark wardle llp Title Managing Partn…" at bounding box center [1154, 320] width 761 height 331
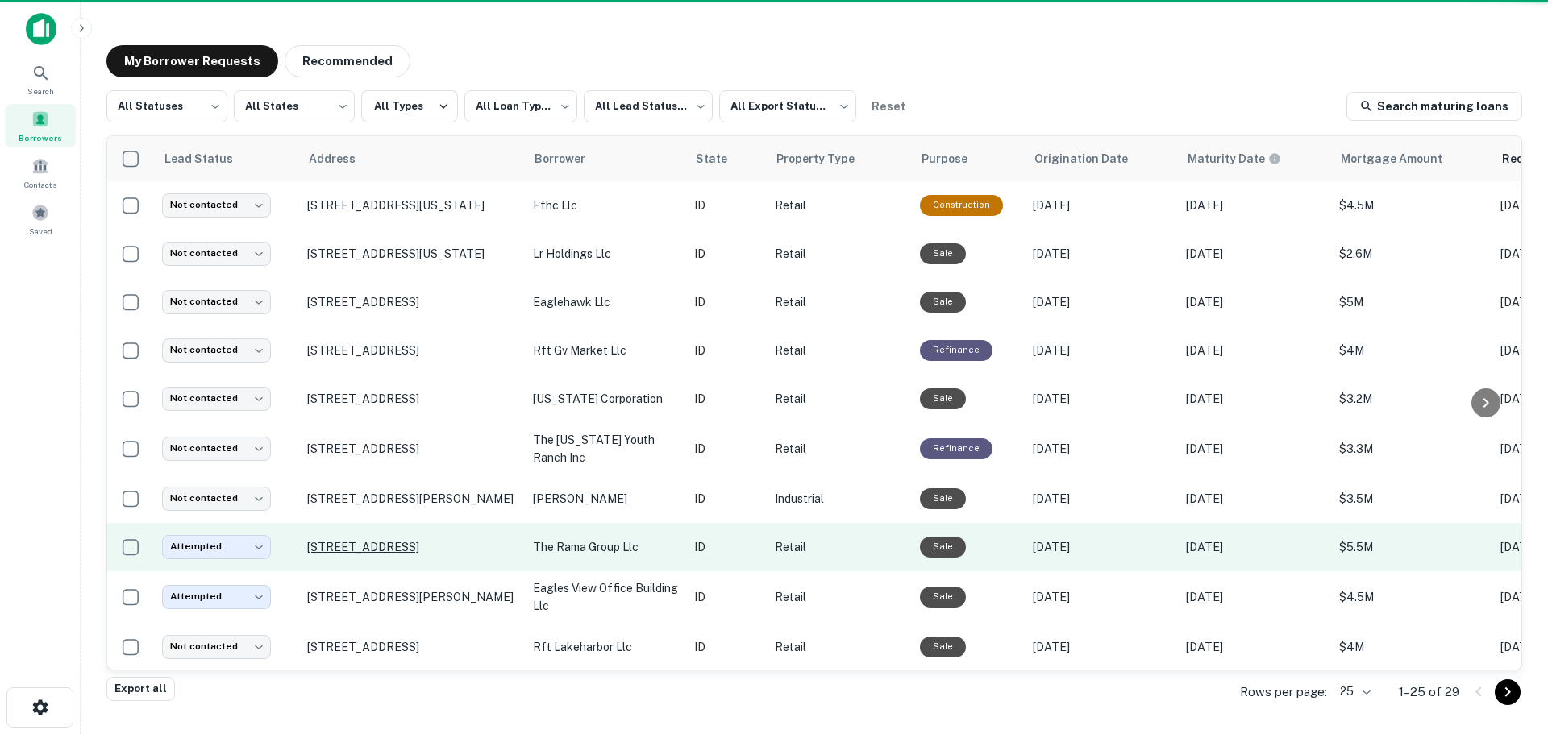
scroll to position [81, 0]
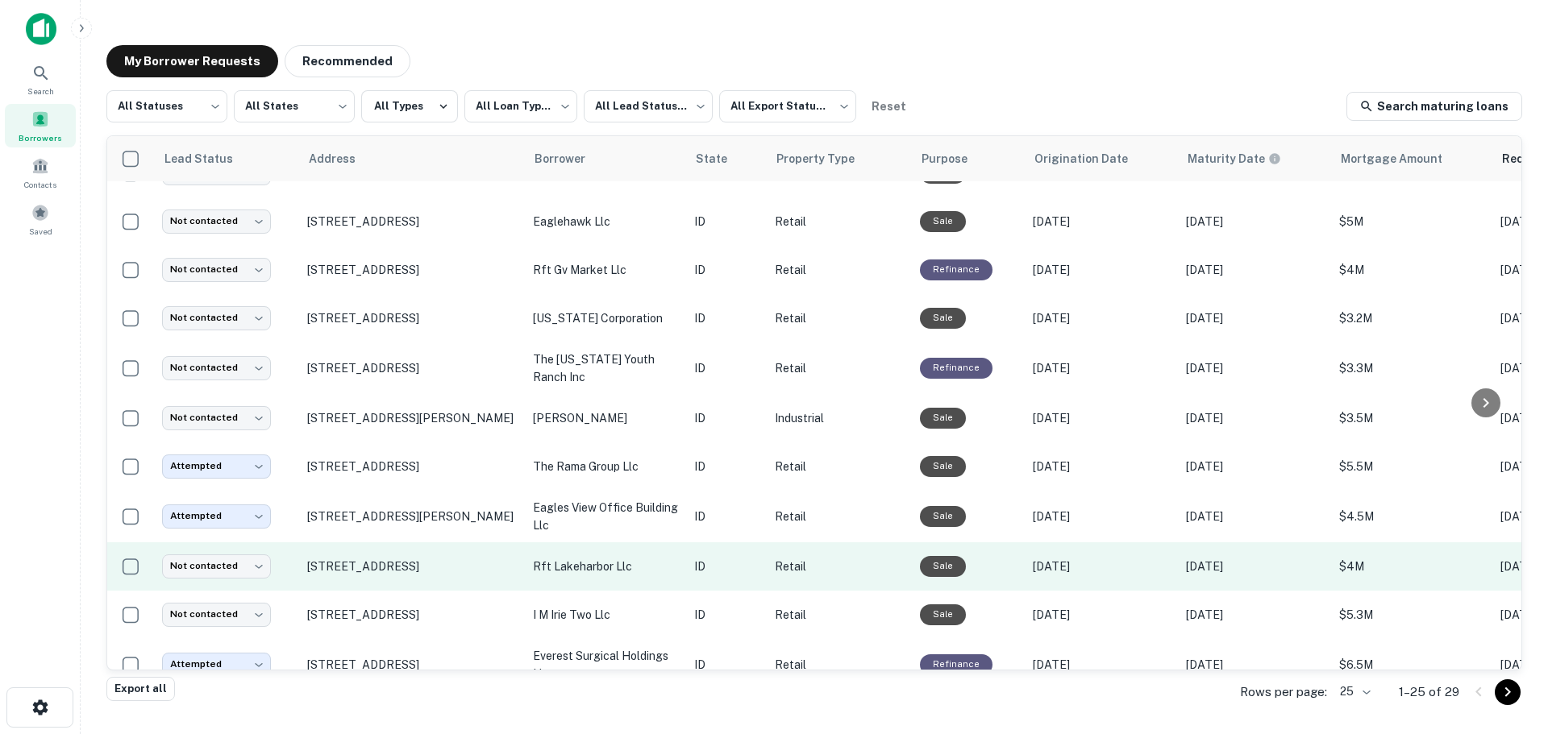
click at [631, 558] on p "rft lakeharbor llc" at bounding box center [605, 567] width 145 height 18
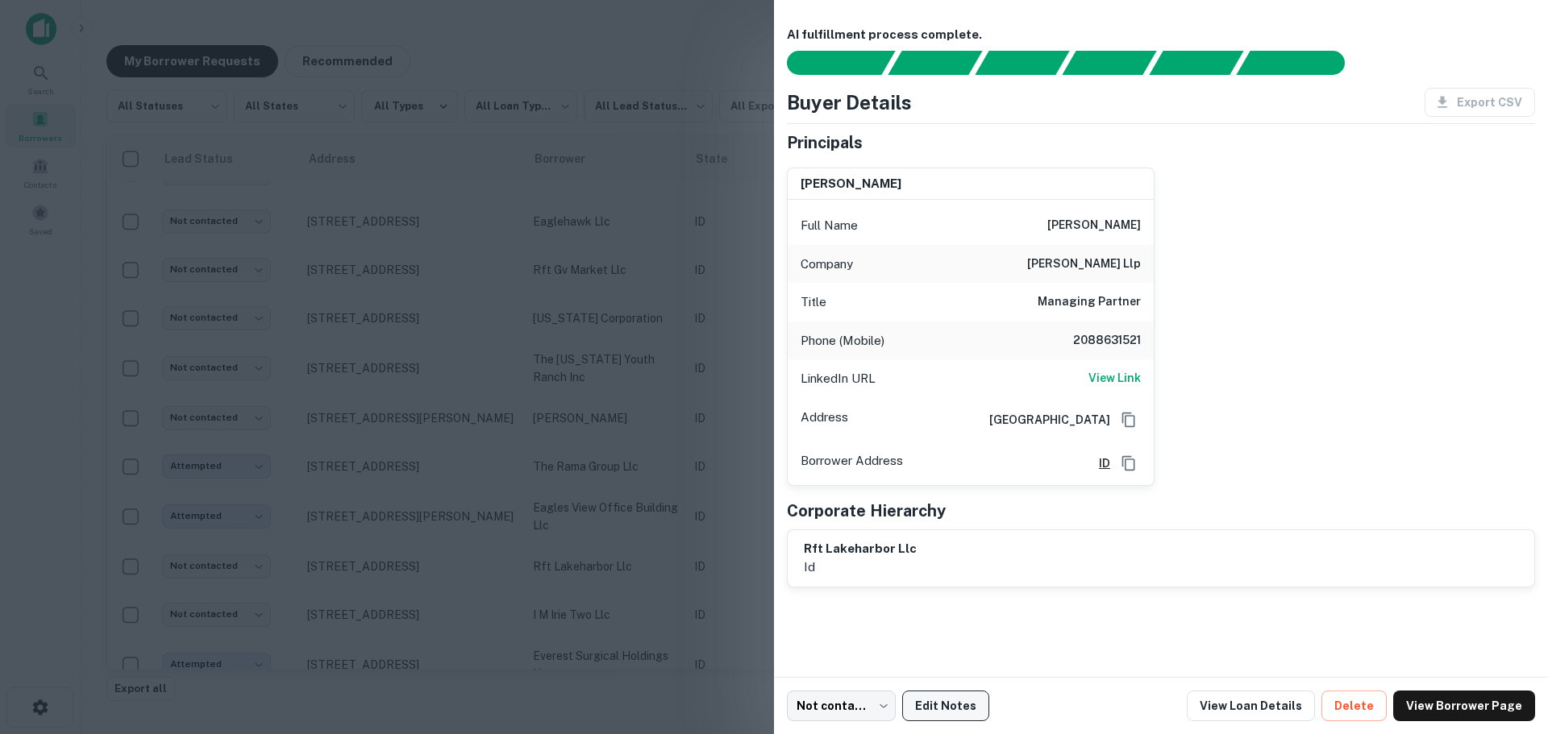
click at [939, 704] on button "Edit Notes" at bounding box center [945, 706] width 87 height 31
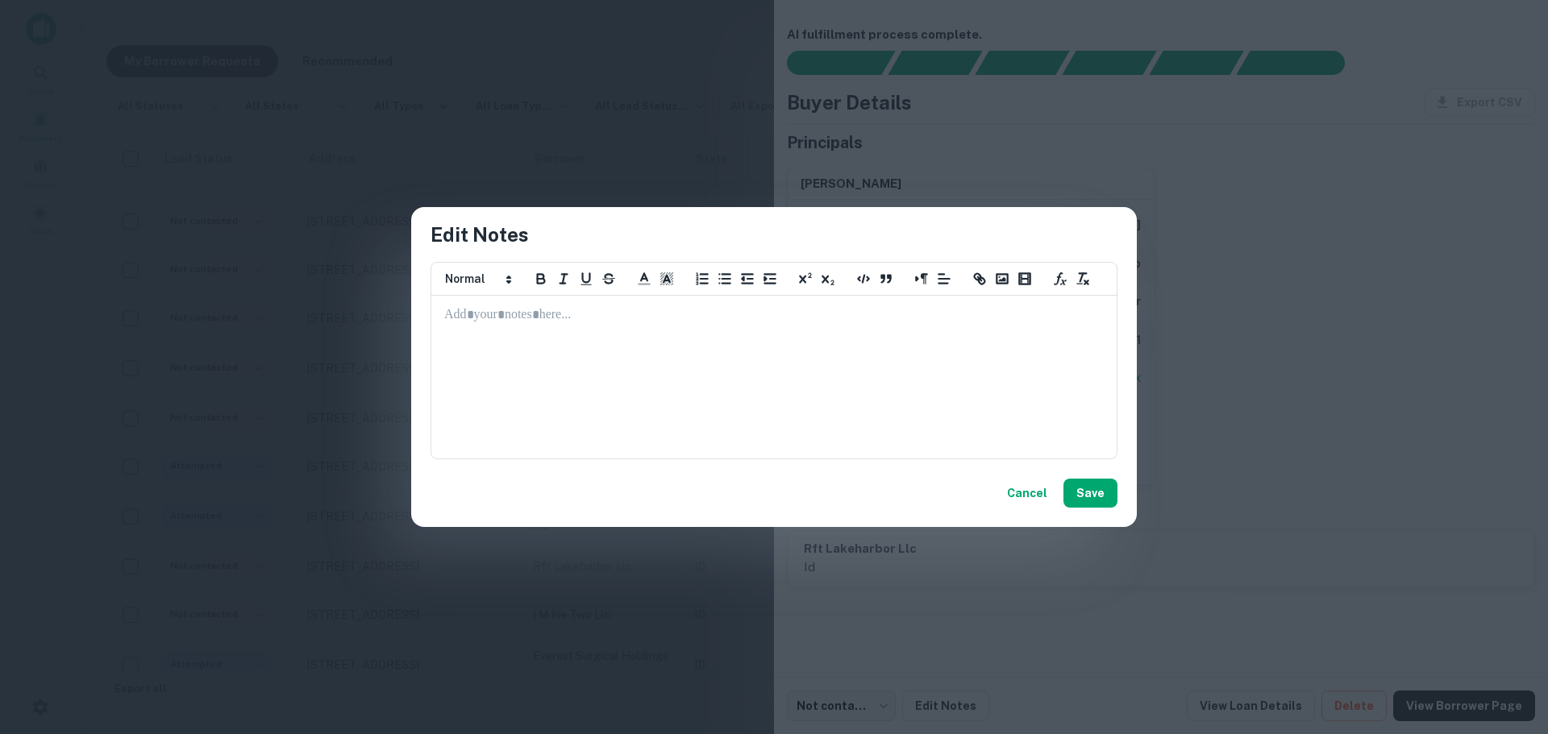
click at [528, 332] on div at bounding box center [774, 377] width 684 height 161
click at [1074, 477] on div "Cancel Save" at bounding box center [774, 494] width 726 height 68
click at [1078, 483] on button "Save" at bounding box center [1090, 493] width 54 height 29
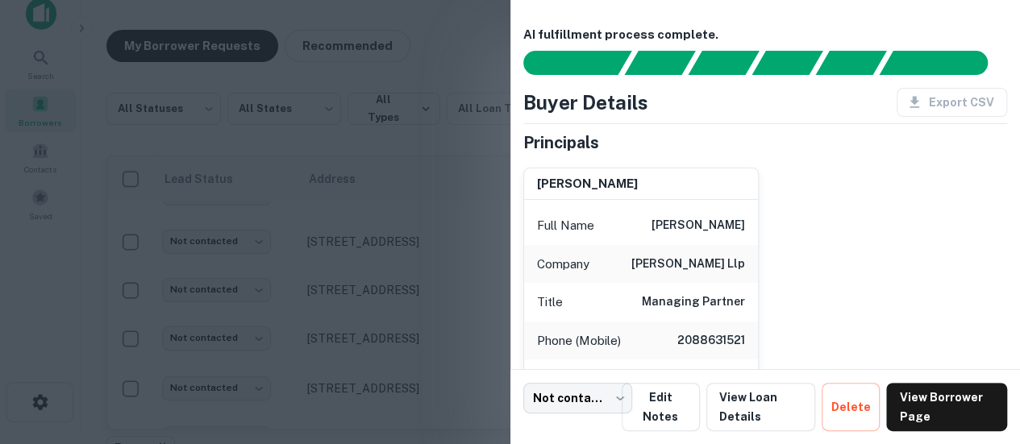
scroll to position [0, 0]
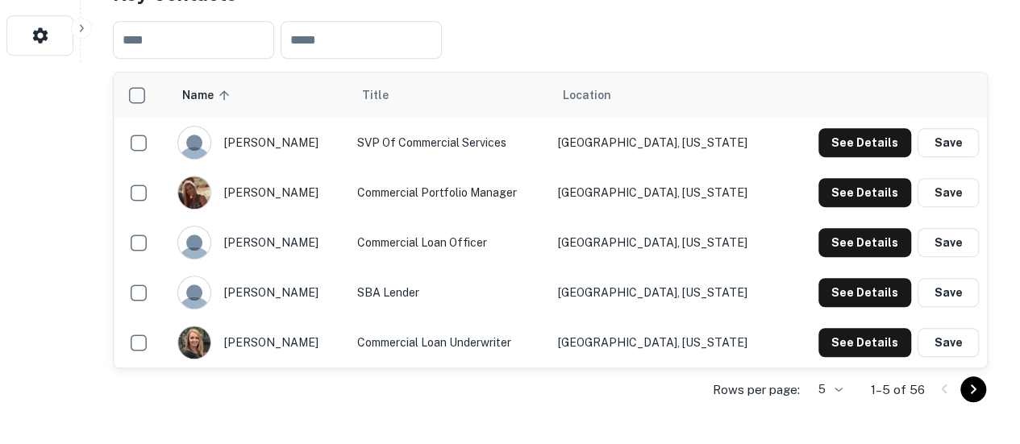
scroll to position [403, 0]
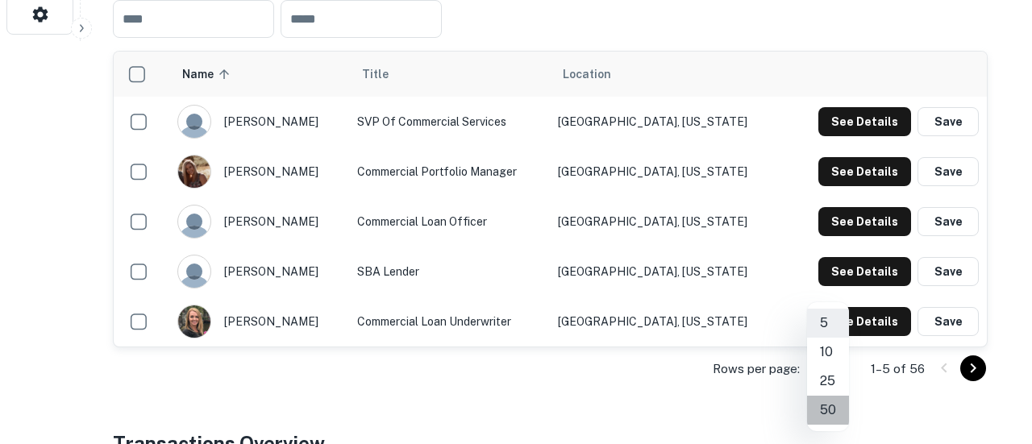
click at [834, 414] on li "50" at bounding box center [828, 410] width 42 height 29
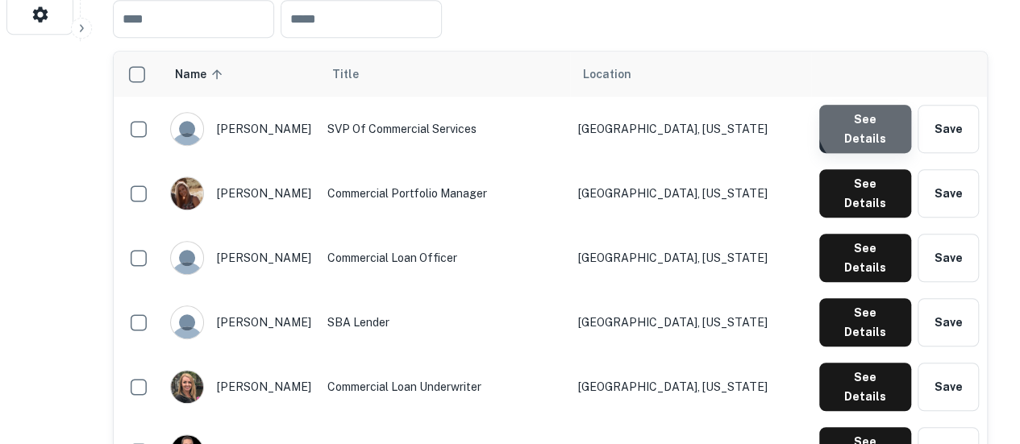
click at [876, 123] on button "See Details" at bounding box center [865, 129] width 92 height 48
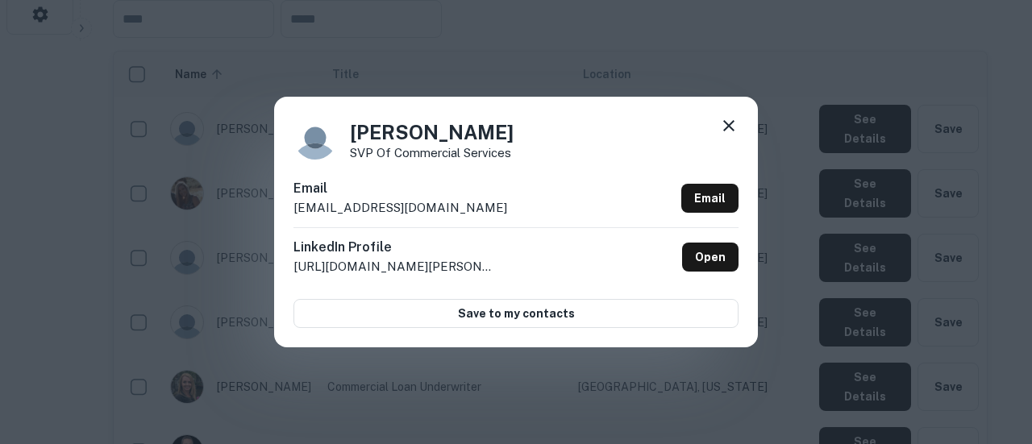
click at [730, 126] on icon at bounding box center [728, 125] width 11 height 11
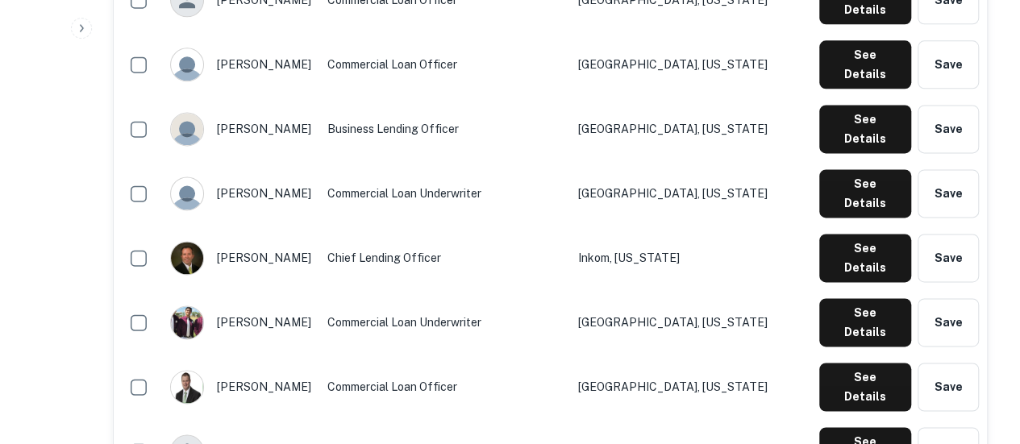
scroll to position [1048, 0]
click at [518, 226] on td "Chief Lending Officer" at bounding box center [444, 258] width 251 height 64
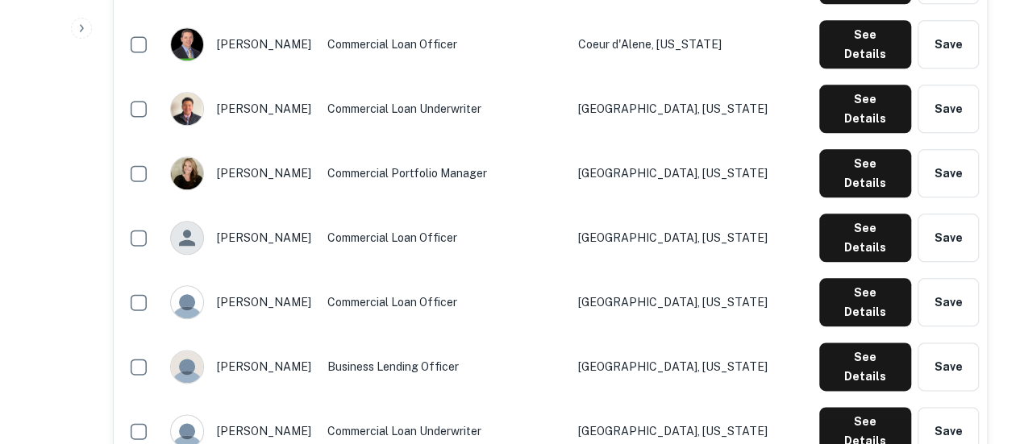
scroll to position [887, 0]
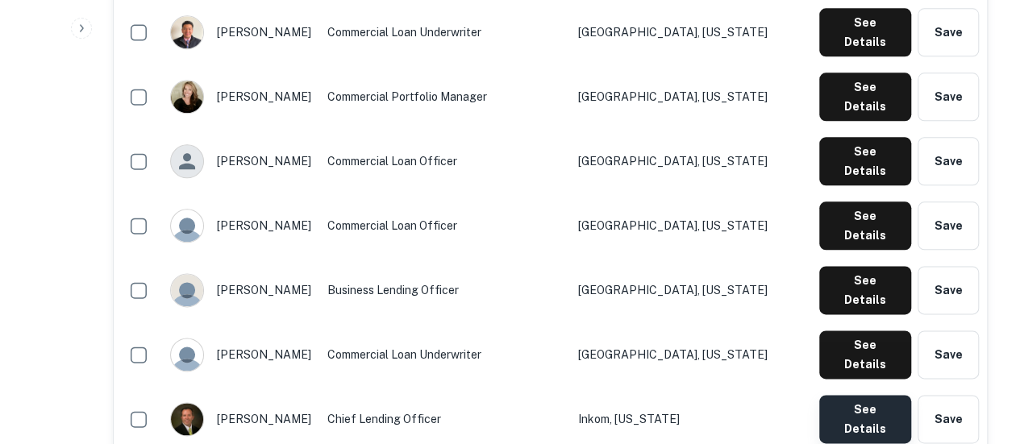
click at [827, 395] on button "See Details" at bounding box center [865, 419] width 92 height 48
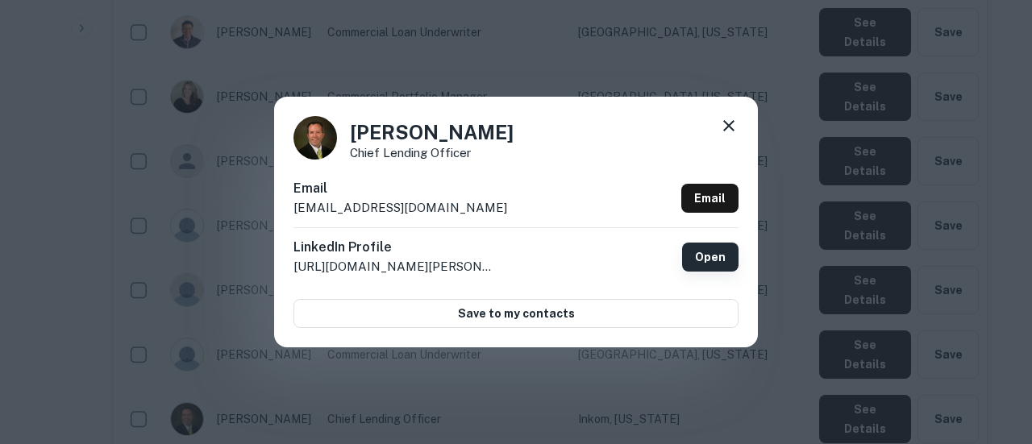
click at [700, 257] on link "Open" at bounding box center [710, 257] width 56 height 29
drag, startPoint x: 398, startPoint y: 209, endPoint x: 291, endPoint y: 209, distance: 107.2
click at [291, 209] on div "Edward Tierney Chief Lending Officer Email etierney@iccu.com Email LinkedIn Pro…" at bounding box center [516, 222] width 484 height 250
copy p "etierney@iccu.com"
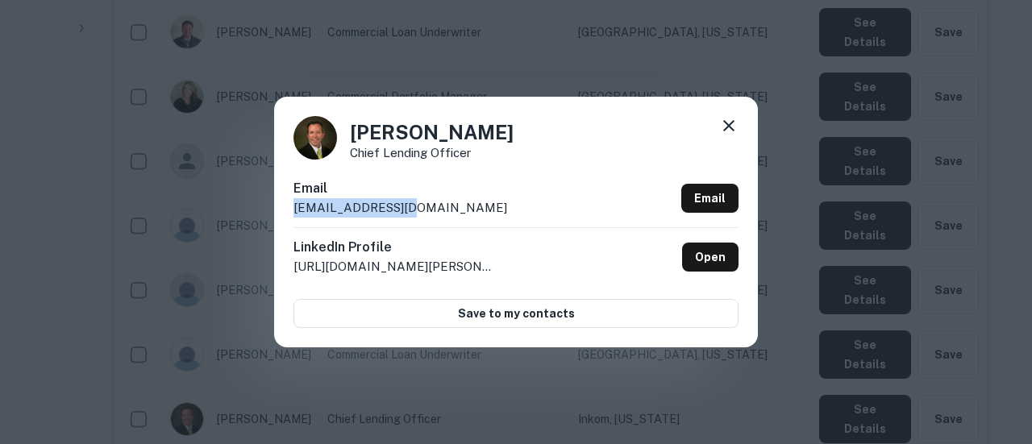
copy p "etierney@iccu.com"
click at [731, 130] on icon at bounding box center [728, 125] width 11 height 11
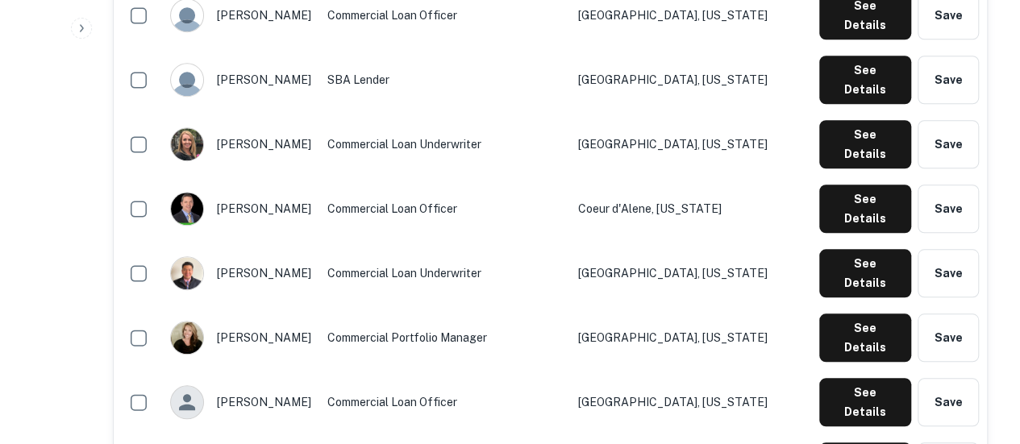
scroll to position [645, 0]
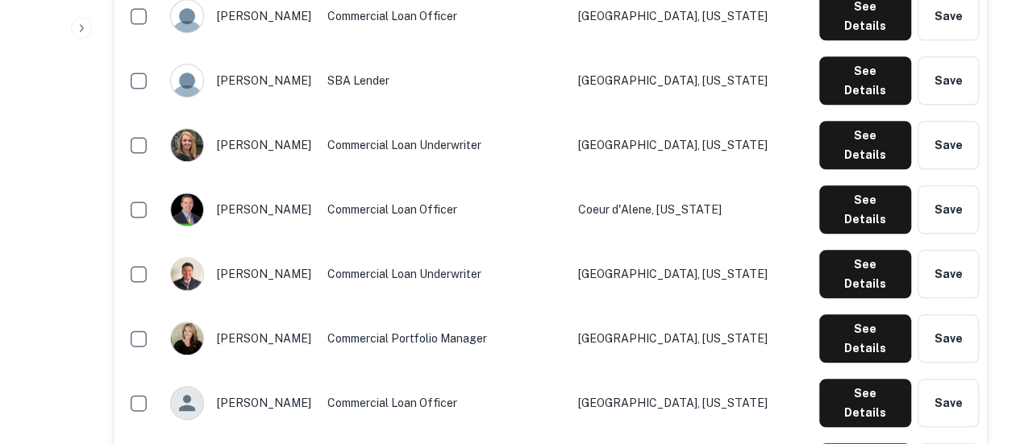
click at [491, 306] on td "Commercial Portfolio Manager" at bounding box center [444, 338] width 251 height 64
click at [842, 314] on button "See Details" at bounding box center [865, 338] width 92 height 48
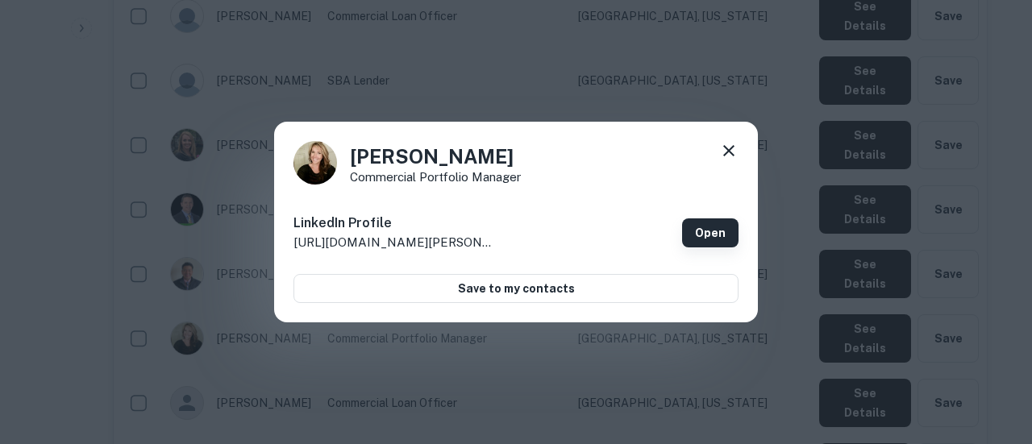
click at [705, 236] on link "Open" at bounding box center [710, 232] width 56 height 29
click at [725, 147] on icon at bounding box center [728, 150] width 11 height 11
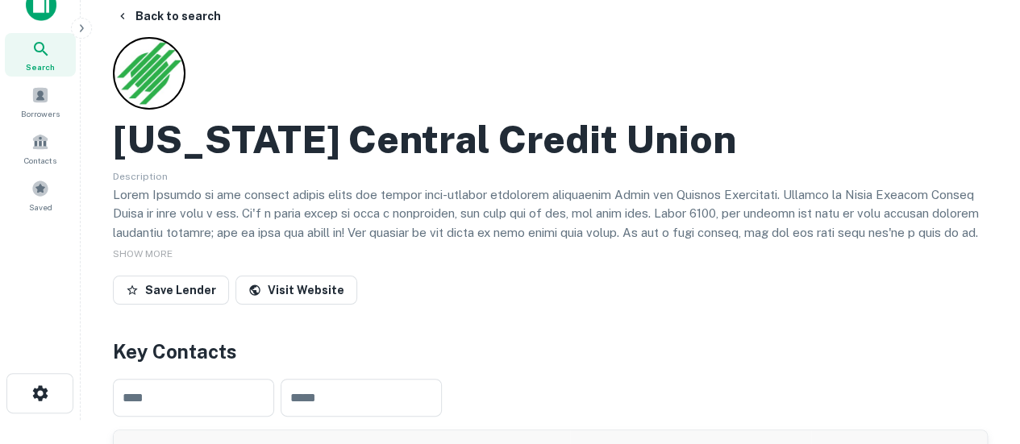
scroll to position [0, 0]
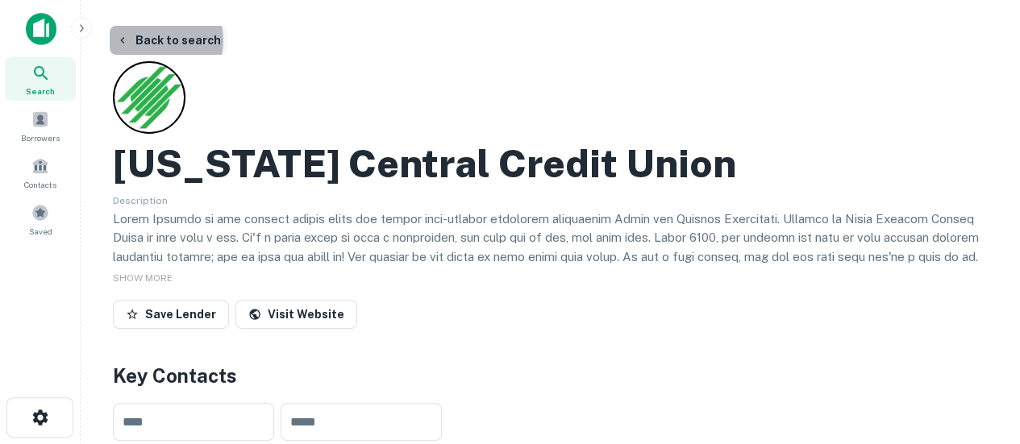
click at [150, 42] on button "Back to search" at bounding box center [169, 40] width 118 height 29
click at [147, 33] on button "Back to search" at bounding box center [169, 40] width 118 height 29
click at [150, 45] on button "Back to search" at bounding box center [169, 40] width 118 height 29
click at [157, 40] on button "Back to search" at bounding box center [169, 40] width 118 height 29
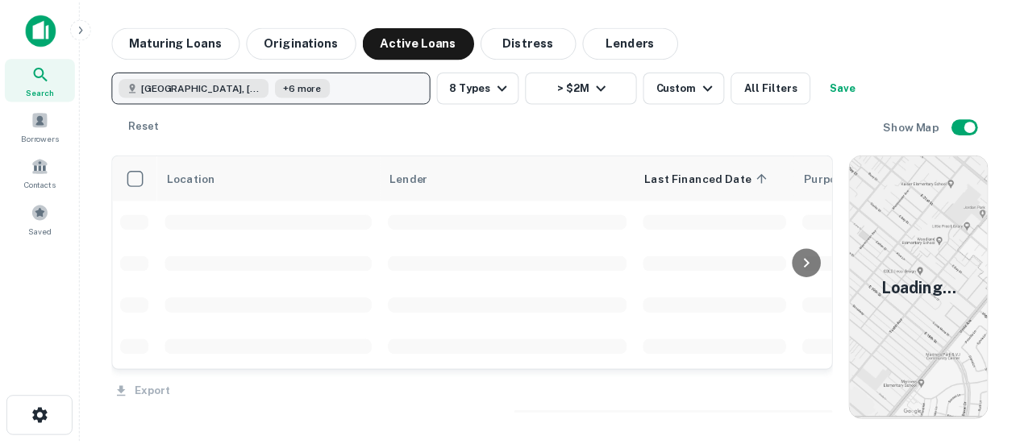
scroll to position [81, 0]
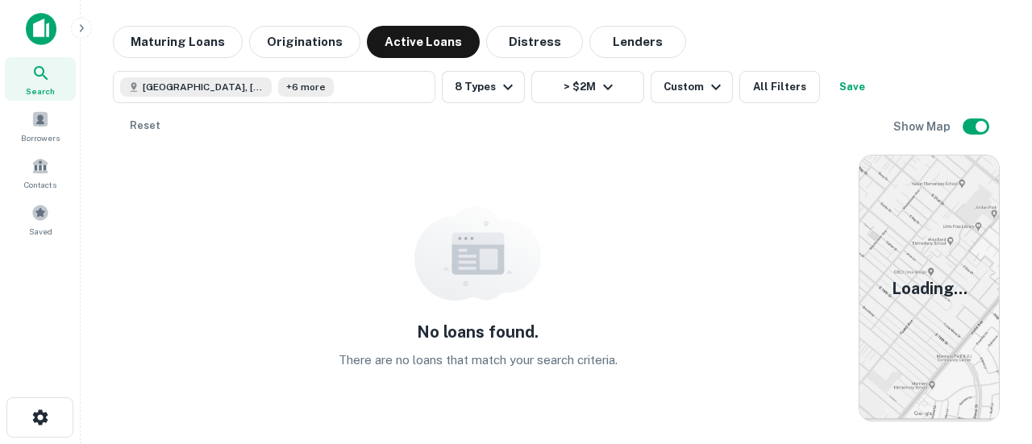
click at [40, 75] on icon at bounding box center [40, 73] width 19 height 19
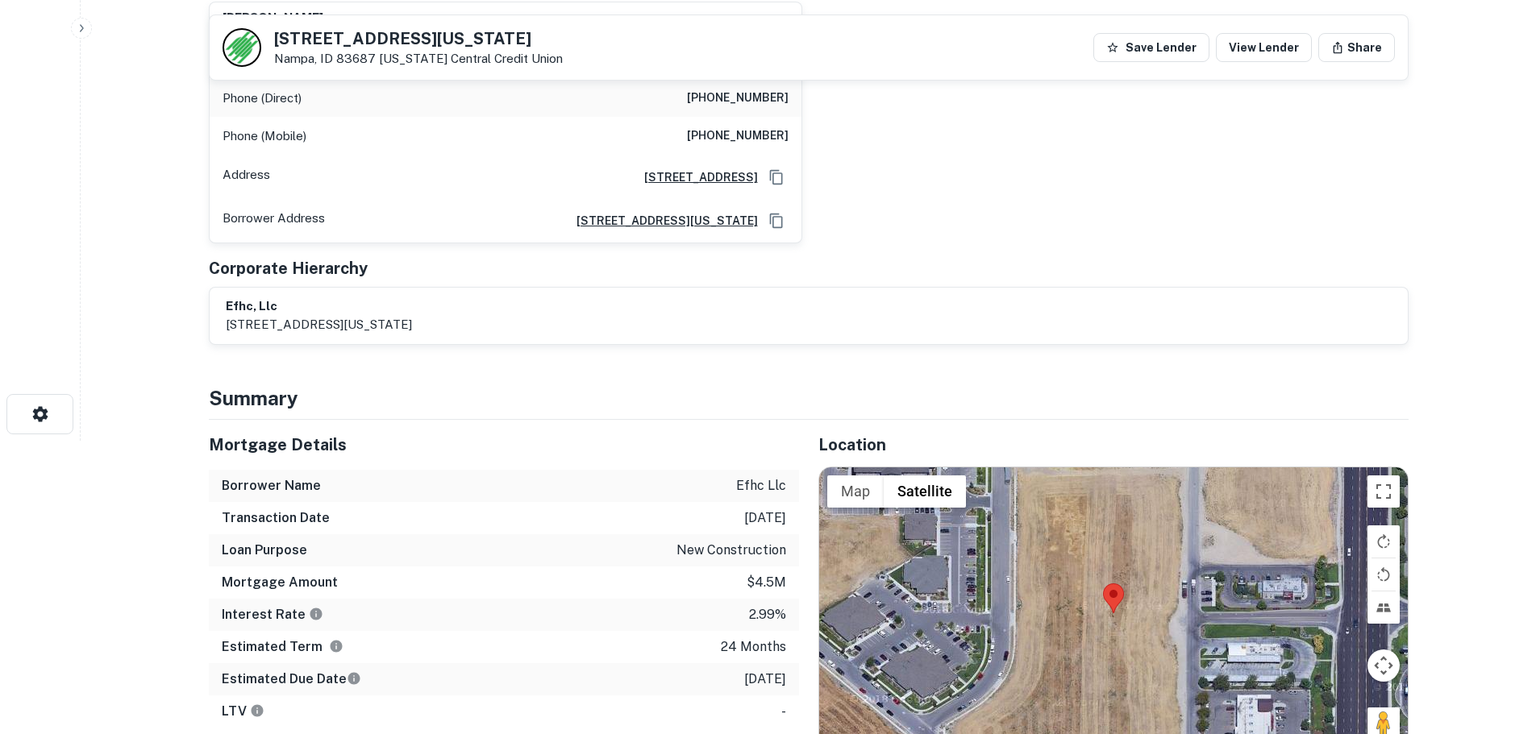
scroll to position [81, 0]
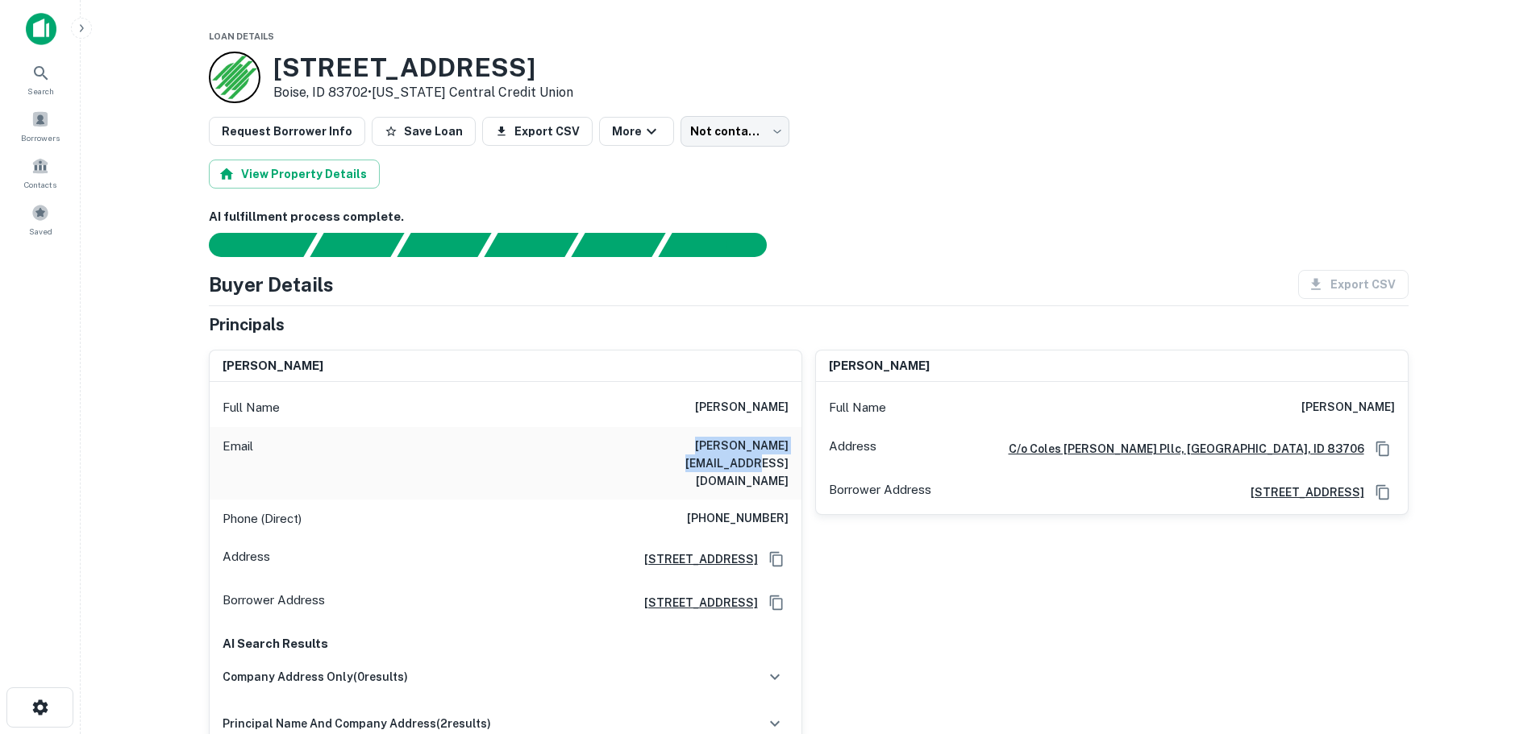
drag, startPoint x: 636, startPoint y: 449, endPoint x: 788, endPoint y: 452, distance: 152.4
click at [788, 452] on div "Email [PERSON_NAME][EMAIL_ADDRESS][DOMAIN_NAME]" at bounding box center [506, 463] width 592 height 73
copy h6 "[PERSON_NAME][EMAIL_ADDRESS][DOMAIN_NAME]"
click at [713, 130] on body "Search Borrowers Contacts Saved Loan Details [STREET_ADDRESS] • [US_STATE] Cent…" at bounding box center [768, 367] width 1536 height 734
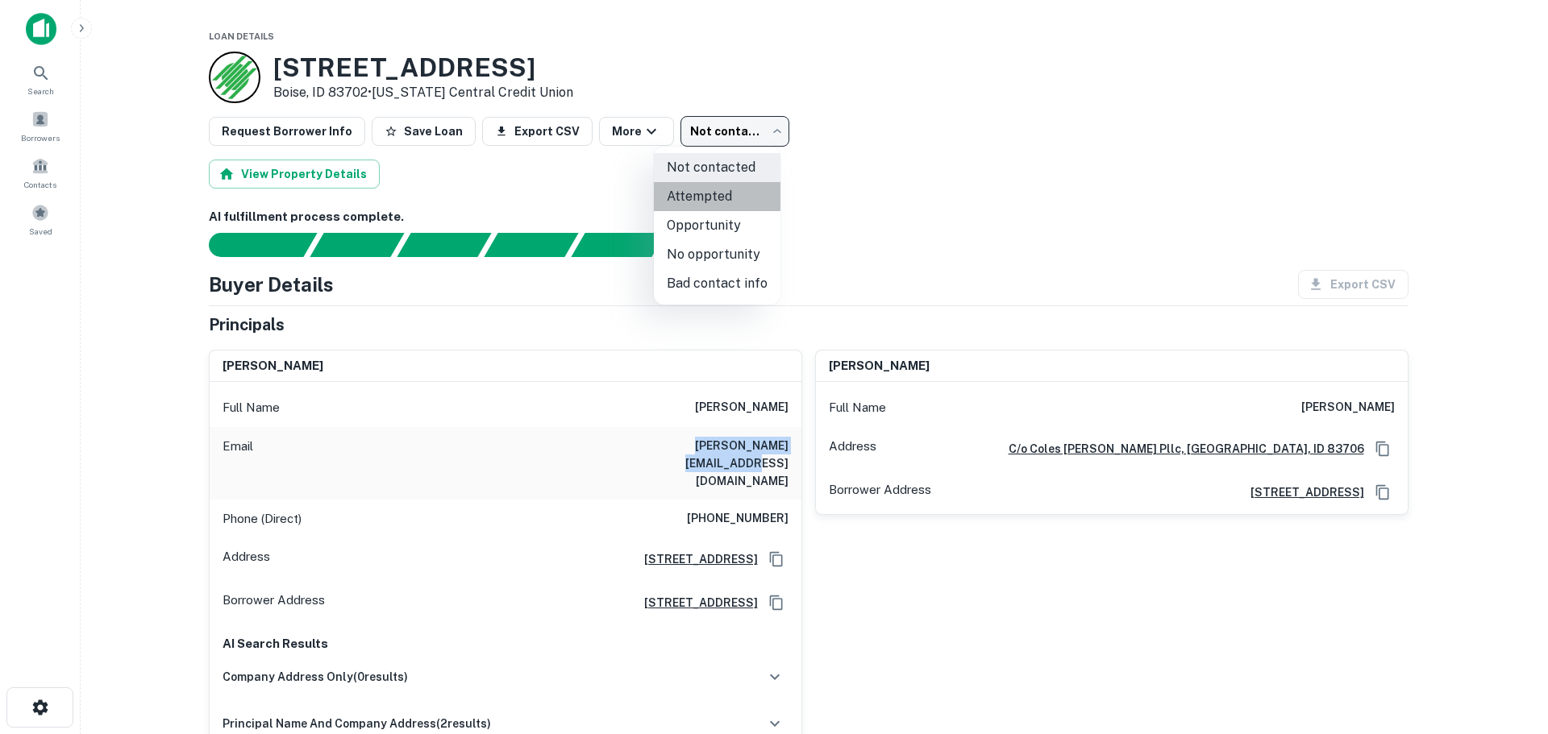
click at [730, 194] on li "Attempted" at bounding box center [717, 196] width 127 height 29
type input "*********"
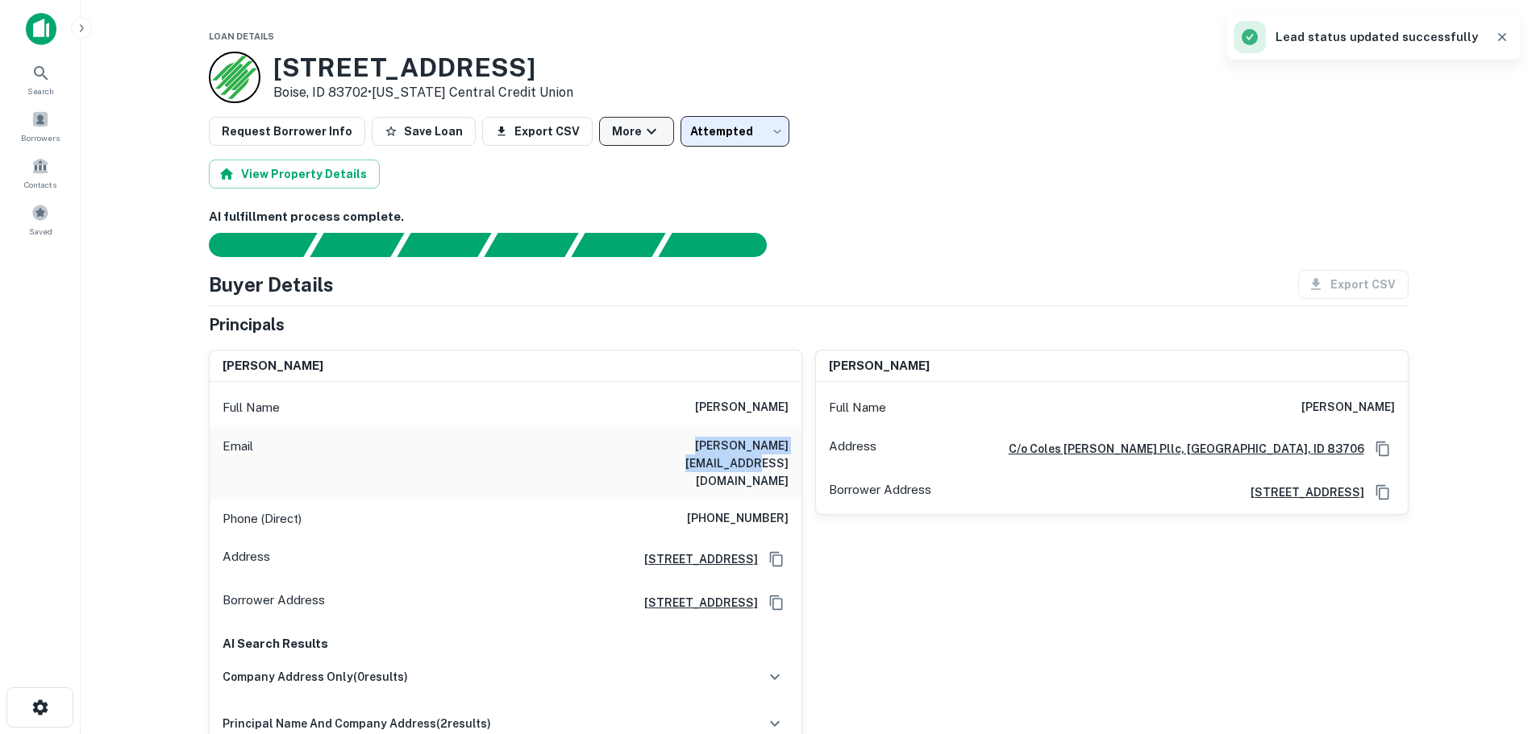
click at [609, 136] on button "More" at bounding box center [636, 131] width 75 height 29
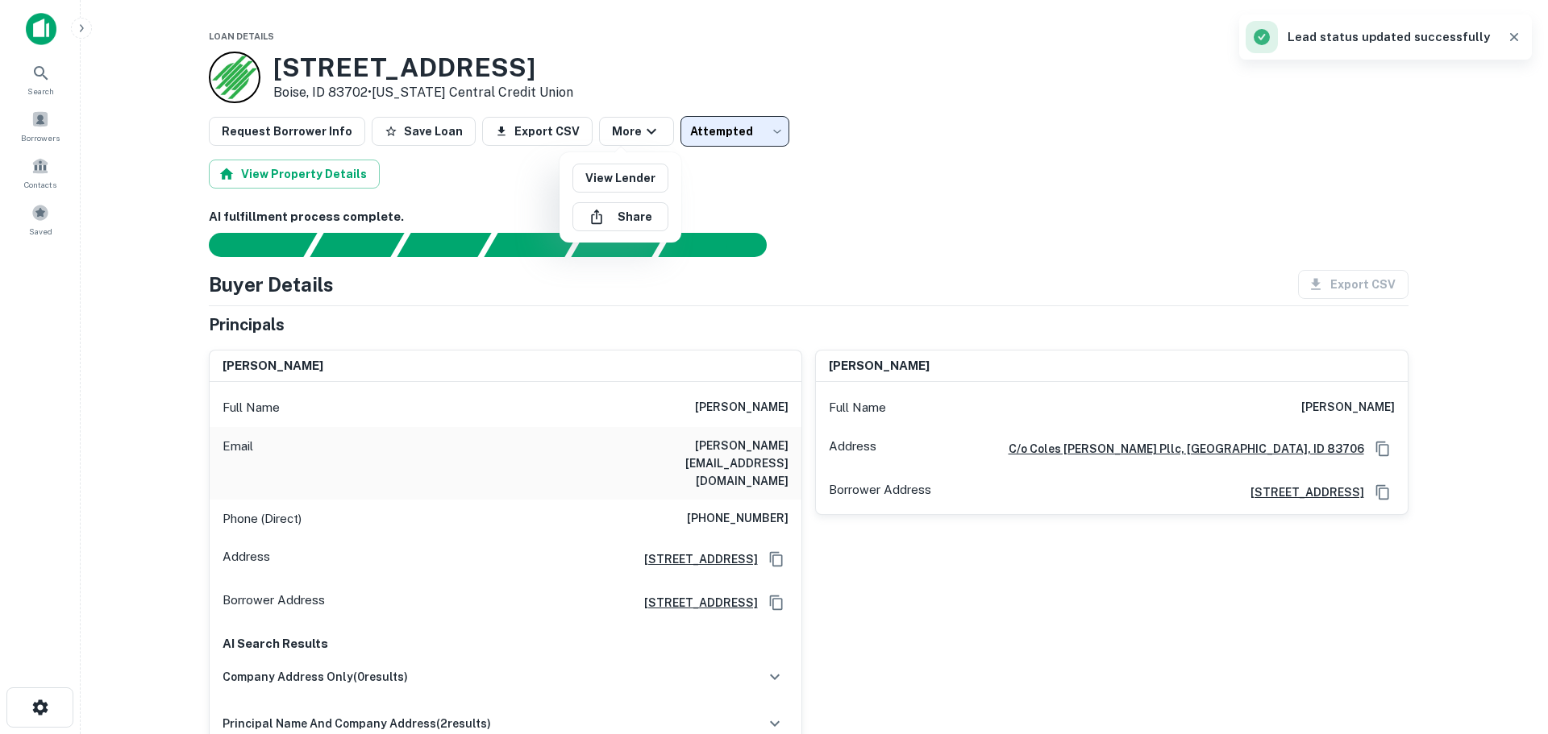
click at [825, 181] on div at bounding box center [774, 367] width 1548 height 734
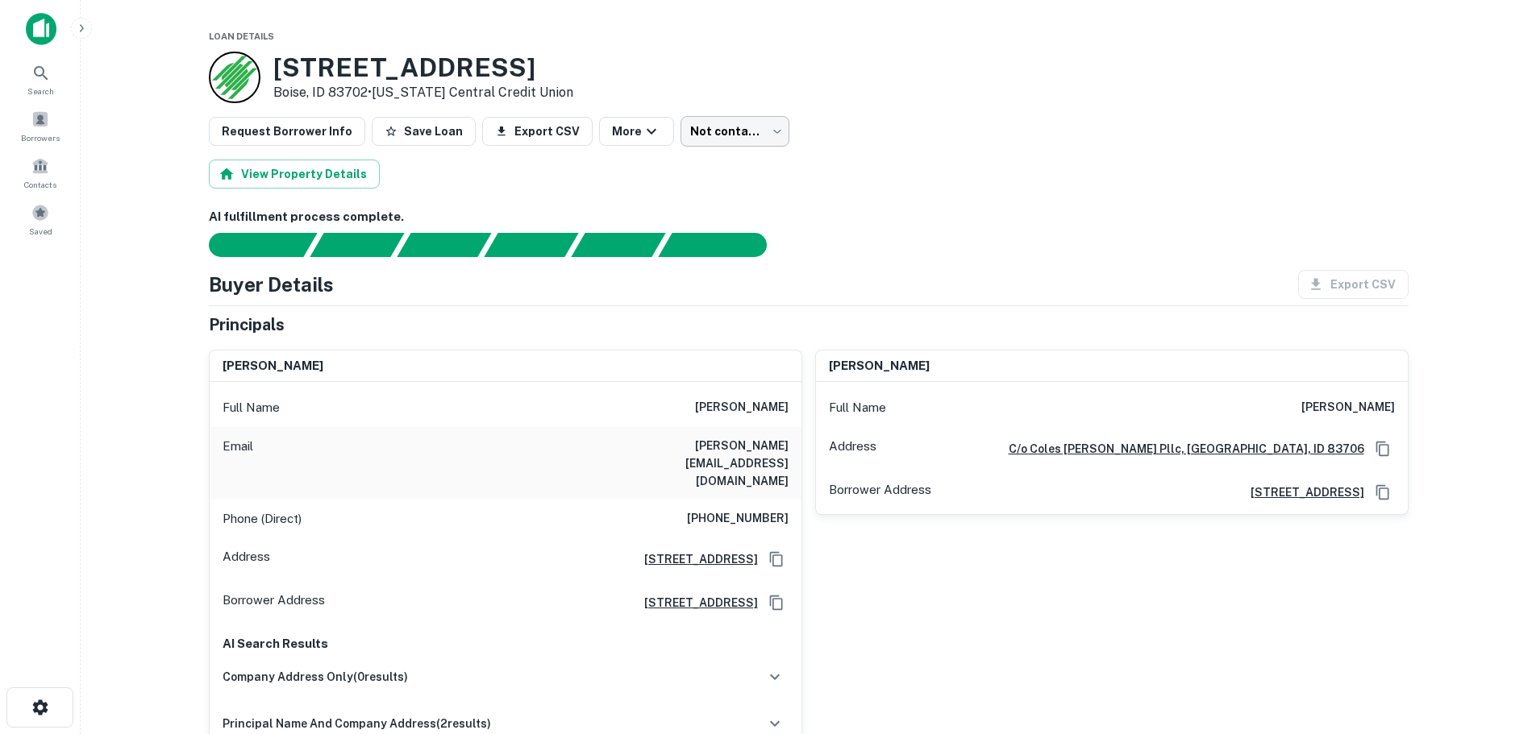
click at [693, 125] on body "Search Borrowers Contacts Saved Loan Details [STREET_ADDRESS] • [US_STATE] Cent…" at bounding box center [768, 367] width 1536 height 734
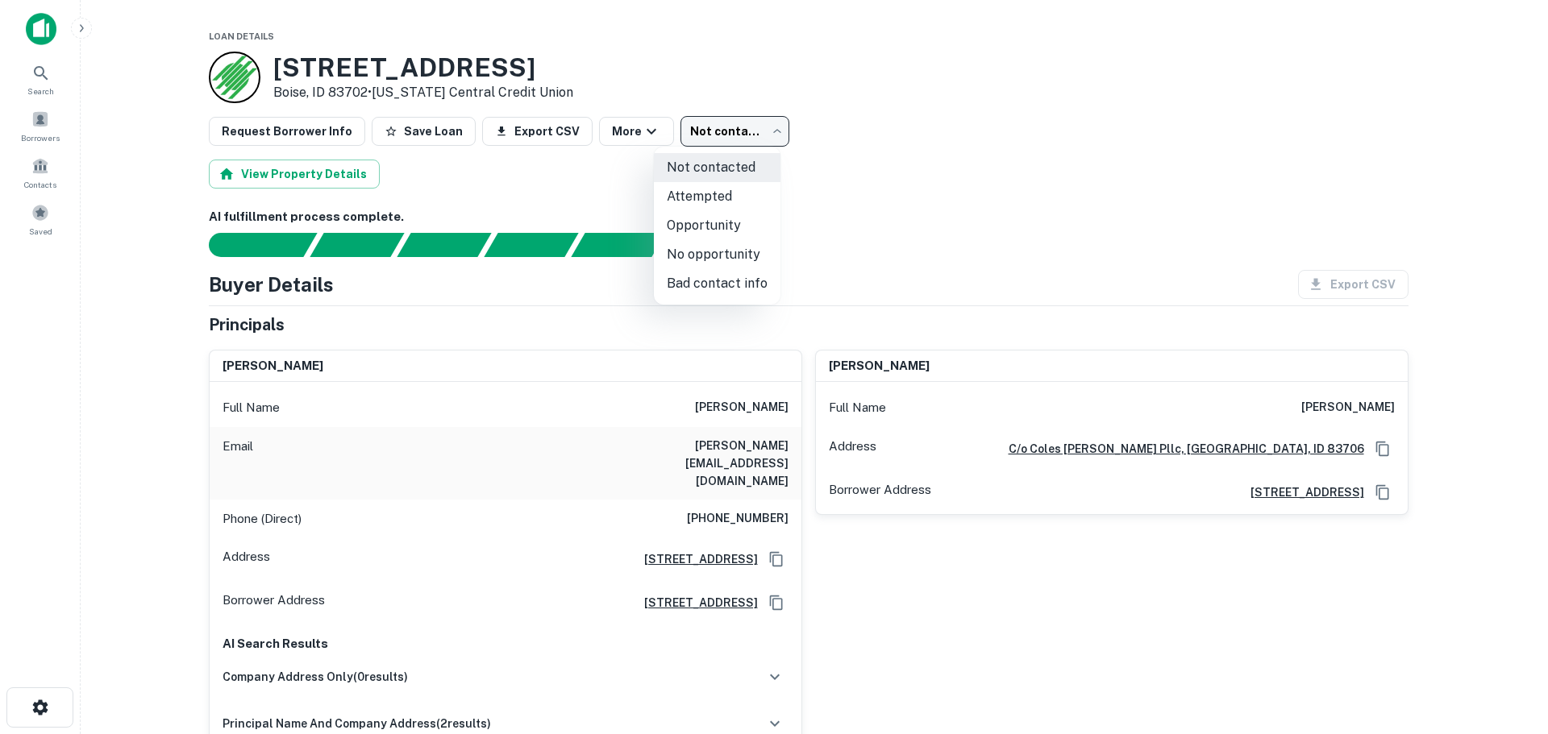
click at [720, 196] on li "Attempted" at bounding box center [717, 196] width 127 height 29
type input "*********"
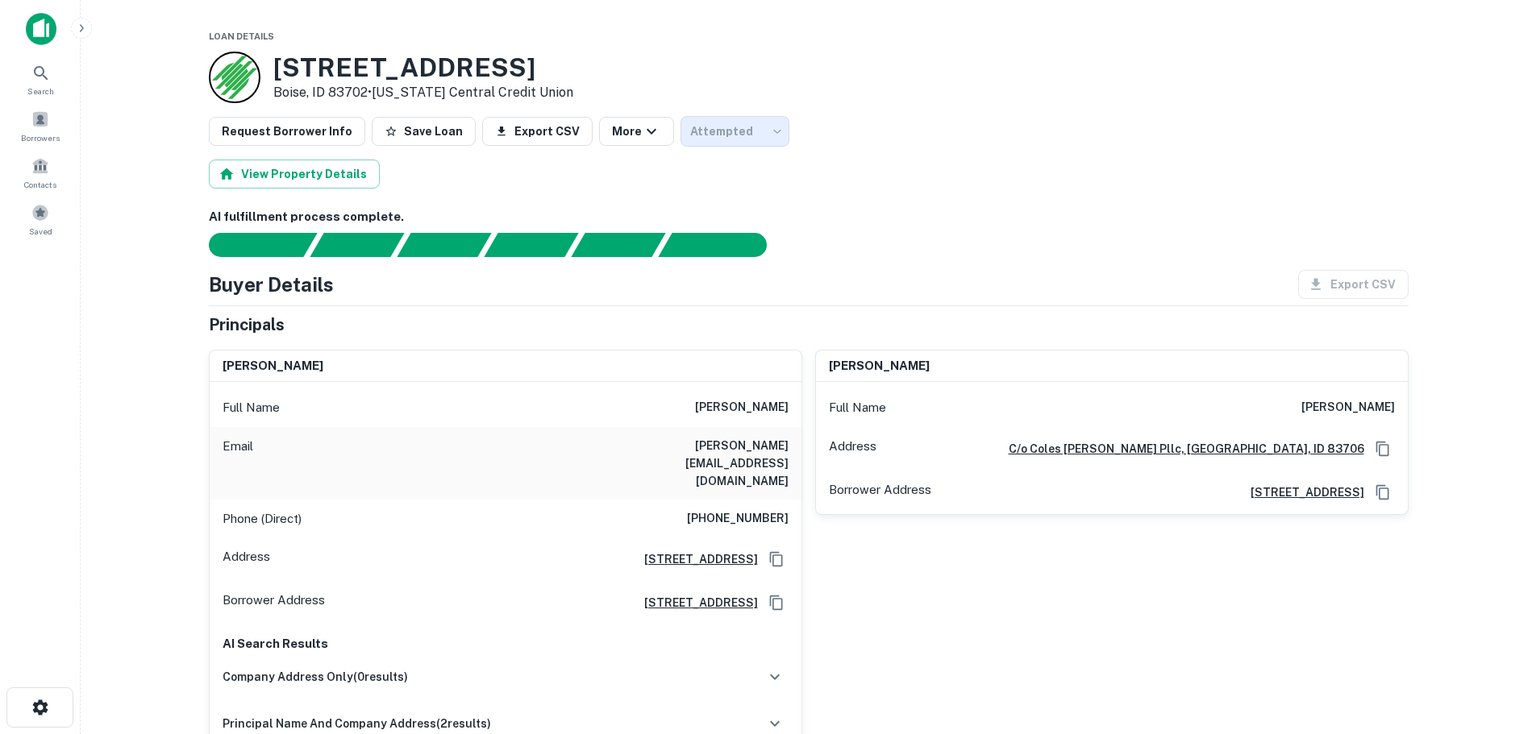
drag, startPoint x: 629, startPoint y: 448, endPoint x: 788, endPoint y: 452, distance: 159.7
click at [788, 452] on div "Email [PERSON_NAME][EMAIL_ADDRESS][DOMAIN_NAME]" at bounding box center [506, 463] width 592 height 73
copy h6 "[PERSON_NAME][EMAIL_ADDRESS][DOMAIN_NAME]"
click at [44, 77] on icon at bounding box center [41, 73] width 14 height 14
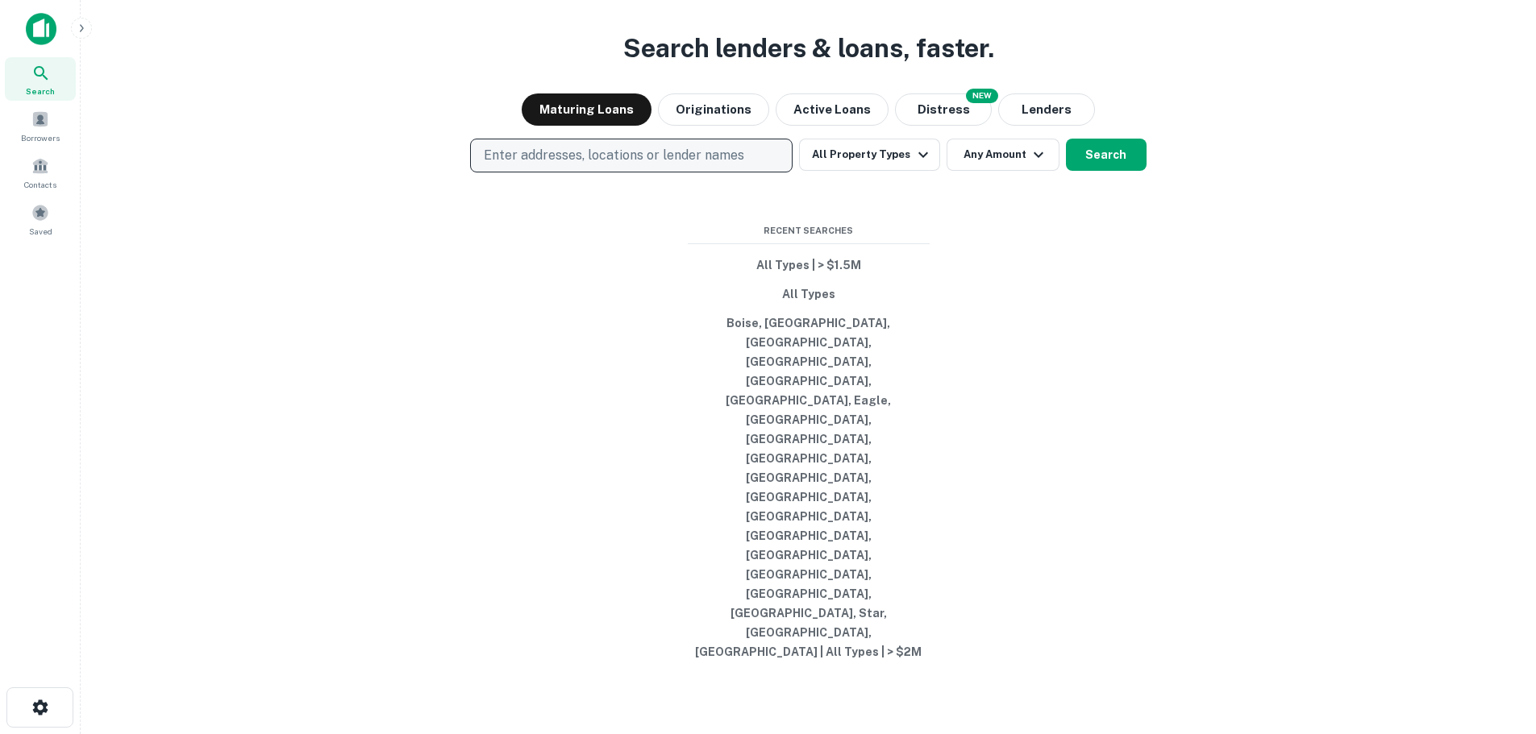
click at [533, 173] on button "Enter addresses, locations or lender names" at bounding box center [631, 156] width 322 height 34
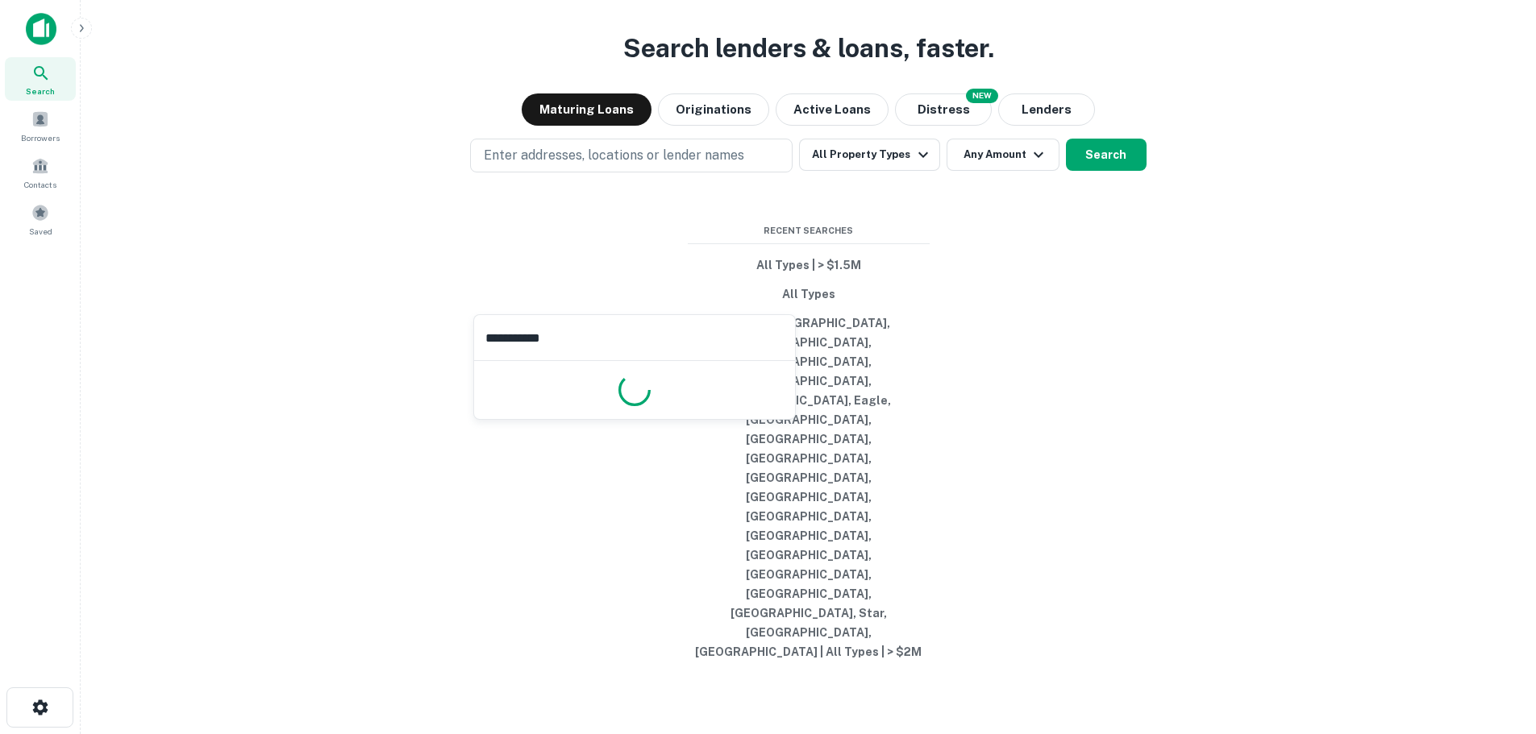
type input "**********"
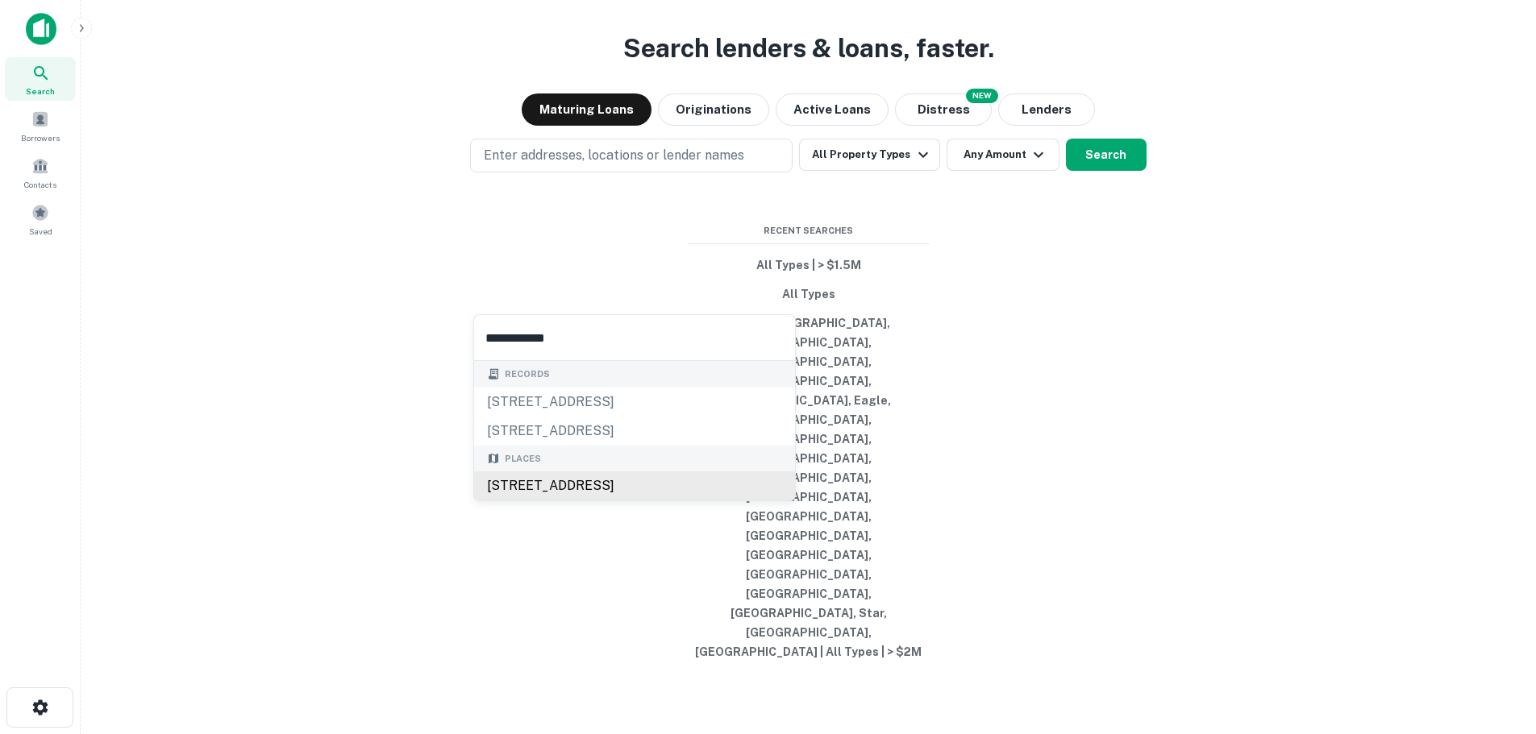
click at [618, 488] on div "[STREET_ADDRESS]" at bounding box center [634, 486] width 321 height 29
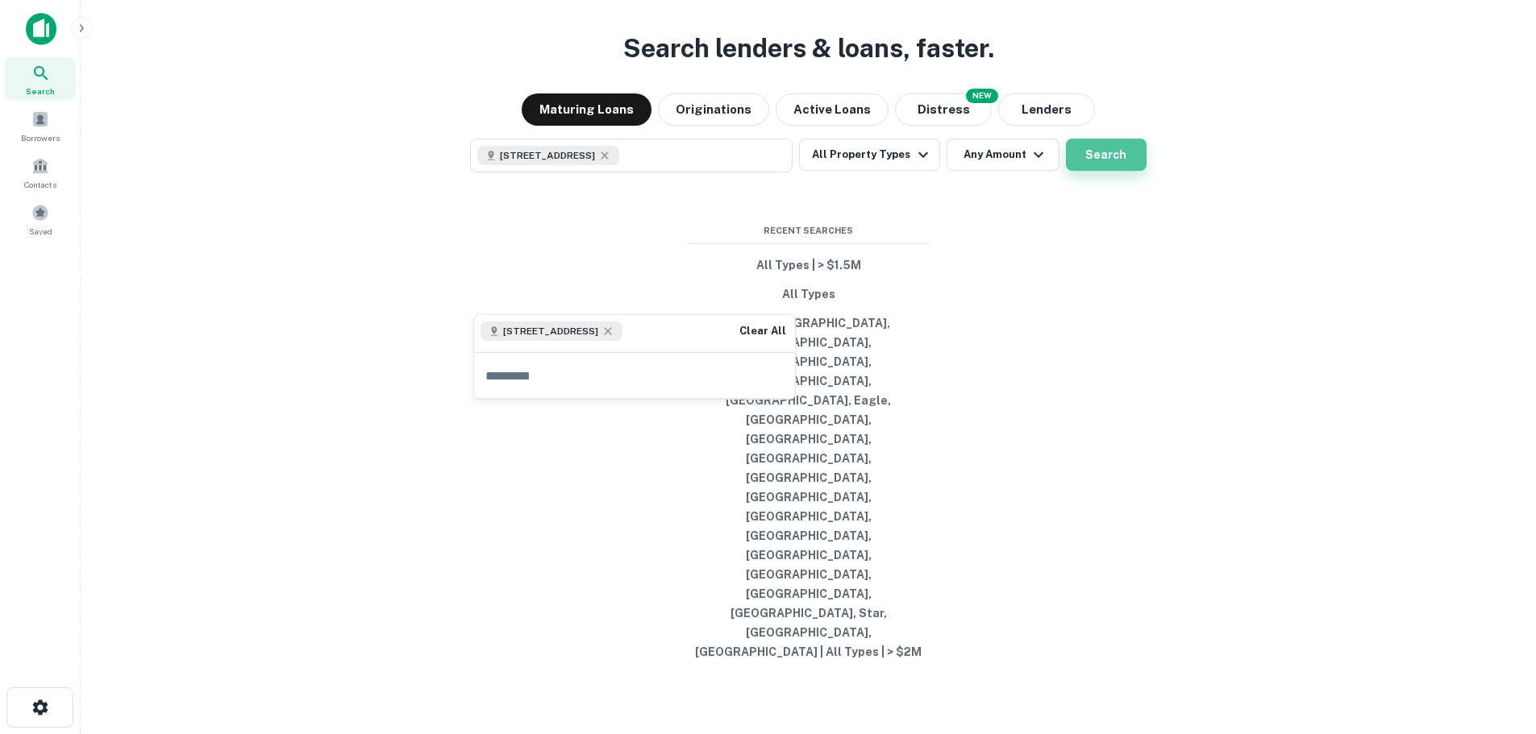
click at [1102, 171] on button "Search" at bounding box center [1106, 155] width 81 height 32
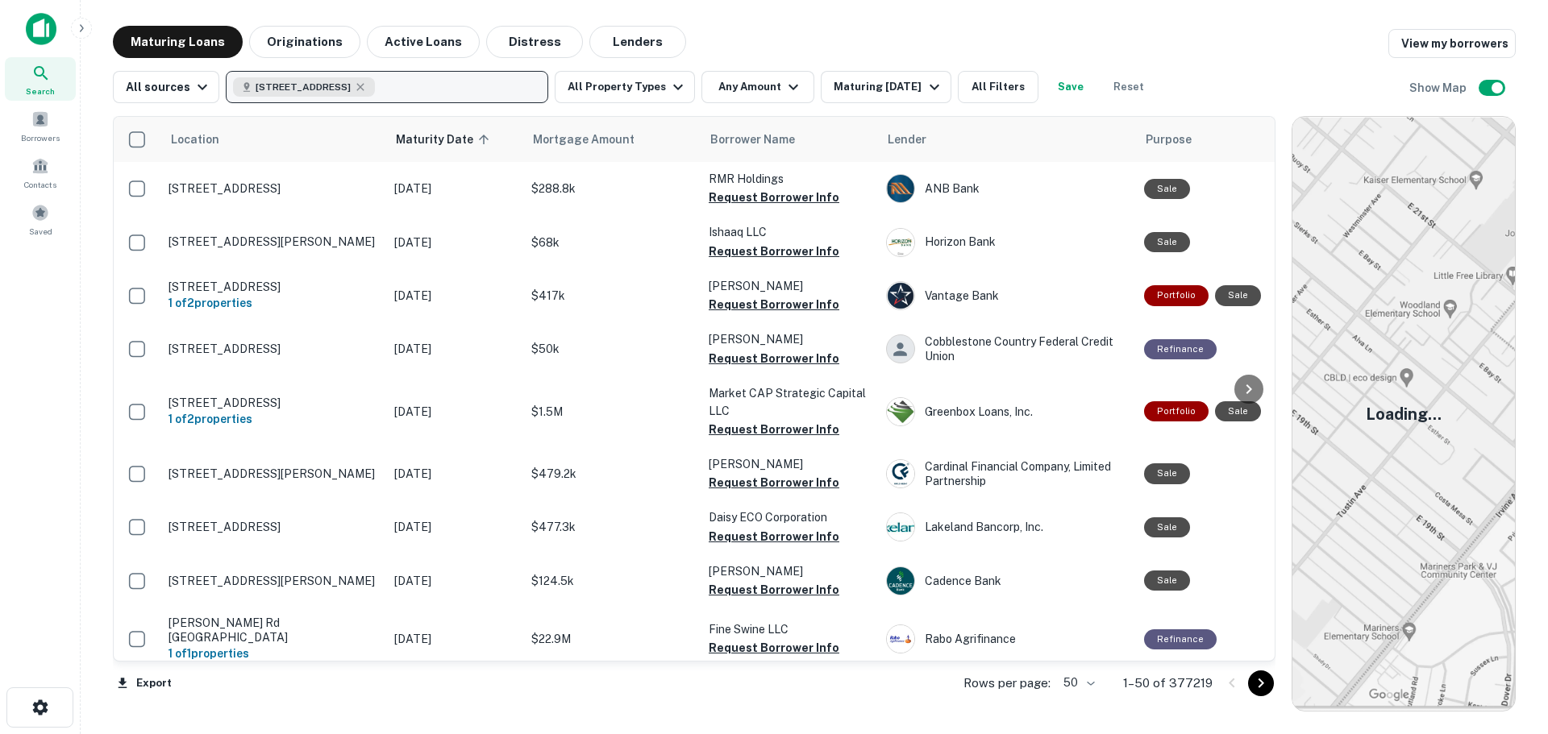
click at [317, 89] on span "[STREET_ADDRESS]" at bounding box center [303, 87] width 95 height 15
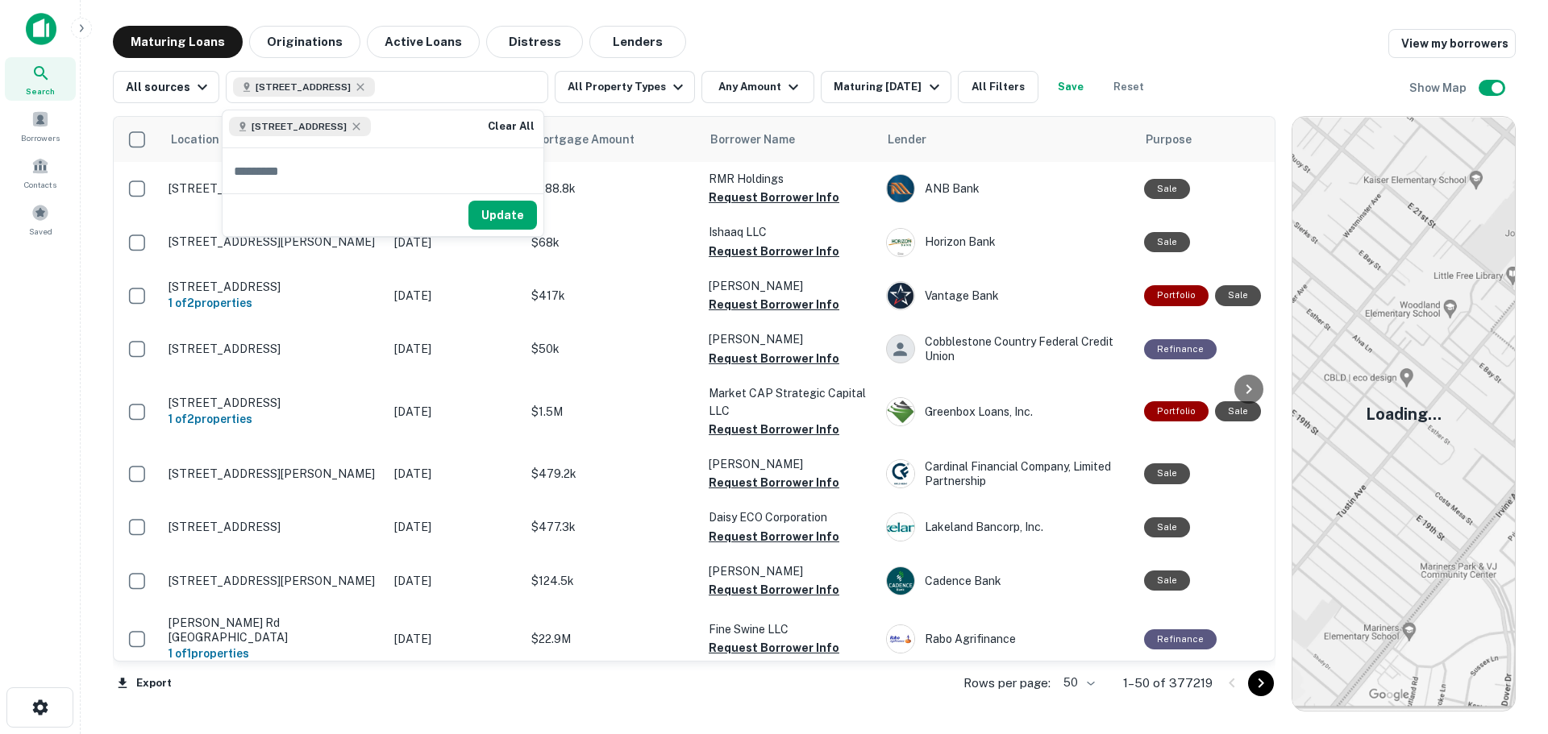
click at [338, 132] on span "[STREET_ADDRESS]" at bounding box center [299, 126] width 95 height 15
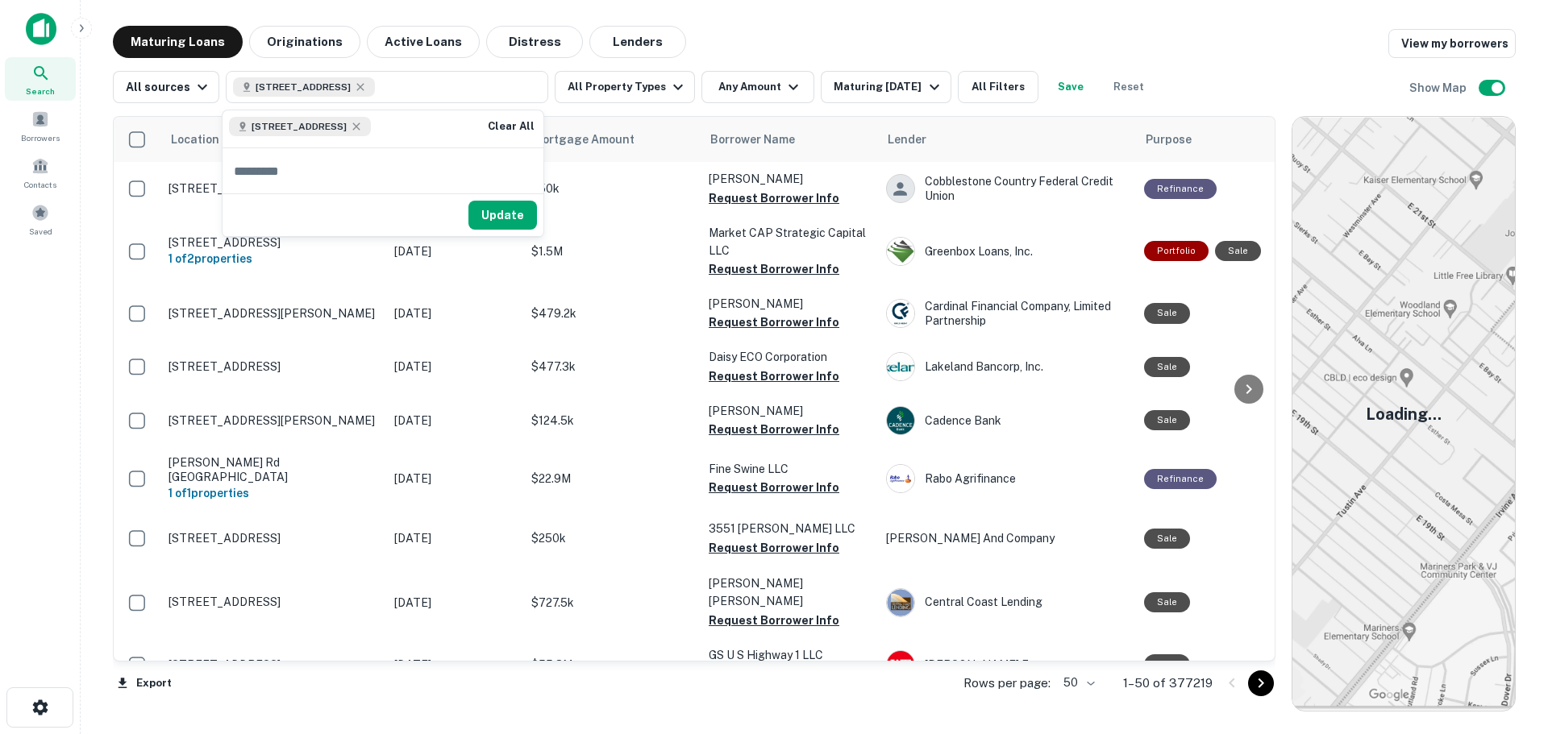
scroll to position [161, 0]
click at [1061, 33] on div "Maturing Loans Originations Active Loans Distress Lenders View my borrowers" at bounding box center [814, 42] width 1403 height 32
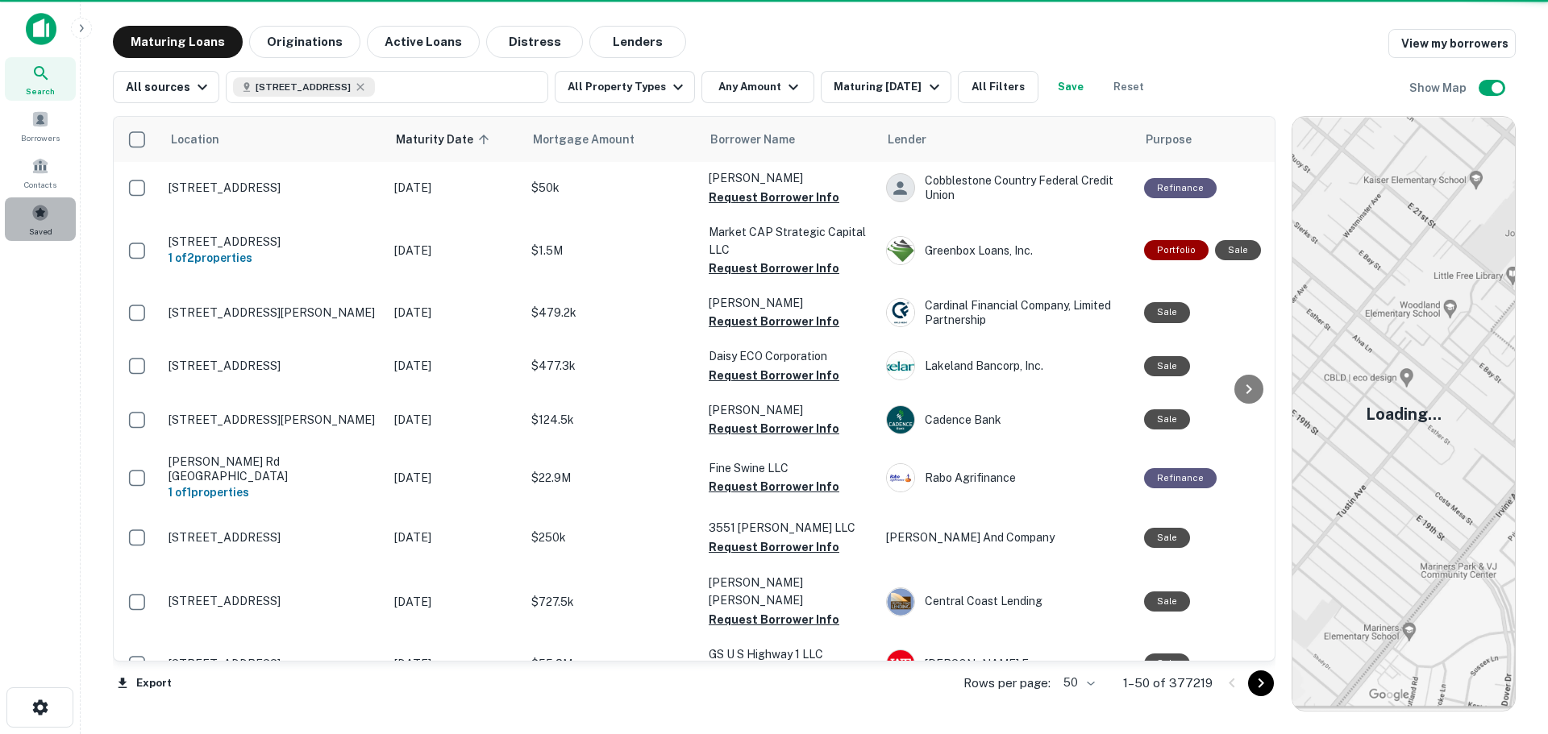
click at [24, 206] on div "Saved" at bounding box center [40, 220] width 71 height 44
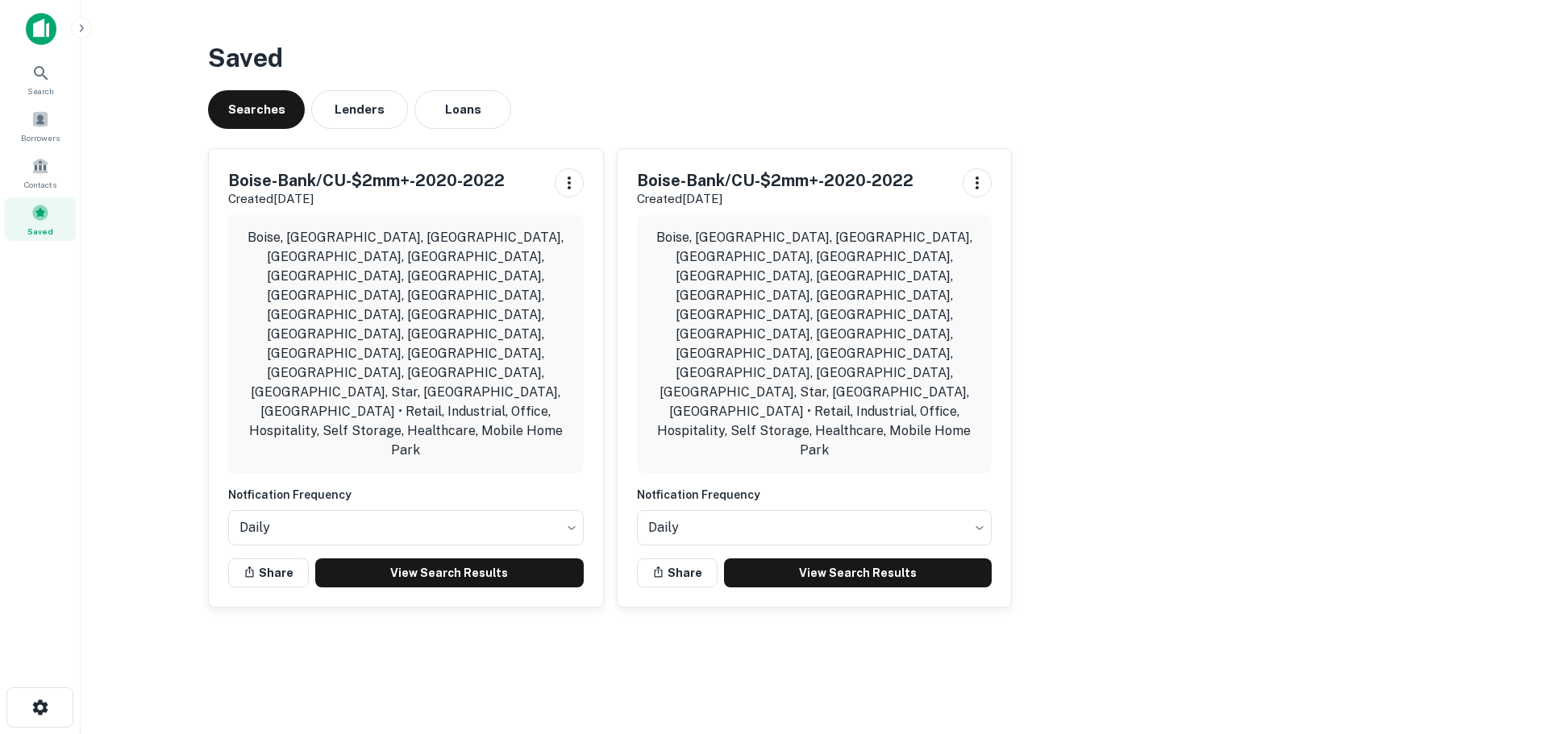
click at [736, 191] on p "Created [DATE]" at bounding box center [775, 198] width 277 height 19
click at [815, 559] on link "View Search Results" at bounding box center [858, 573] width 268 height 29
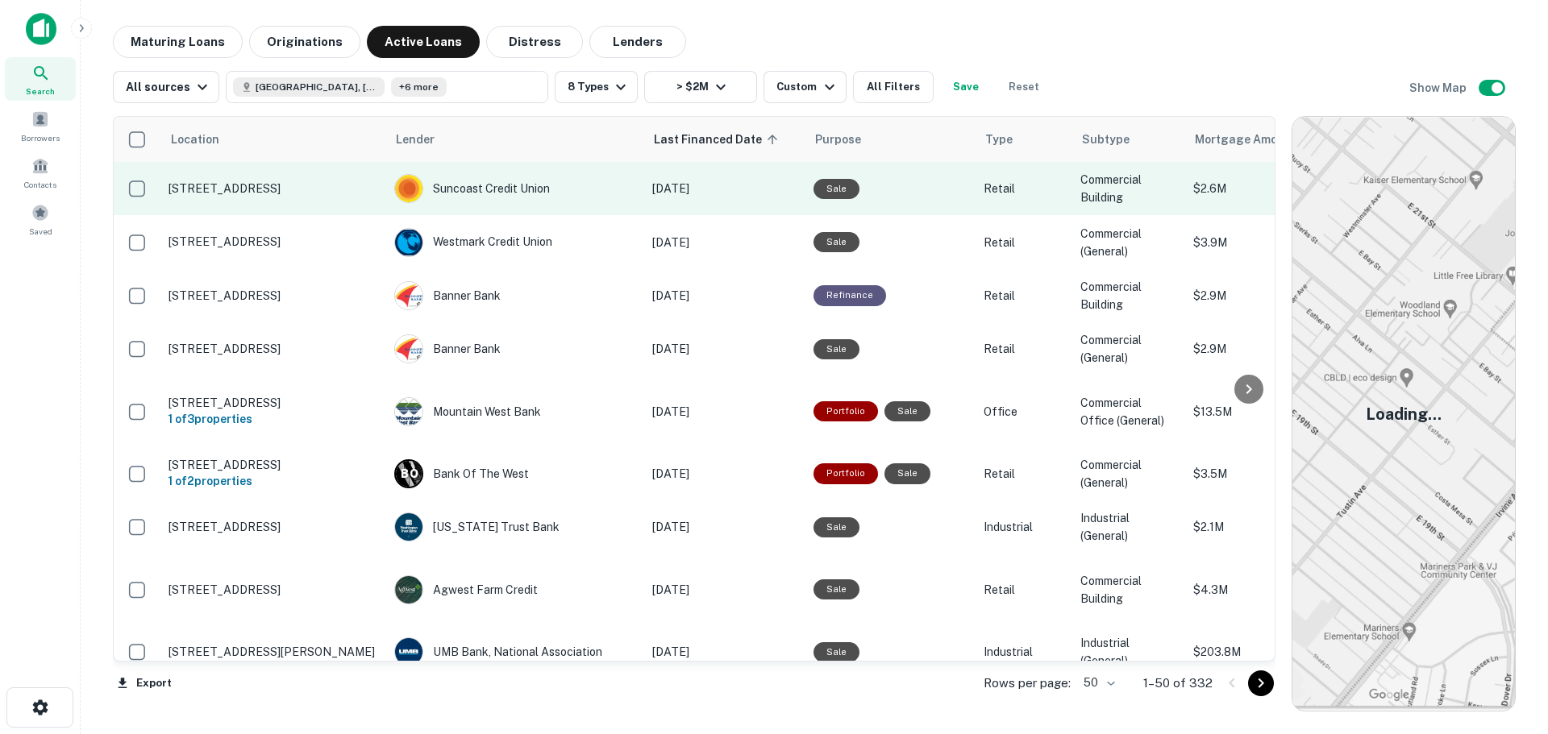
click at [189, 197] on td "10259 W Emerald St Boise, ID 83704" at bounding box center [273, 188] width 226 height 53
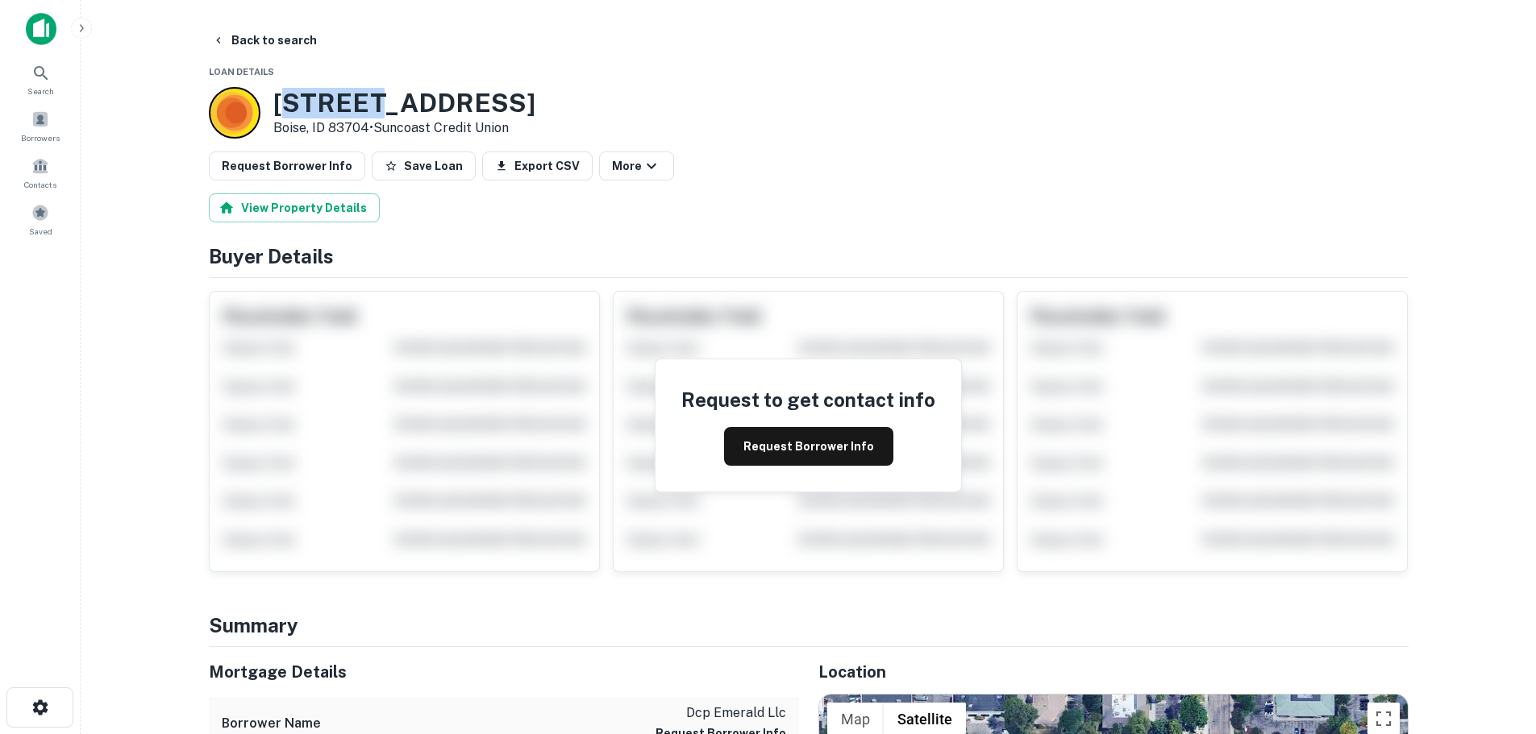
drag, startPoint x: 280, startPoint y: 104, endPoint x: 369, endPoint y: 88, distance: 90.9
click at [370, 89] on h3 "[STREET_ADDRESS]" at bounding box center [404, 103] width 262 height 31
drag, startPoint x: 271, startPoint y: 102, endPoint x: 551, endPoint y: 114, distance: 280.0
click at [535, 114] on div "10259 W EMERALD ST Boise, ID 83704 • Suncoast Credit Union" at bounding box center [372, 113] width 327 height 52
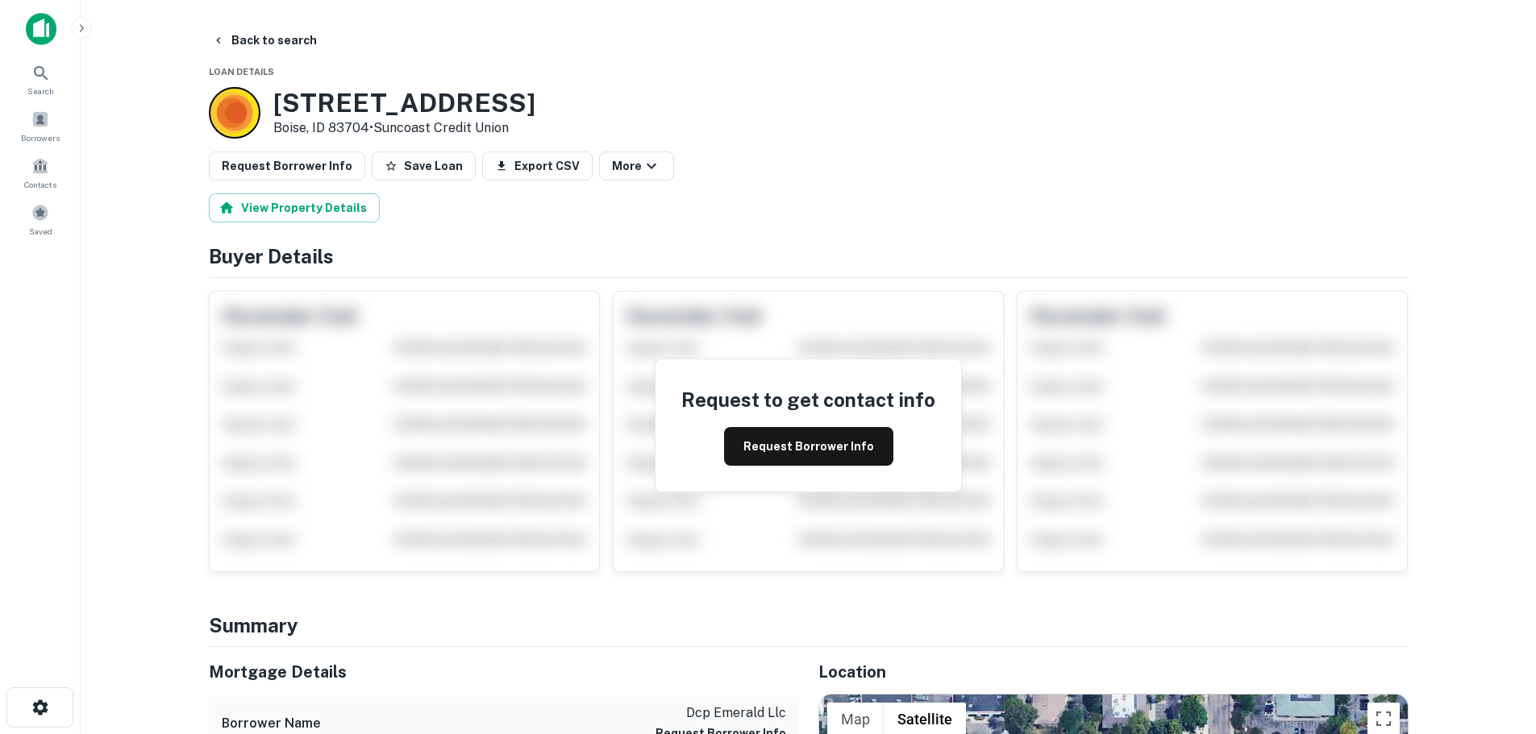
copy h3 "[STREET_ADDRESS]"
click at [777, 449] on button "Request Borrower Info" at bounding box center [808, 446] width 169 height 39
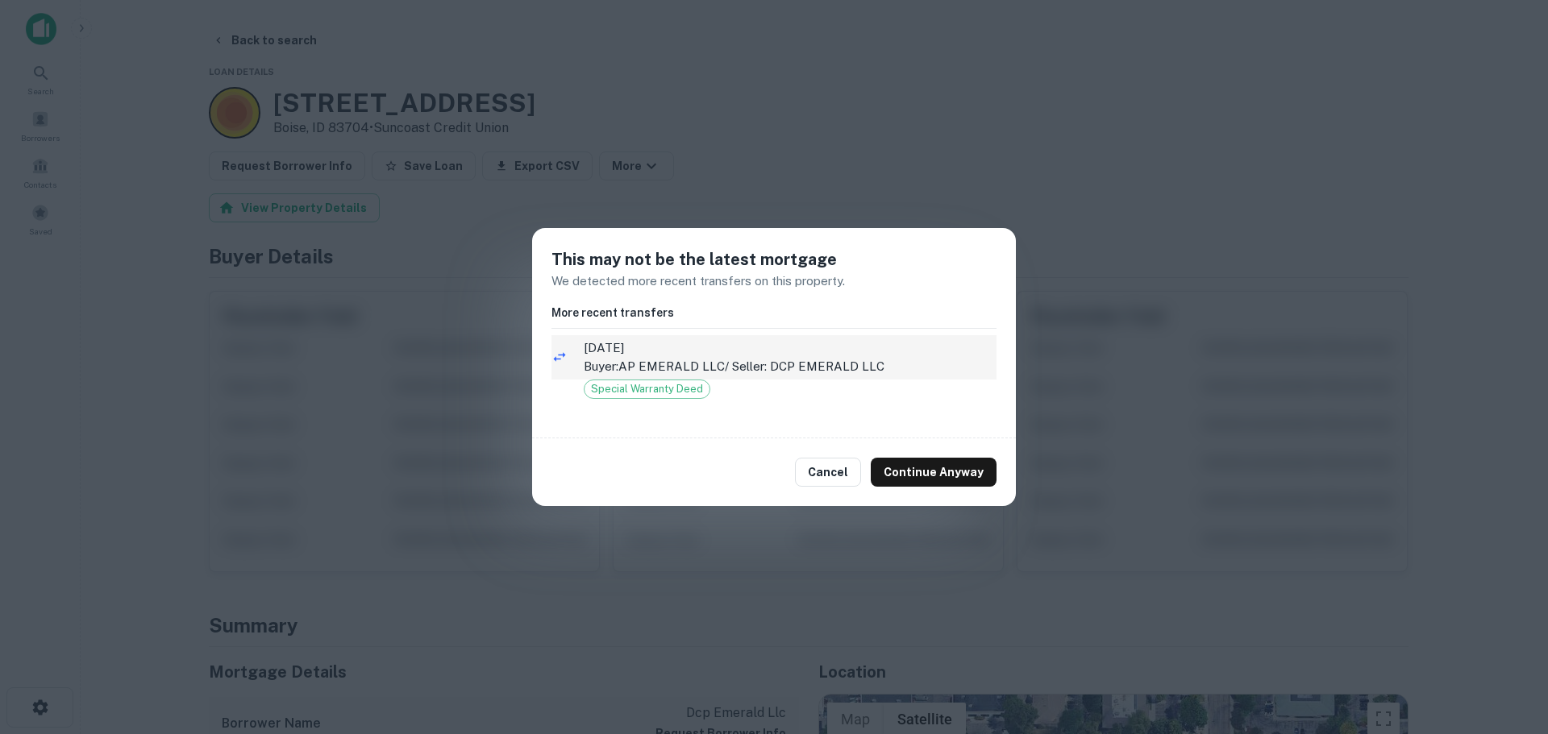
click at [734, 358] on p "Buyer: AP EMERALD LLC / Seller: DCP EMERALD LLC" at bounding box center [790, 366] width 413 height 19
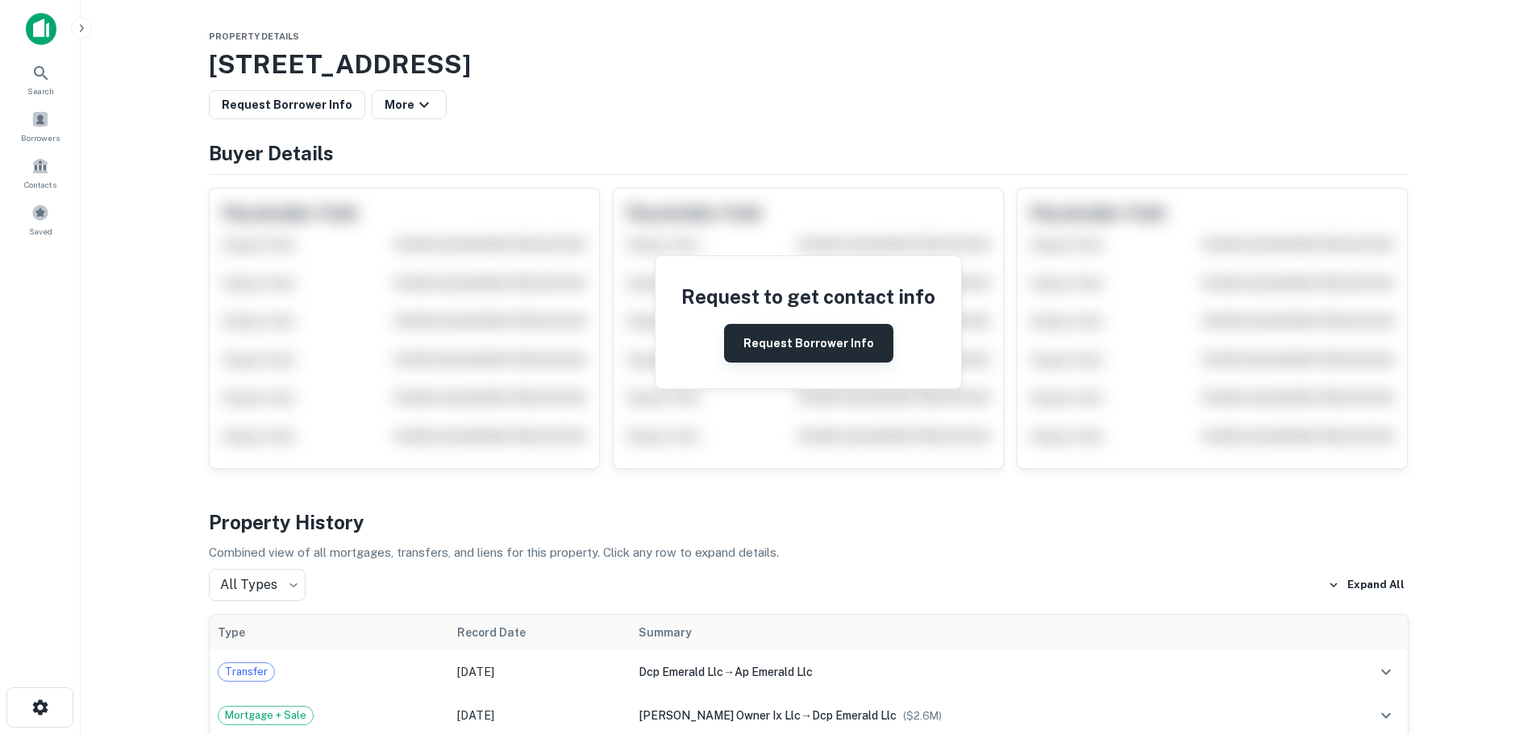
click at [799, 347] on button "Request Borrower Info" at bounding box center [808, 343] width 169 height 39
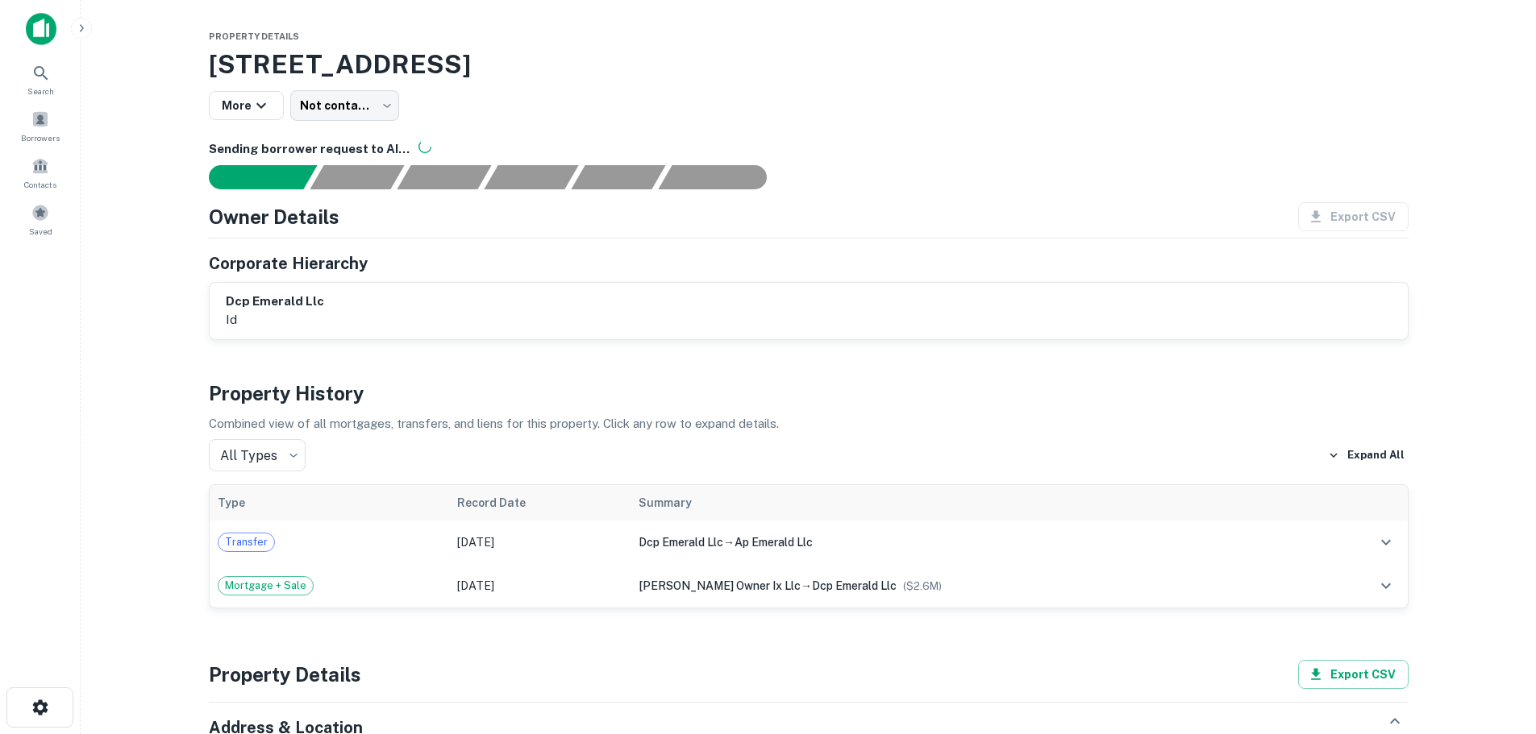
drag, startPoint x: 210, startPoint y: 66, endPoint x: 468, endPoint y: 69, distance: 257.2
click at [468, 69] on h3 "[STREET_ADDRESS]" at bounding box center [809, 64] width 1200 height 39
click at [535, 292] on div "dcp emerald llc id" at bounding box center [809, 311] width 1198 height 56
click at [259, 100] on icon "button" at bounding box center [261, 105] width 19 height 19
click at [662, 96] on div at bounding box center [774, 367] width 1548 height 734
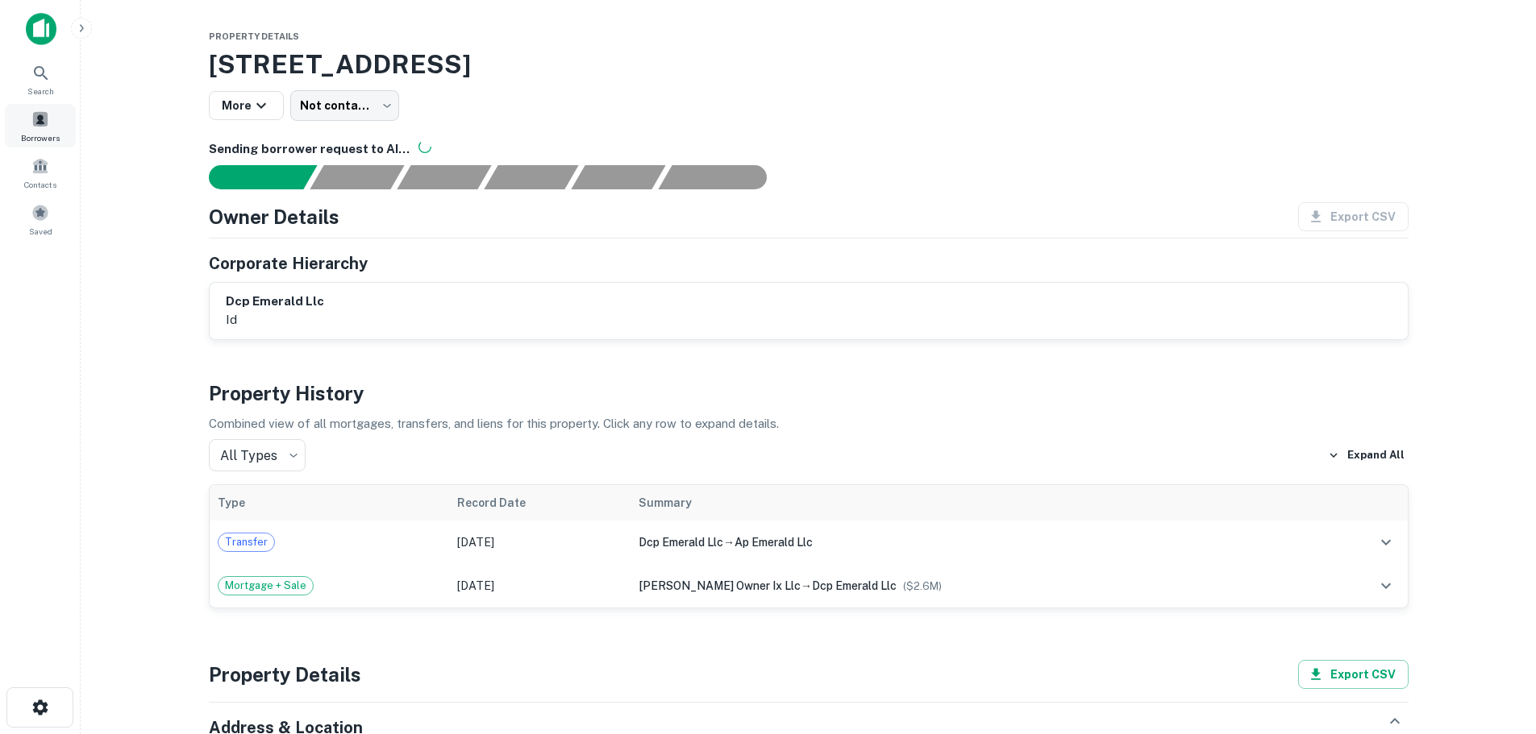
click at [43, 123] on span at bounding box center [40, 119] width 18 height 18
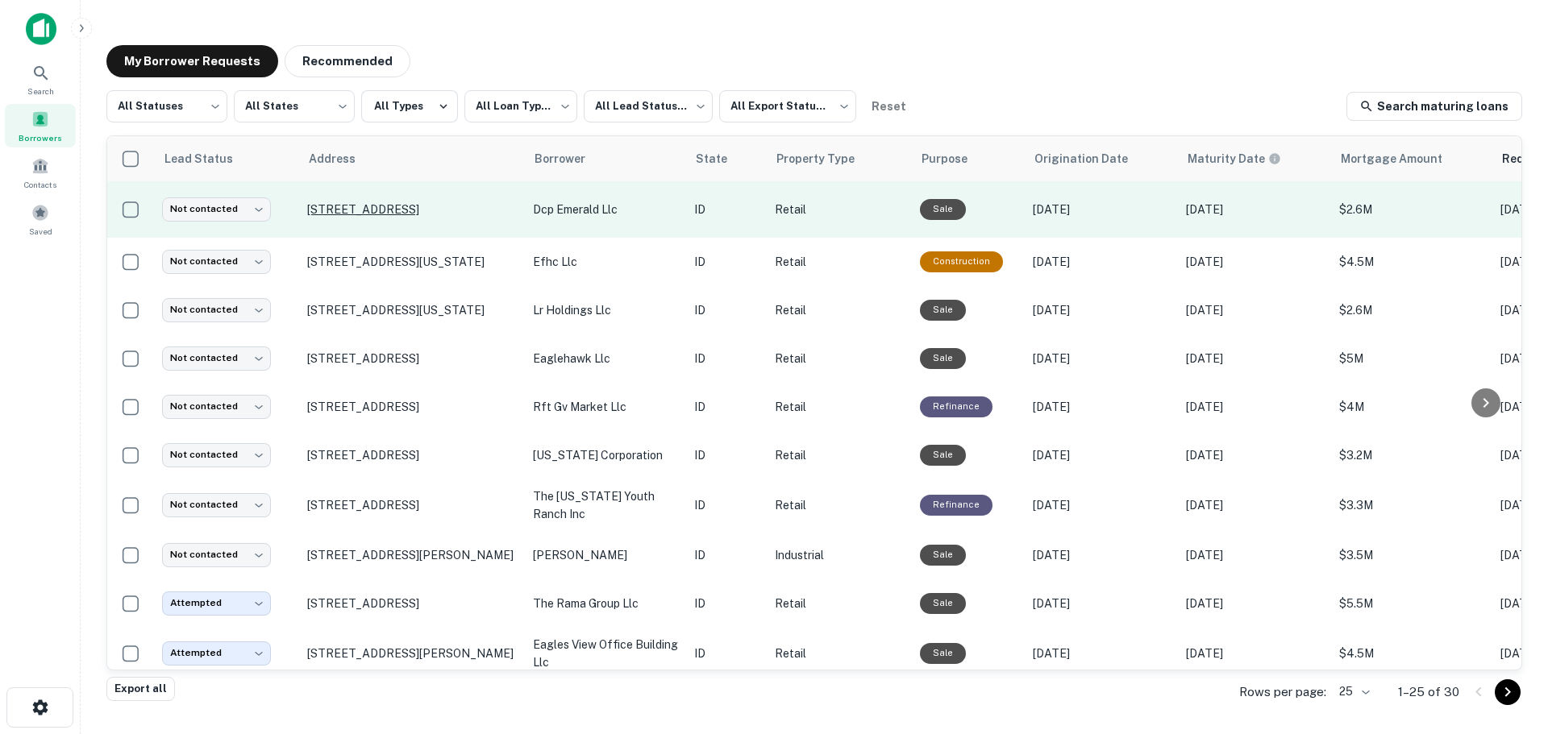
click at [414, 217] on p "[STREET_ADDRESS]" at bounding box center [412, 209] width 210 height 15
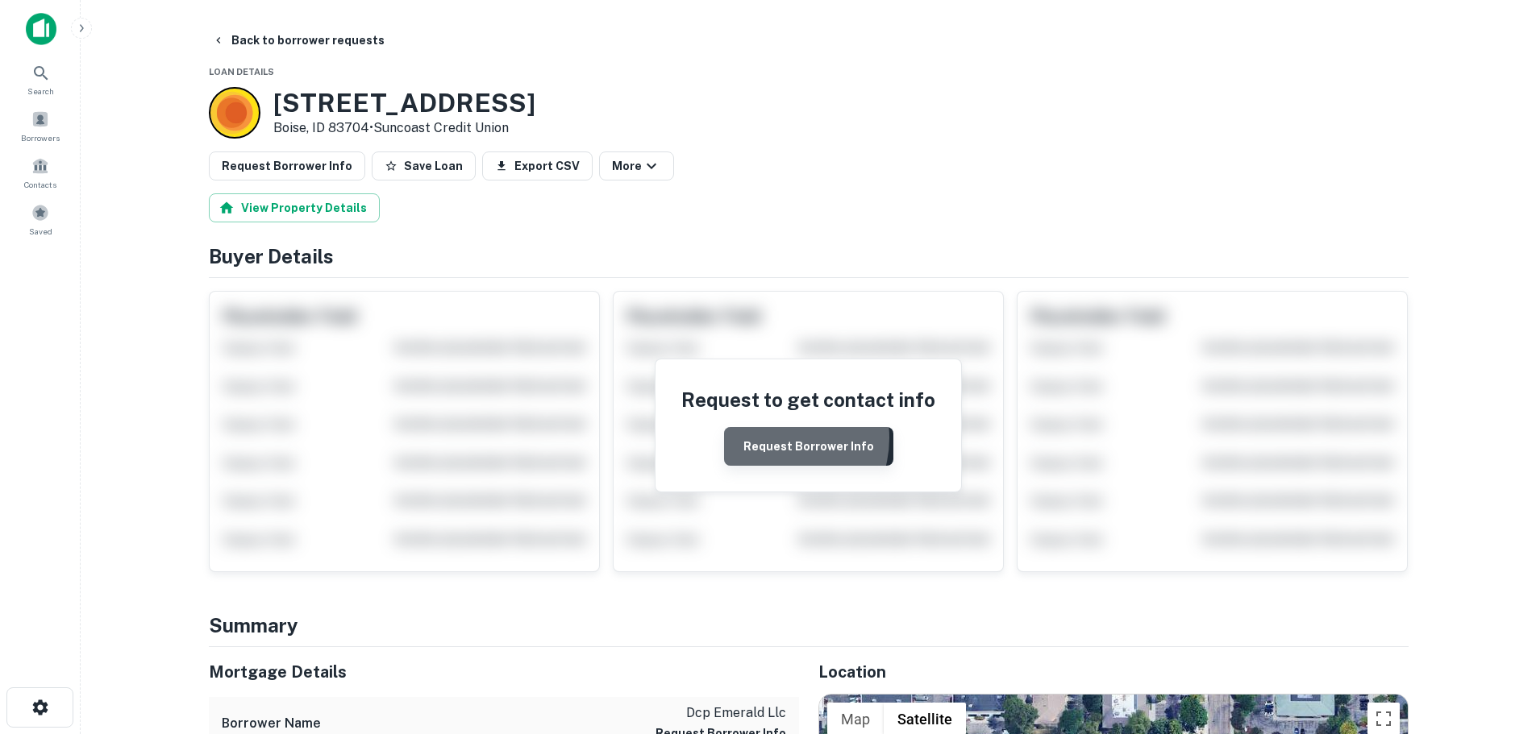
click at [776, 439] on button "Request Borrower Info" at bounding box center [808, 446] width 169 height 39
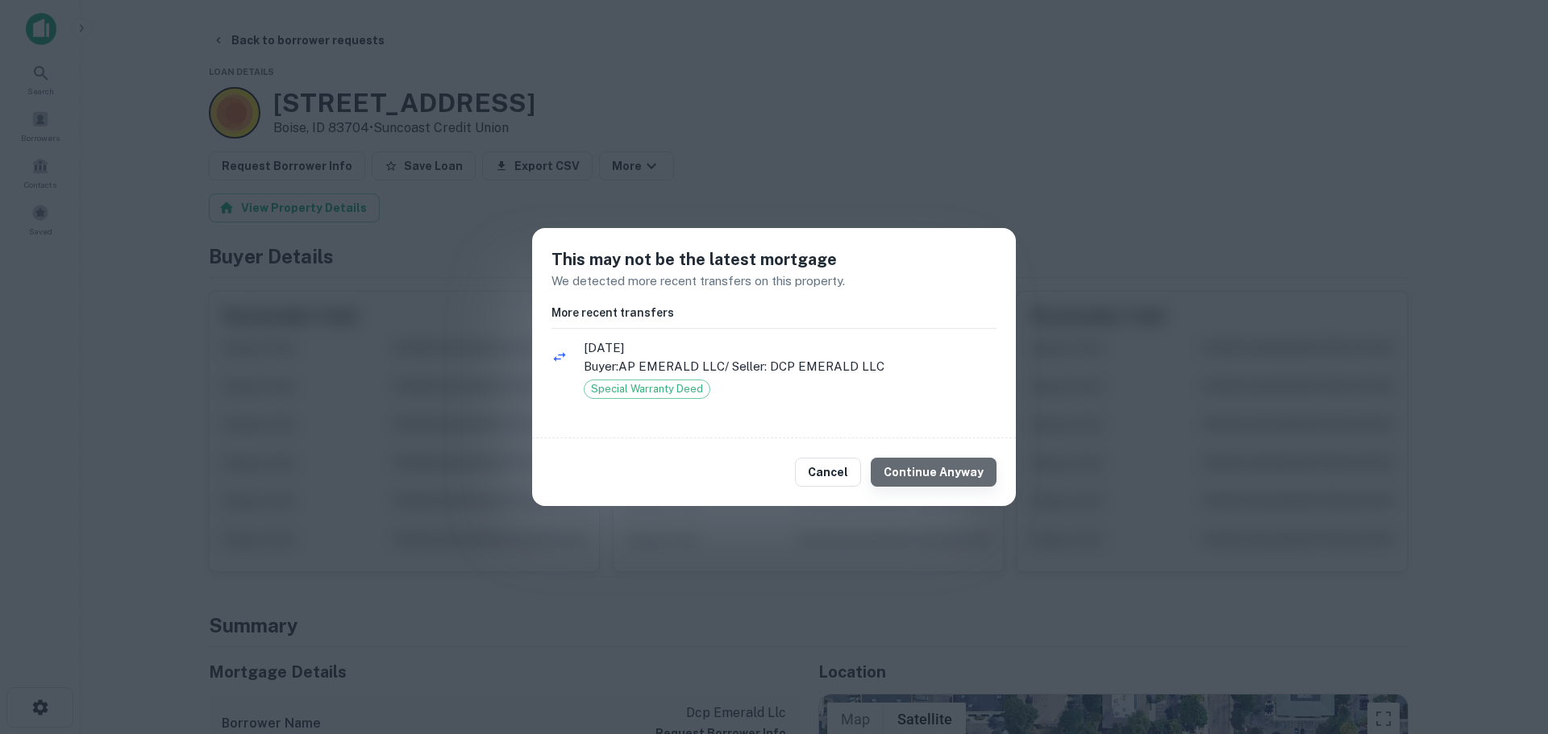
click at [939, 478] on button "Continue Anyway" at bounding box center [934, 472] width 126 height 29
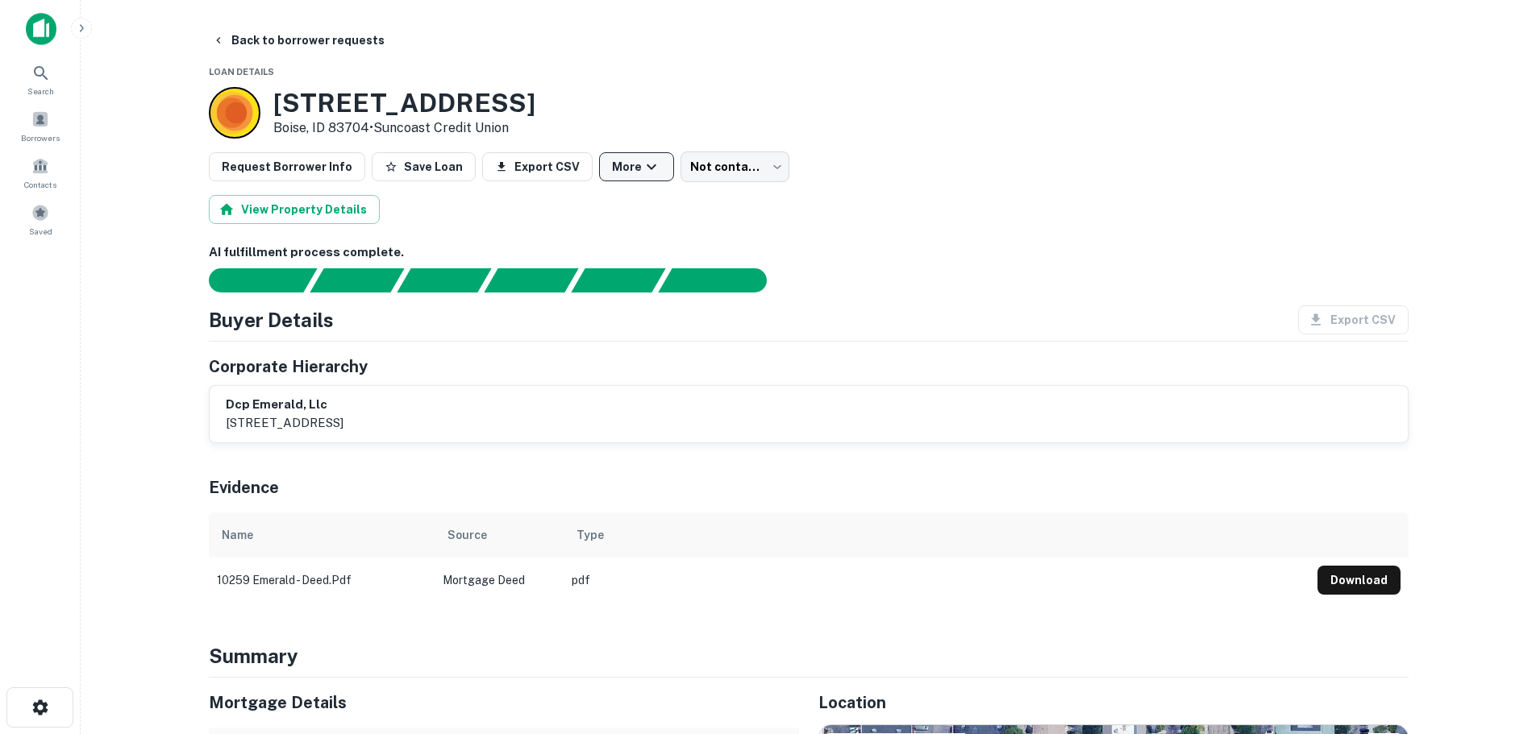
click at [599, 167] on button "More" at bounding box center [636, 166] width 75 height 29
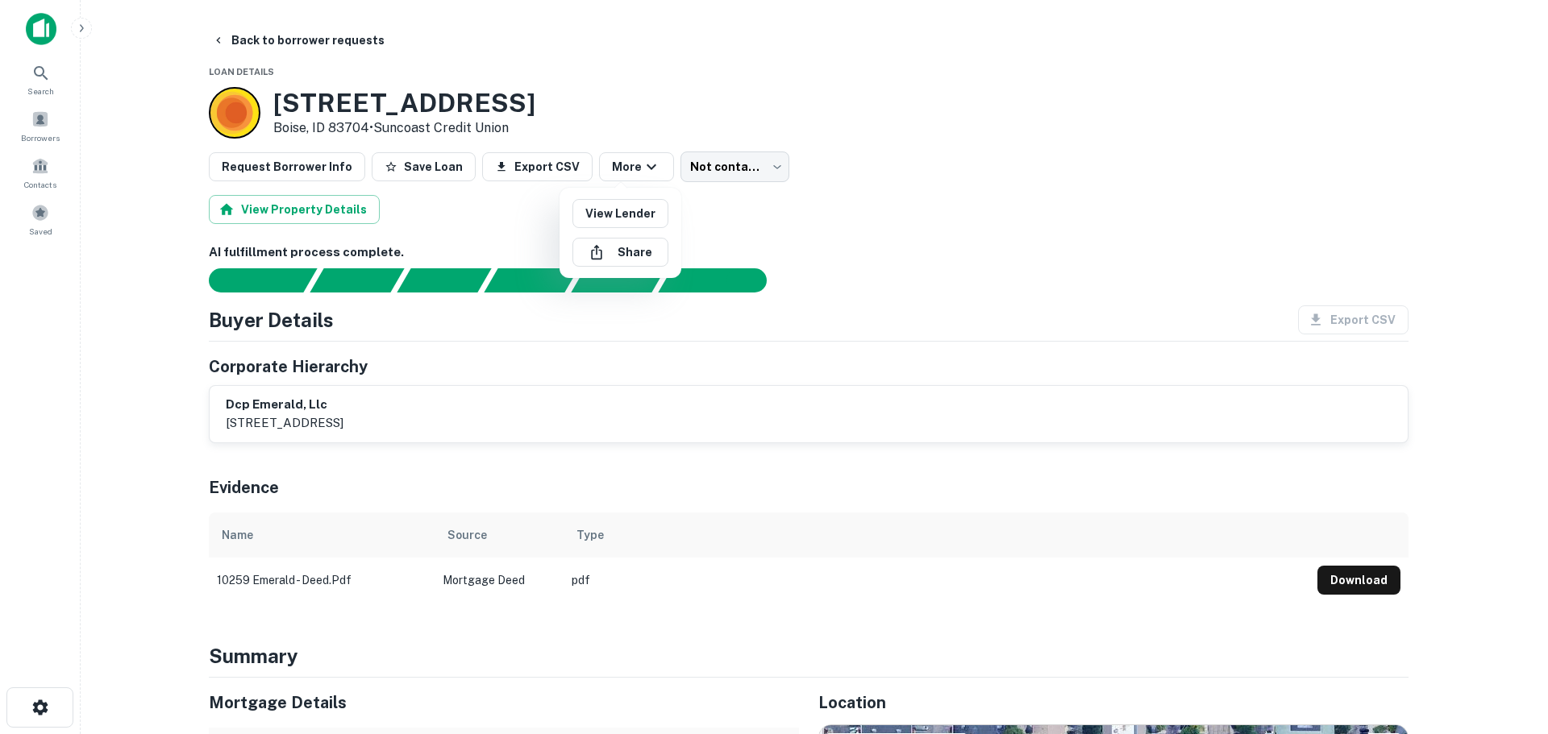
click at [418, 206] on div at bounding box center [774, 367] width 1548 height 734
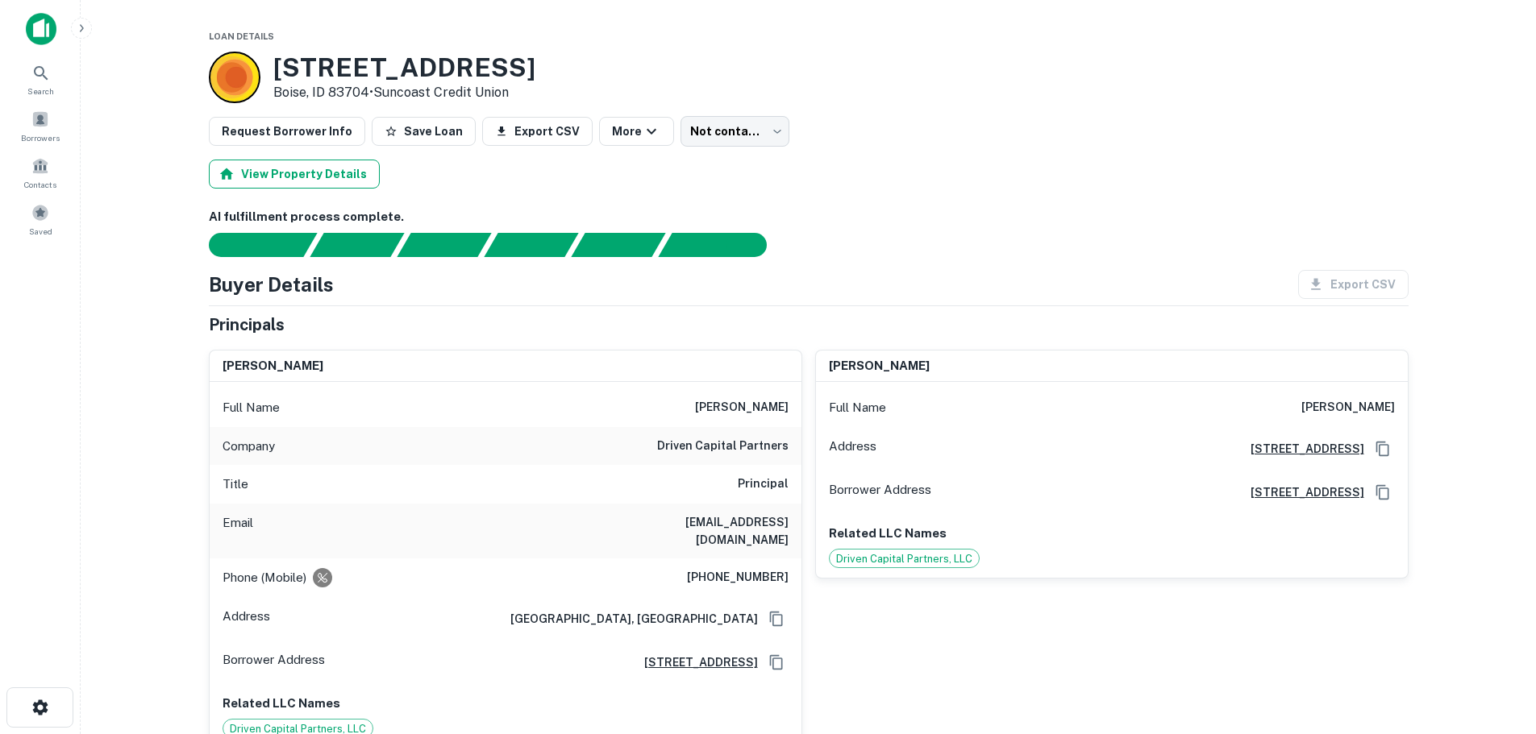
click at [306, 177] on button "View Property Details" at bounding box center [294, 174] width 171 height 29
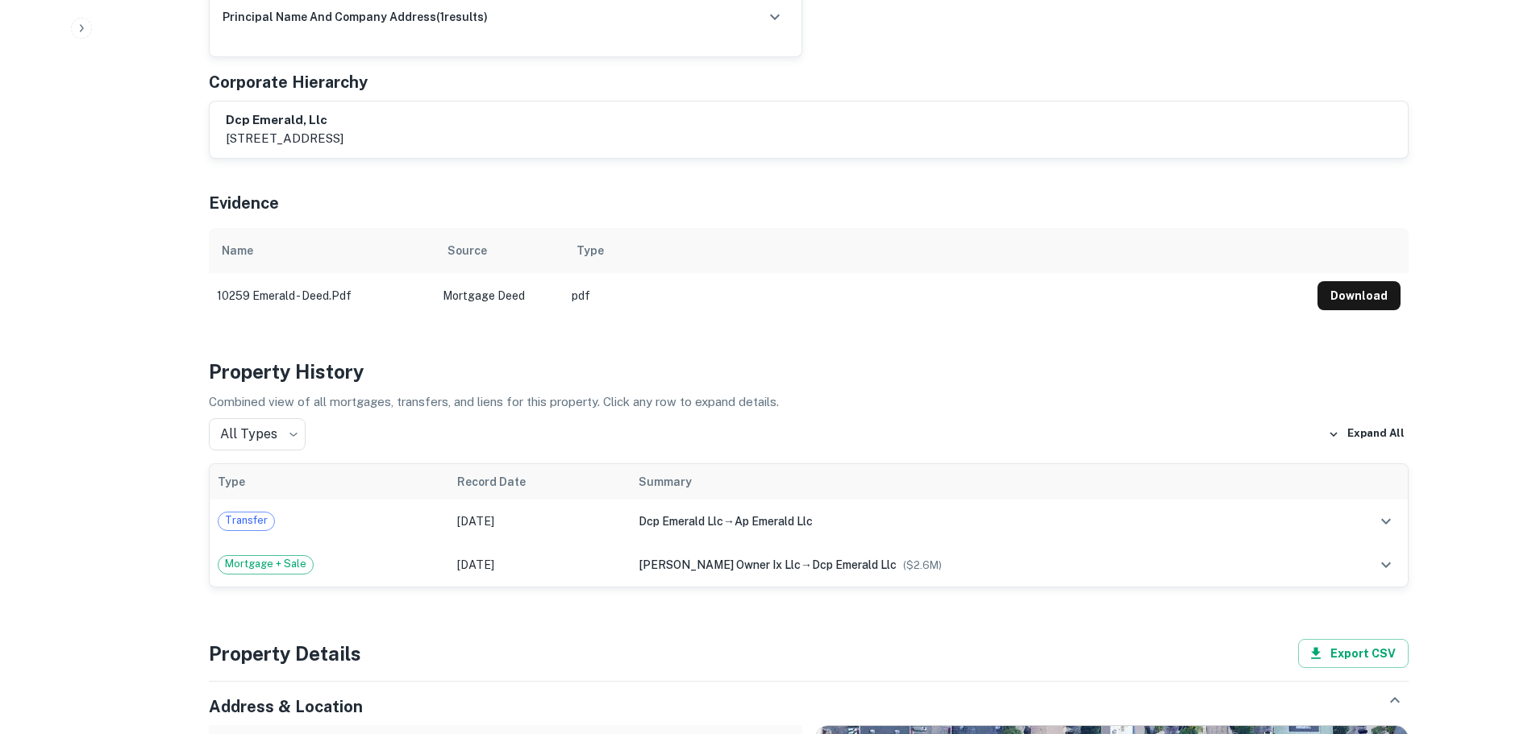
scroll to position [967, 0]
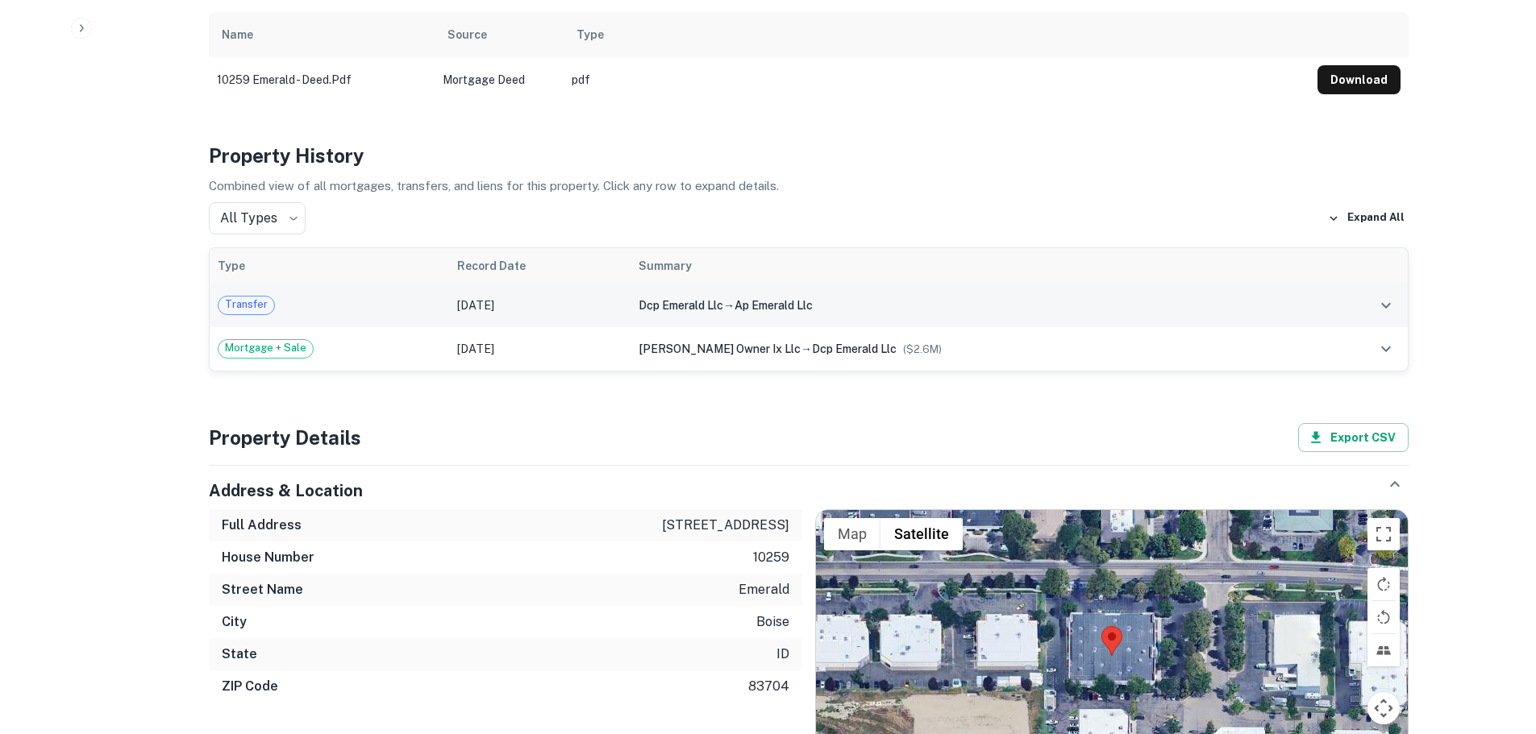
click at [796, 299] on span "ap emerald llc" at bounding box center [773, 305] width 78 height 13
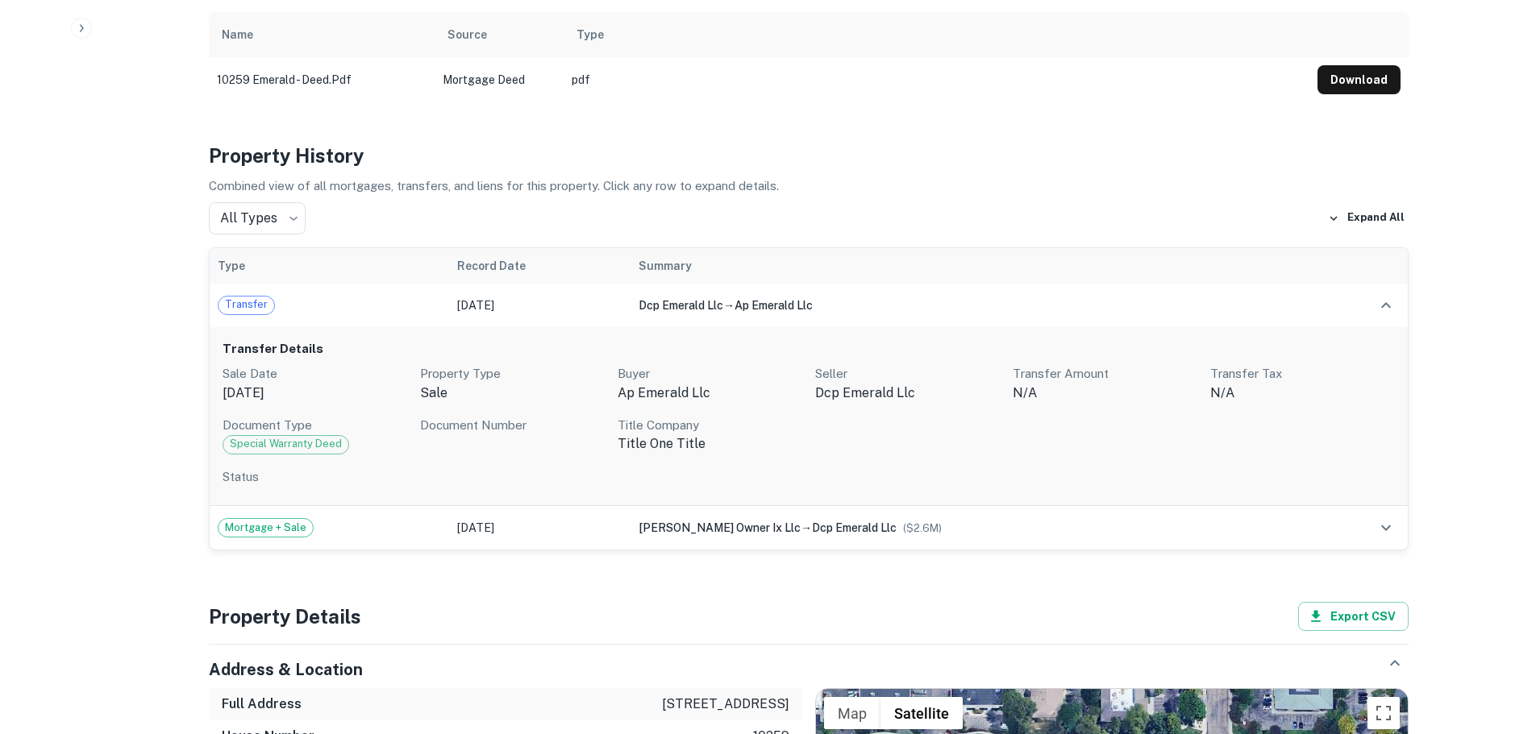
click at [678, 384] on p "ap emerald llc" at bounding box center [710, 393] width 185 height 19
click at [301, 436] on span "Special Warranty Deed" at bounding box center [285, 444] width 125 height 16
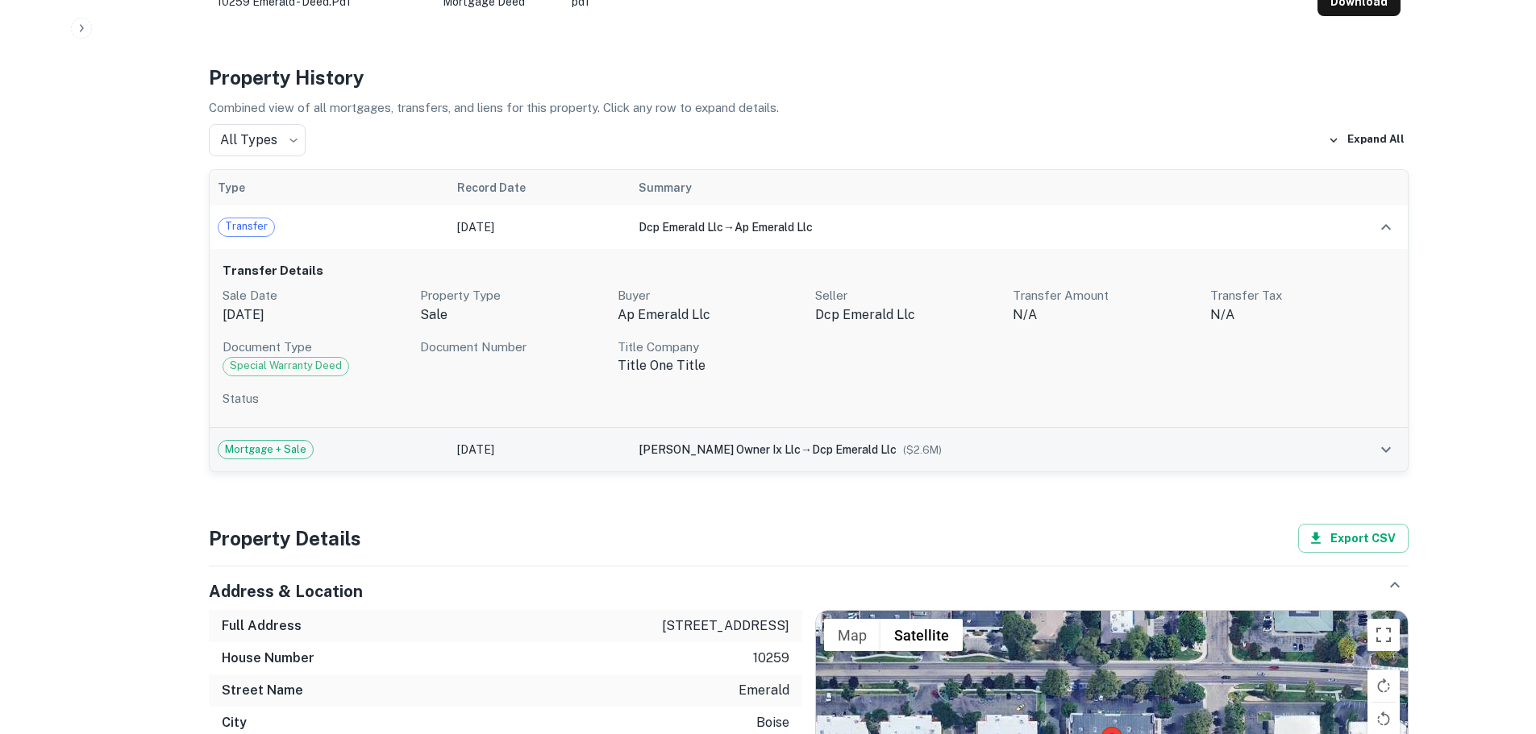
scroll to position [1048, 0]
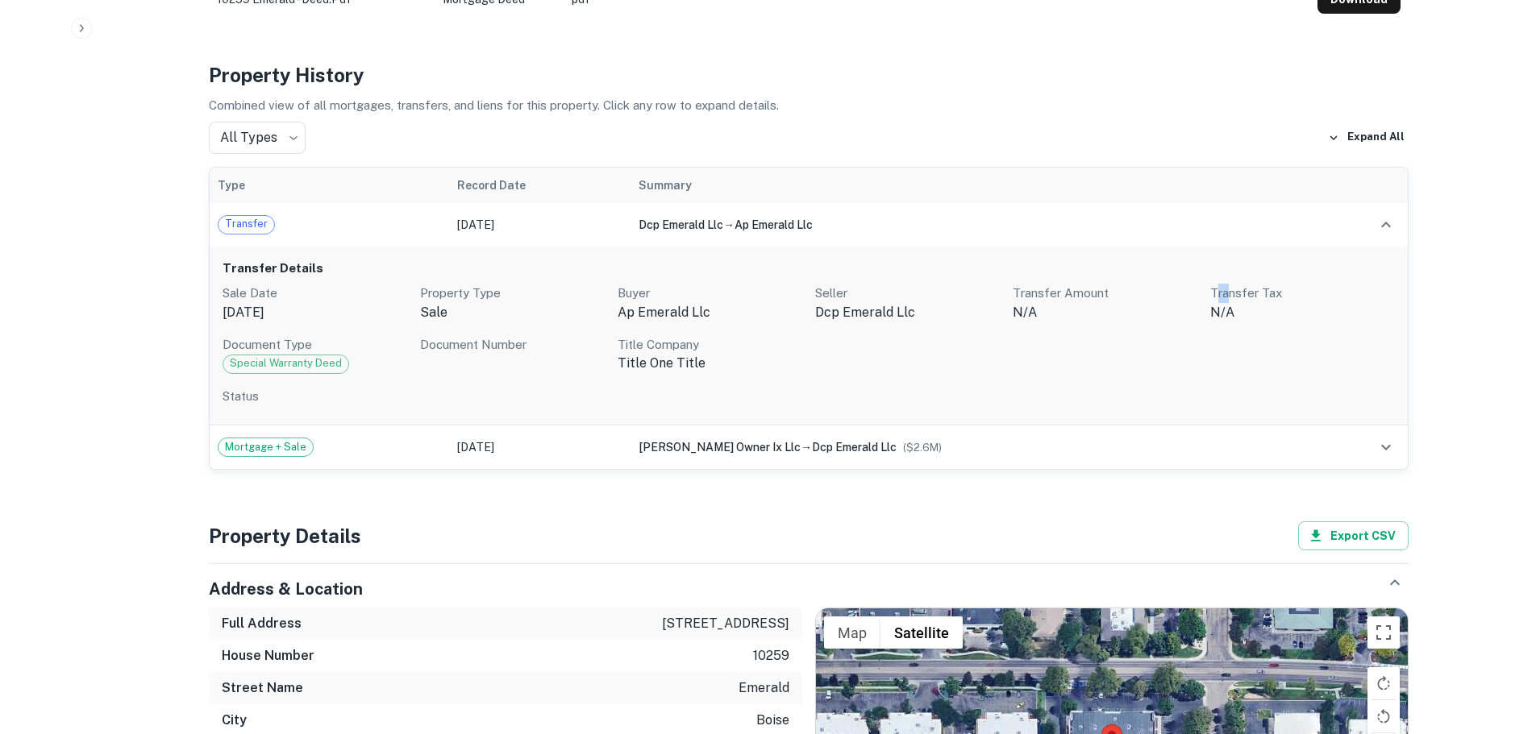
drag, startPoint x: 1226, startPoint y: 283, endPoint x: 1175, endPoint y: 287, distance: 51.0
click at [1208, 287] on div "Sale Date [DATE] Property Type sale Buyer ap emerald llc Seller dcp emerald llc…" at bounding box center [809, 329] width 1172 height 90
click at [581, 309] on div "Sale Date [DATE] Property Type sale Buyer ap emerald llc Seller dcp emerald llc…" at bounding box center [809, 329] width 1172 height 90
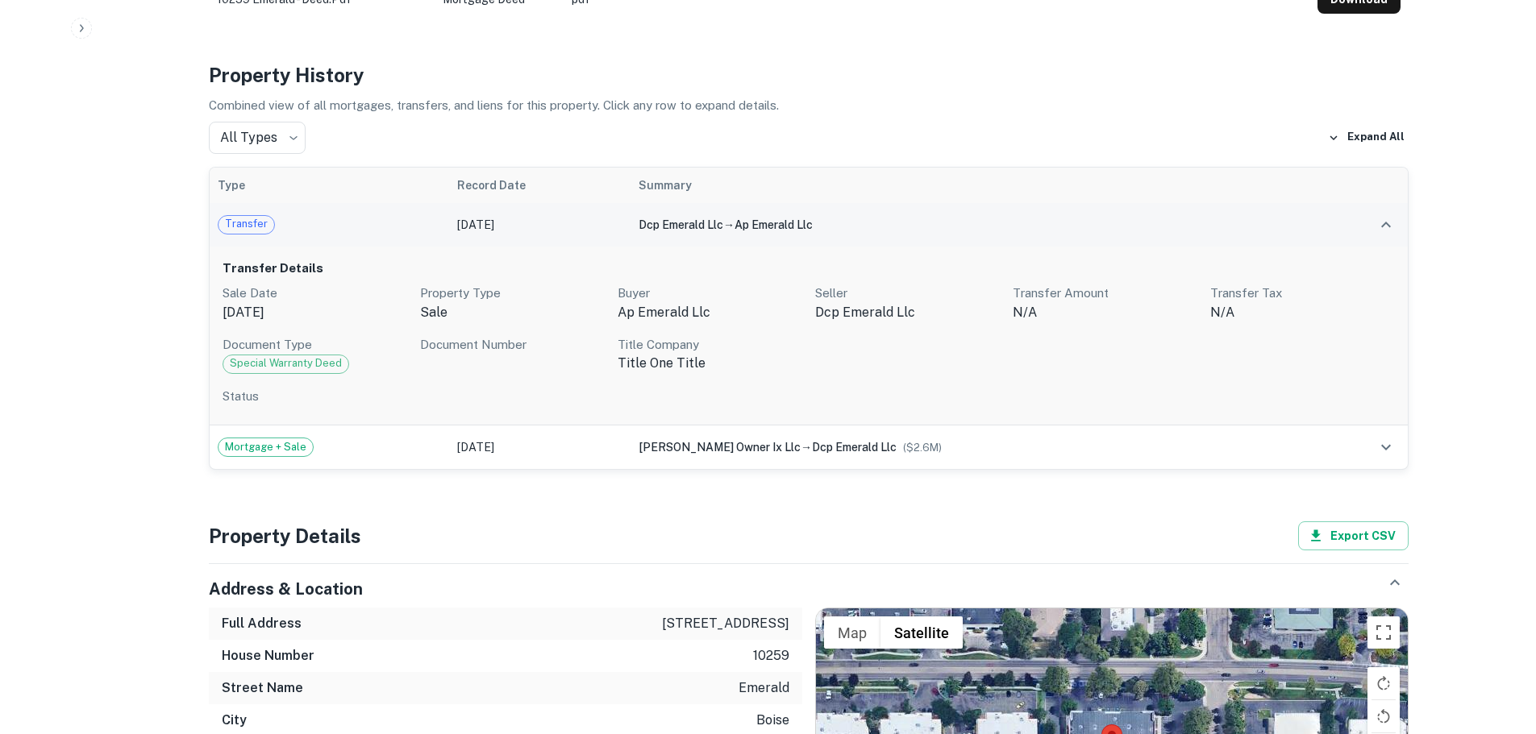
click at [233, 216] on span "Transfer" at bounding box center [246, 224] width 56 height 16
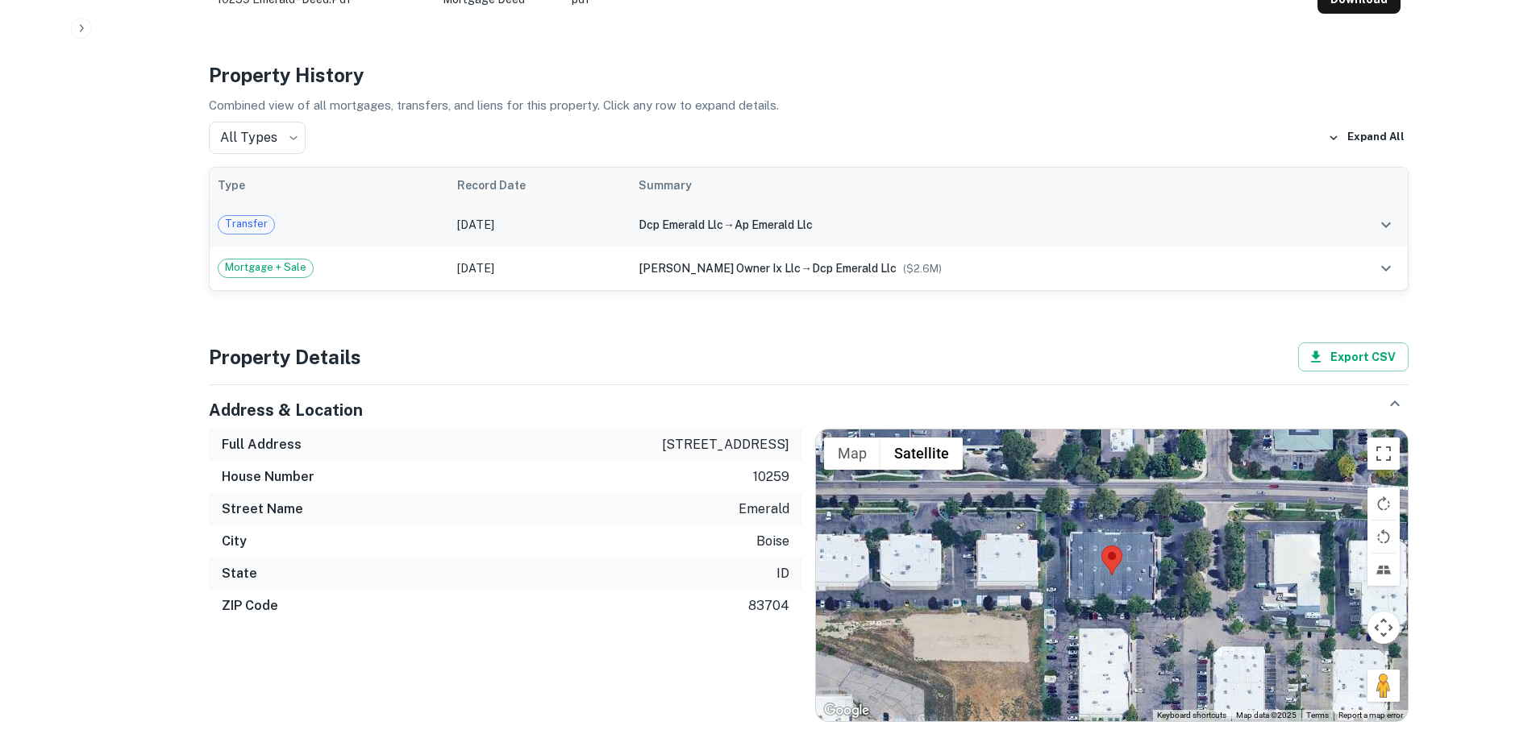
click at [243, 216] on span "Transfer" at bounding box center [246, 224] width 56 height 16
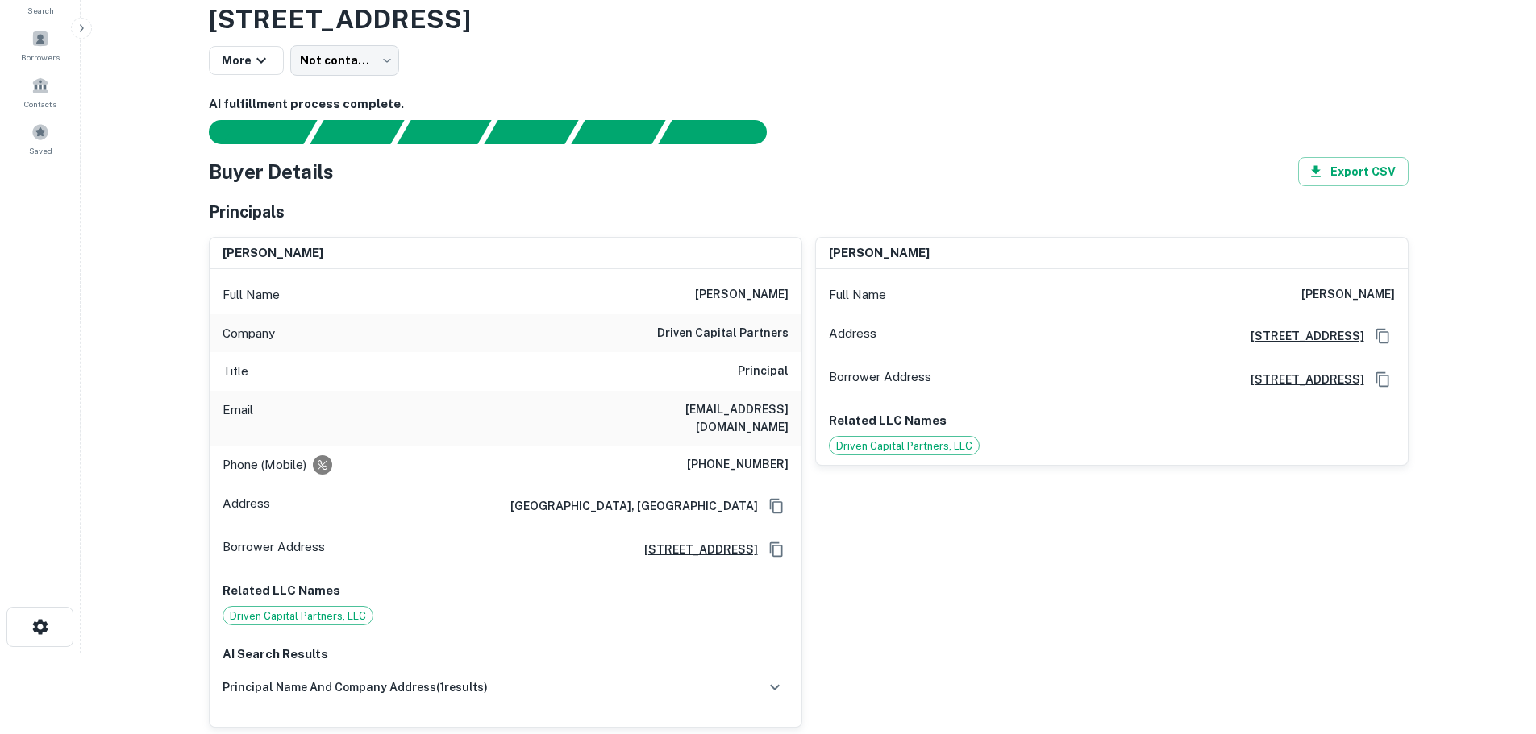
scroll to position [0, 0]
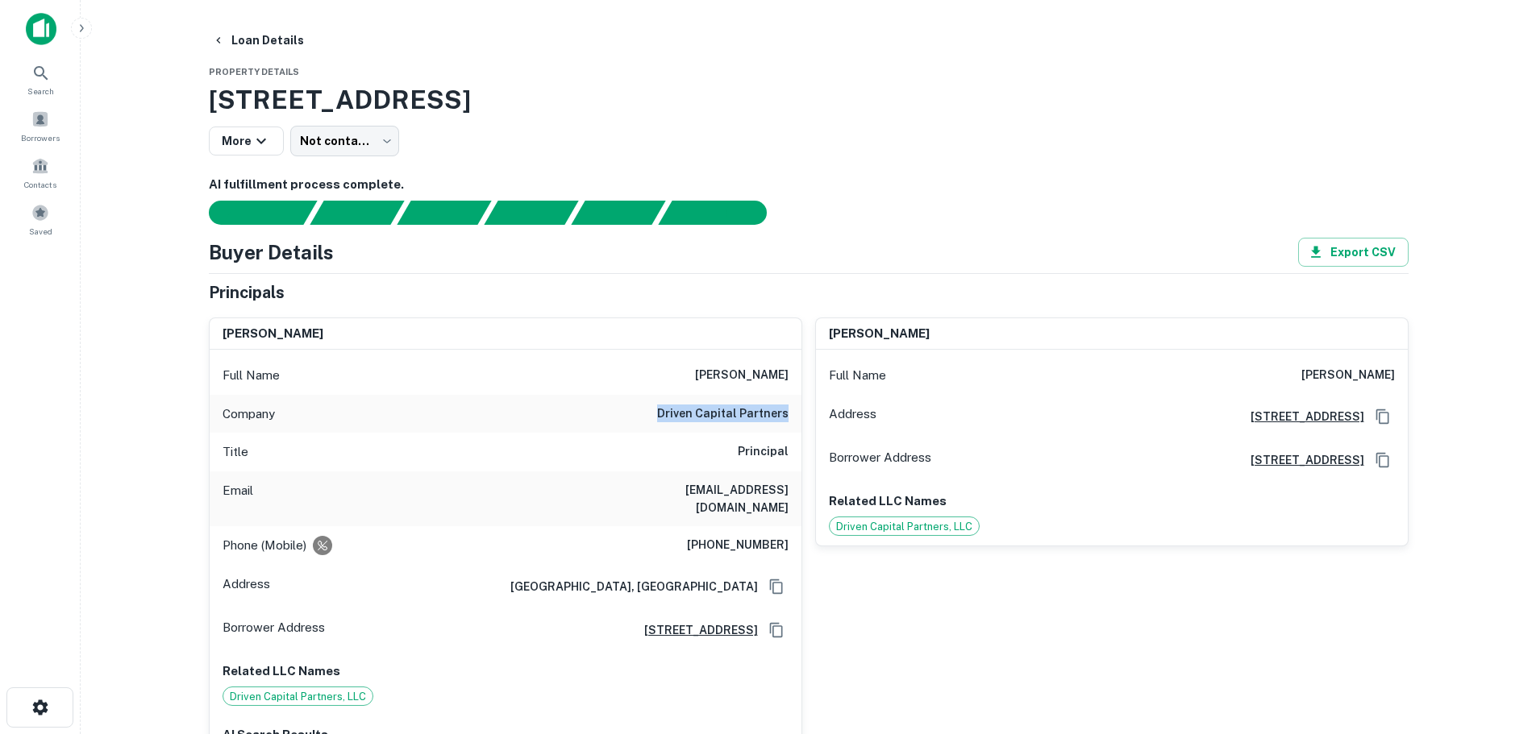
drag, startPoint x: 653, startPoint y: 418, endPoint x: 793, endPoint y: 427, distance: 140.6
click at [793, 427] on div "Company driven capital partners" at bounding box center [506, 414] width 592 height 39
copy h6 "driven capital partners"
click at [886, 620] on div "[PERSON_NAME] Full Name [PERSON_NAME] Address [STREET_ADDRESS] Borrower Address…" at bounding box center [1105, 557] width 606 height 504
drag, startPoint x: 697, startPoint y: 525, endPoint x: 789, endPoint y: 533, distance: 92.3
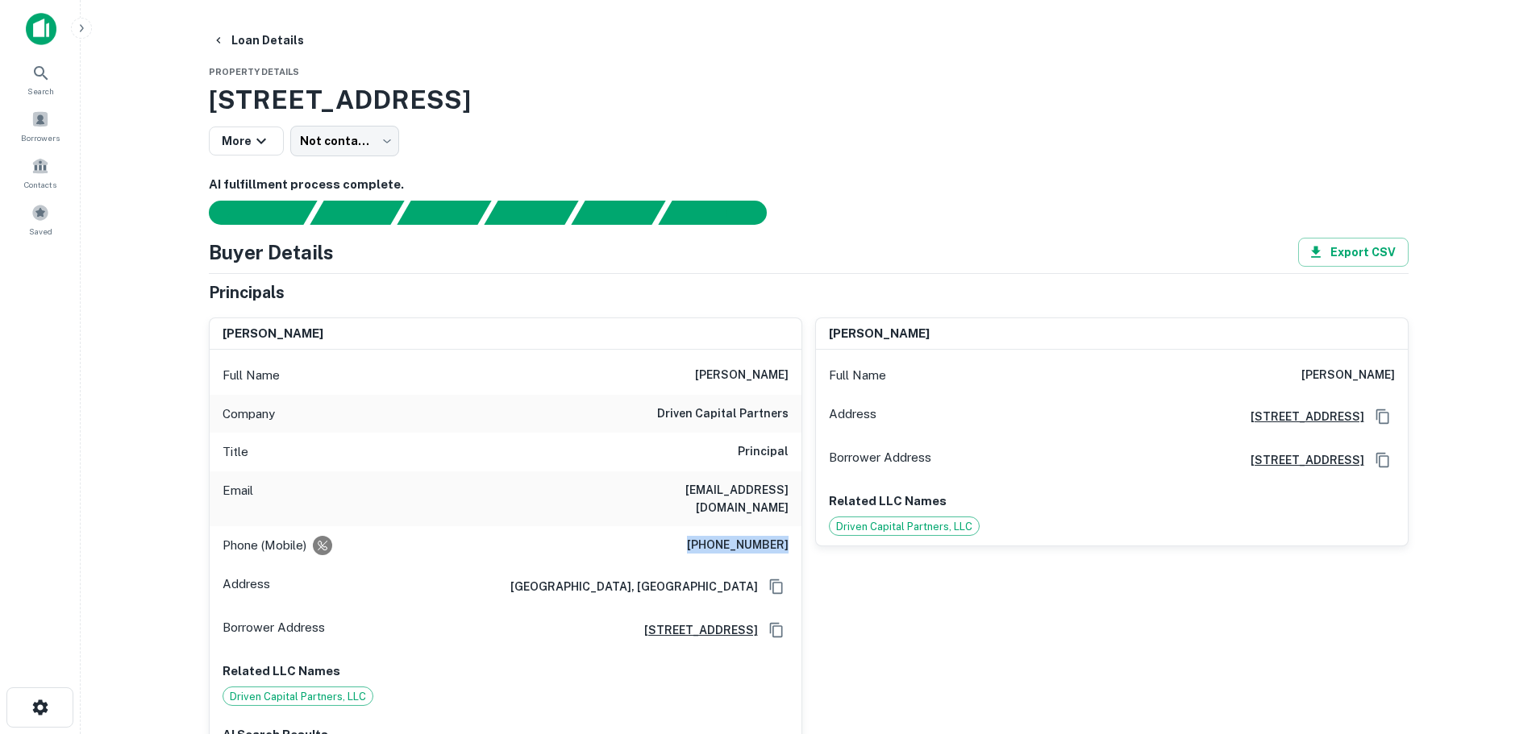
click at [789, 533] on div "Phone (Mobile) [PHONE_NUMBER]" at bounding box center [506, 545] width 592 height 39
copy h6 "[PHONE_NUMBER]"
click at [1023, 624] on div "[PERSON_NAME] Full Name [PERSON_NAME] Address [STREET_ADDRESS] Borrower Address…" at bounding box center [1105, 557] width 606 height 504
drag, startPoint x: 669, startPoint y: 481, endPoint x: 793, endPoint y: 497, distance: 125.1
click at [793, 497] on div "Email [EMAIL_ADDRESS][DOMAIN_NAME]" at bounding box center [506, 499] width 592 height 55
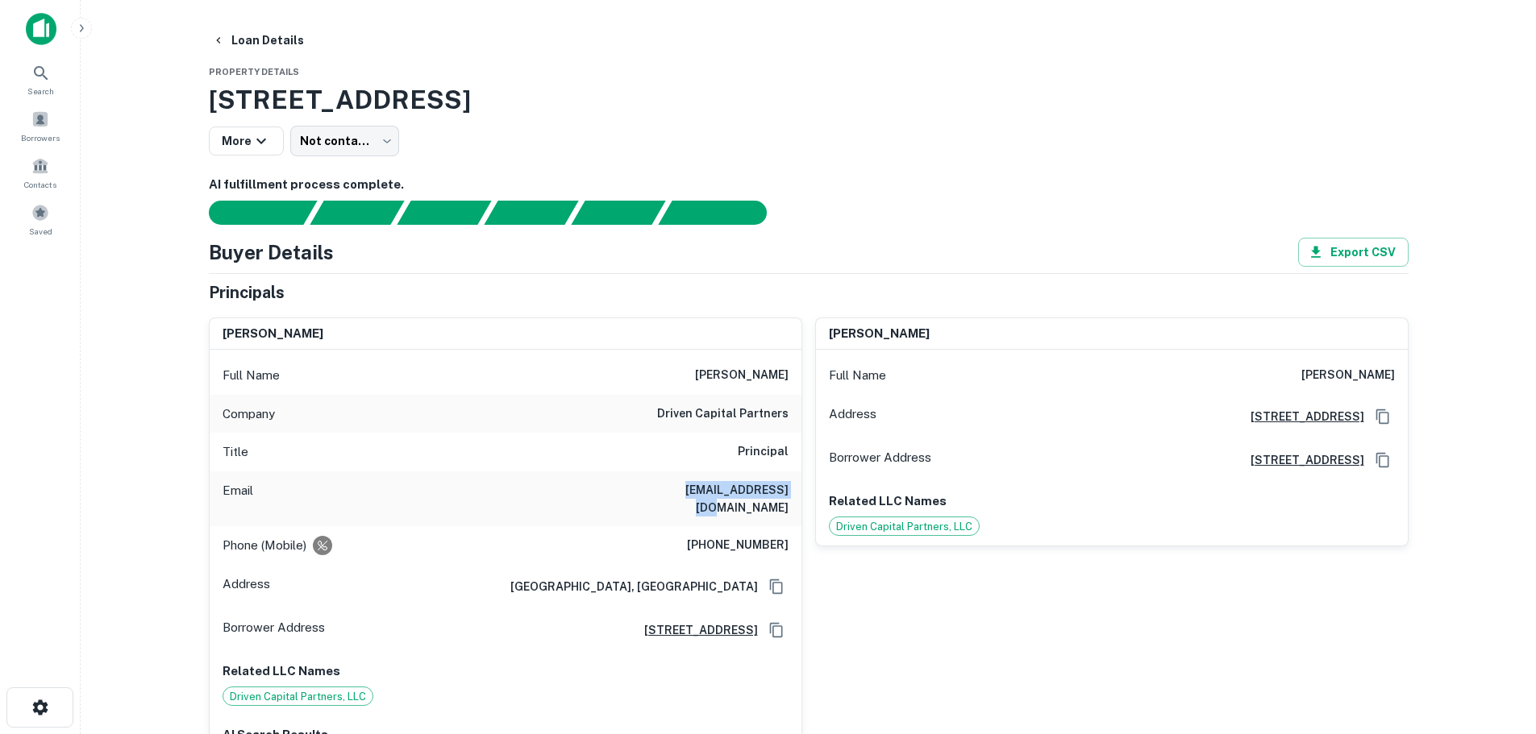
copy h6 "[EMAIL_ADDRESS][DOMAIN_NAME]"
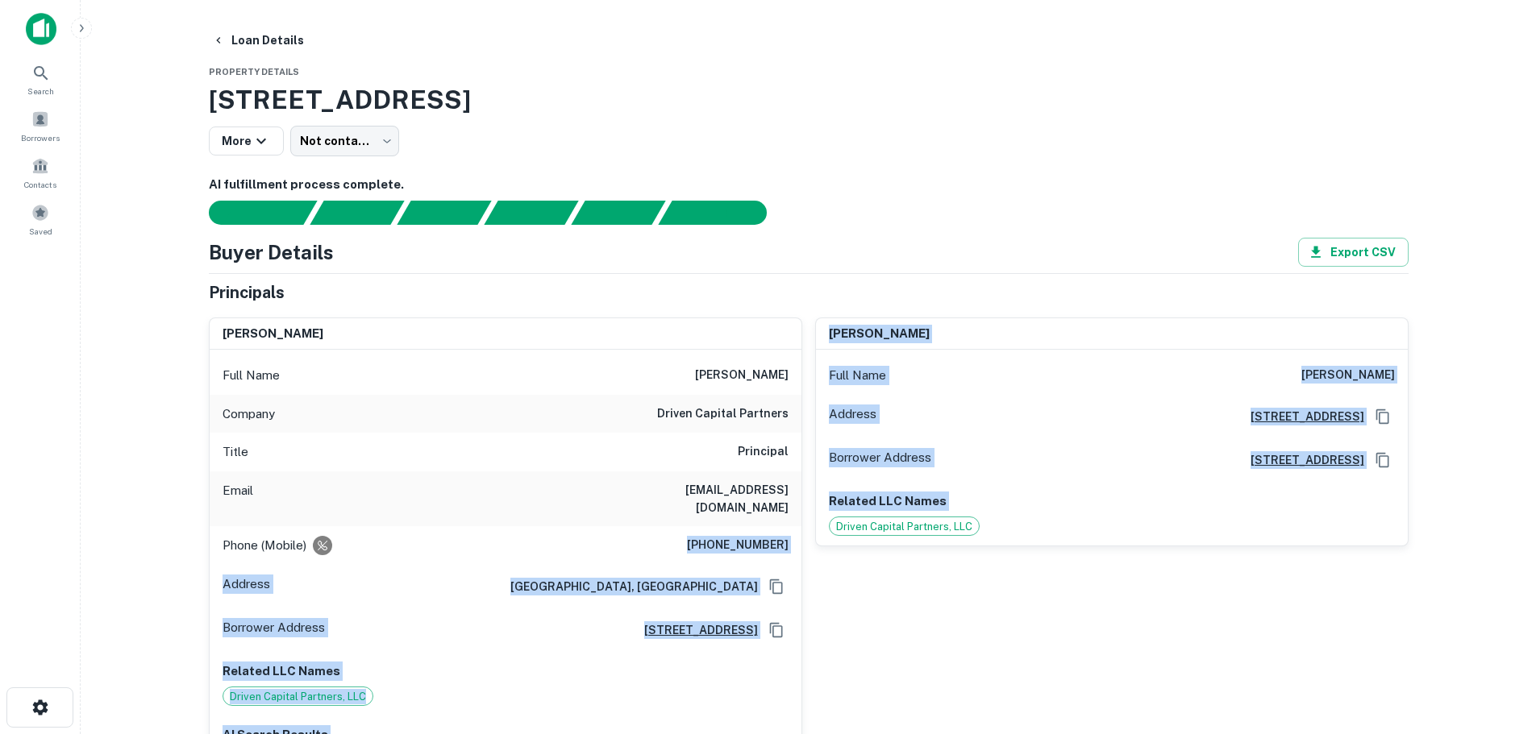
drag, startPoint x: 693, startPoint y: 527, endPoint x: 794, endPoint y: 530, distance: 100.8
click at [797, 530] on div "Phone (Mobile) [PHONE_NUMBER]" at bounding box center [506, 545] width 592 height 39
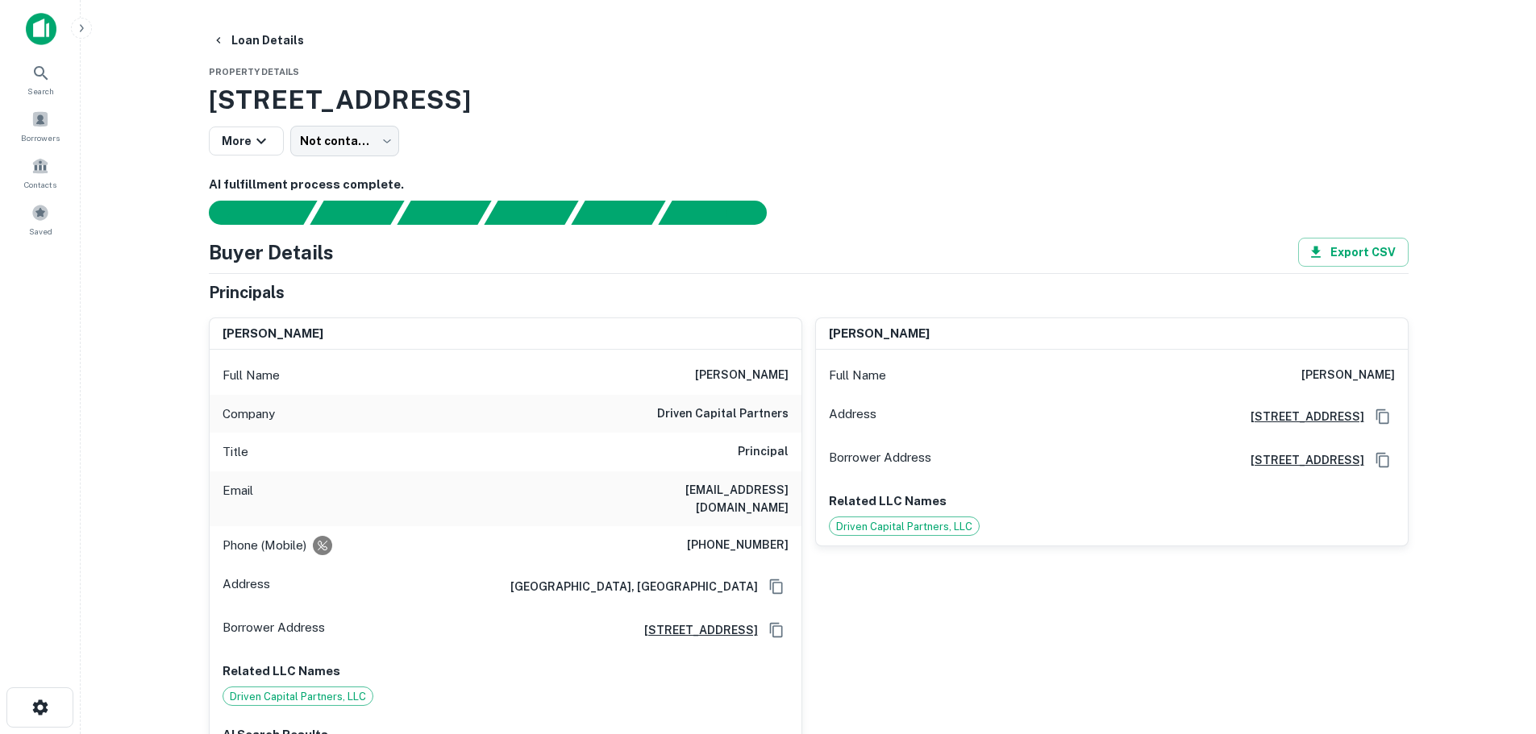
click at [826, 568] on div "[PERSON_NAME] Full Name [PERSON_NAME] Address [STREET_ADDRESS] Borrower Address…" at bounding box center [1105, 557] width 606 height 504
drag, startPoint x: 785, startPoint y: 530, endPoint x: 705, endPoint y: 529, distance: 79.8
click at [705, 536] on h6 "[PHONE_NUMBER]" at bounding box center [738, 545] width 102 height 19
copy h6 "[PHONE_NUMBER]"
click at [940, 635] on div "[PERSON_NAME] Full Name [PERSON_NAME] Address [STREET_ADDRESS] Borrower Address…" at bounding box center [1105, 557] width 606 height 504
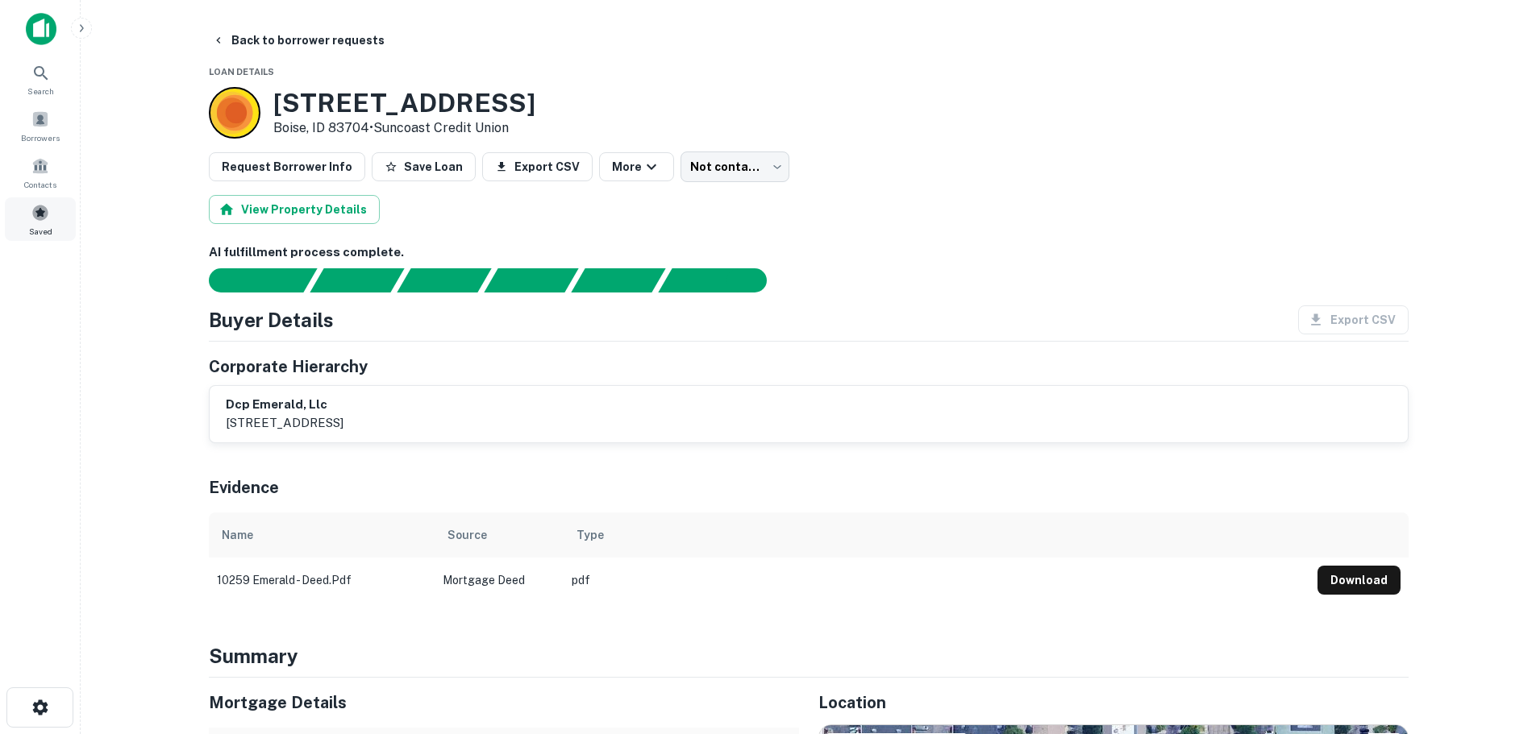
click at [34, 227] on span "Saved" at bounding box center [40, 231] width 23 height 13
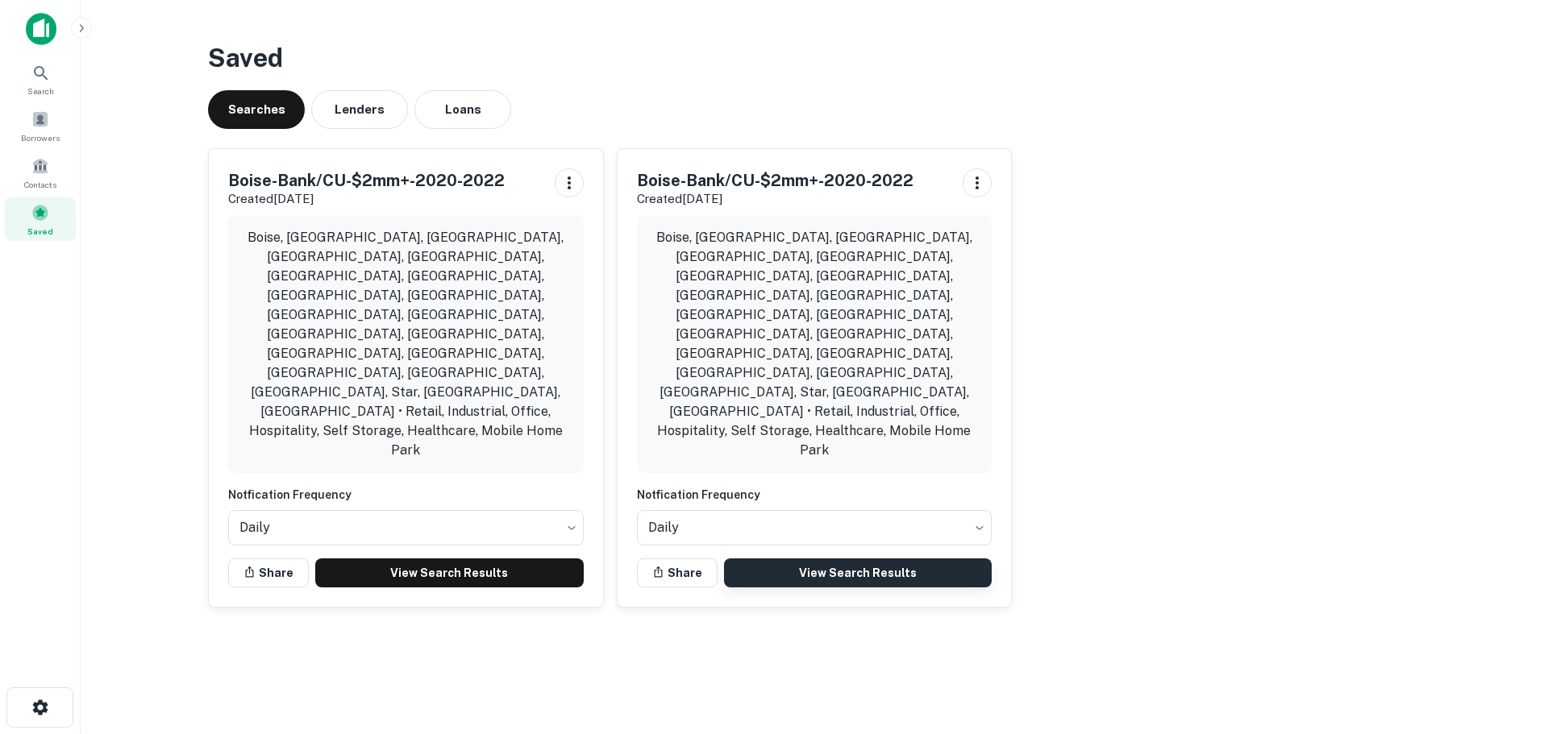
click at [841, 559] on link "View Search Results" at bounding box center [858, 573] width 268 height 29
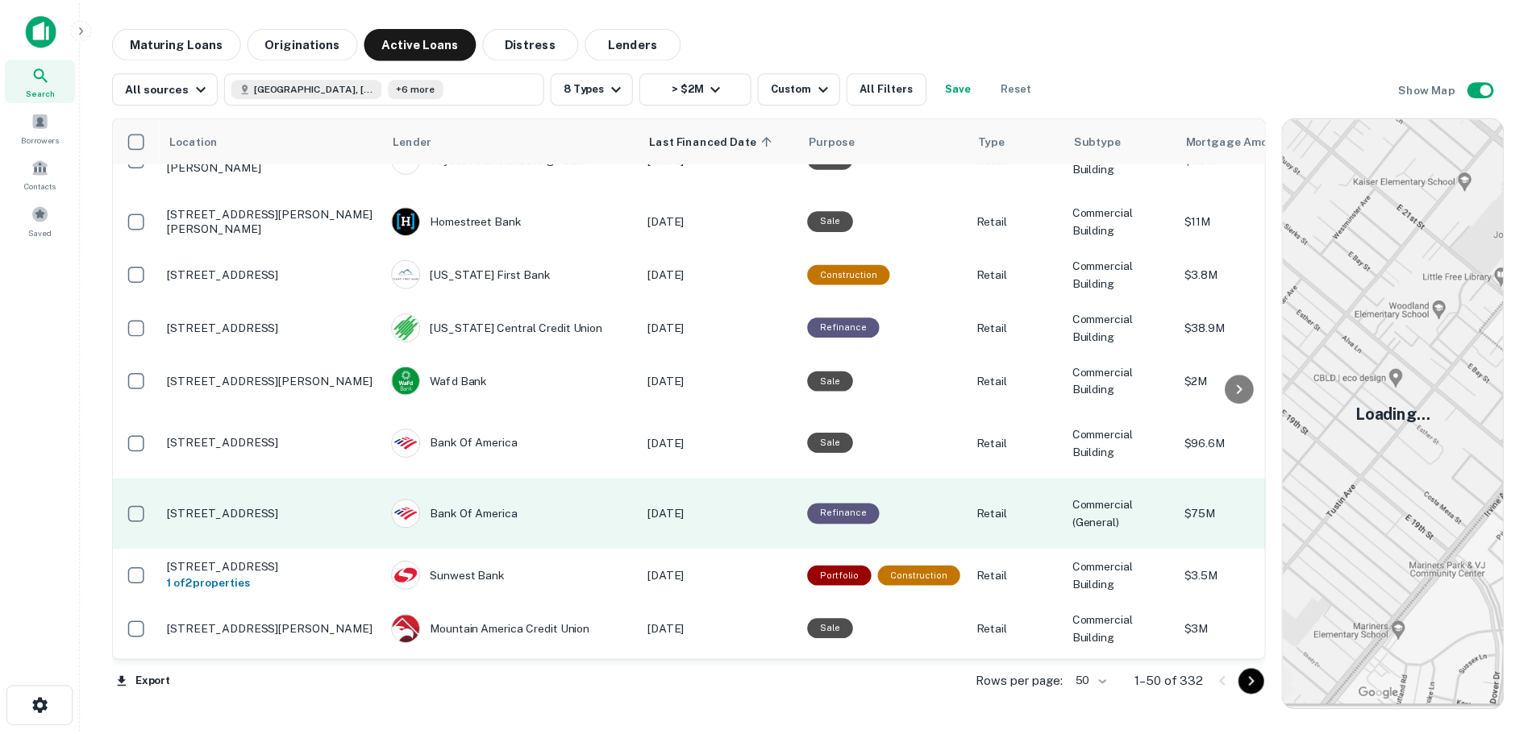
scroll to position [1774, 0]
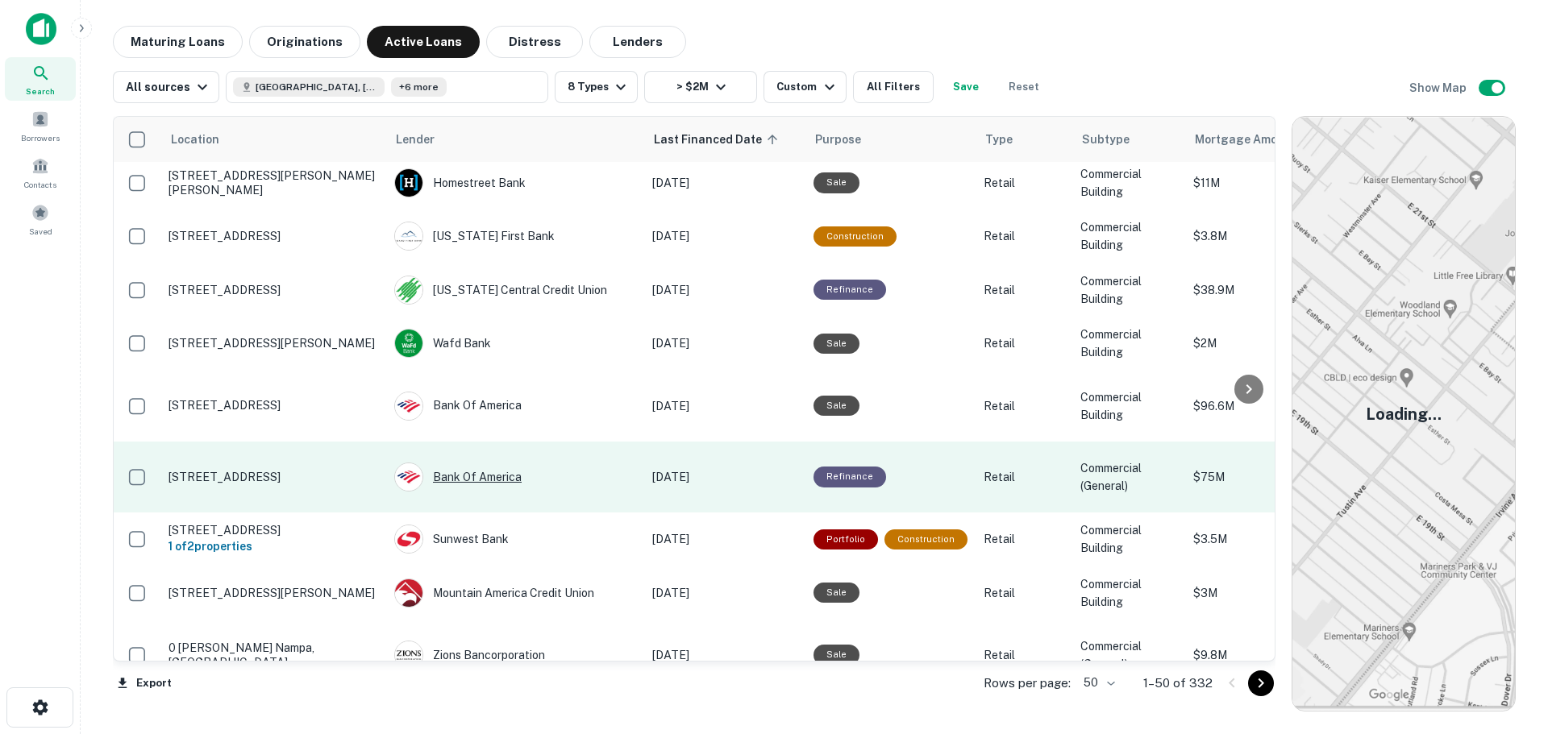
click at [586, 463] on div "Bank Of America" at bounding box center [515, 477] width 242 height 29
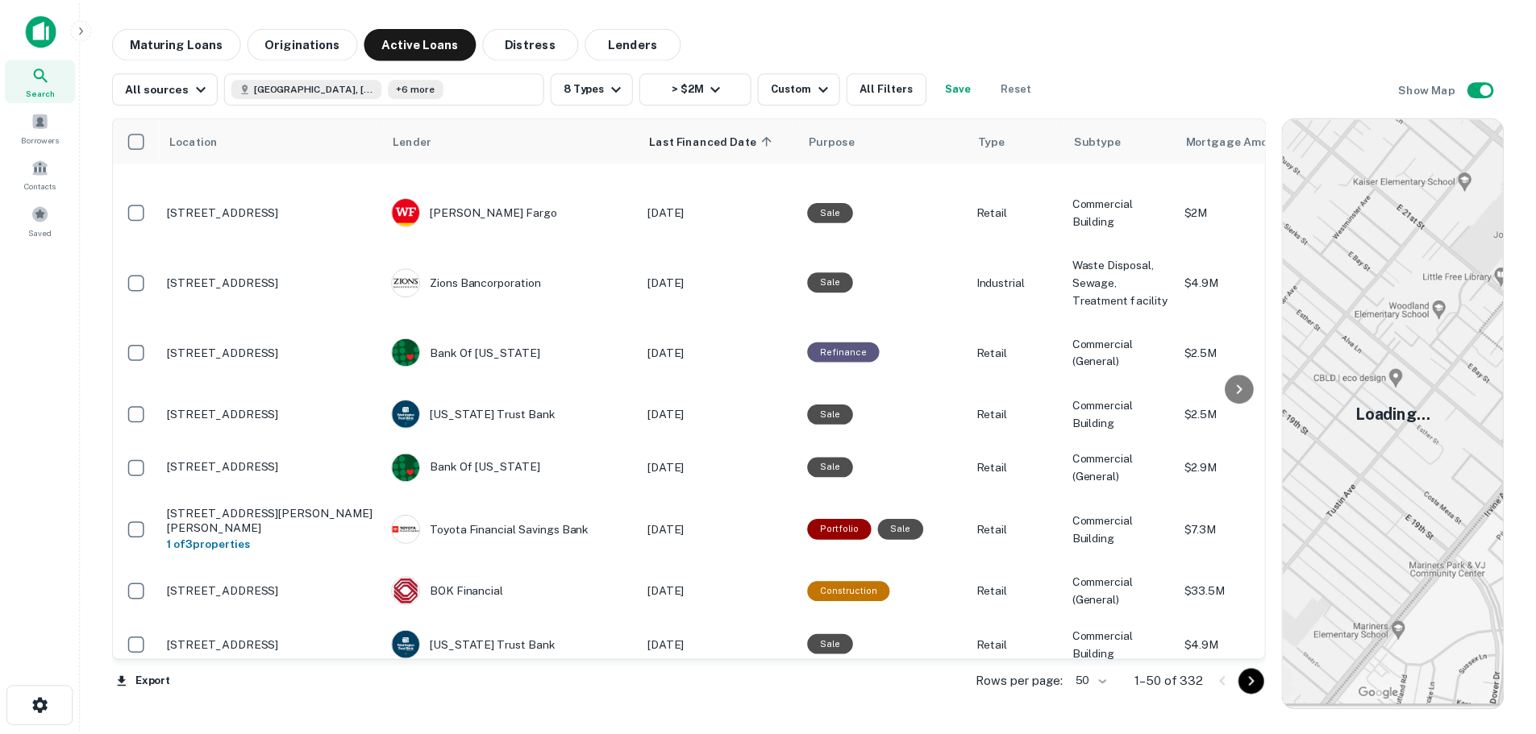
scroll to position [2338, 0]
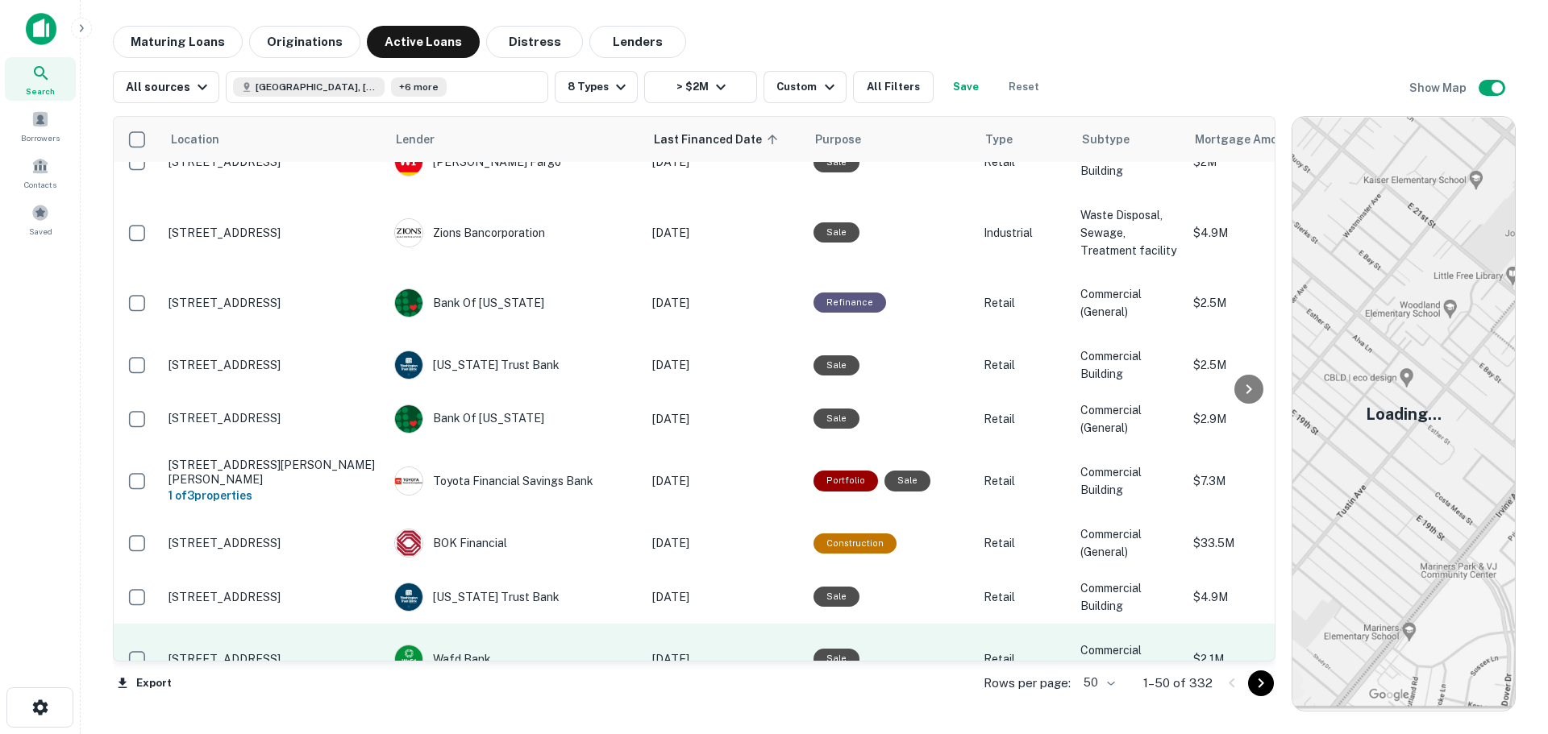
click at [269, 652] on p "[STREET_ADDRESS]" at bounding box center [273, 659] width 210 height 15
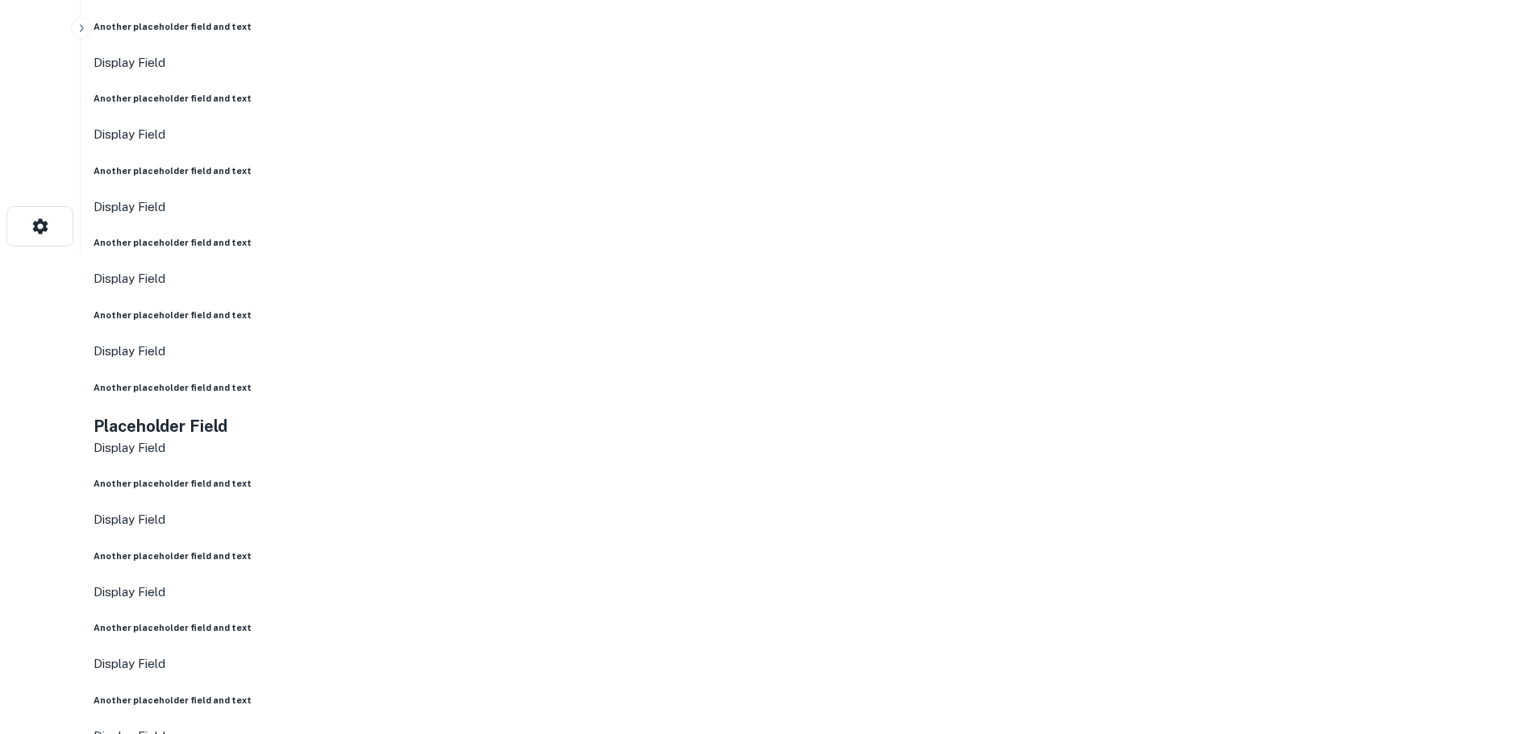
scroll to position [161, 0]
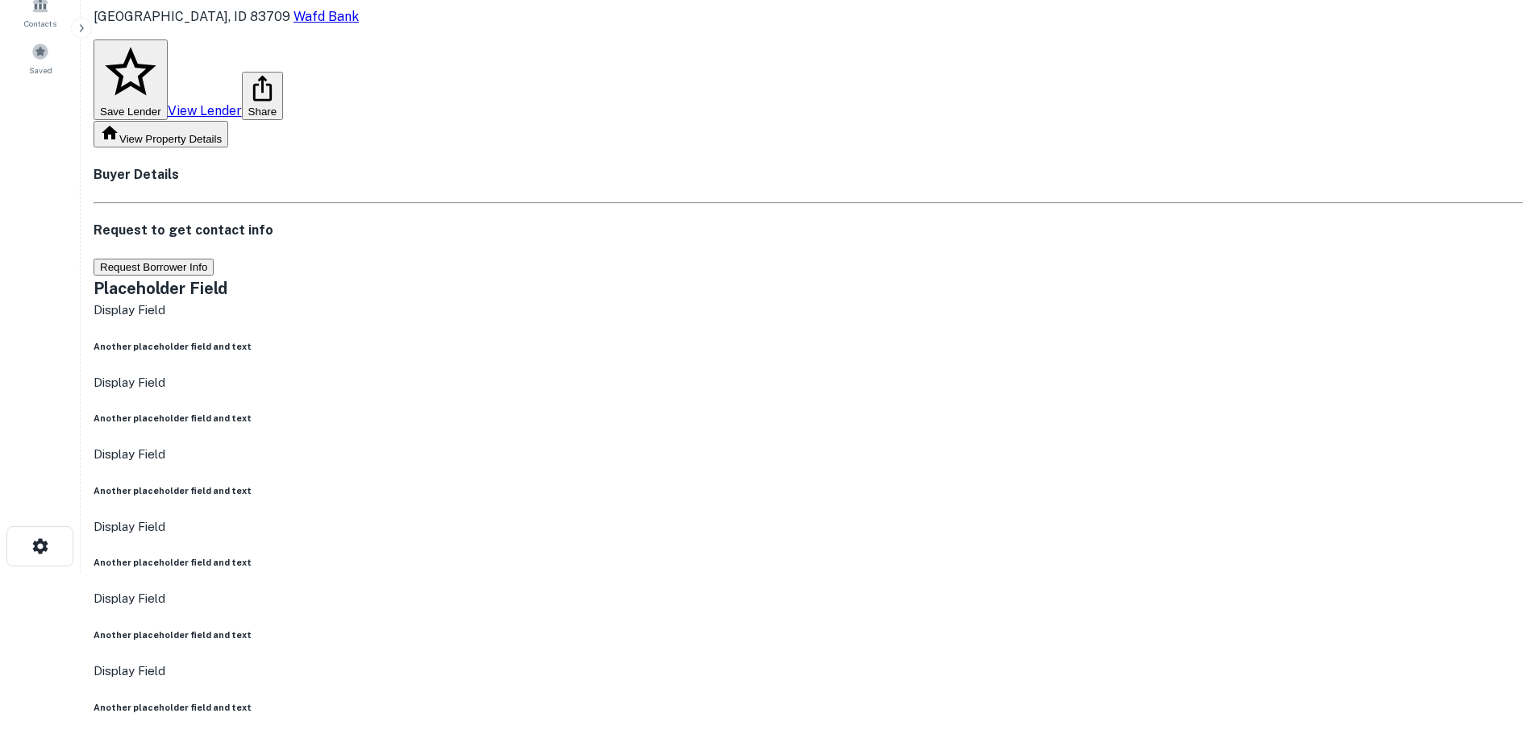
click at [214, 259] on button "Request Borrower Info" at bounding box center [154, 267] width 120 height 17
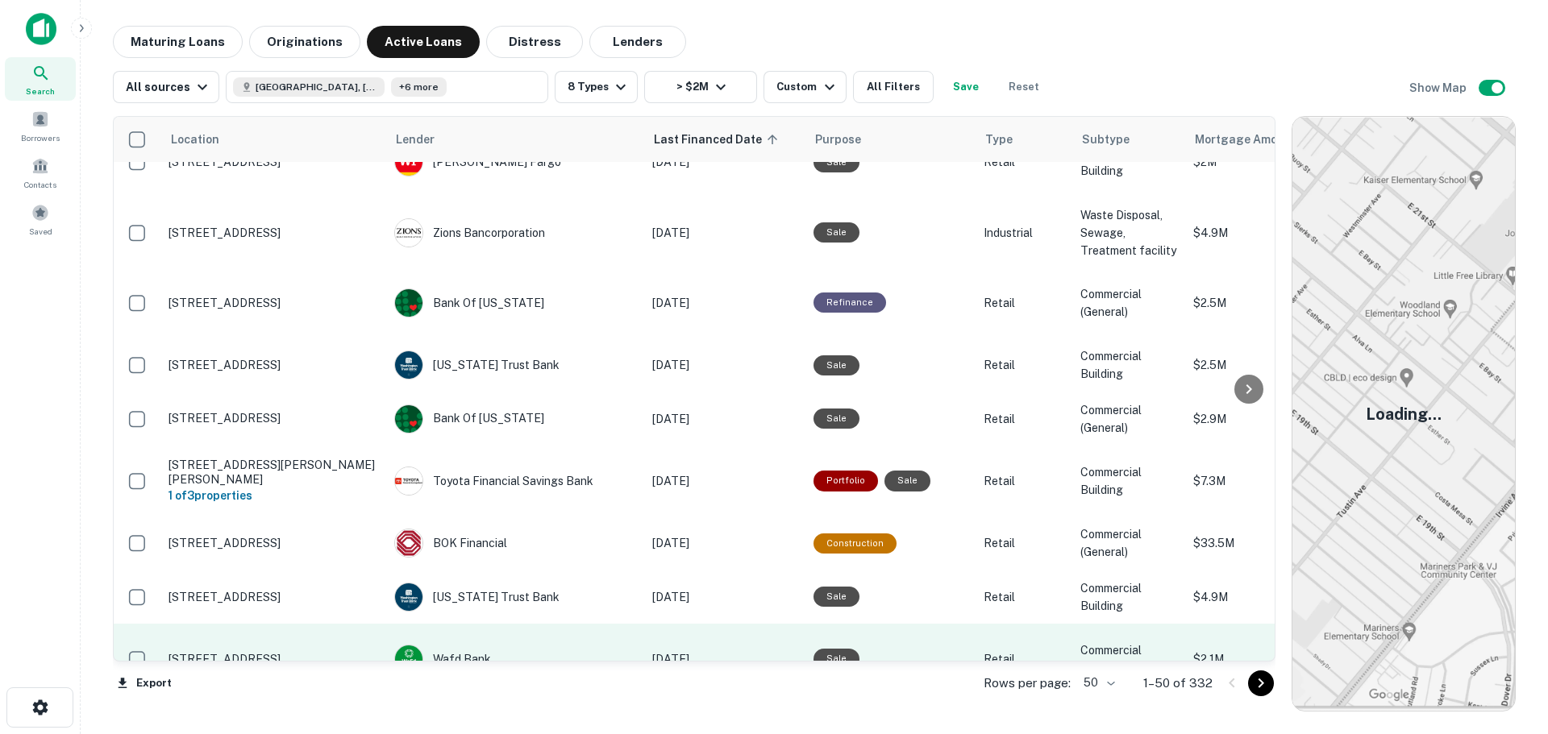
scroll to position [2385, 0]
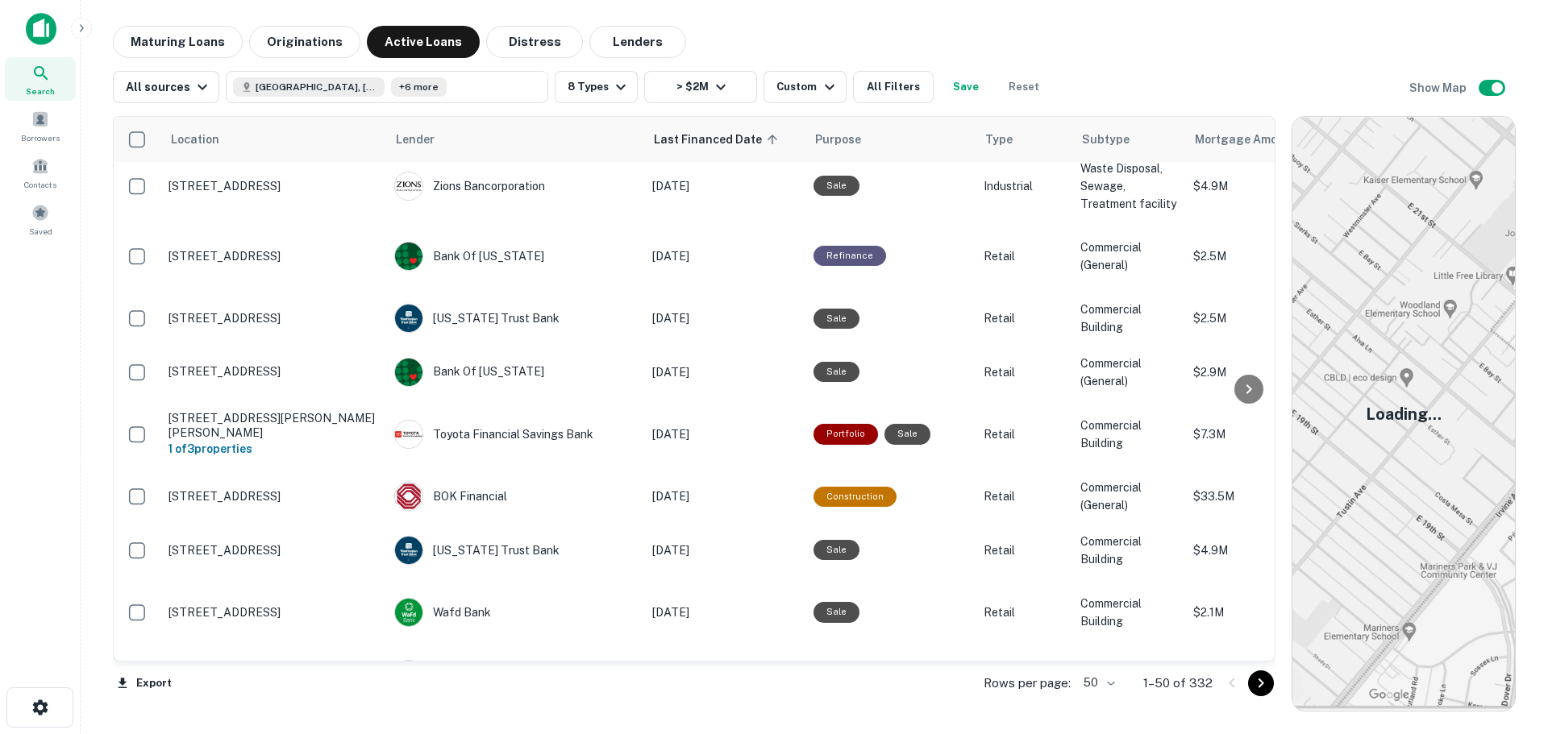
click at [1104, 679] on body "Search Borrowers Contacts Saved Maturing Loans Originations Active Loans Distre…" at bounding box center [774, 367] width 1548 height 734
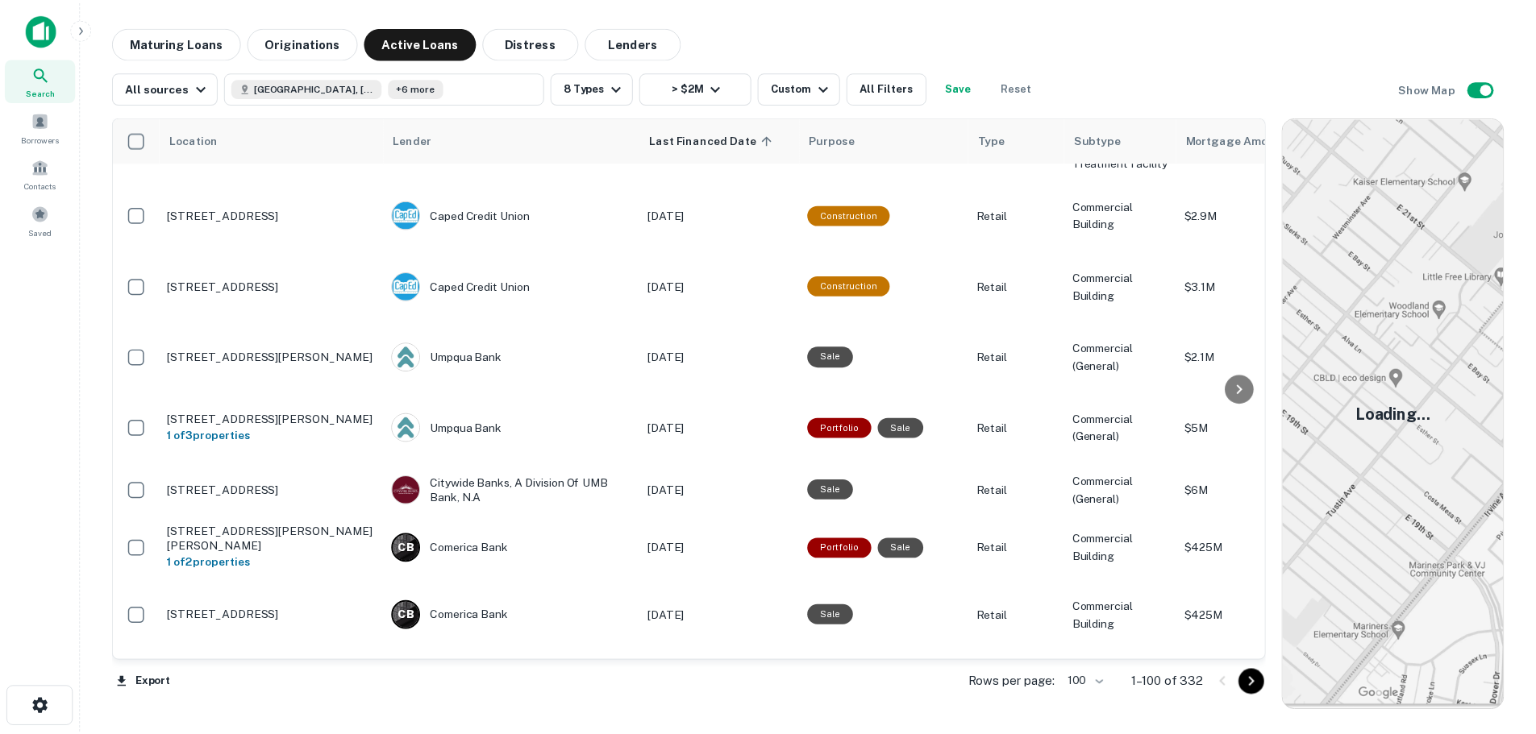
scroll to position [5192, 0]
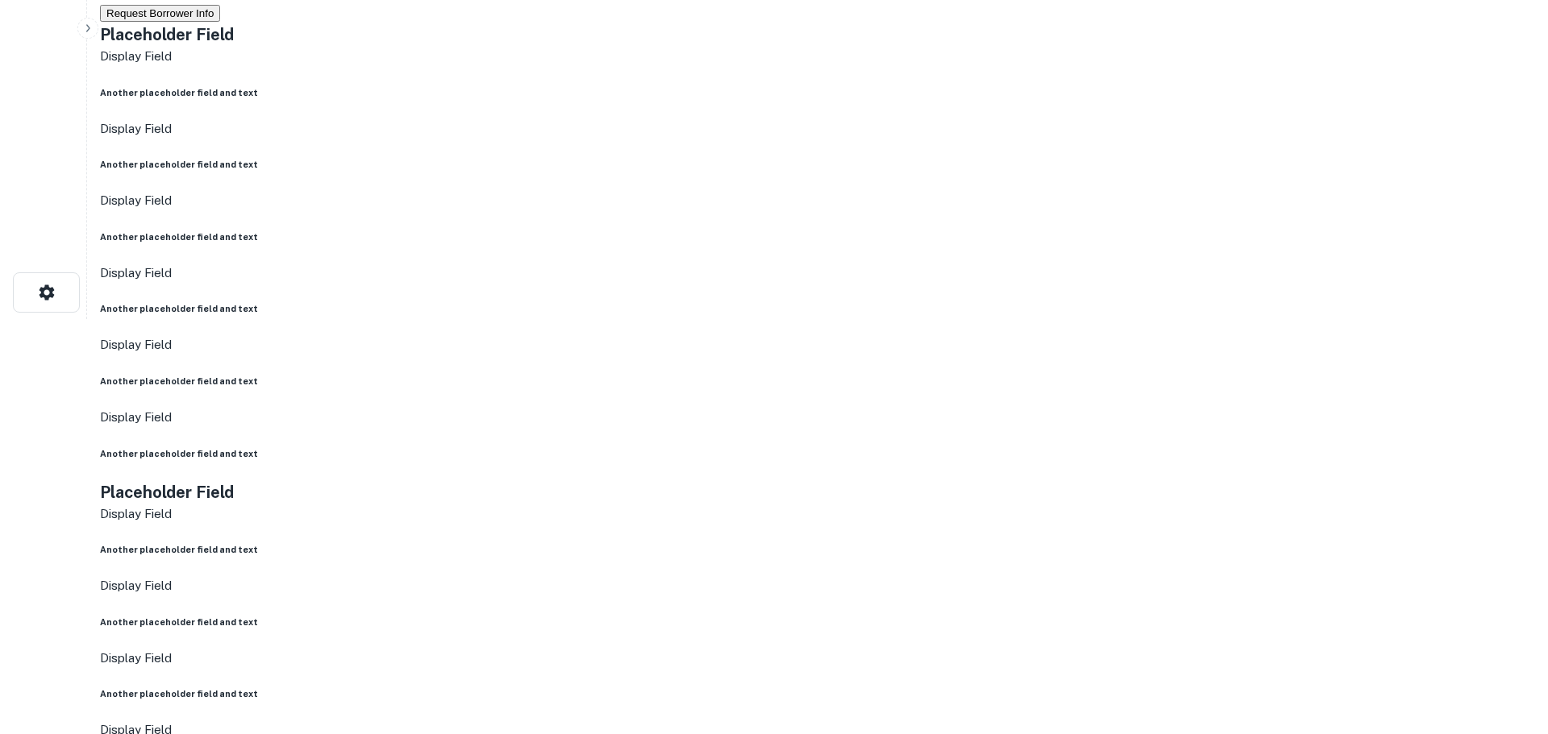
scroll to position [242, 0]
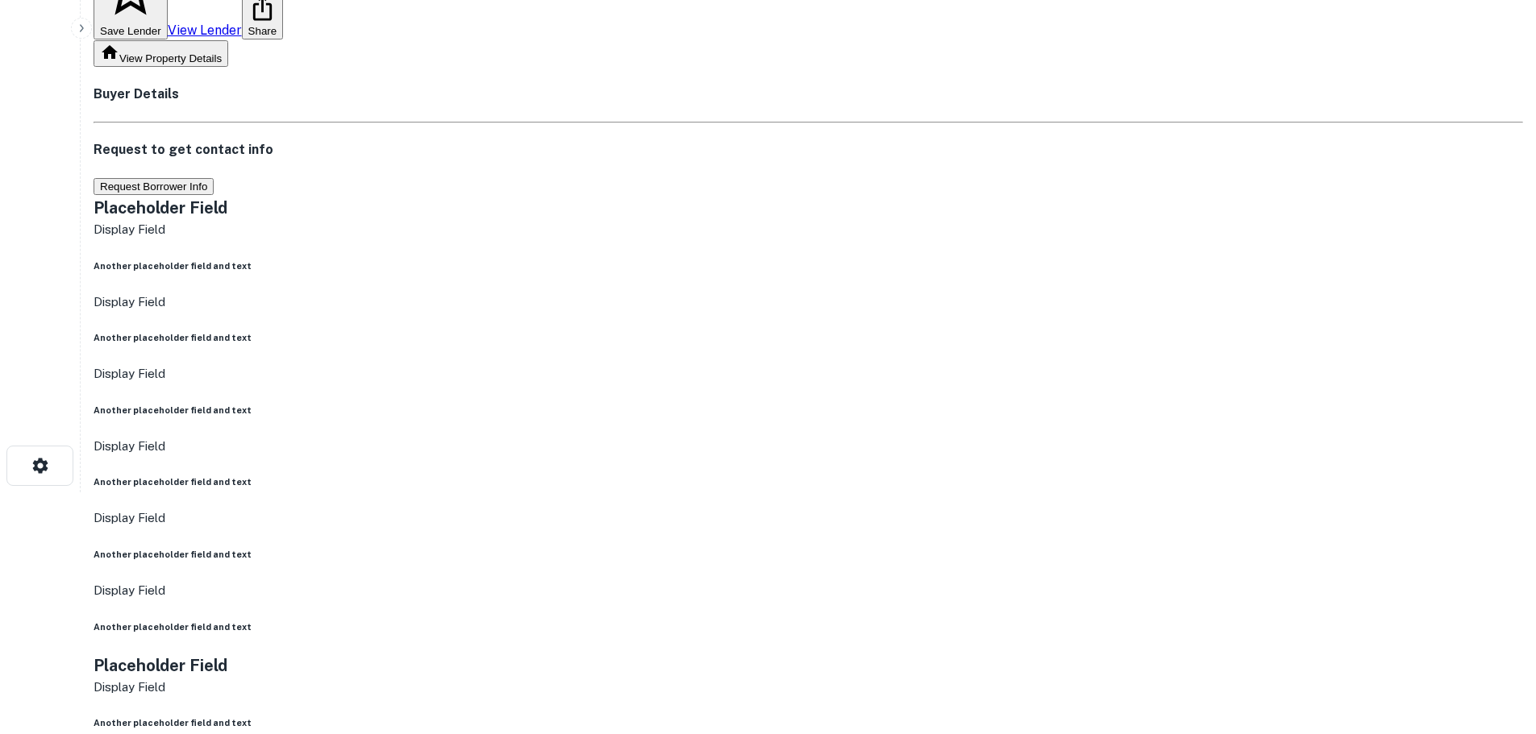
click at [214, 178] on button "Request Borrower Info" at bounding box center [154, 186] width 120 height 17
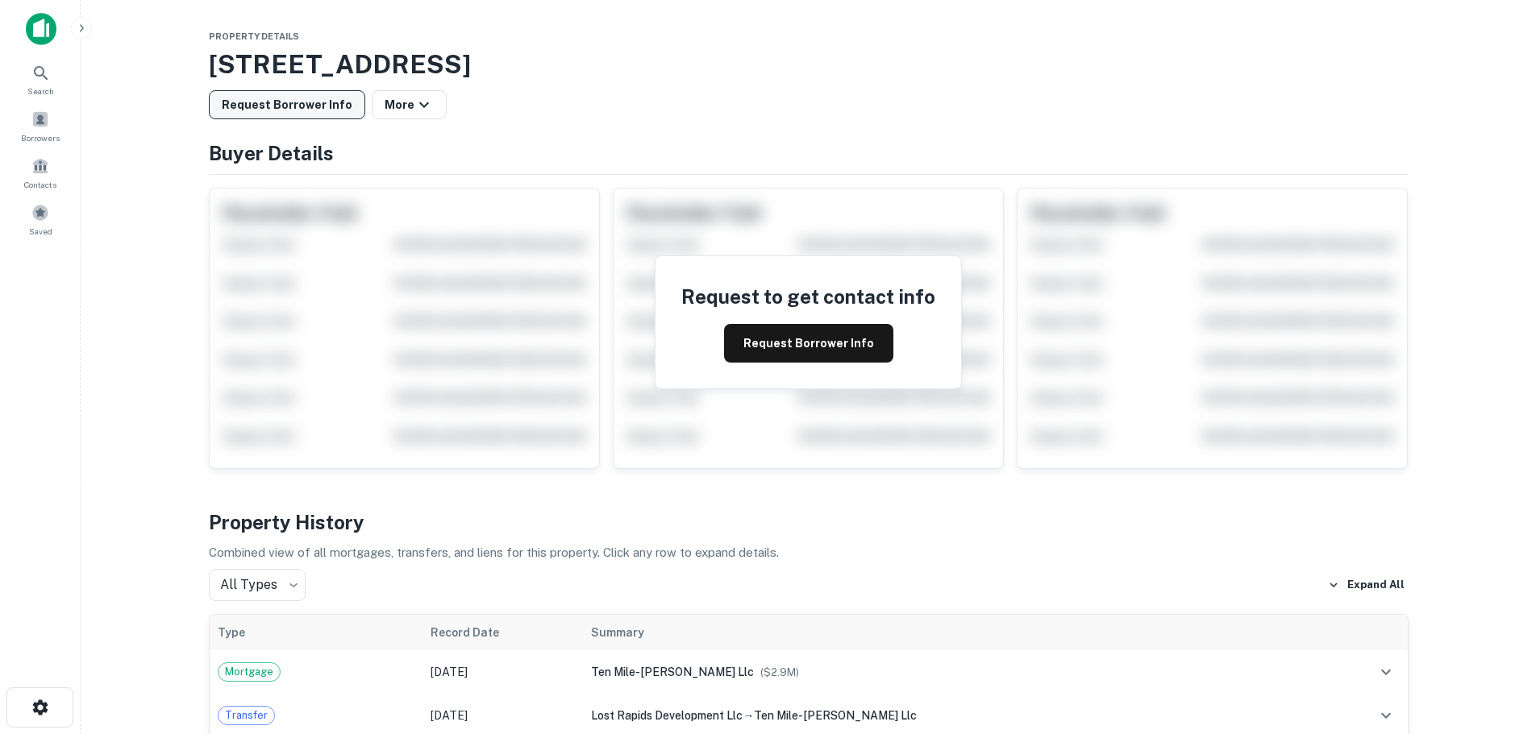
click at [289, 97] on button "Request Borrower Info" at bounding box center [287, 104] width 156 height 29
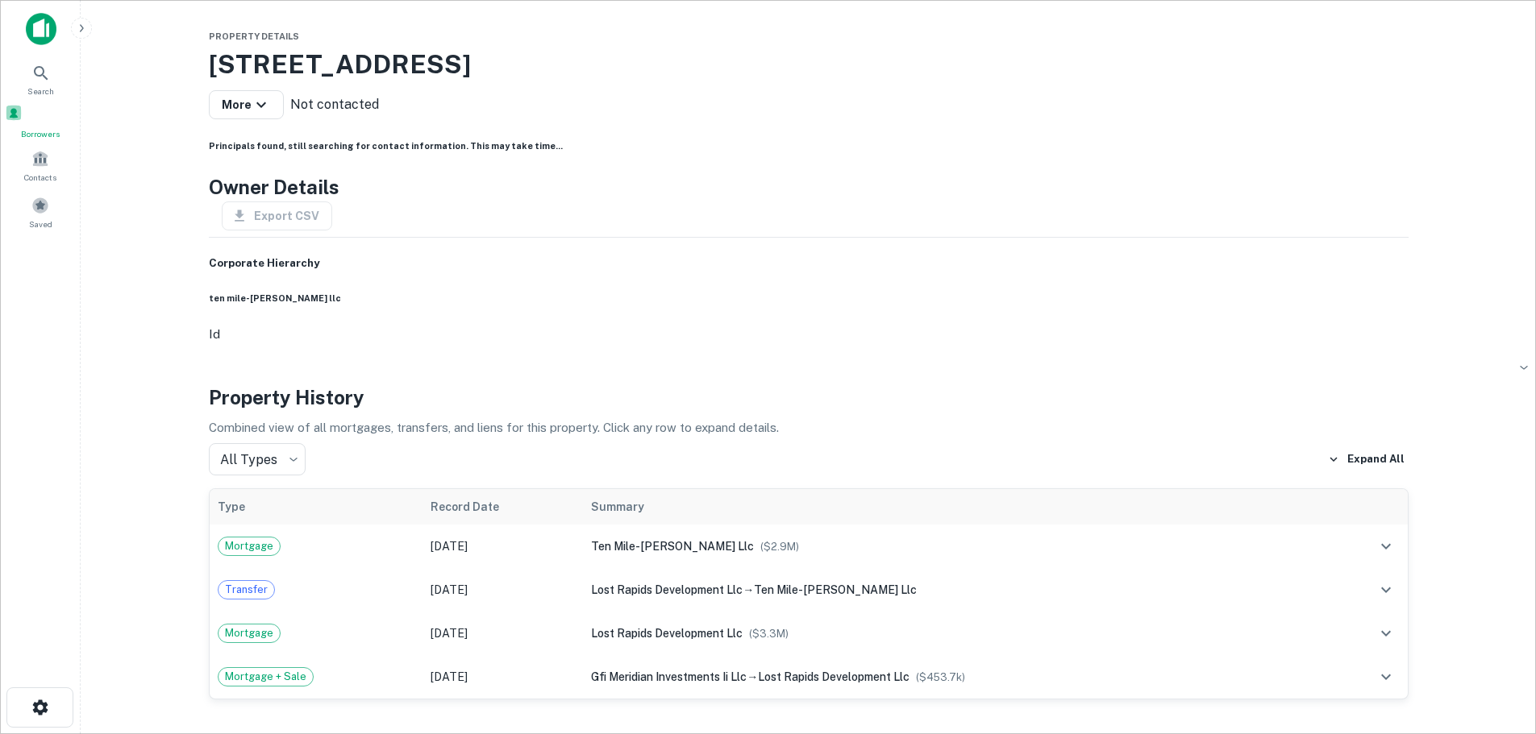
click at [23, 122] on span at bounding box center [14, 113] width 18 height 18
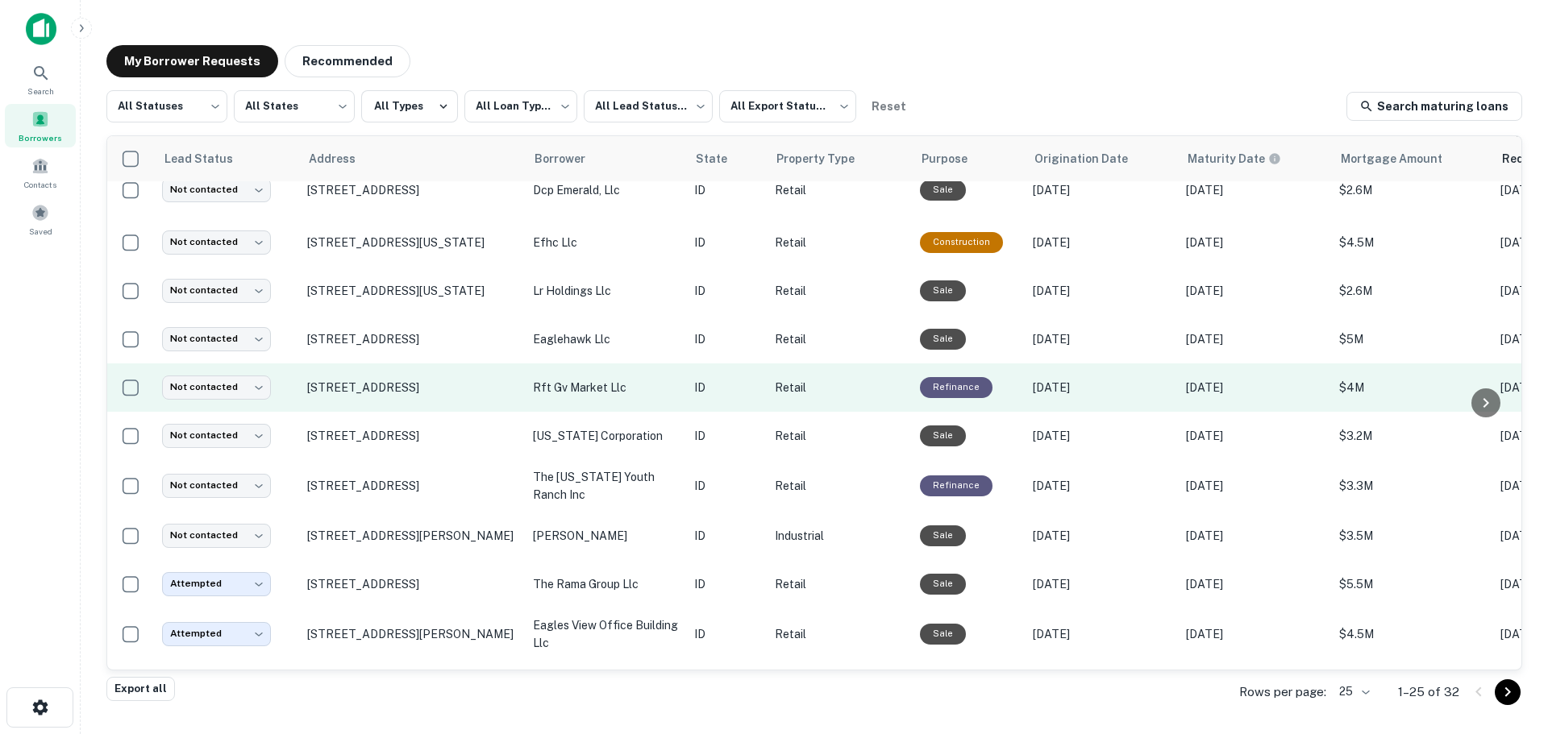
scroll to position [161, 0]
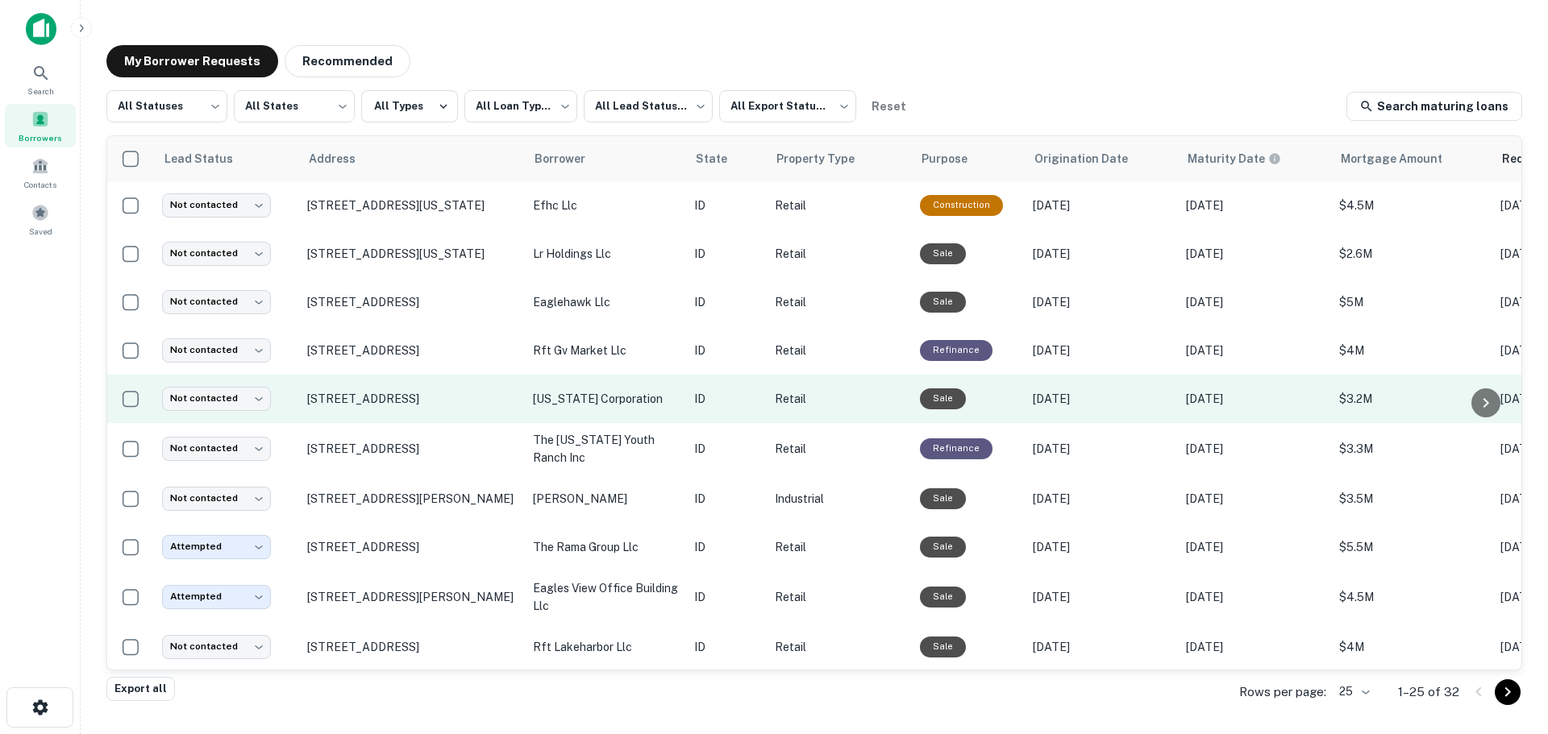
click at [358, 411] on td "[STREET_ADDRESS]" at bounding box center [412, 399] width 226 height 48
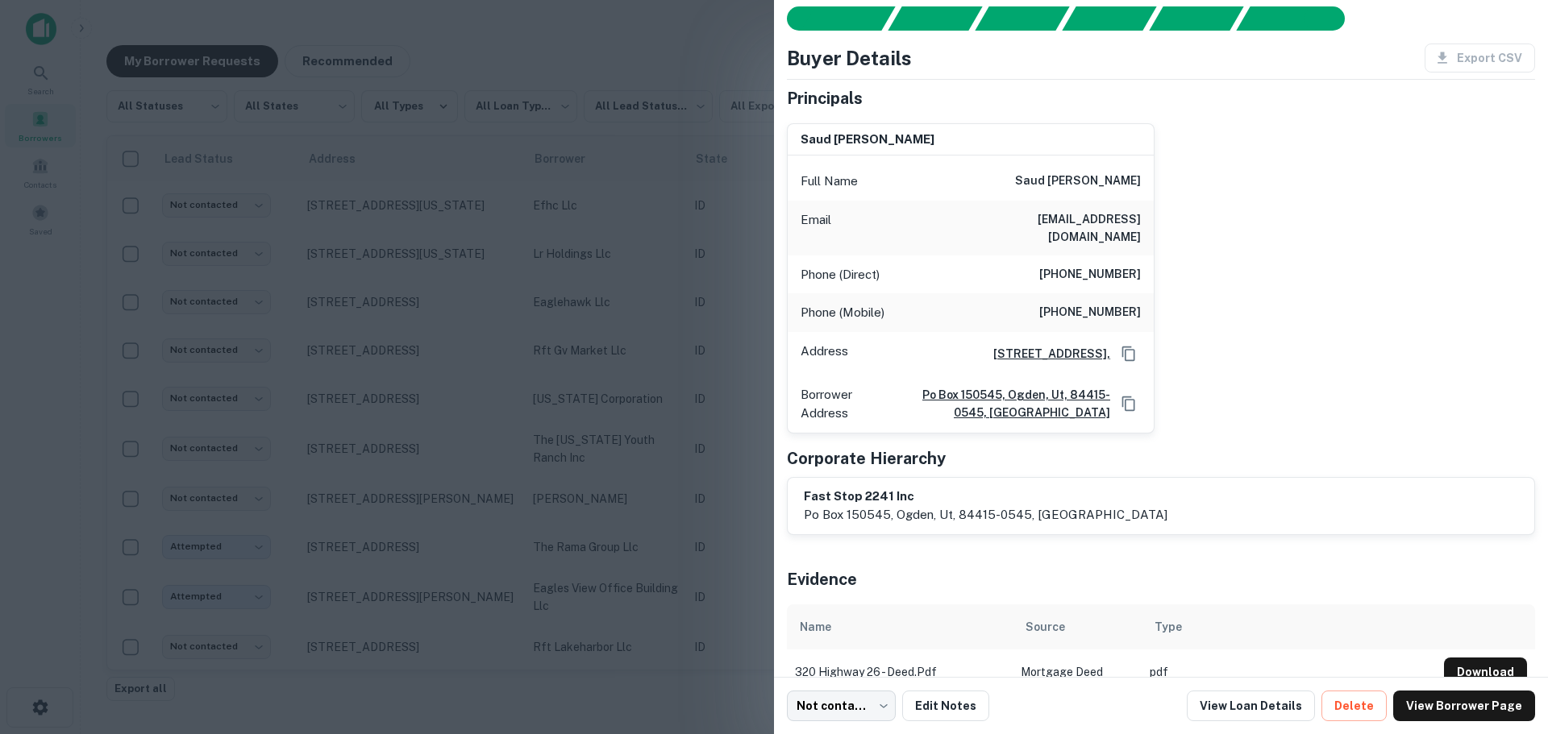
scroll to position [69, 0]
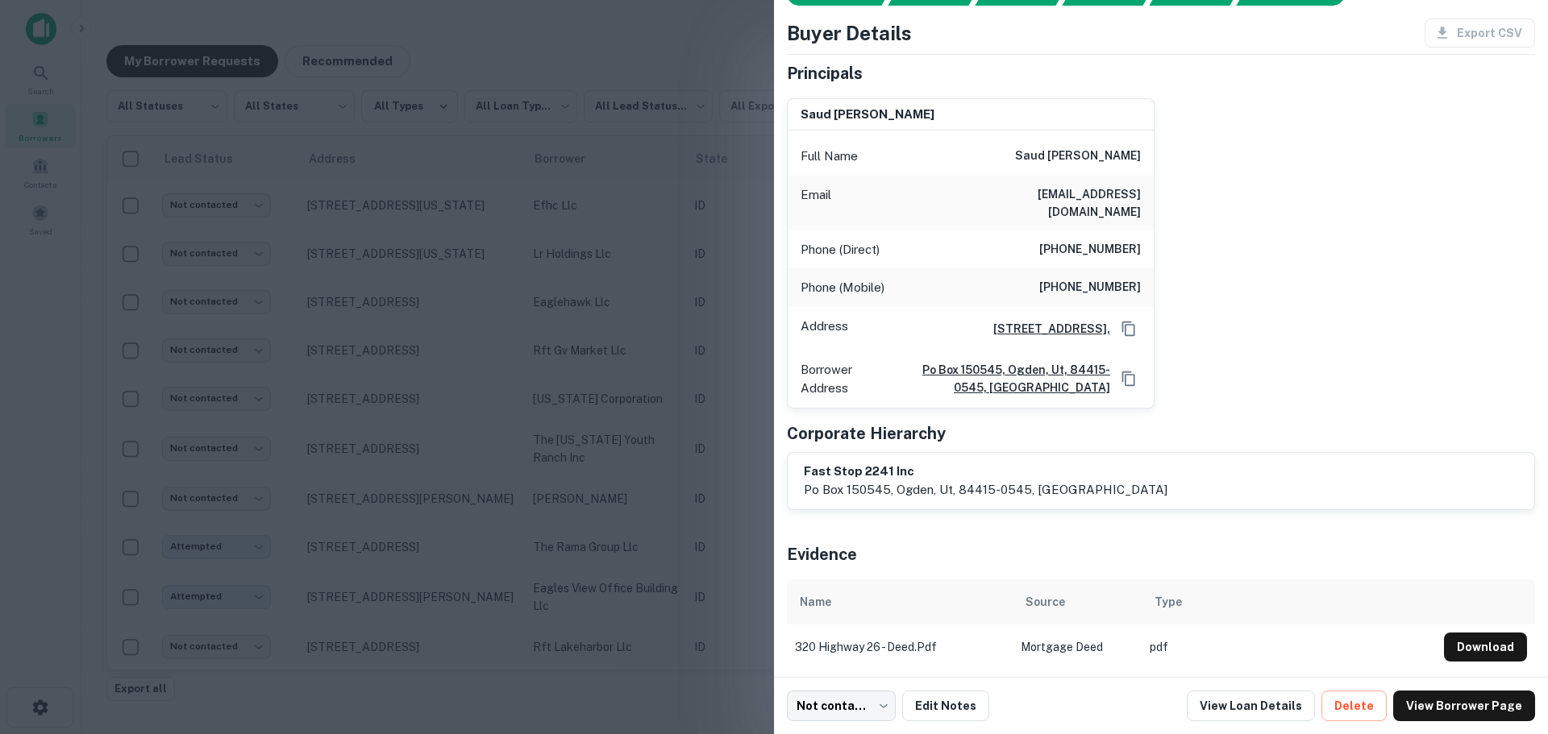
click at [1447, 642] on button "Download" at bounding box center [1485, 647] width 83 height 29
drag, startPoint x: 1042, startPoint y: 228, endPoint x: 1135, endPoint y: 225, distance: 93.6
click at [1135, 231] on div "Phone (Direct) [PHONE_NUMBER]" at bounding box center [971, 250] width 366 height 39
copy h6 "[PHONE_NUMBER]"
drag, startPoint x: 1049, startPoint y: 152, endPoint x: 1135, endPoint y: 152, distance: 86.3
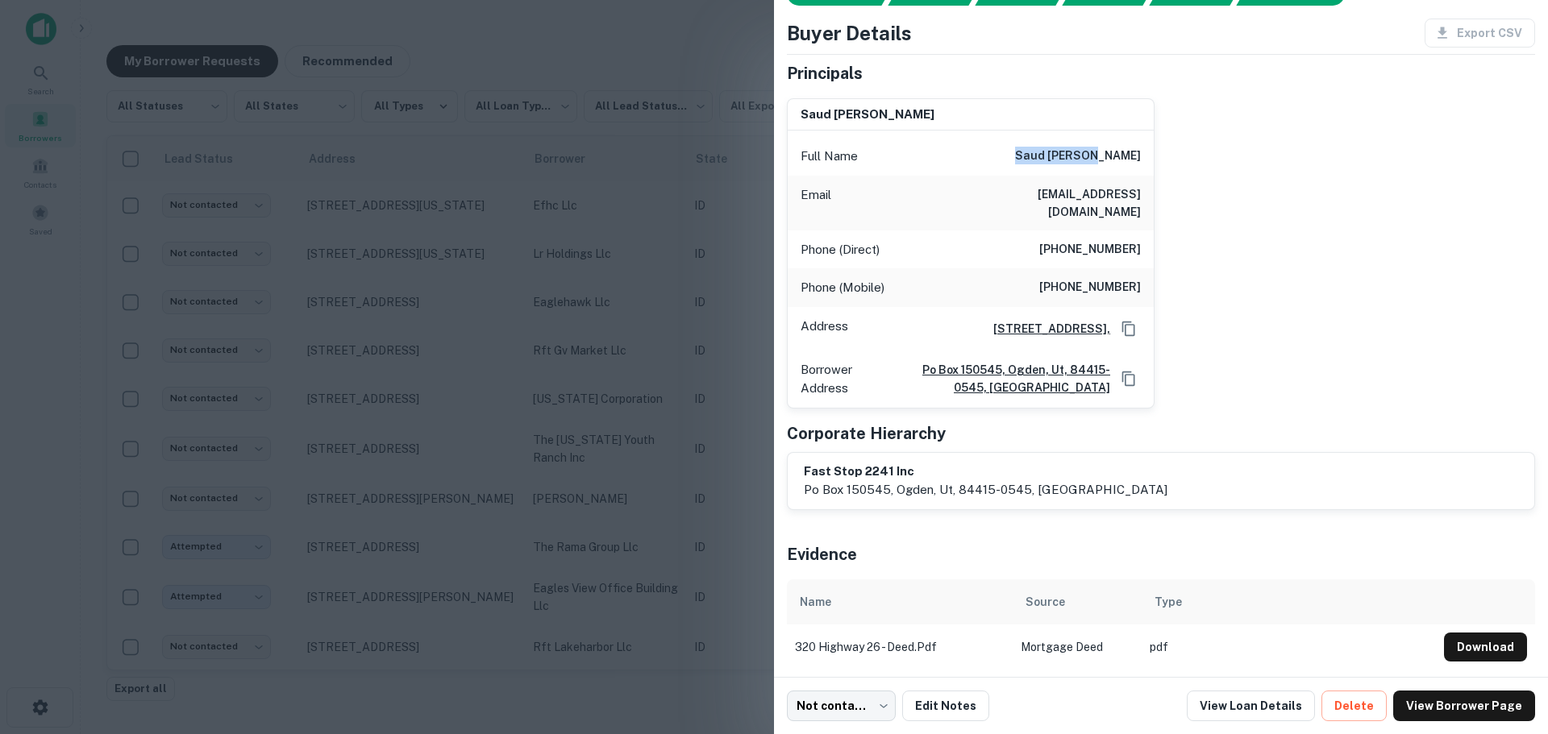
click at [1135, 152] on div "Full Name [PERSON_NAME]" at bounding box center [971, 156] width 366 height 39
copy h6 "saud [PERSON_NAME]"
click at [1298, 707] on link "View Loan Details" at bounding box center [1251, 706] width 128 height 31
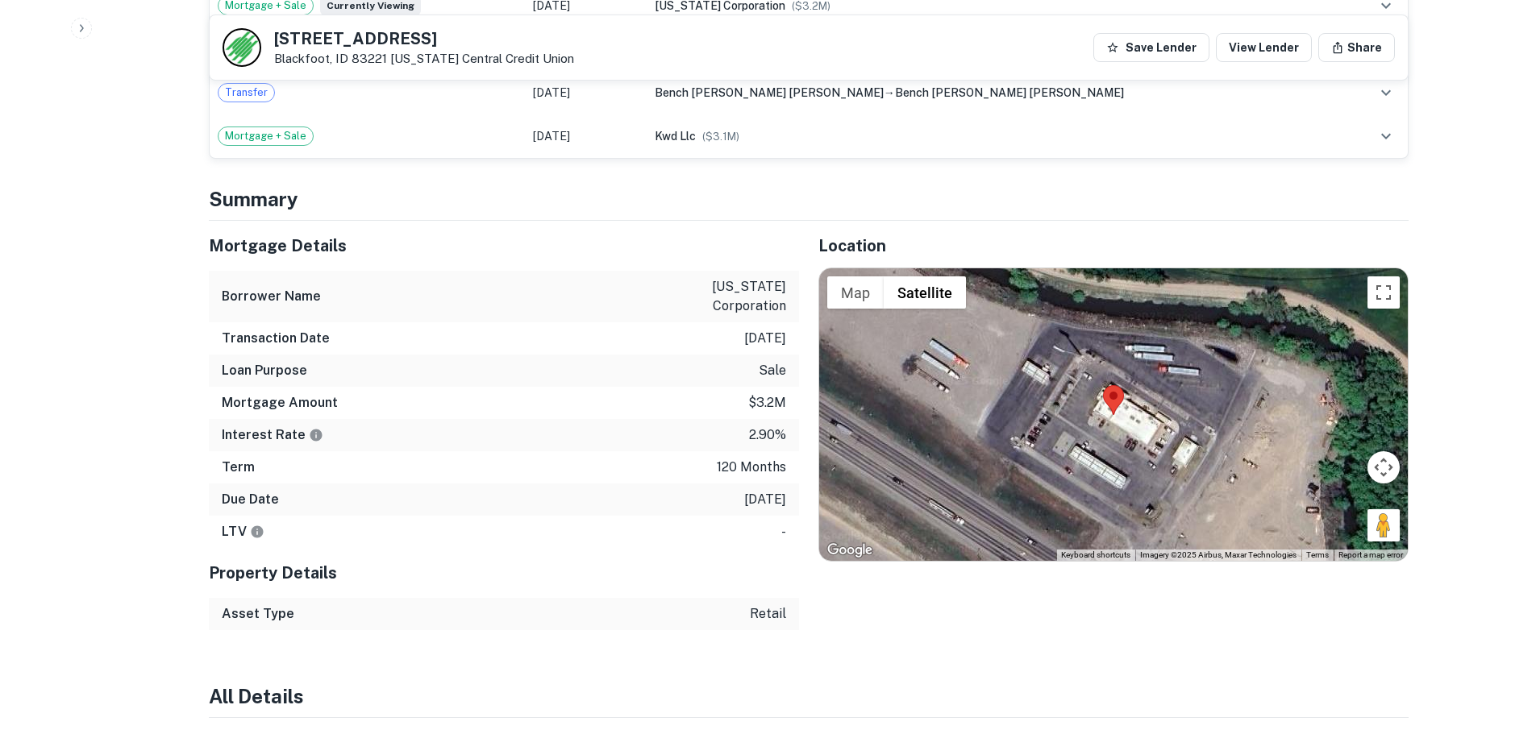
scroll to position [806, 0]
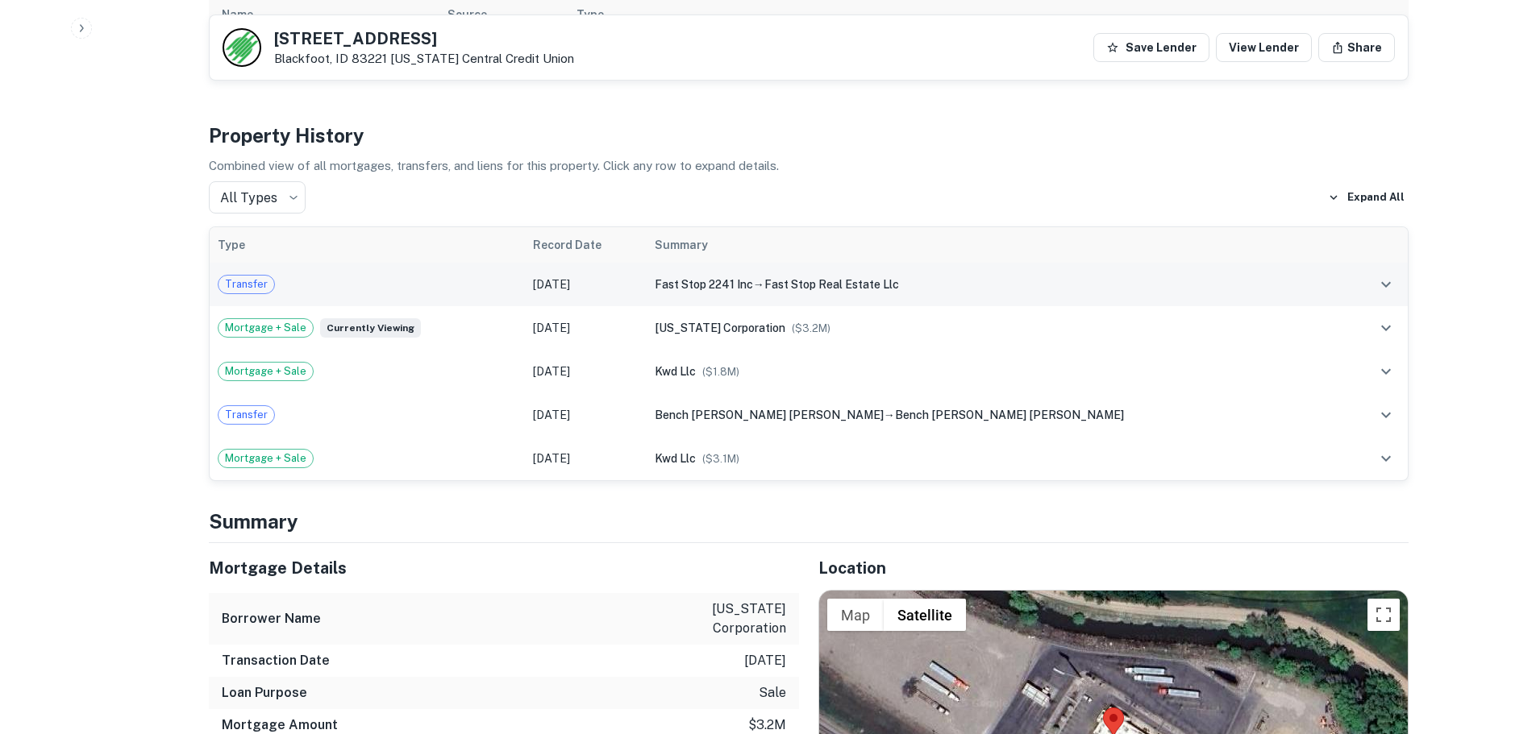
click at [260, 277] on span "Transfer" at bounding box center [246, 285] width 56 height 16
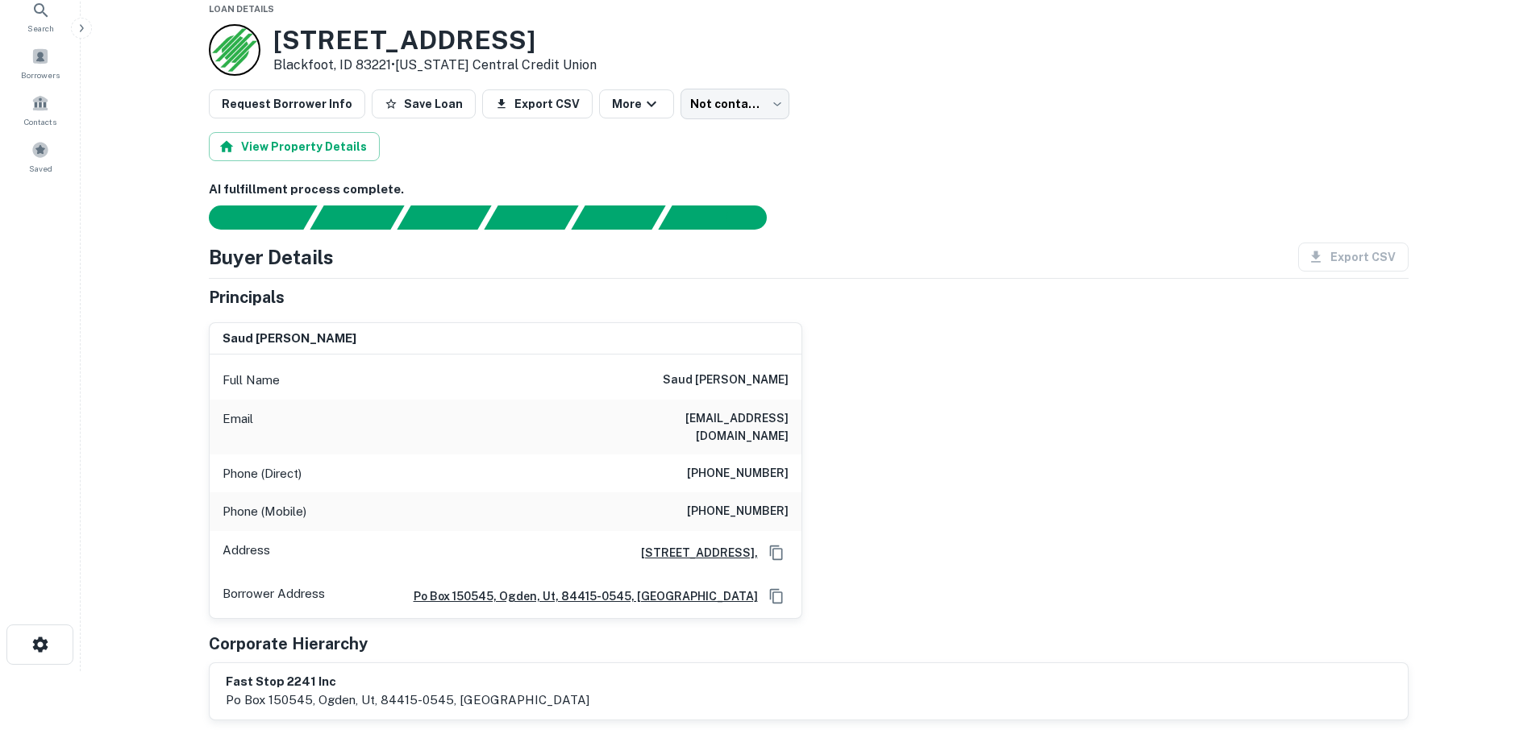
scroll to position [242, 0]
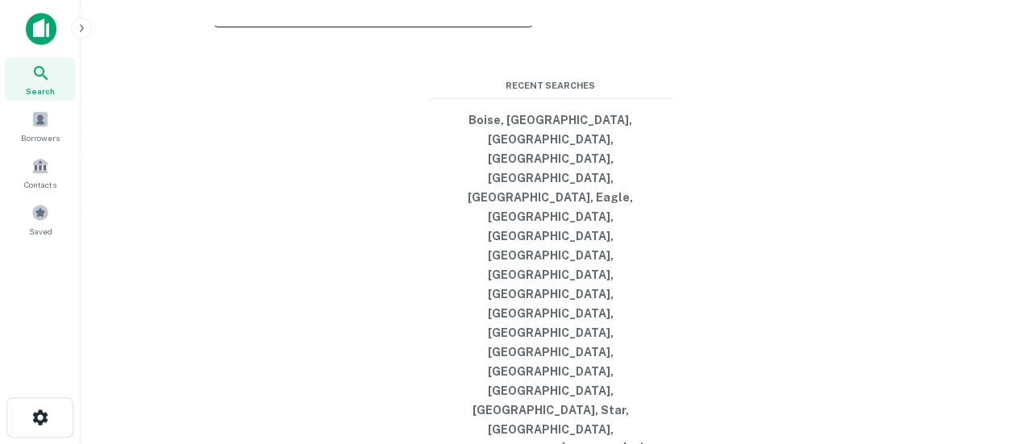
click at [334, 20] on p "Enter addresses, locations or lender names" at bounding box center [356, 10] width 260 height 19
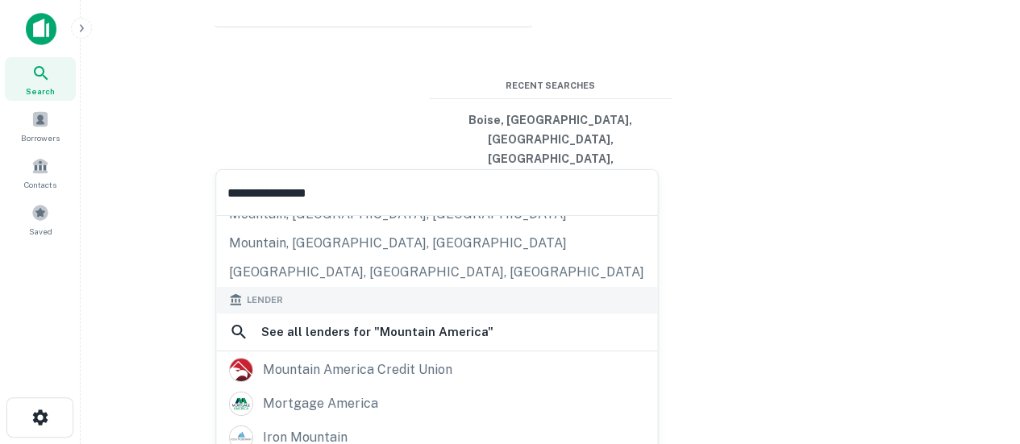
scroll to position [161, 0]
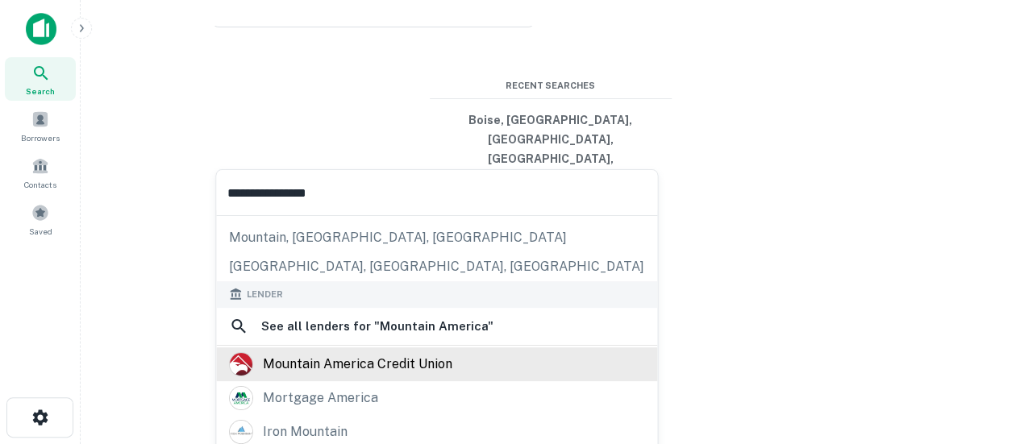
type input "**********"
click at [374, 356] on div "mountain america credit union" at bounding box center [357, 364] width 189 height 24
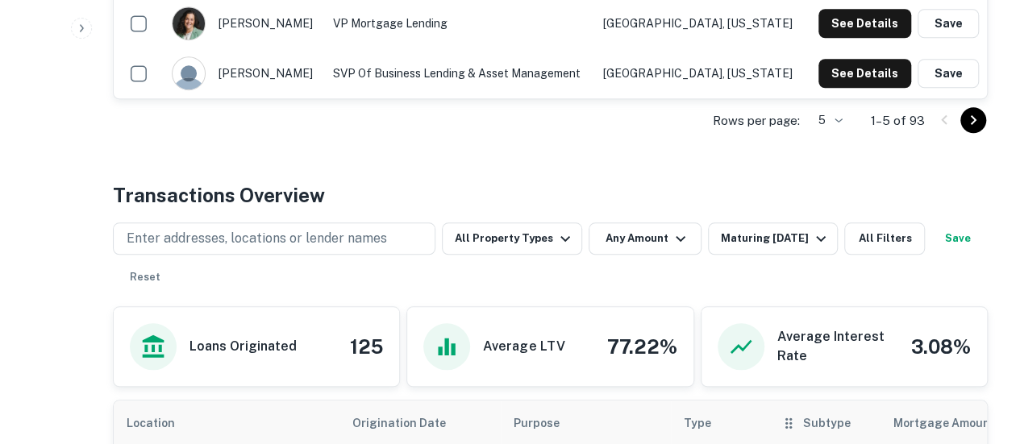
scroll to position [806, 0]
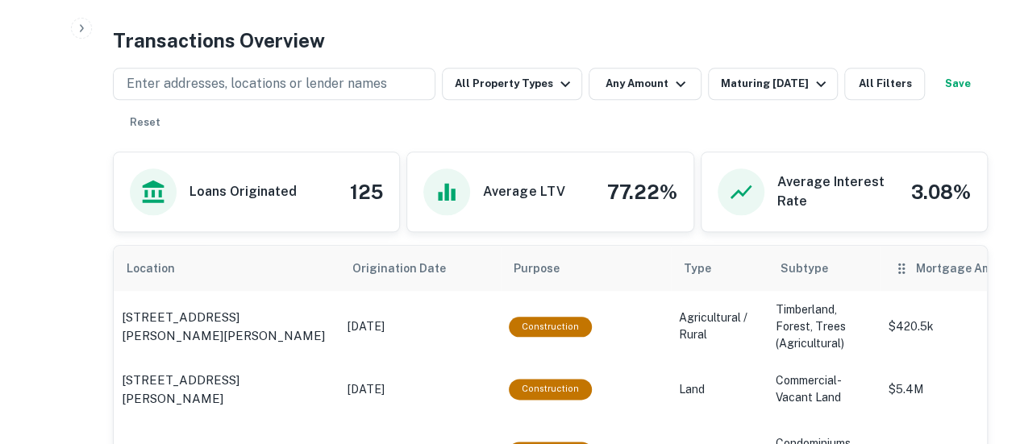
click at [916, 270] on span "Mortgage Amount" at bounding box center [977, 268] width 123 height 19
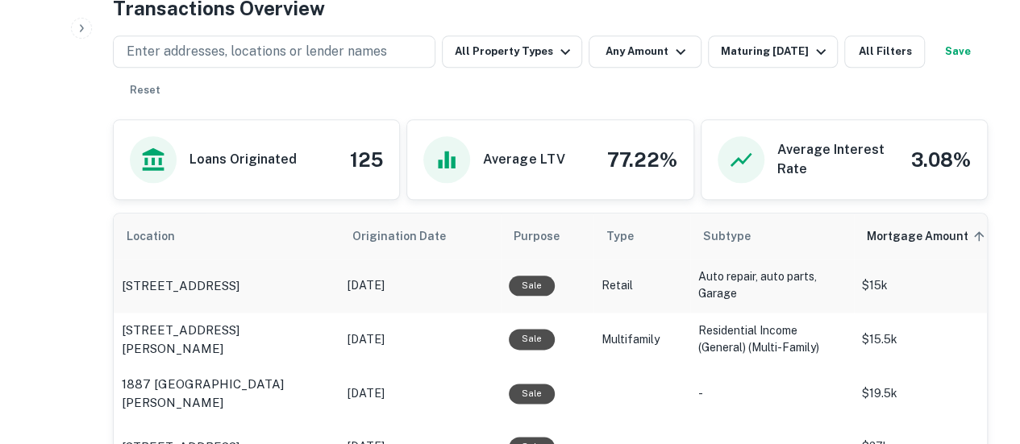
scroll to position [967, 0]
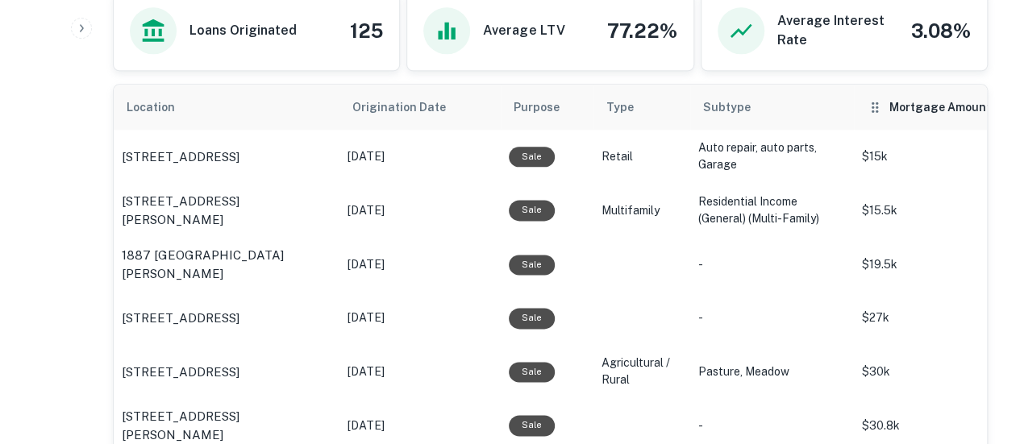
click at [889, 100] on span "Mortgage Amount sorted ascending" at bounding box center [950, 107] width 123 height 19
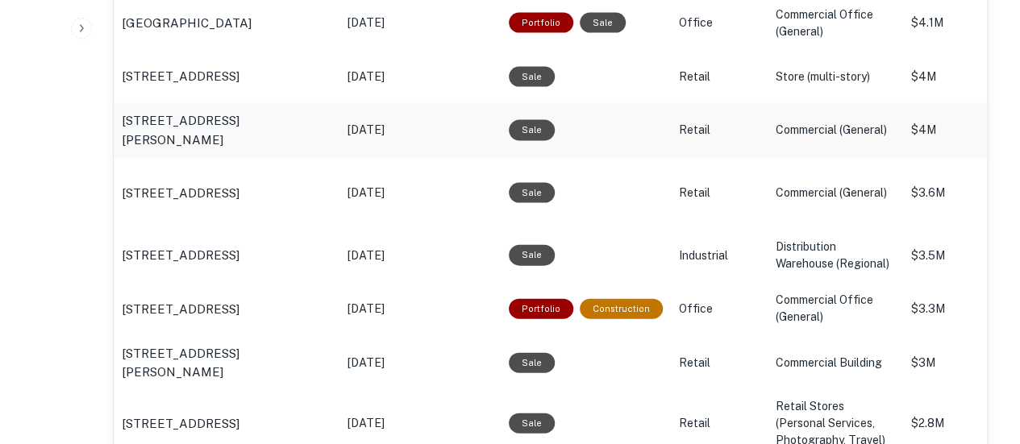
scroll to position [1693, 0]
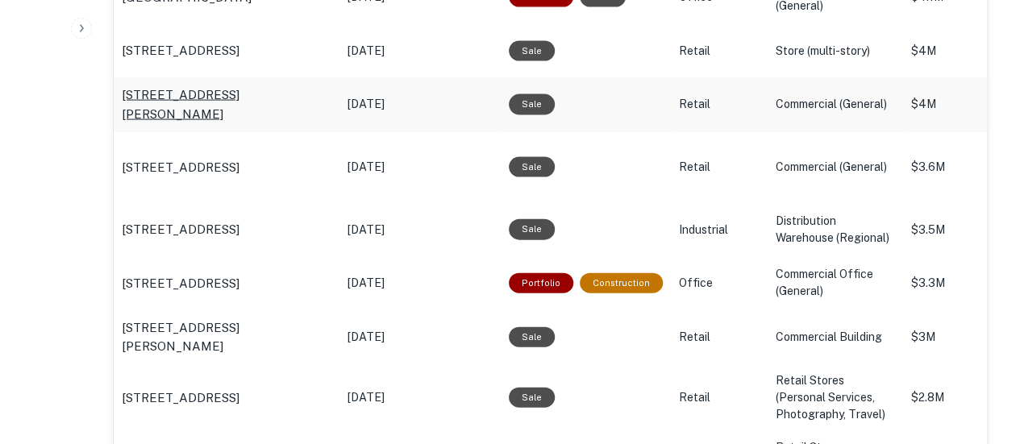
click at [230, 123] on p "7201 W Franklin Rd Boise, ID 83709" at bounding box center [227, 104] width 210 height 38
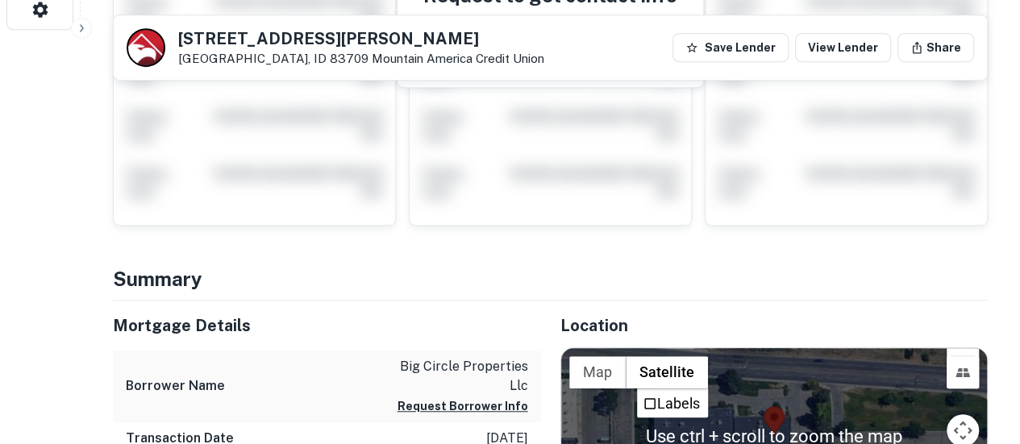
scroll to position [242, 0]
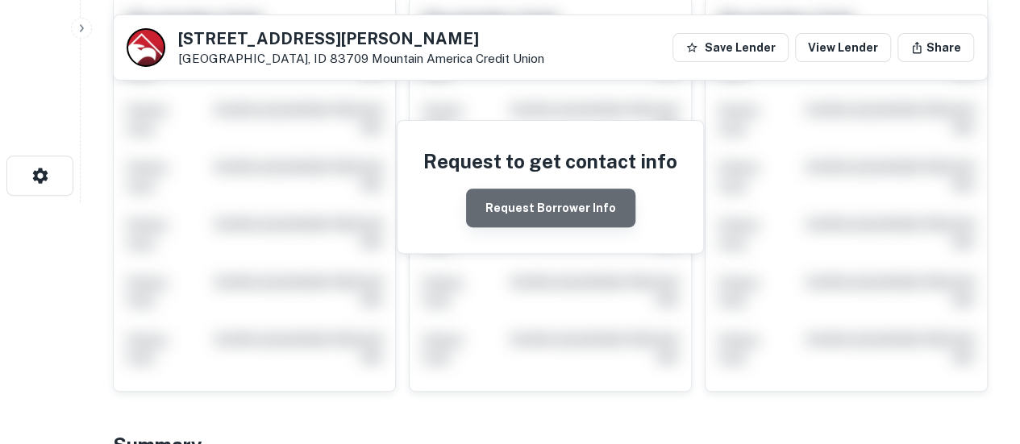
click at [560, 202] on button "Request Borrower Info" at bounding box center [550, 208] width 169 height 39
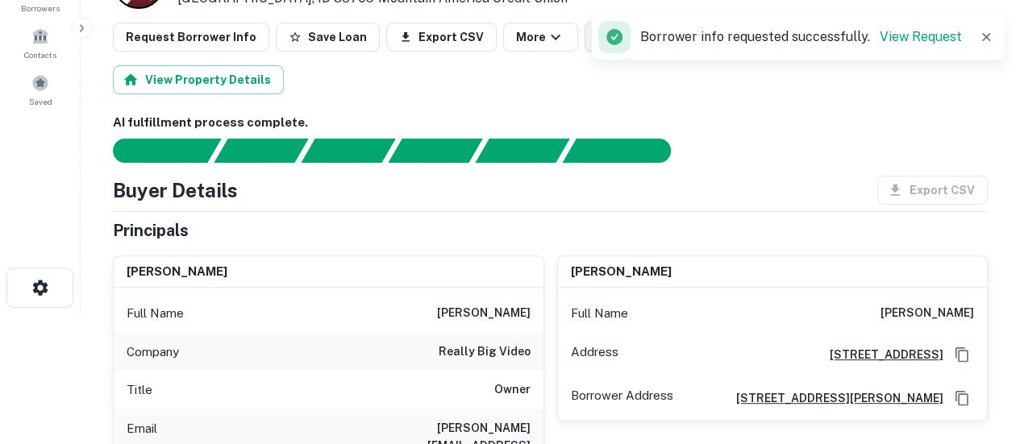
scroll to position [0, 0]
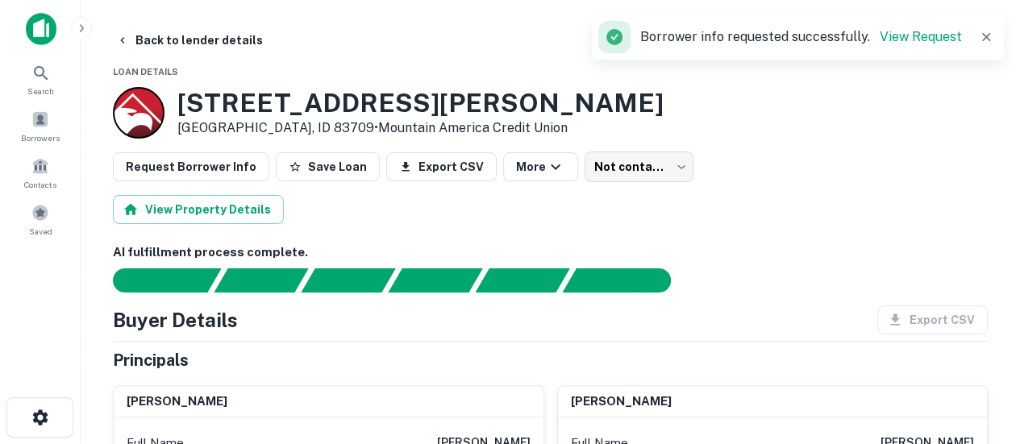
click at [734, 209] on div "View Property Details" at bounding box center [550, 209] width 875 height 29
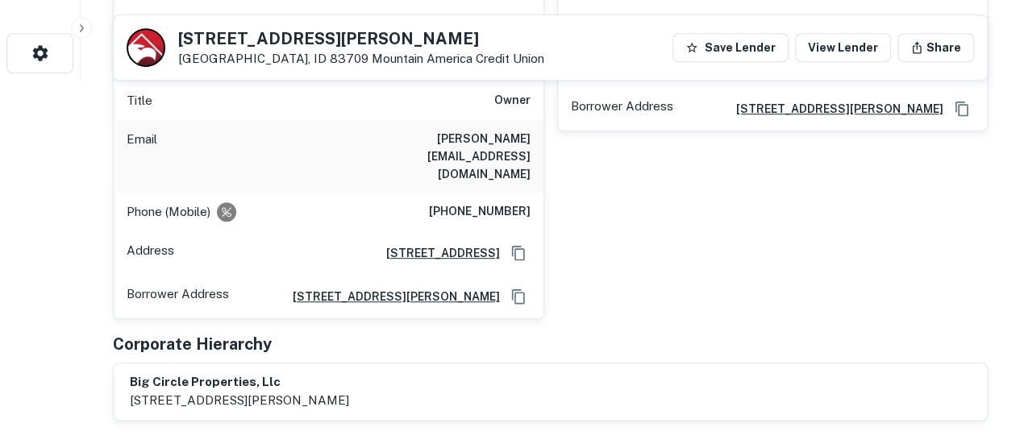
scroll to position [242, 0]
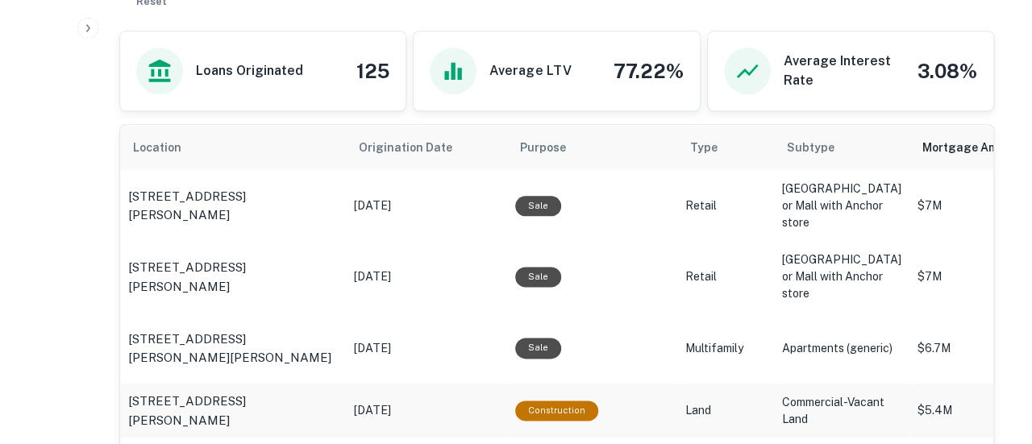
scroll to position [801, 0]
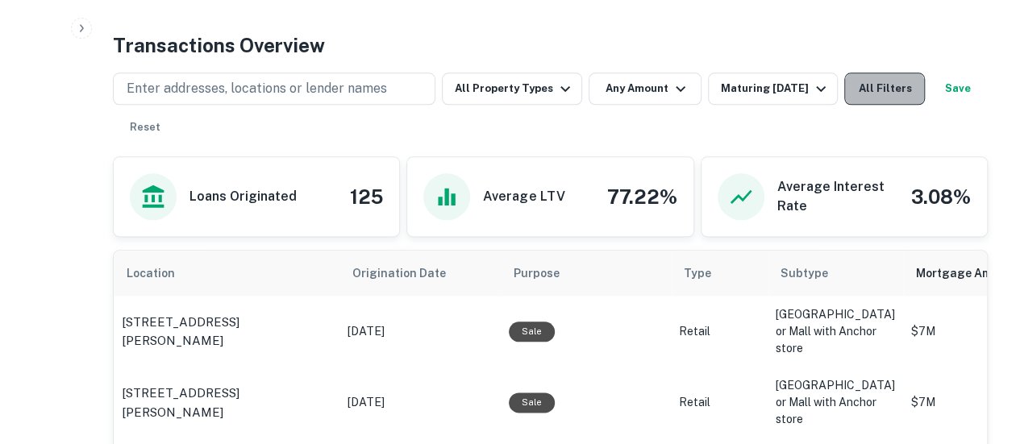
click at [886, 91] on button "All Filters" at bounding box center [884, 89] width 81 height 32
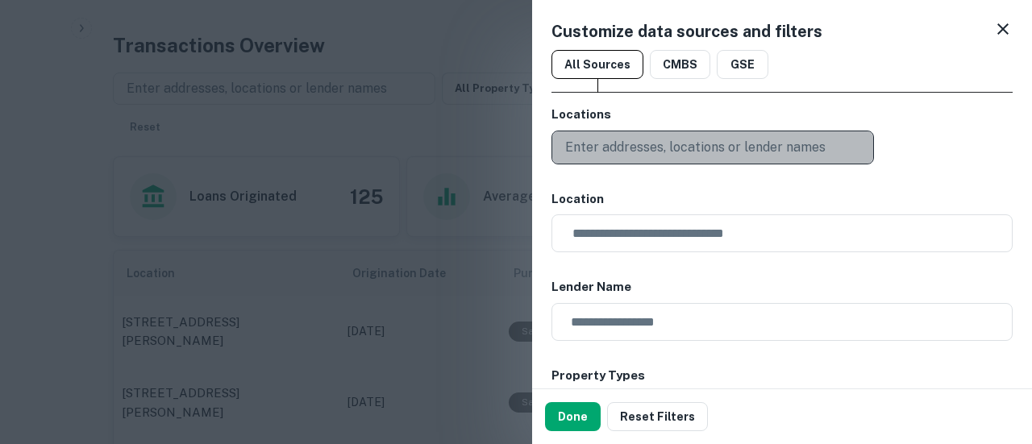
click at [631, 143] on p "Enter addresses, locations or lender names" at bounding box center [695, 147] width 260 height 19
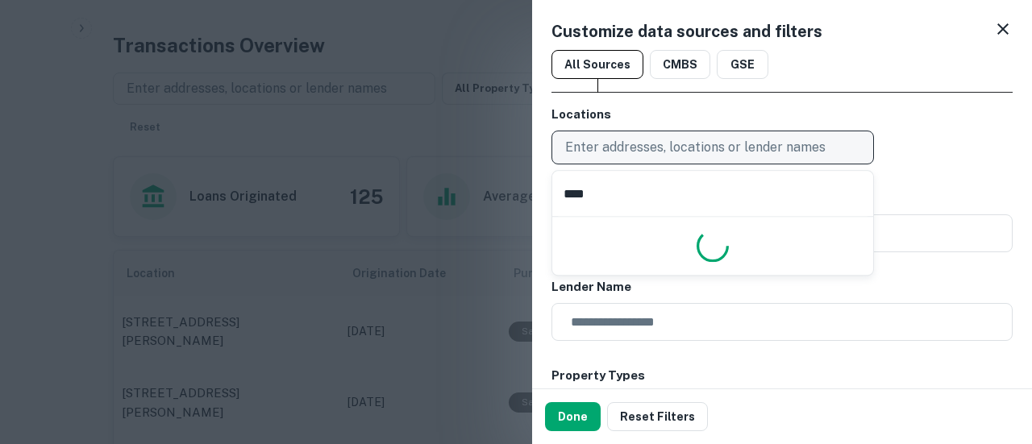
type input "*****"
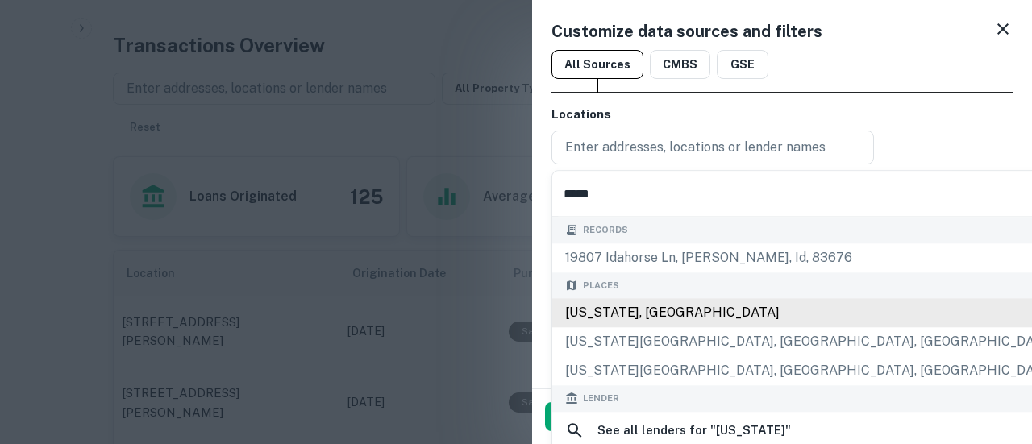
click at [644, 307] on div "Idaho, USA" at bounding box center [809, 312] width 515 height 29
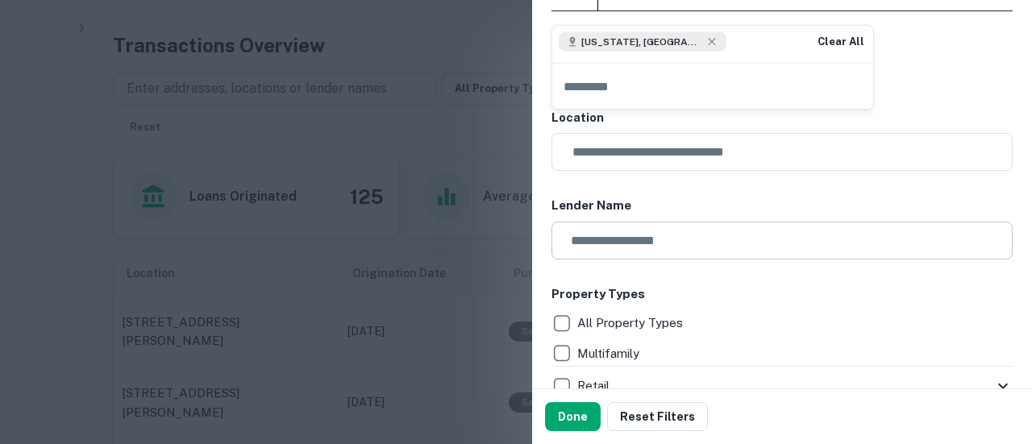
scroll to position [161, 0]
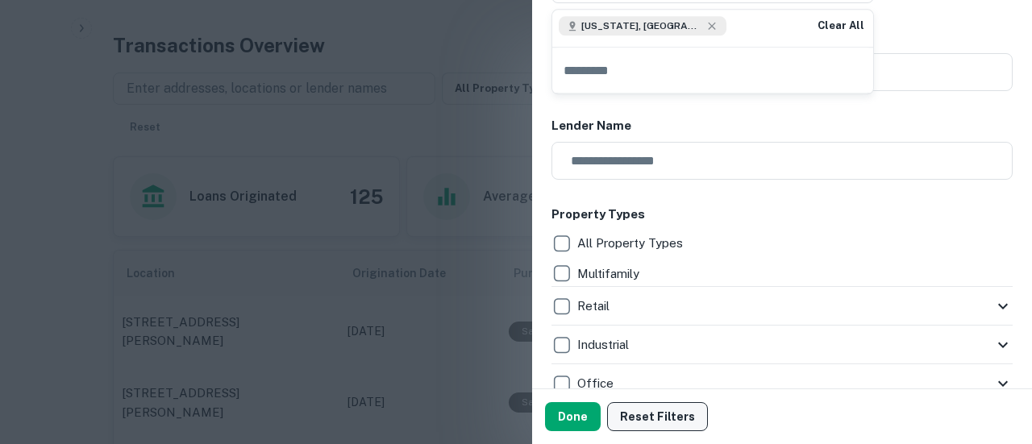
click at [582, 415] on button "Done" at bounding box center [573, 416] width 56 height 29
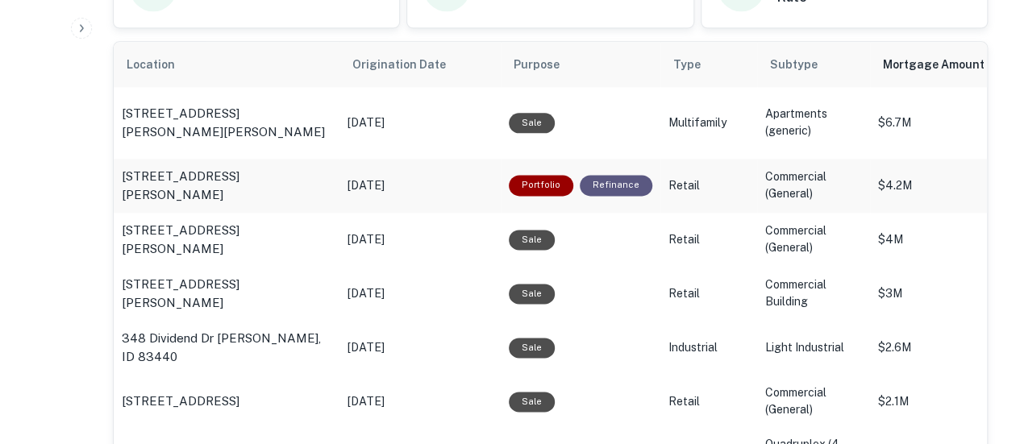
scroll to position [1043, 0]
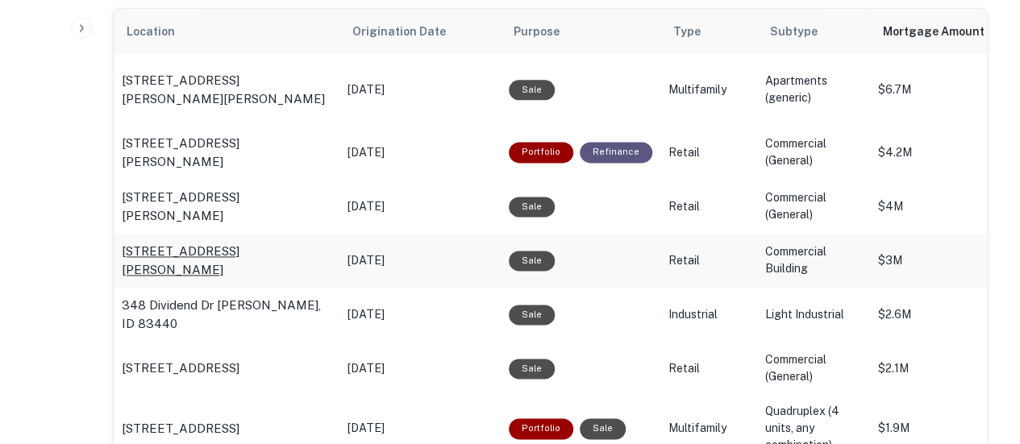
click at [252, 260] on p "[STREET_ADDRESS][PERSON_NAME]" at bounding box center [227, 261] width 210 height 38
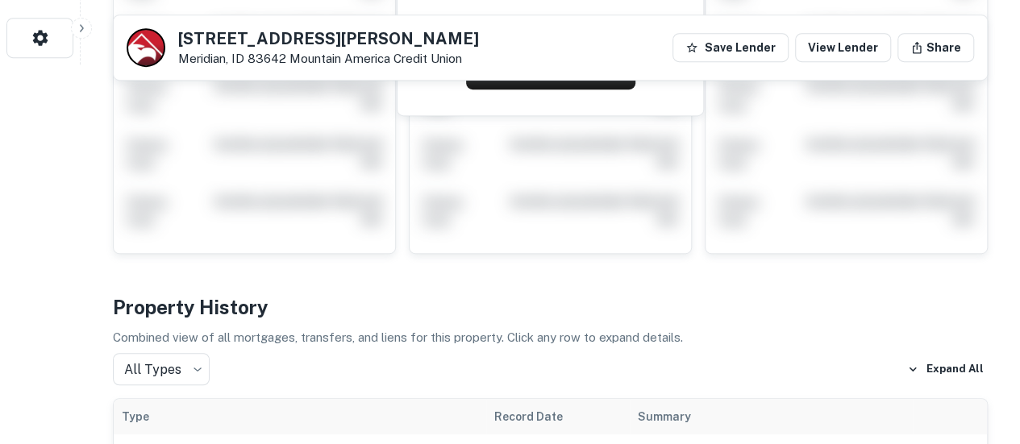
scroll to position [242, 0]
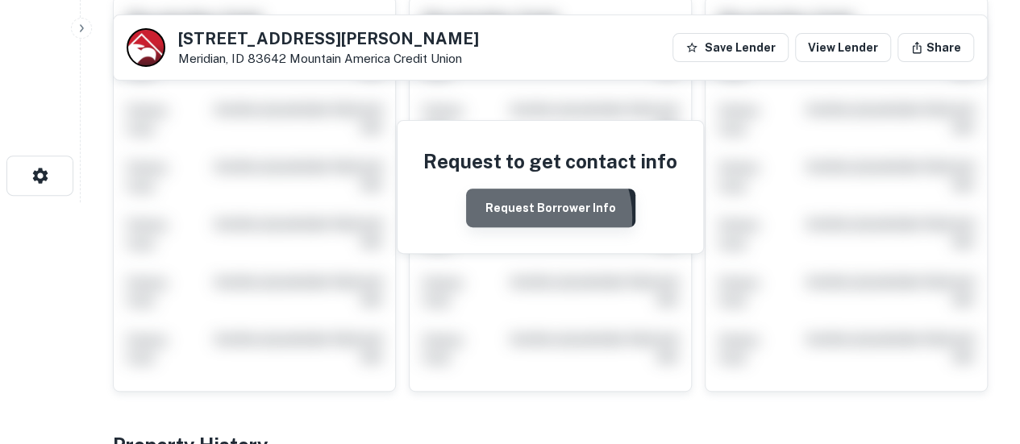
click at [532, 215] on button "Request Borrower Info" at bounding box center [550, 208] width 169 height 39
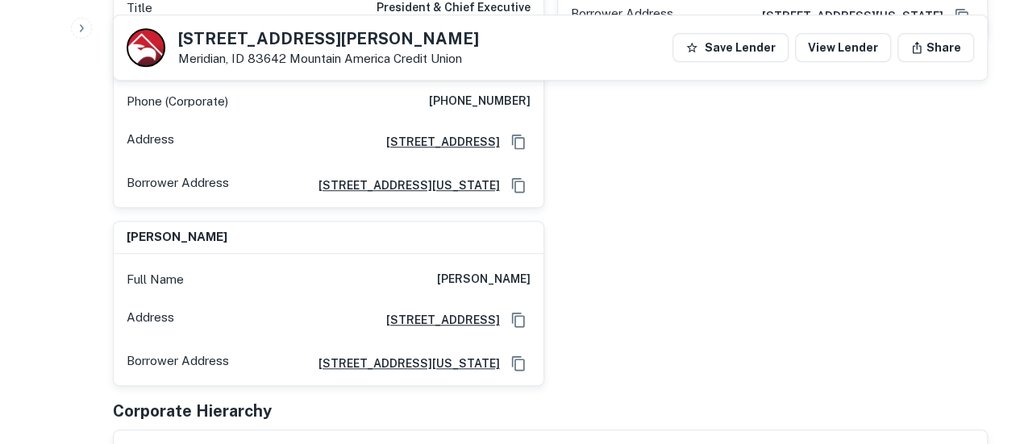
scroll to position [403, 0]
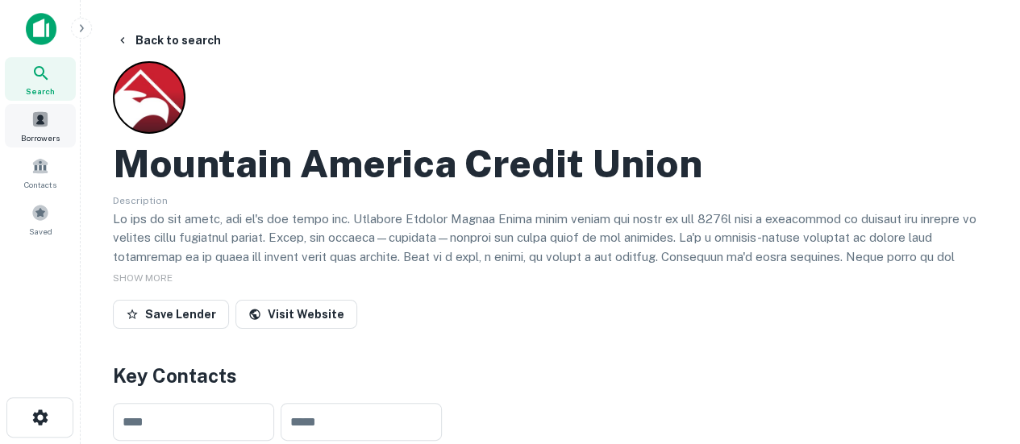
click at [48, 115] on span at bounding box center [40, 119] width 18 height 18
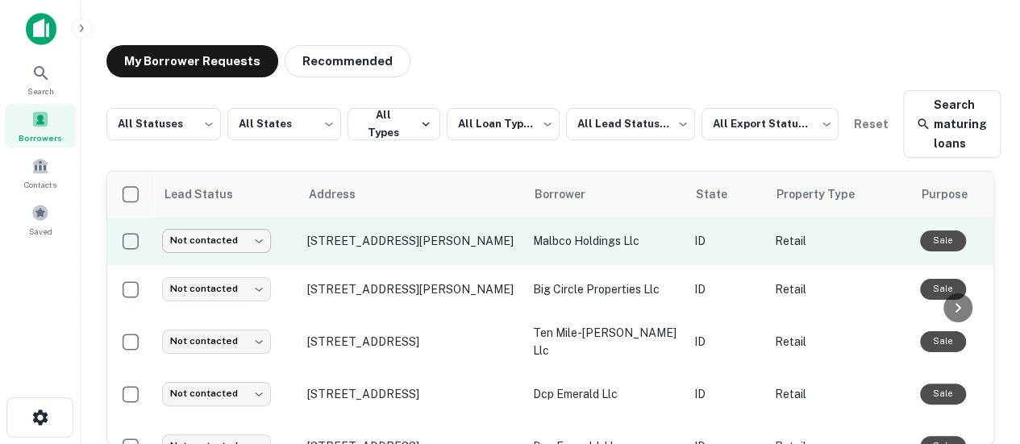
click at [259, 239] on body "**********" at bounding box center [510, 222] width 1020 height 444
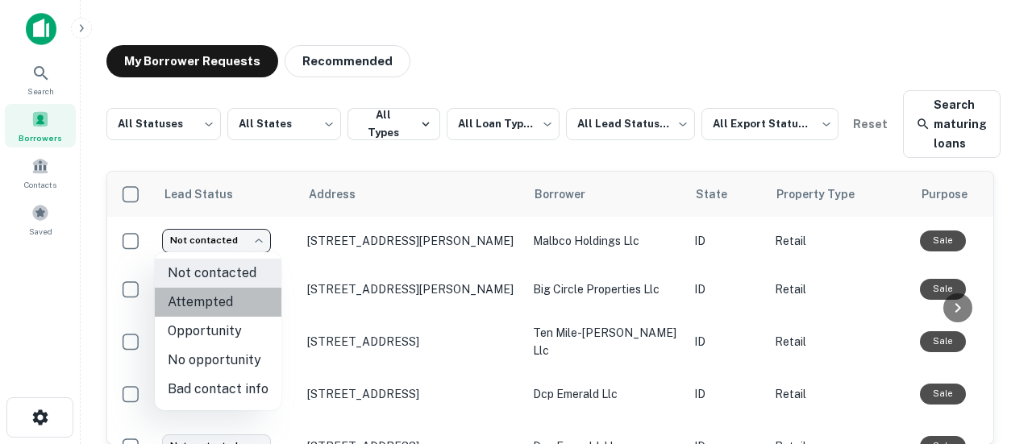
click at [221, 303] on li "Attempted" at bounding box center [218, 302] width 127 height 29
type input "*********"
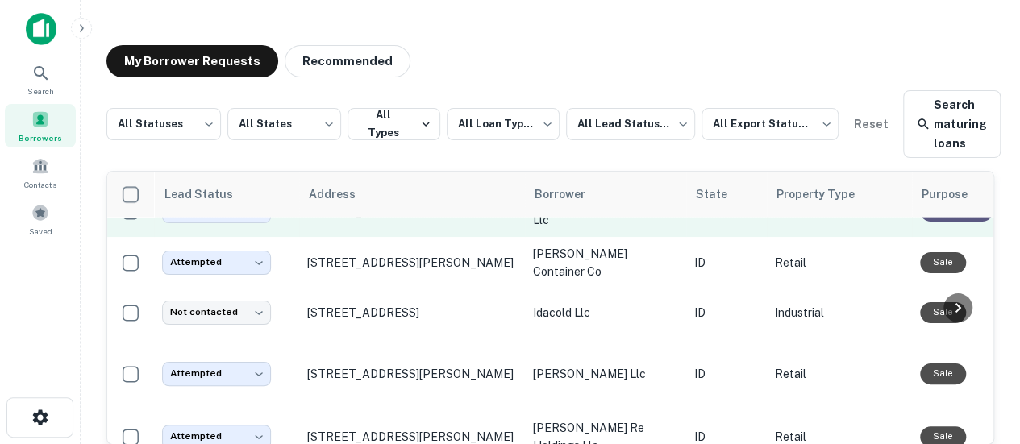
scroll to position [1045, 0]
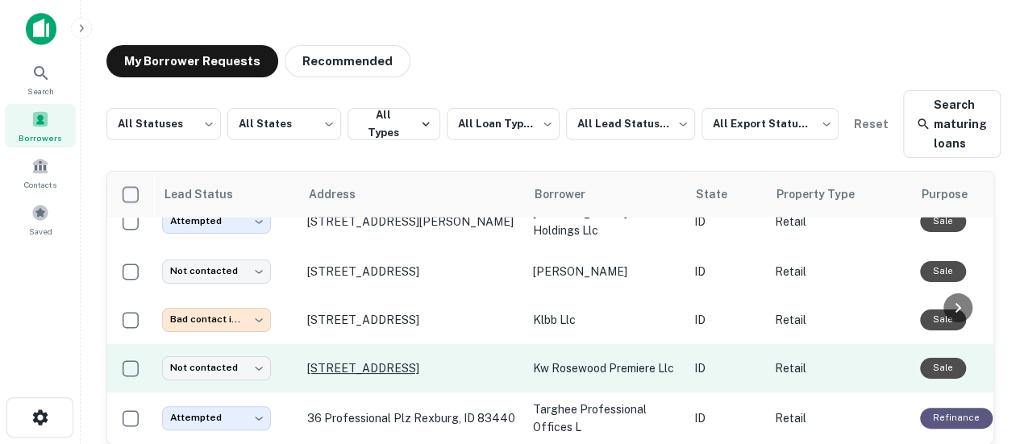
click at [340, 361] on p "[STREET_ADDRESS]" at bounding box center [412, 368] width 210 height 15
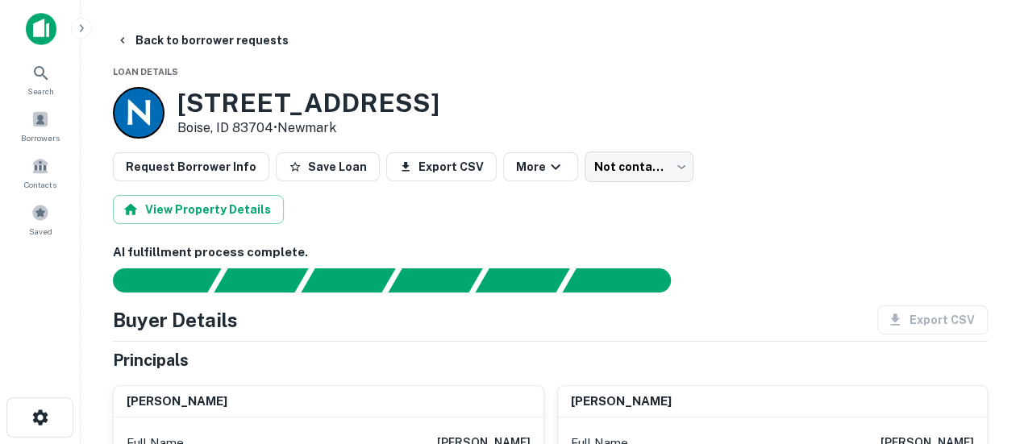
drag, startPoint x: 181, startPoint y: 105, endPoint x: 448, endPoint y: 107, distance: 267.7
click at [439, 107] on h3 "[STREET_ADDRESS]" at bounding box center [308, 103] width 262 height 31
copy h3 "[STREET_ADDRESS]"
click at [614, 161] on body "Search Borrowers Contacts Saved Back to borrower requests Loan Details [STREET_…" at bounding box center [510, 222] width 1020 height 444
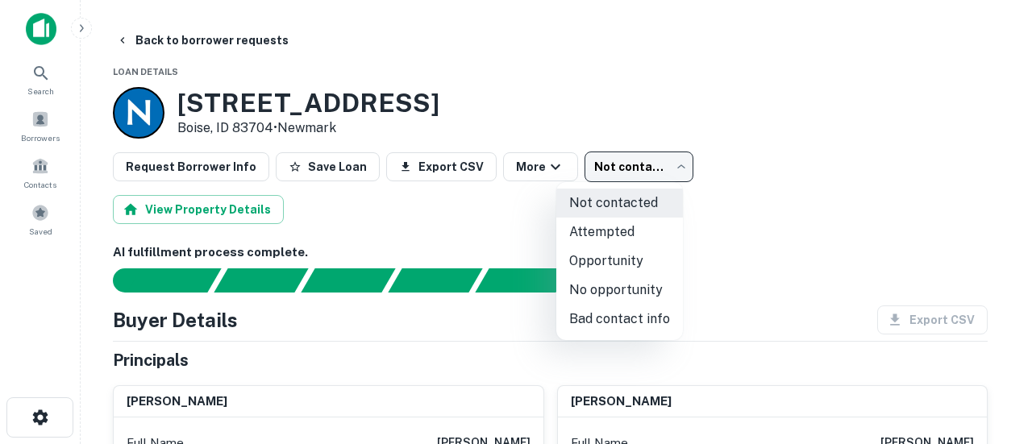
click at [610, 293] on li "No opportunity" at bounding box center [619, 290] width 127 height 29
type input "**********"
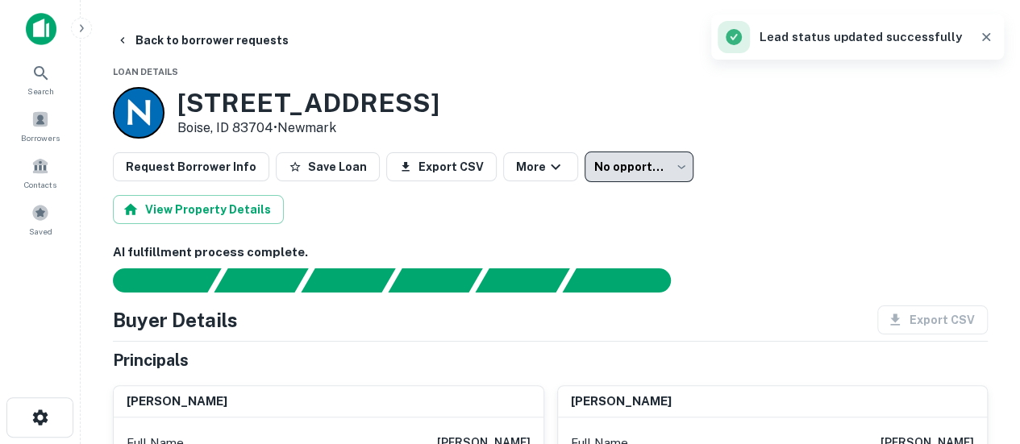
click at [809, 210] on div "View Property Details" at bounding box center [550, 209] width 875 height 29
click at [131, 41] on button "Back to borrower requests" at bounding box center [202, 40] width 185 height 29
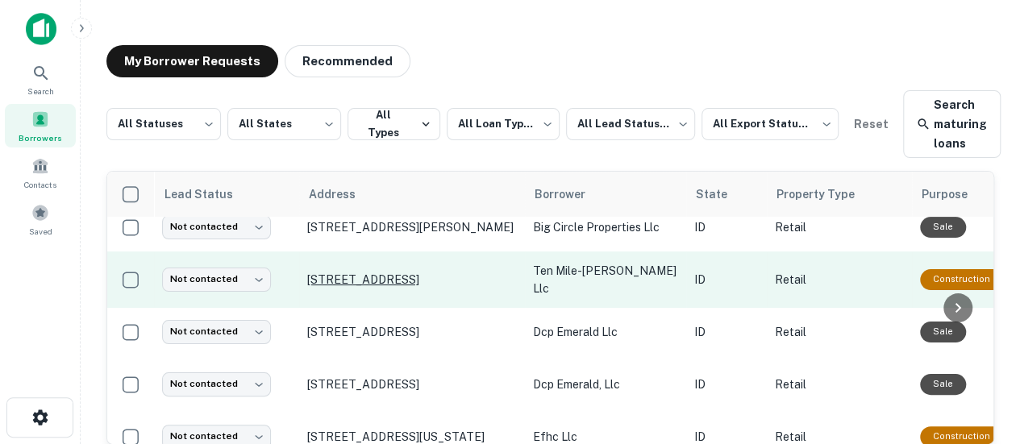
scroll to position [161, 0]
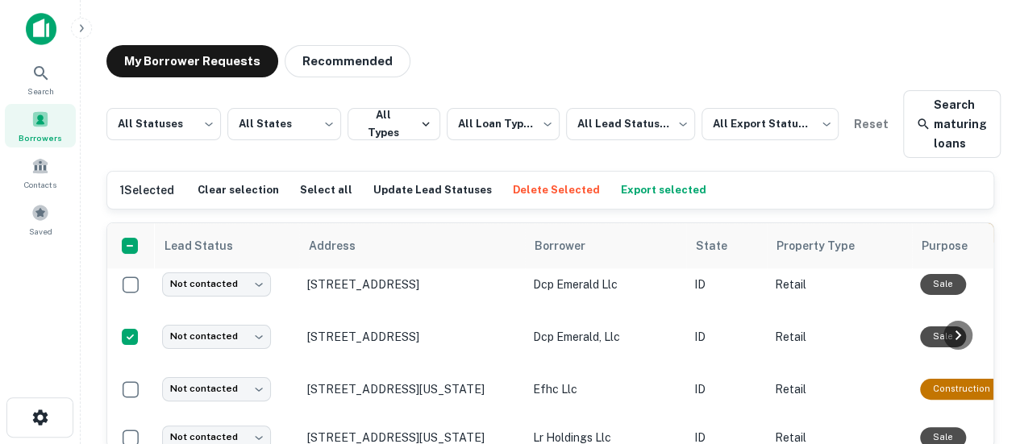
click at [516, 189] on button "Delete Selected" at bounding box center [556, 190] width 95 height 24
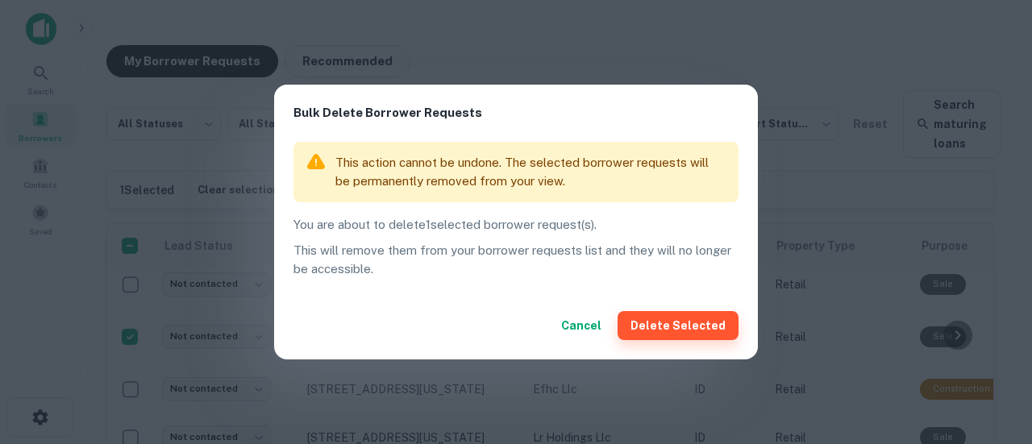
click at [696, 329] on button "Delete Selected" at bounding box center [678, 325] width 121 height 29
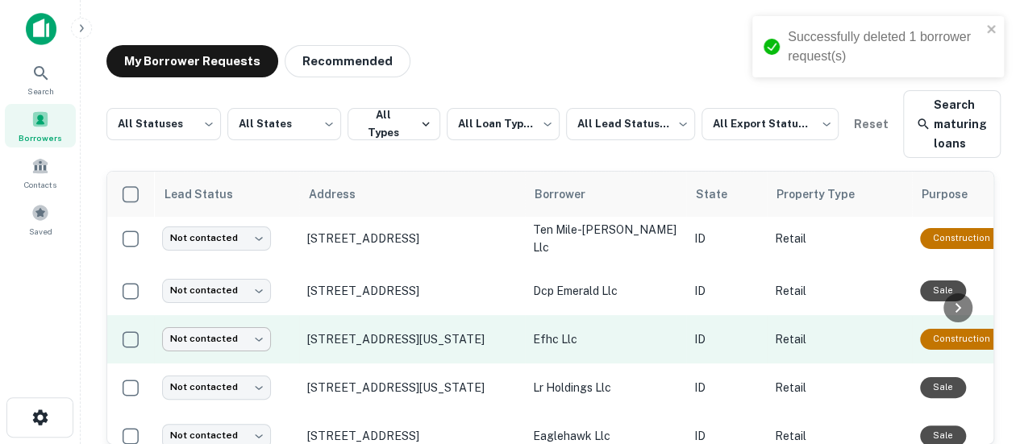
scroll to position [81, 0]
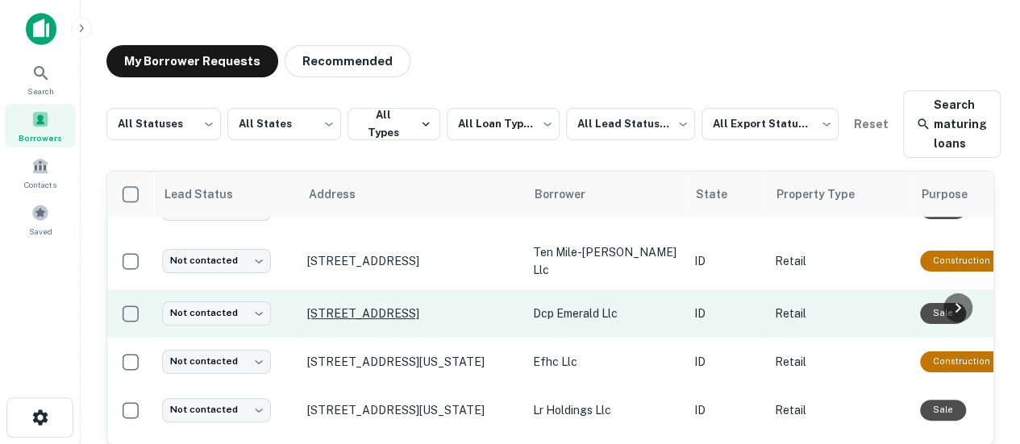
click at [393, 313] on p "[STREET_ADDRESS]" at bounding box center [412, 313] width 210 height 15
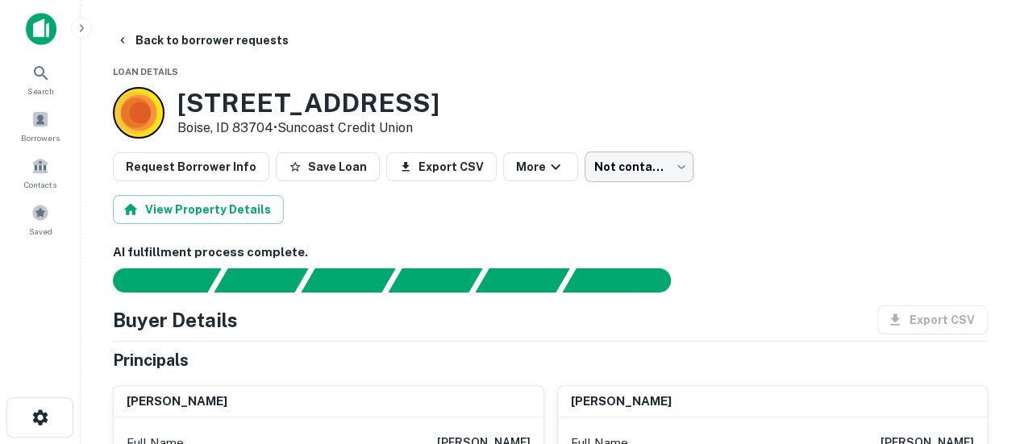
click at [626, 167] on body "Search Borrowers Contacts Saved Back to borrower requests Loan Details [STREET_…" at bounding box center [510, 222] width 1020 height 444
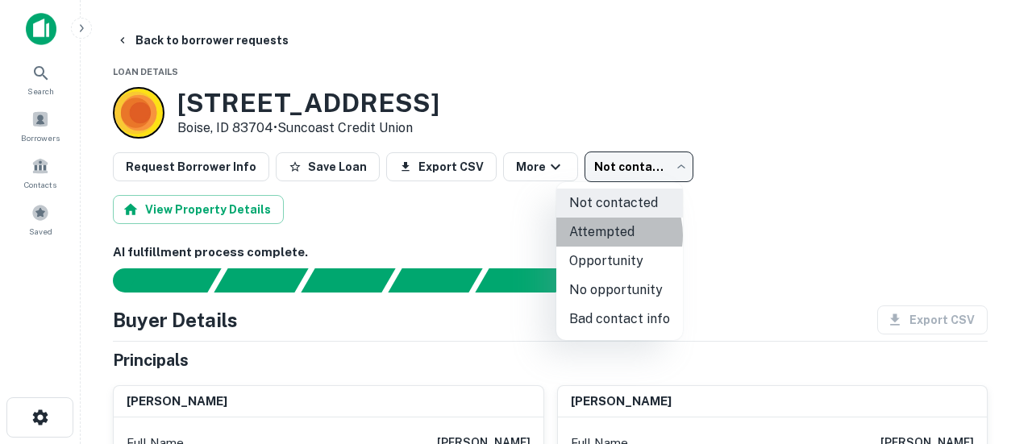
click at [603, 235] on li "Attempted" at bounding box center [619, 232] width 127 height 29
type input "*********"
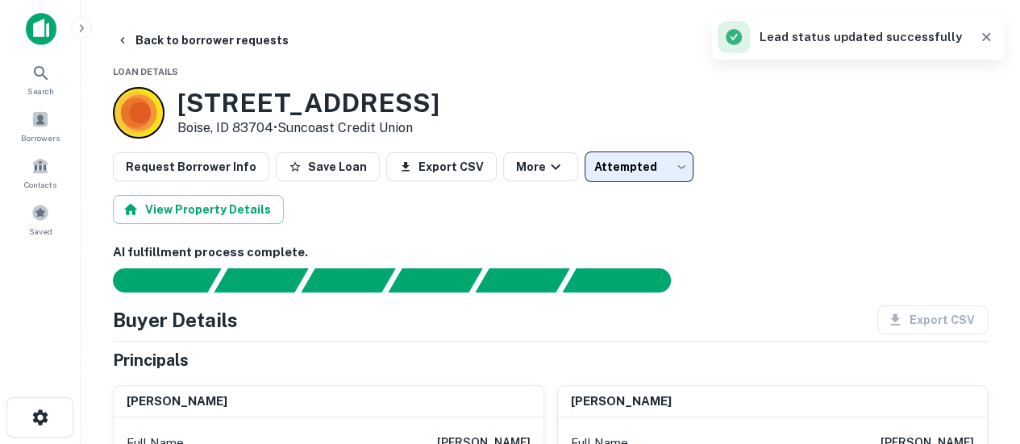
click at [817, 217] on div "View Property Details" at bounding box center [550, 209] width 875 height 29
click at [131, 31] on button "Back to borrower requests" at bounding box center [202, 40] width 185 height 29
